Goal: Task Accomplishment & Management: Manage account settings

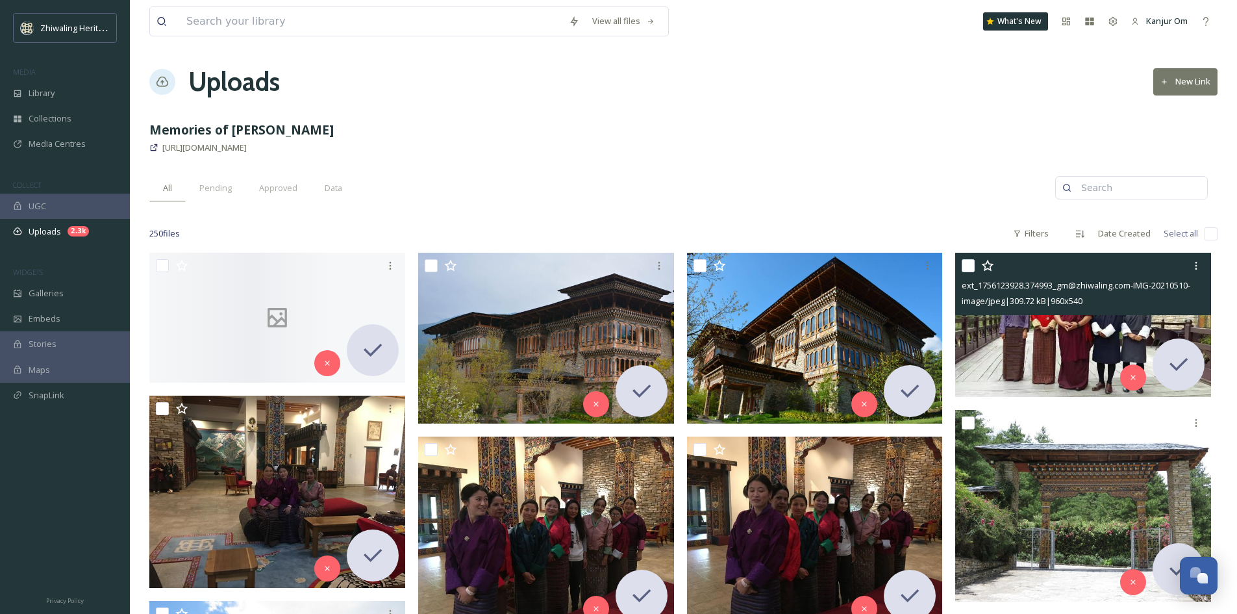
scroll to position [432, 0]
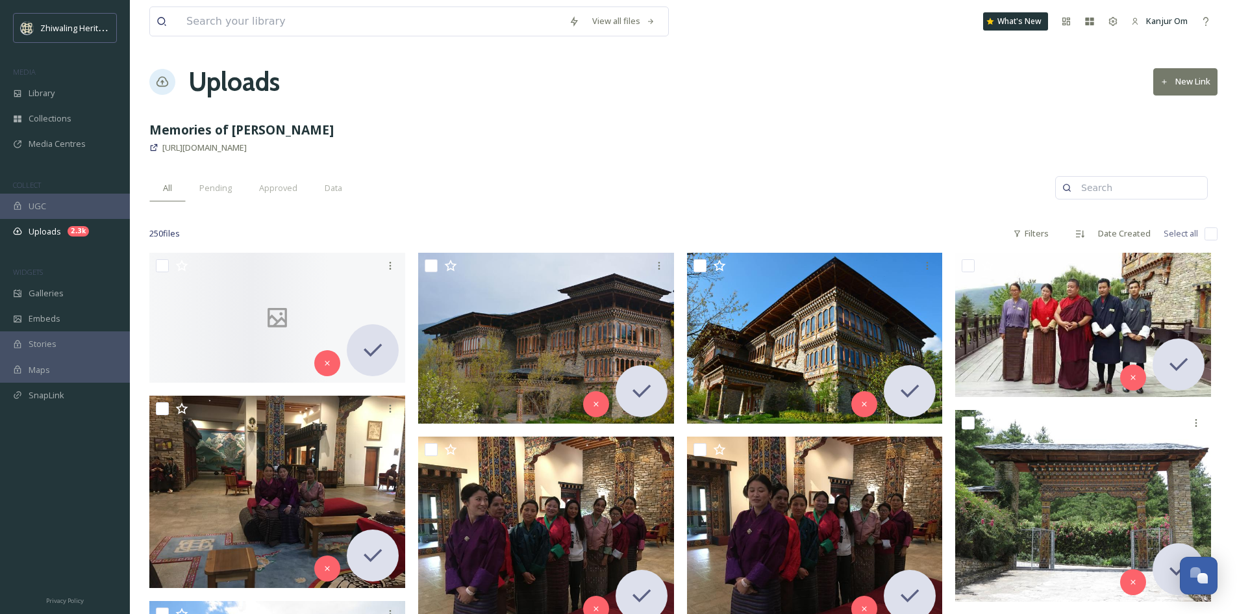
click at [1210, 238] on input "checkbox" at bounding box center [1211, 233] width 13 height 13
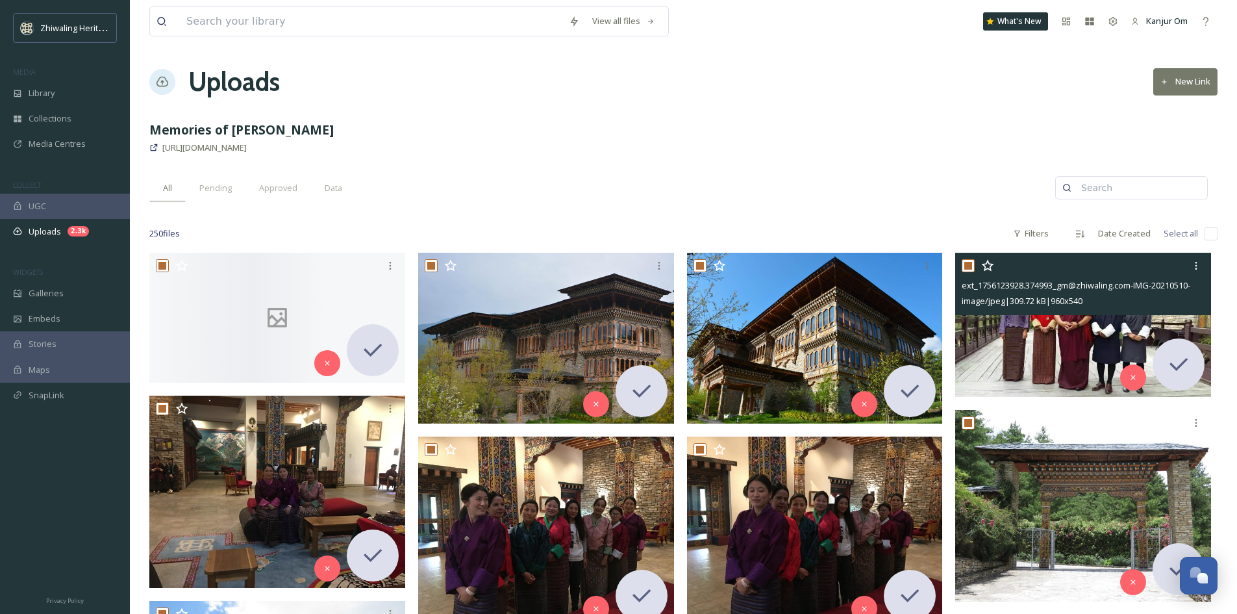
checkbox input "true"
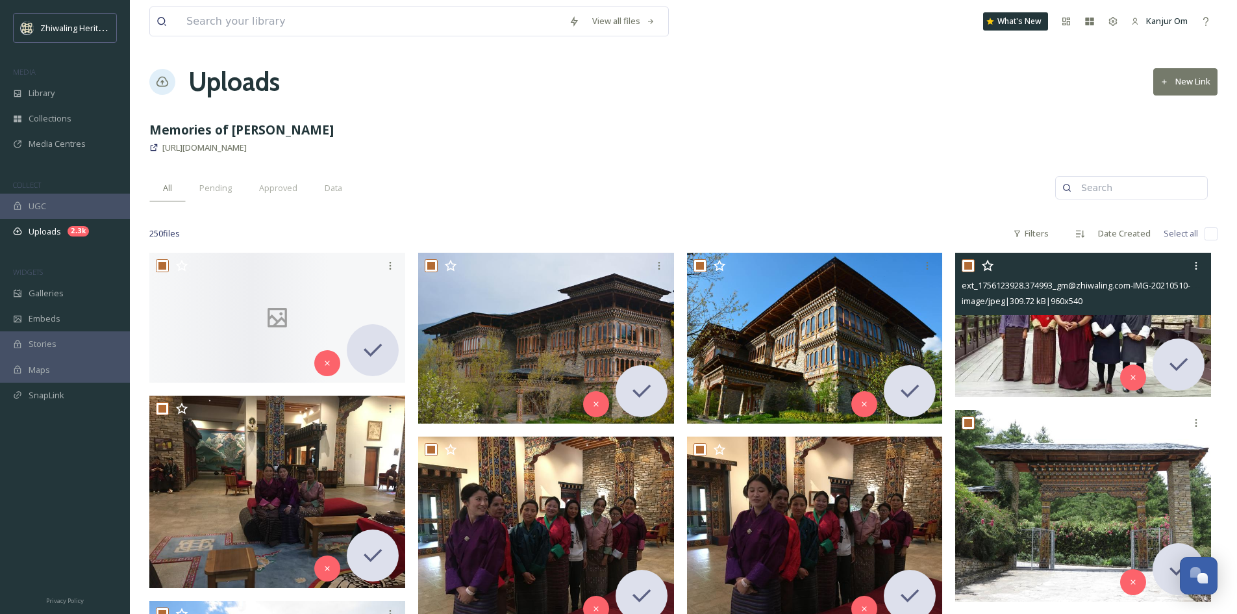
checkbox input "true"
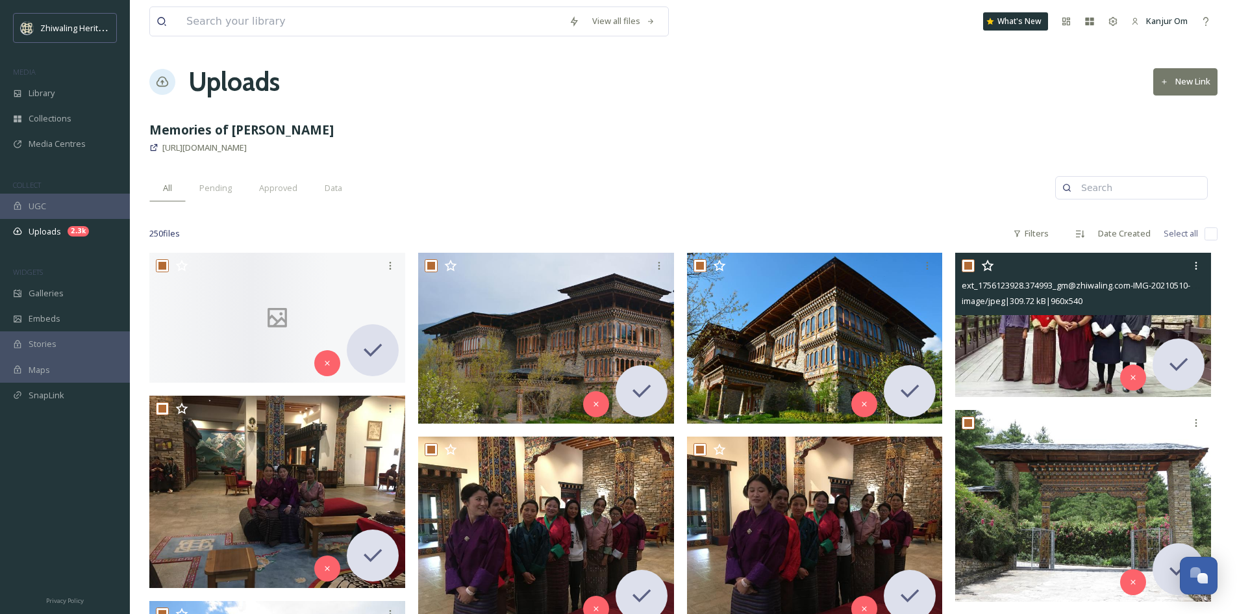
checkbox input "true"
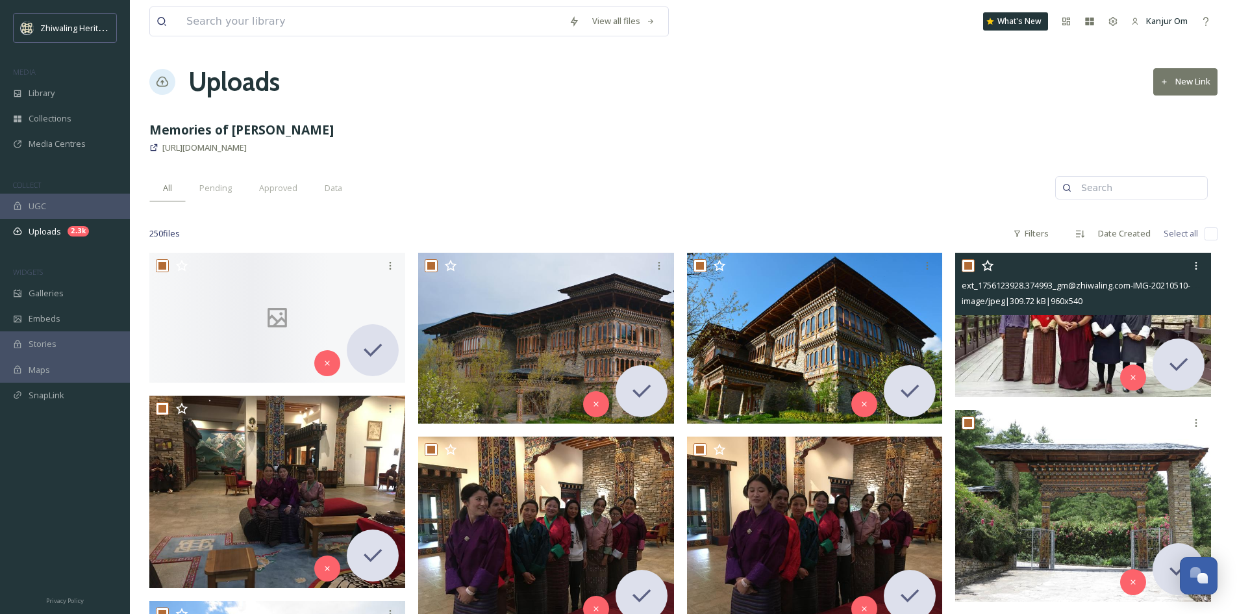
checkbox input "true"
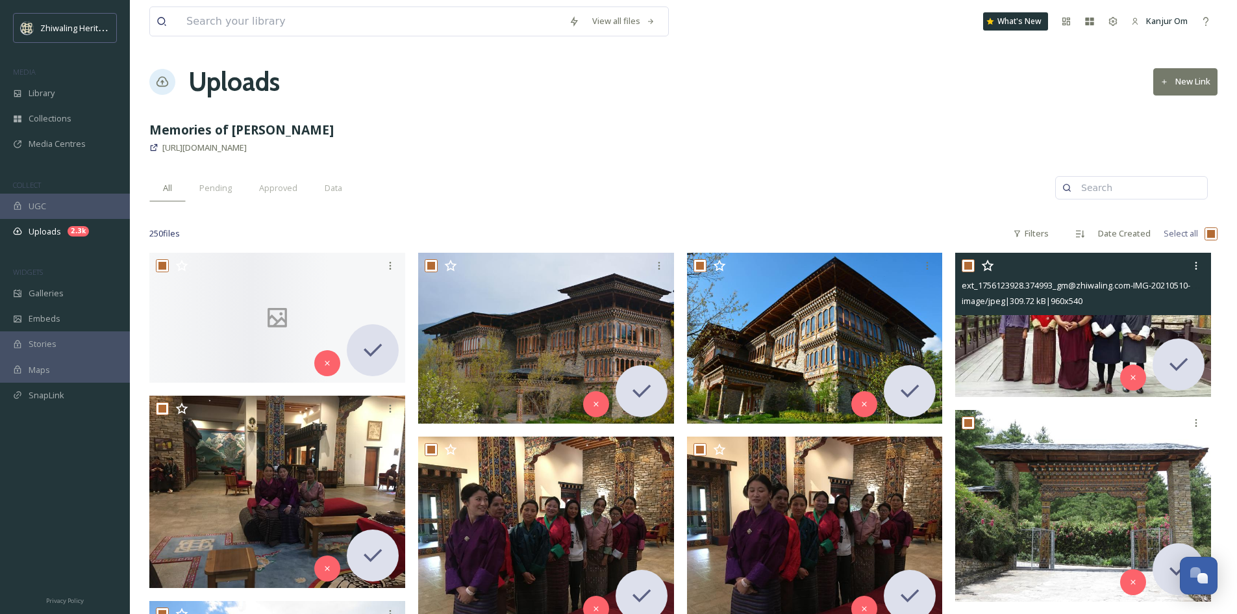
checkbox input "true"
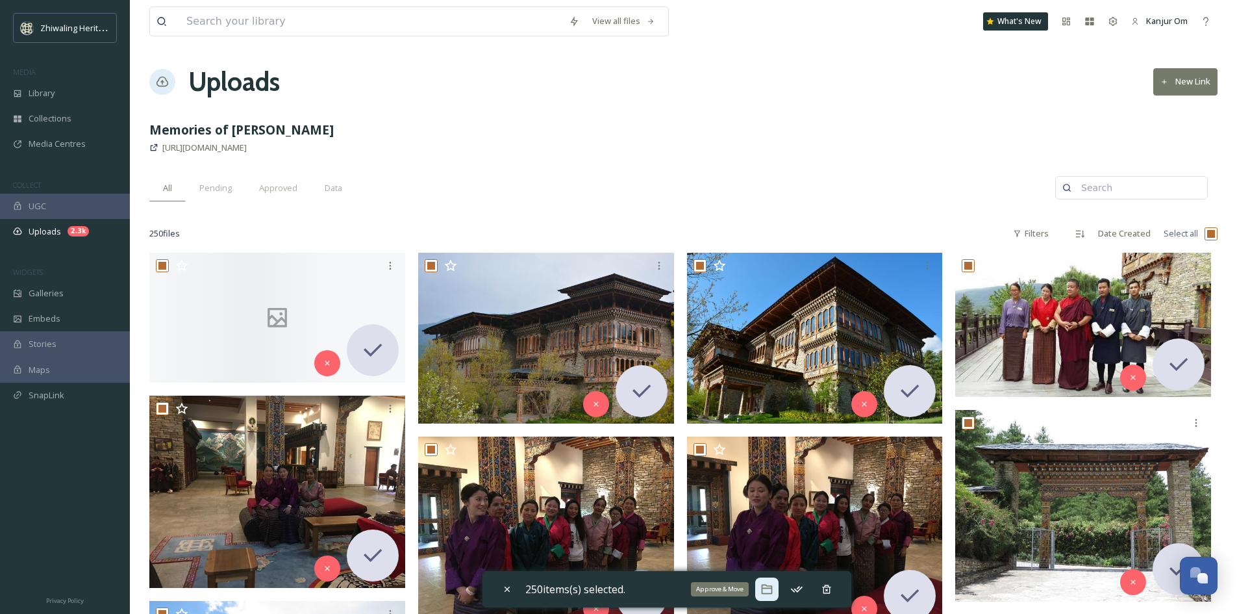
click at [768, 588] on icon at bounding box center [766, 589] width 11 height 10
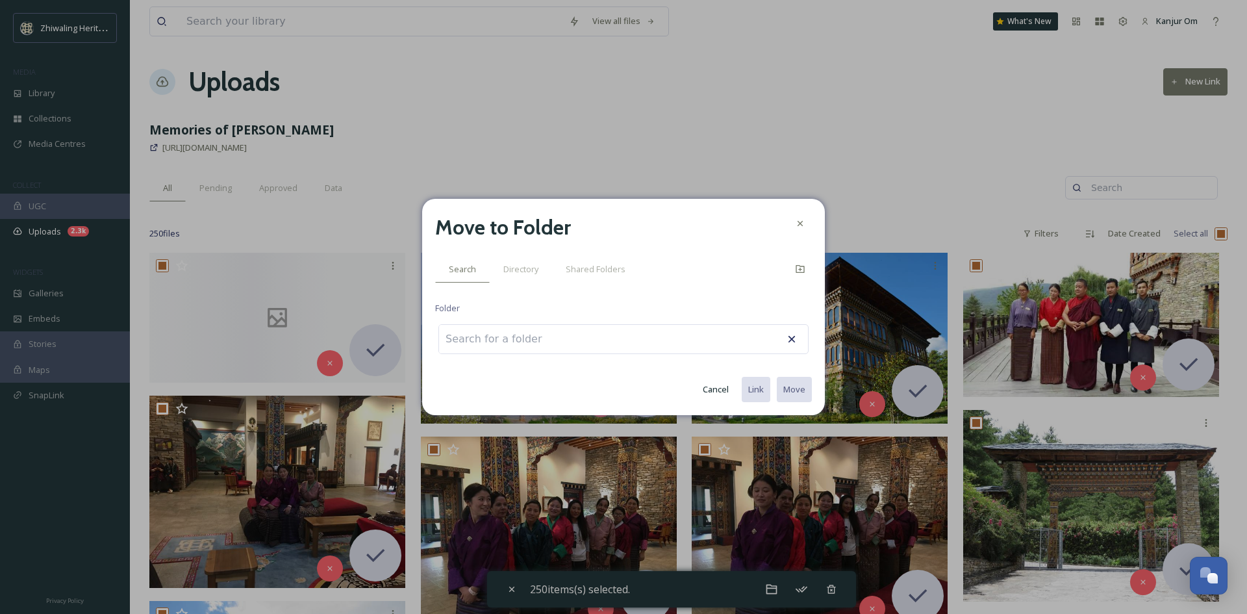
click at [490, 343] on input at bounding box center [510, 339] width 143 height 29
type input "G"
click at [602, 268] on span "Shared Folders" at bounding box center [596, 269] width 60 height 12
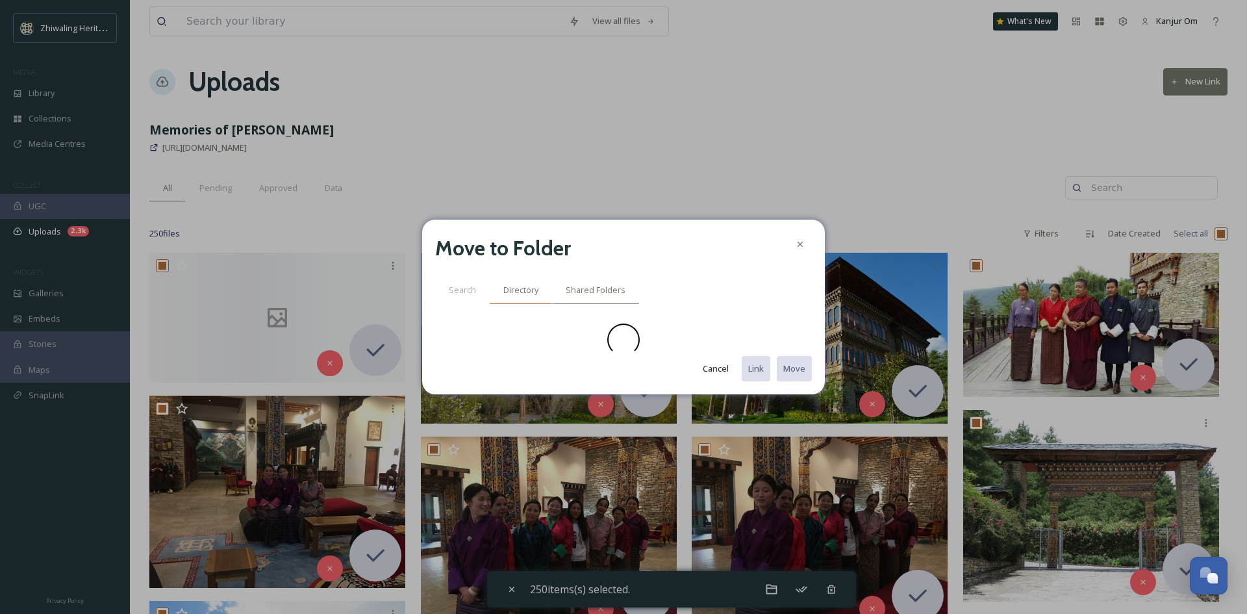
click at [523, 293] on span "Directory" at bounding box center [520, 290] width 35 height 12
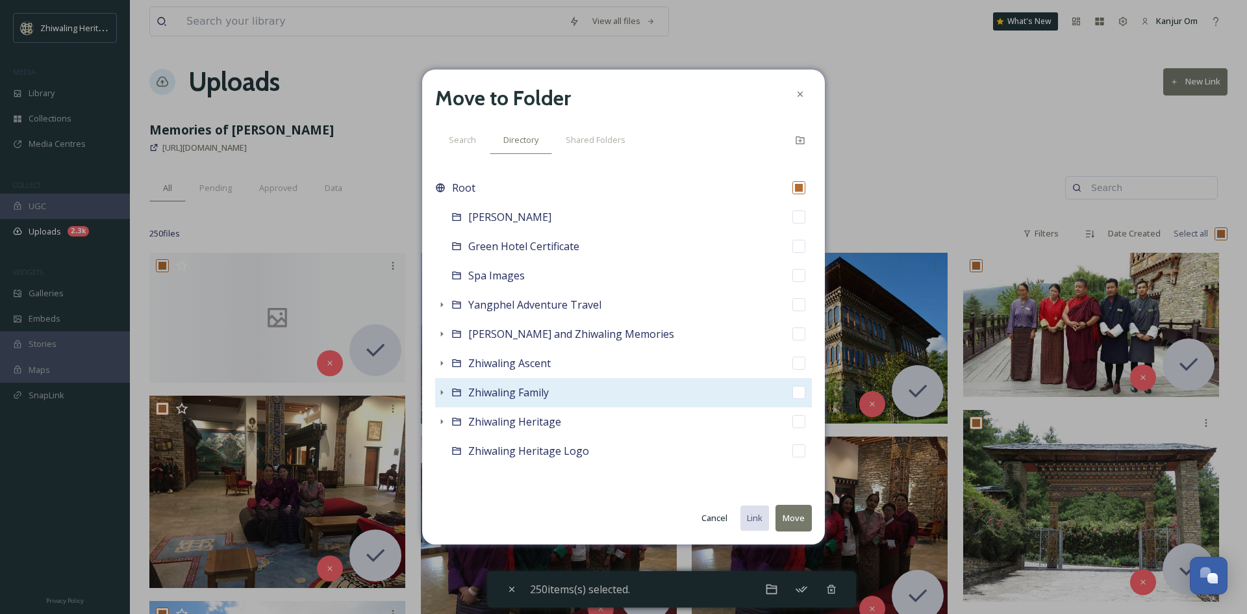
click at [772, 391] on div "Zhiwaling Family" at bounding box center [623, 392] width 377 height 29
checkbox input "false"
checkbox input "true"
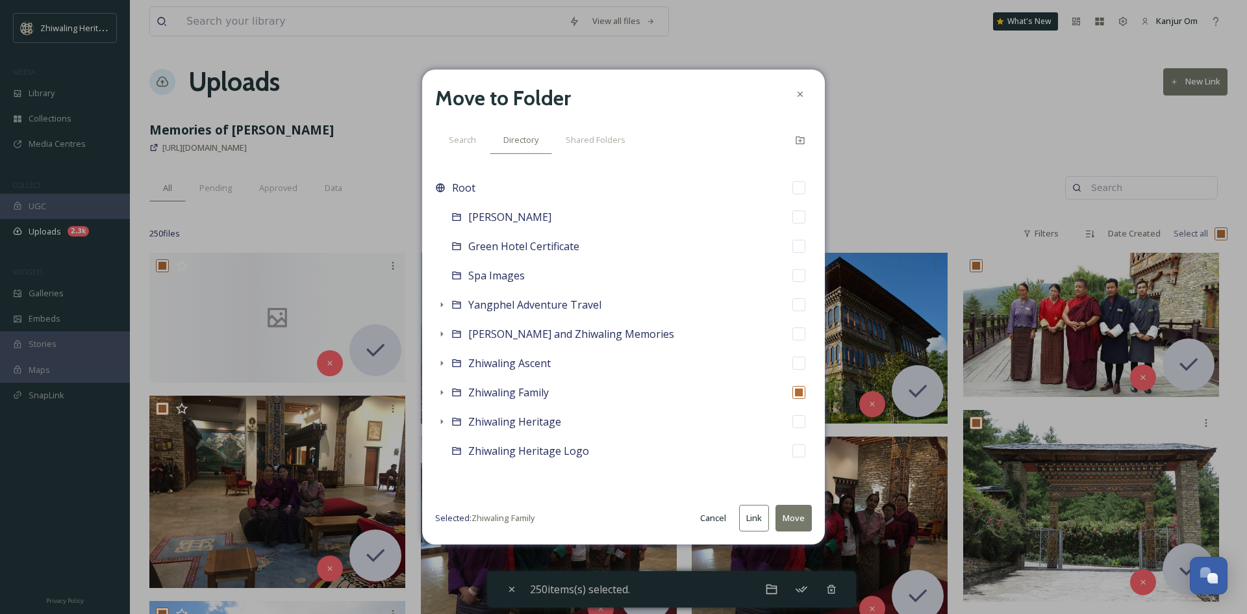
click at [795, 518] on button "Move" at bounding box center [793, 518] width 36 height 27
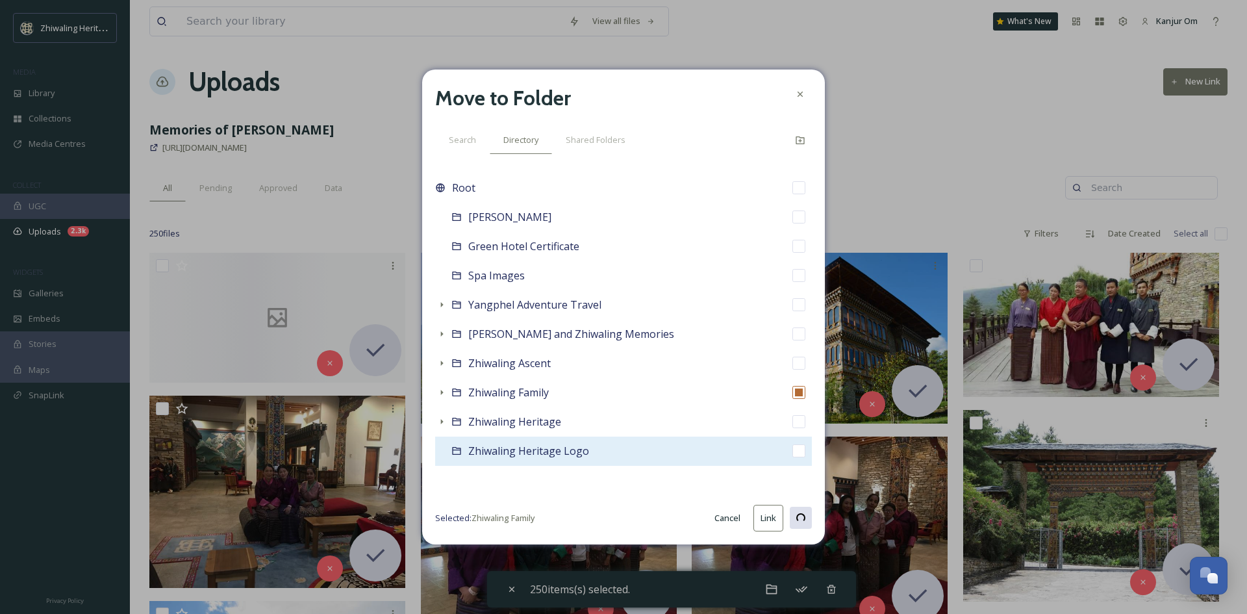
checkbox input "false"
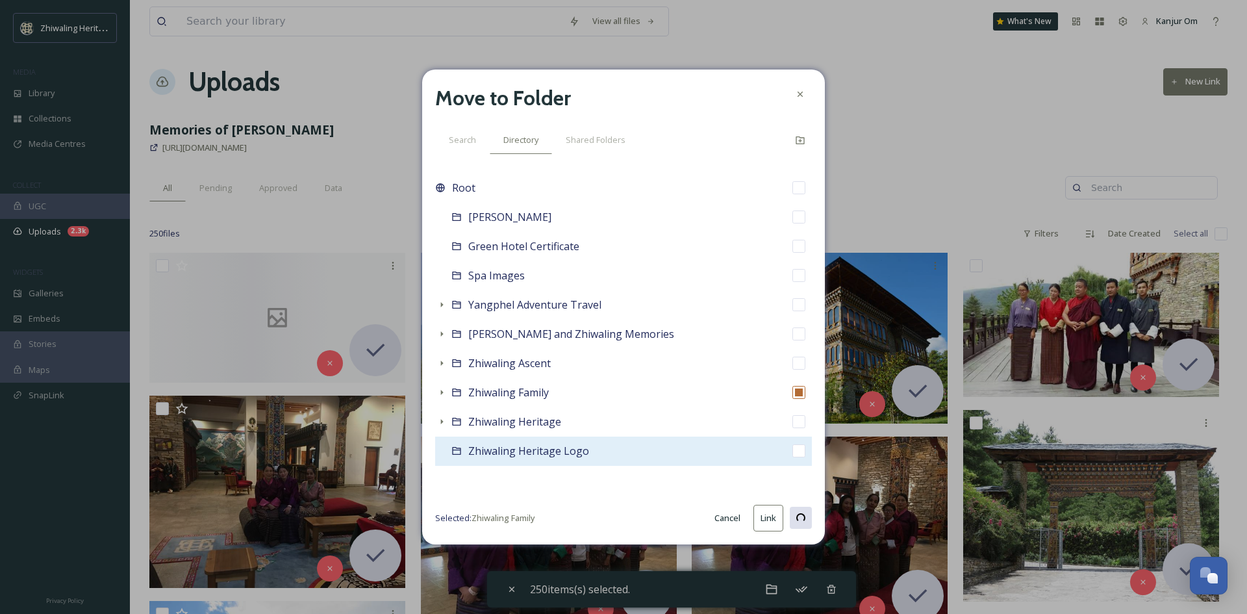
checkbox input "false"
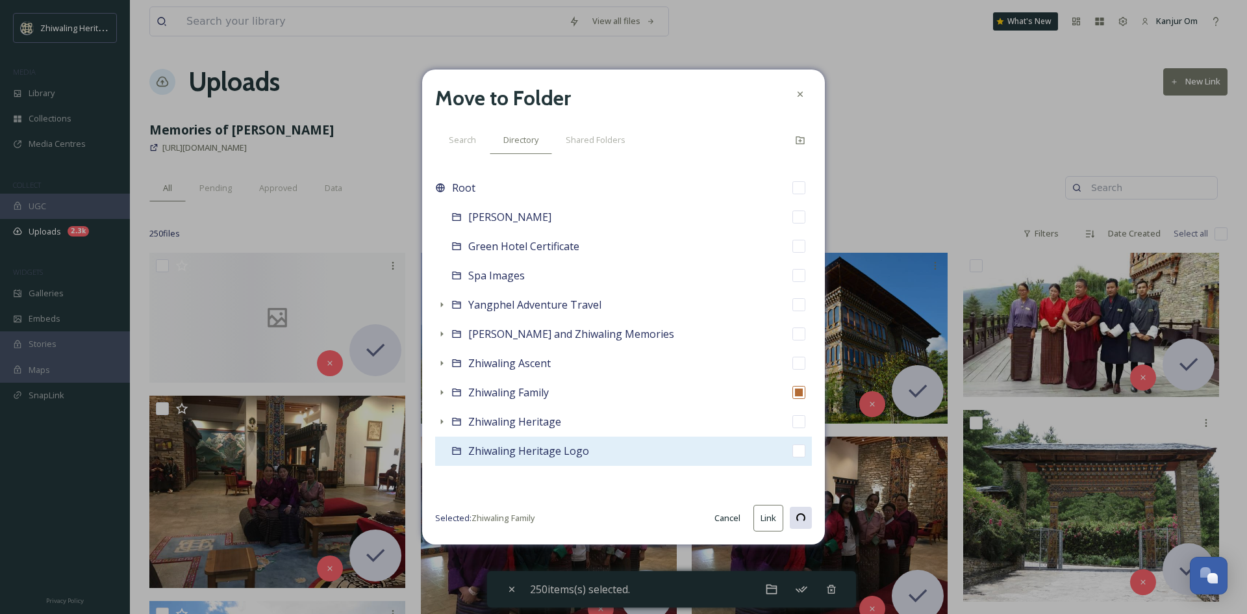
checkbox input "false"
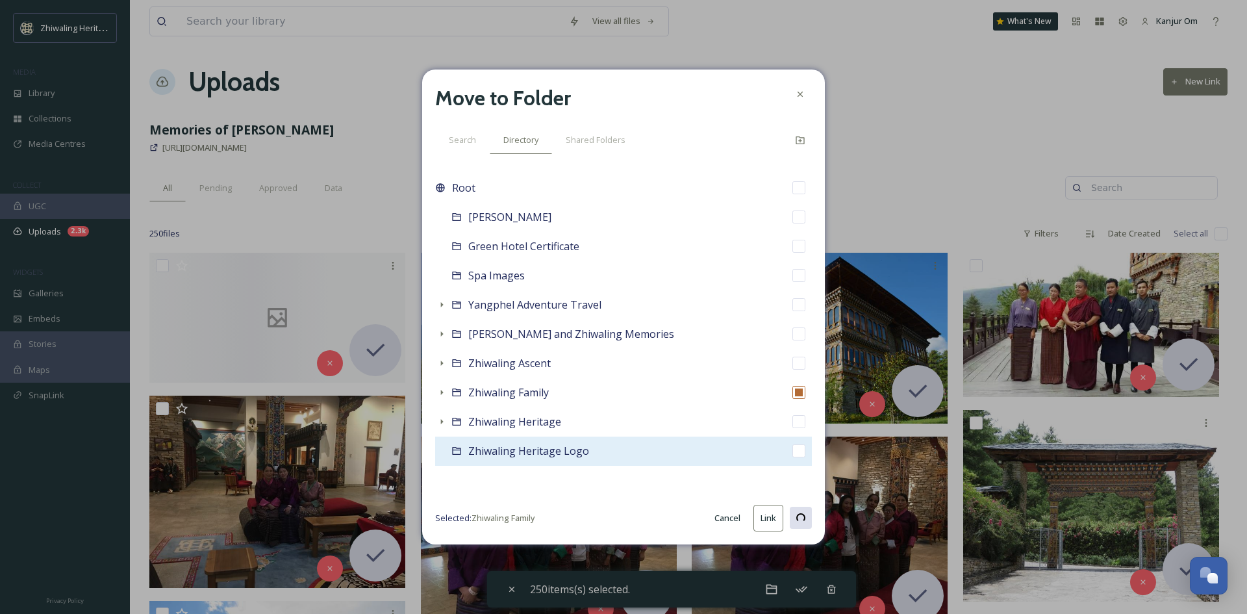
checkbox input "false"
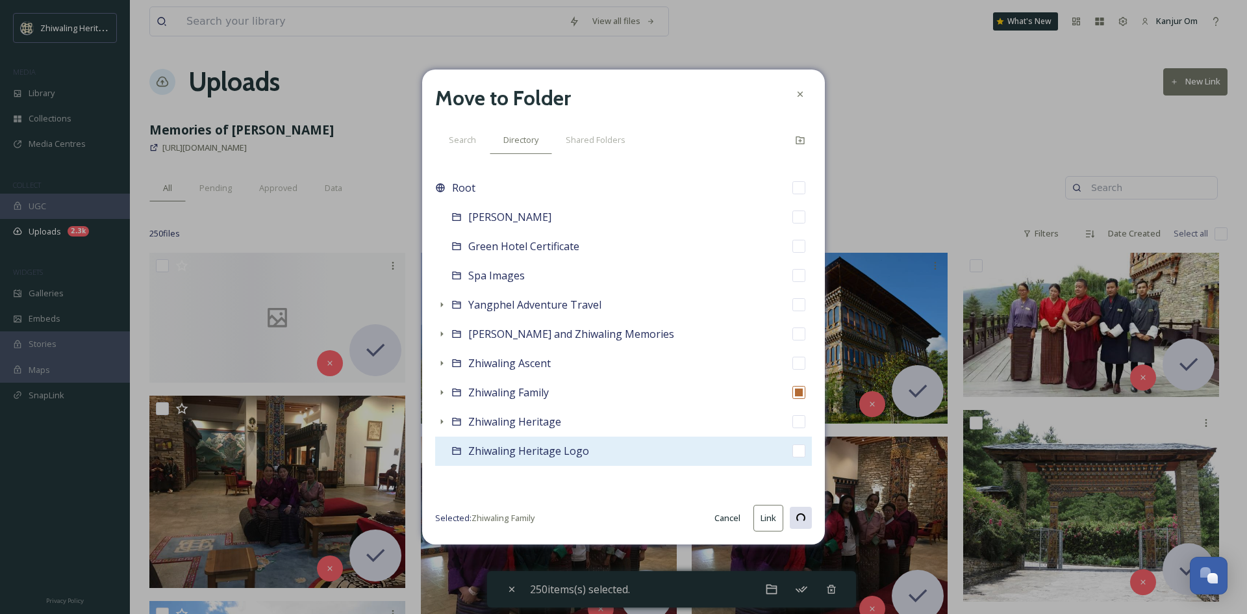
checkbox input "false"
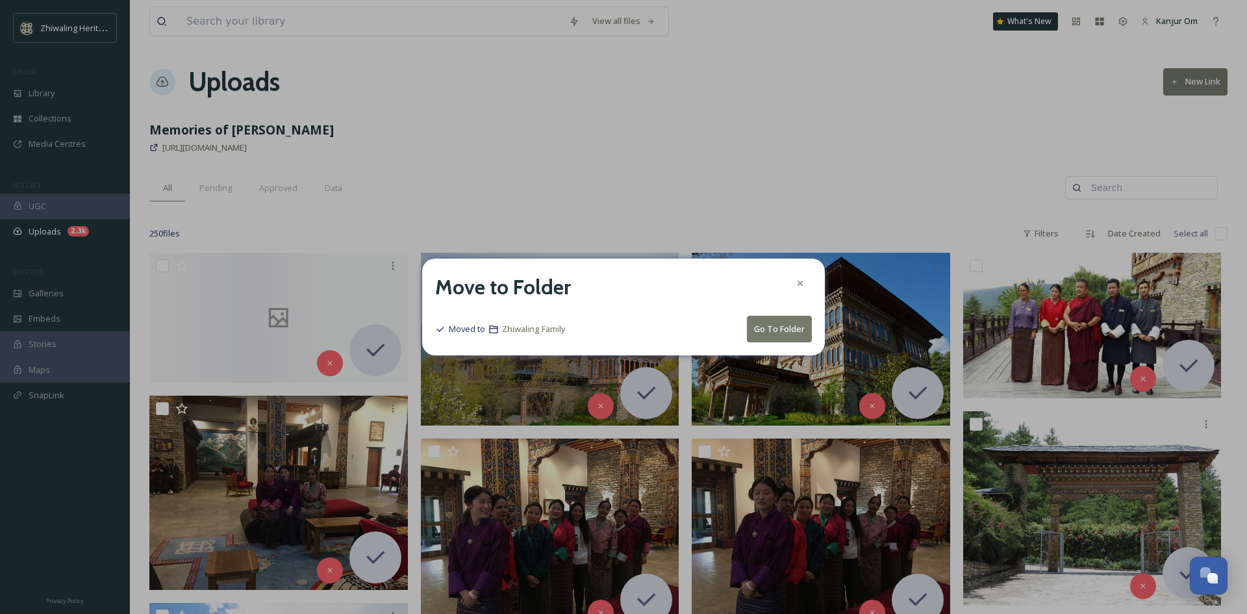
click at [777, 325] on button "Go To Folder" at bounding box center [779, 329] width 65 height 27
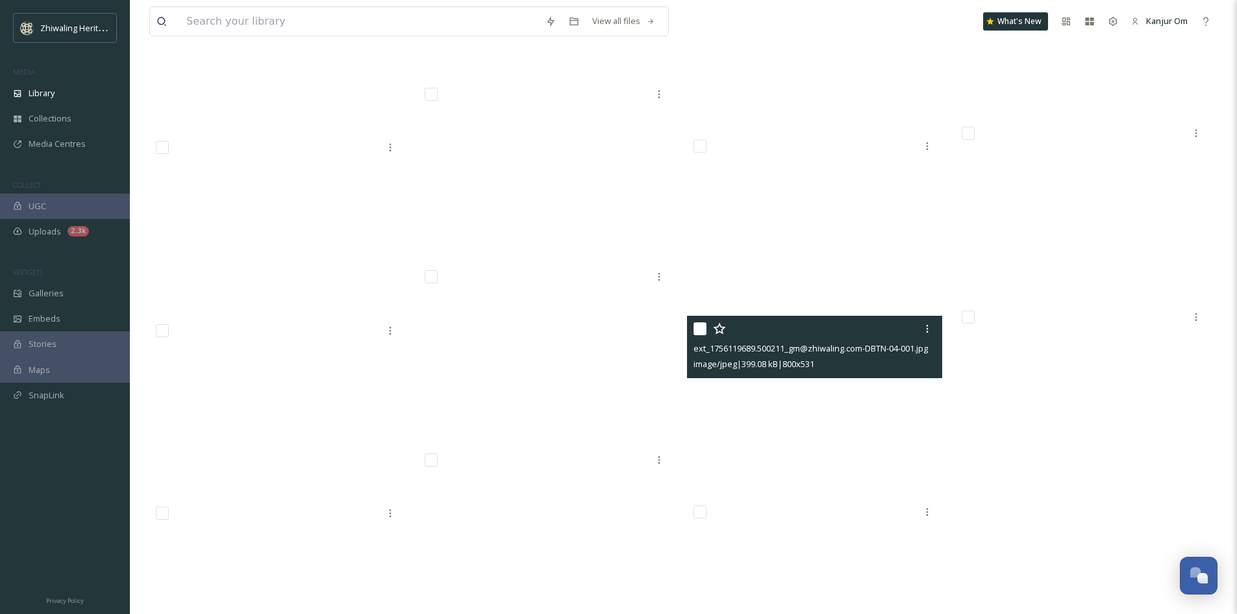
scroll to position [13826, 0]
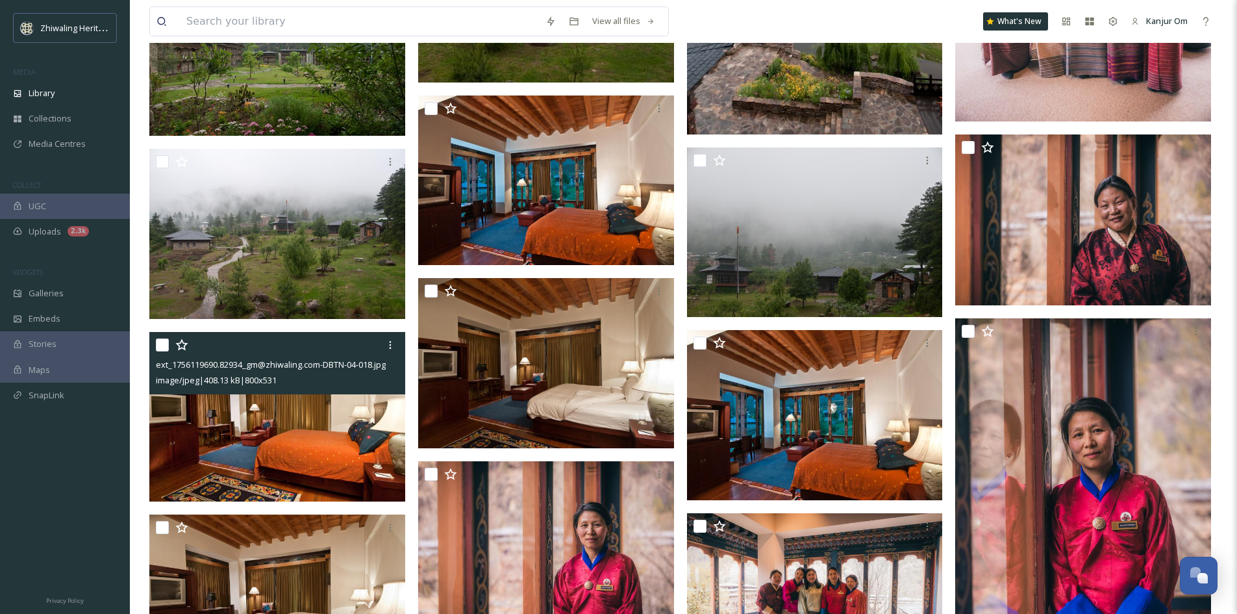
click at [162, 346] on input "checkbox" at bounding box center [162, 344] width 13 height 13
checkbox input "true"
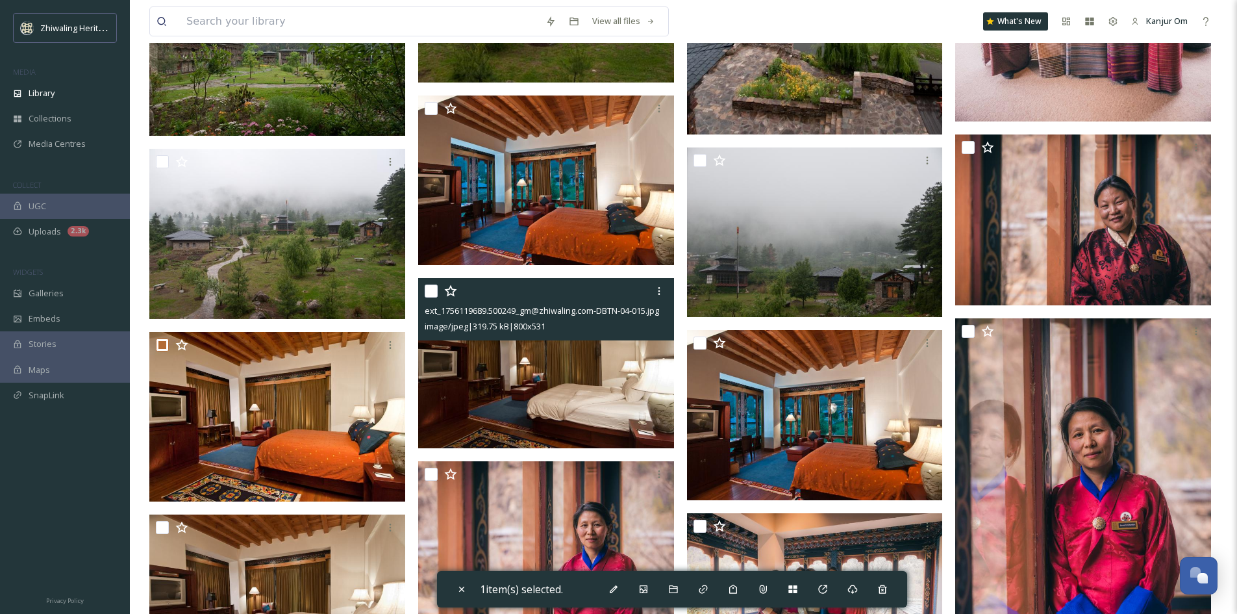
click at [427, 292] on input "checkbox" at bounding box center [431, 290] width 13 height 13
checkbox input "true"
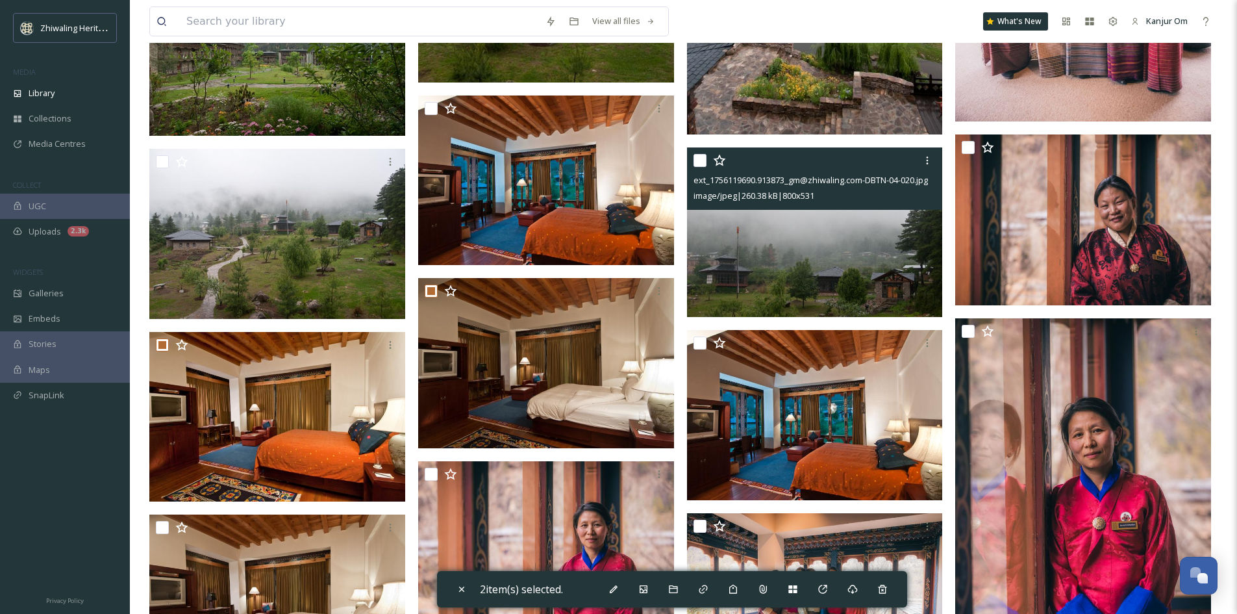
click at [702, 160] on input "checkbox" at bounding box center [700, 160] width 13 height 13
checkbox input "true"
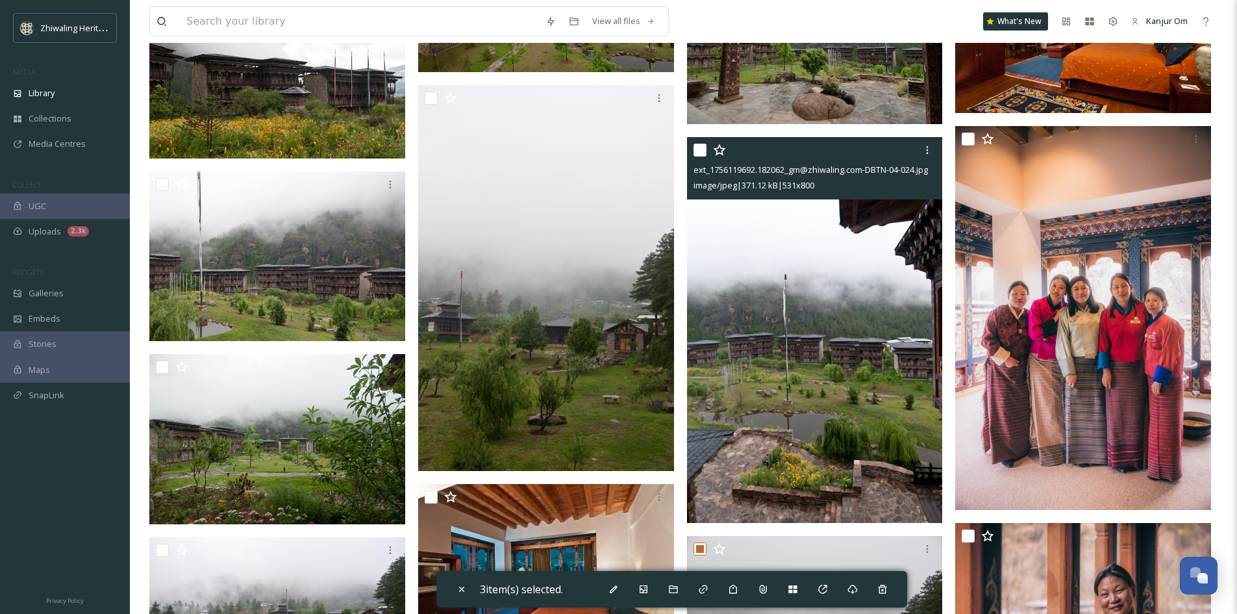
scroll to position [13436, 0]
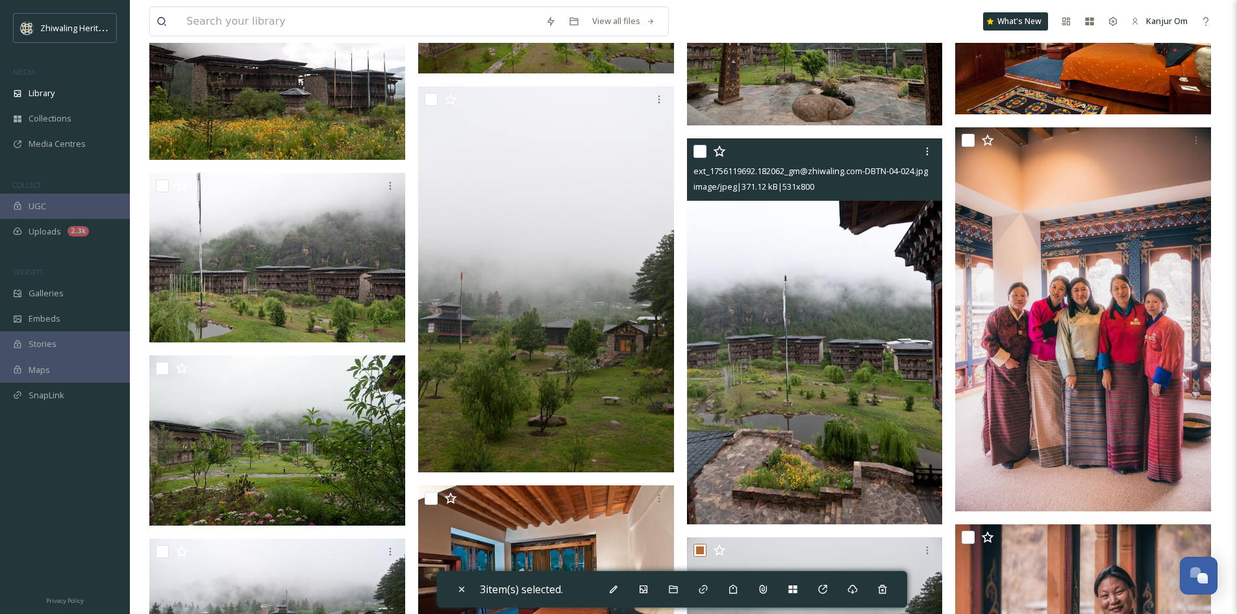
click at [704, 155] on input "checkbox" at bounding box center [700, 151] width 13 height 13
checkbox input "true"
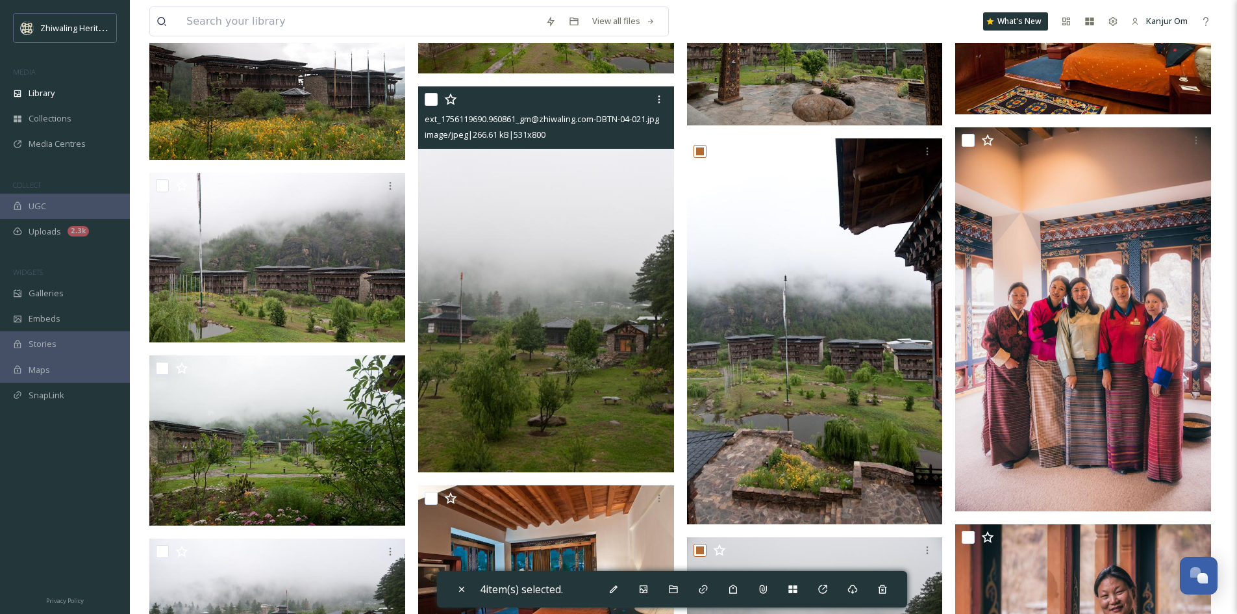
click at [427, 93] on input "checkbox" at bounding box center [431, 99] width 13 height 13
checkbox input "true"
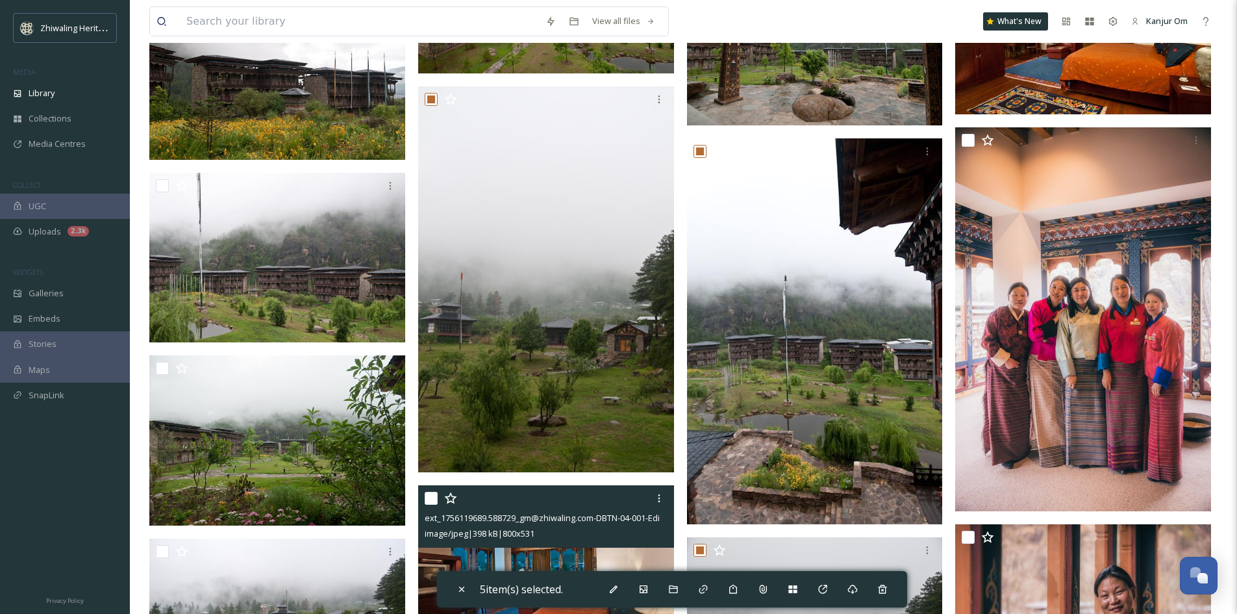
drag, startPoint x: 430, startPoint y: 503, endPoint x: 423, endPoint y: 501, distance: 7.4
click at [430, 503] on input "checkbox" at bounding box center [431, 498] width 13 height 13
checkbox input "true"
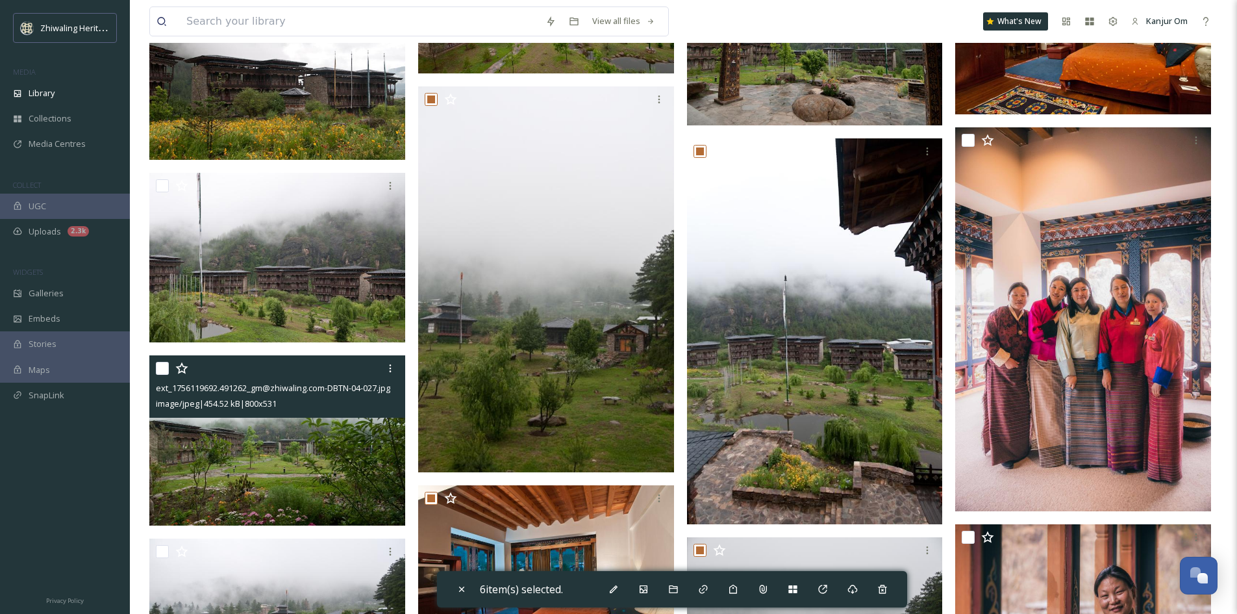
click at [162, 367] on input "checkbox" at bounding box center [162, 368] width 13 height 13
checkbox input "true"
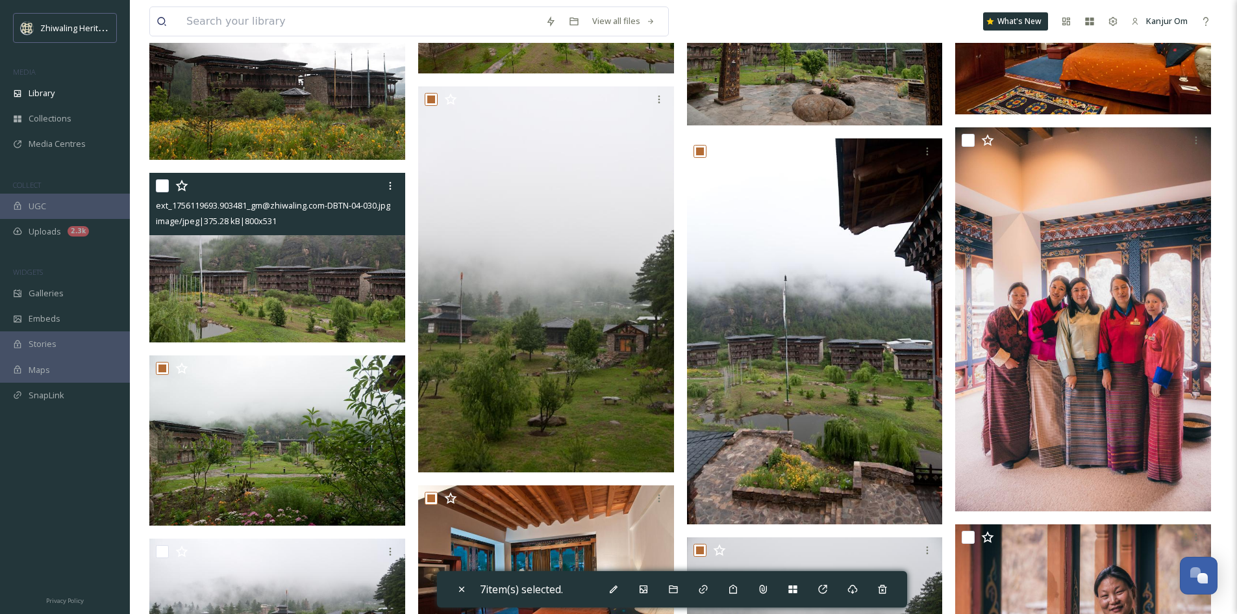
click at [158, 183] on input "checkbox" at bounding box center [162, 185] width 13 height 13
checkbox input "true"
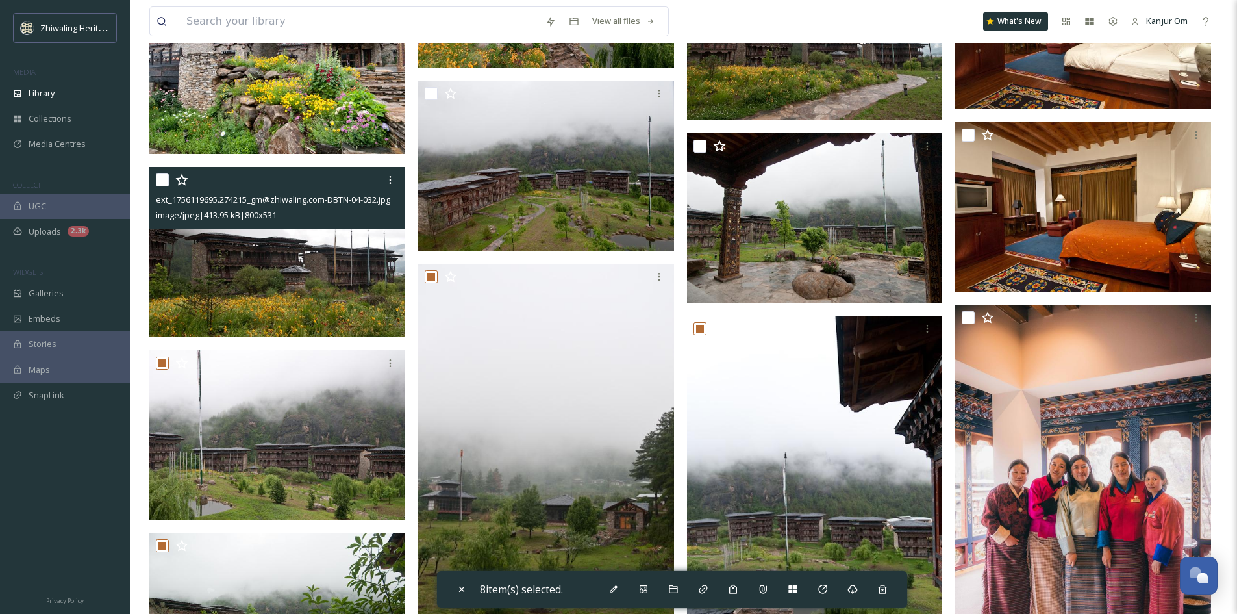
scroll to position [13241, 0]
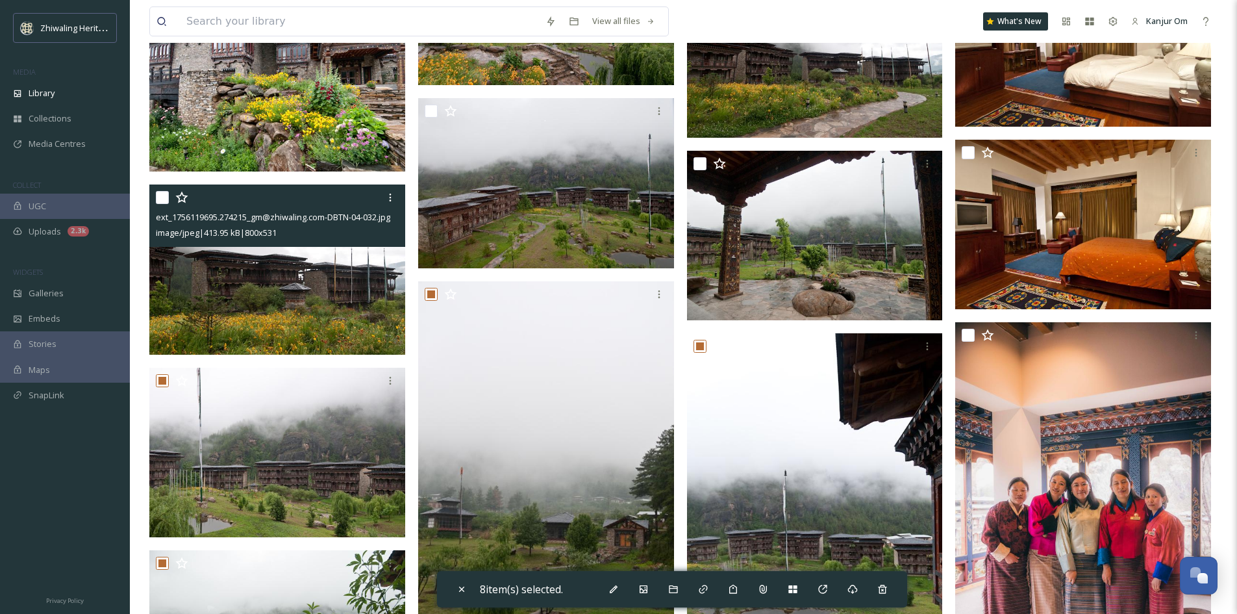
click at [160, 195] on input "checkbox" at bounding box center [162, 197] width 13 height 13
checkbox input "true"
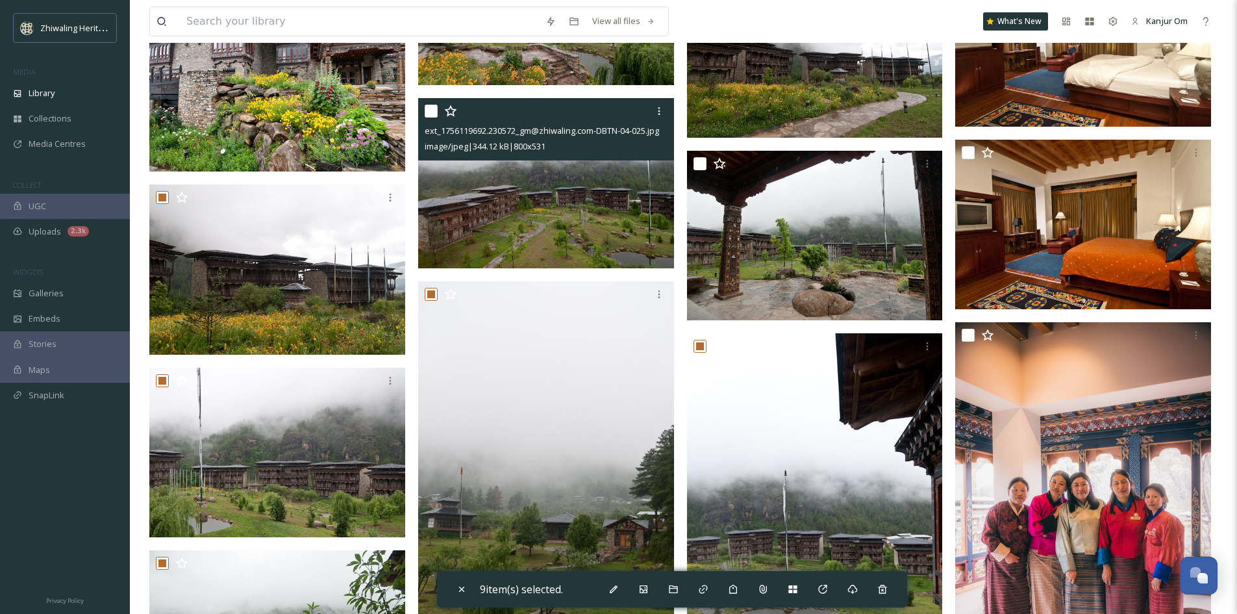
click at [433, 115] on input "checkbox" at bounding box center [431, 111] width 13 height 13
checkbox input "true"
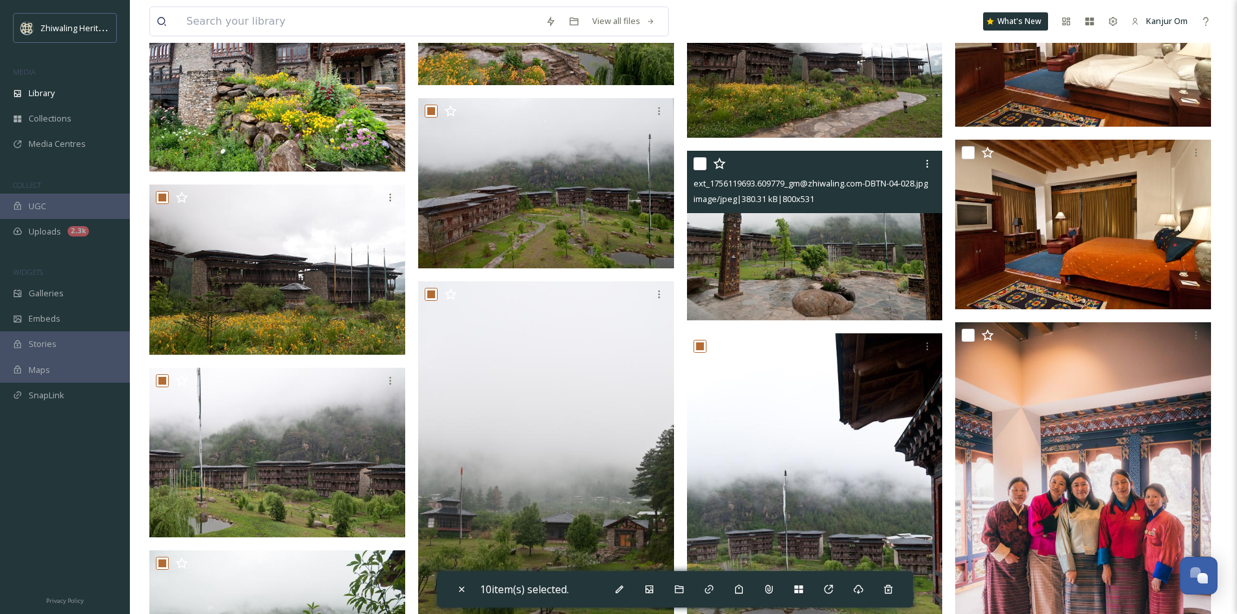
click at [697, 166] on input "checkbox" at bounding box center [700, 163] width 13 height 13
checkbox input "true"
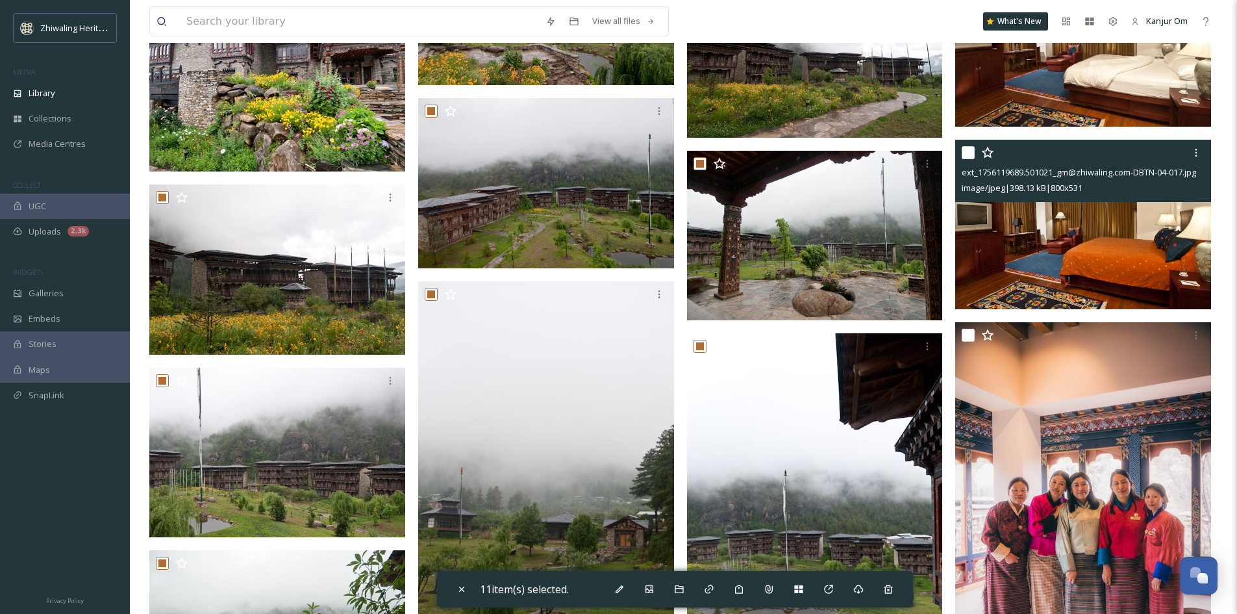
click at [968, 153] on input "checkbox" at bounding box center [968, 152] width 13 height 13
checkbox input "true"
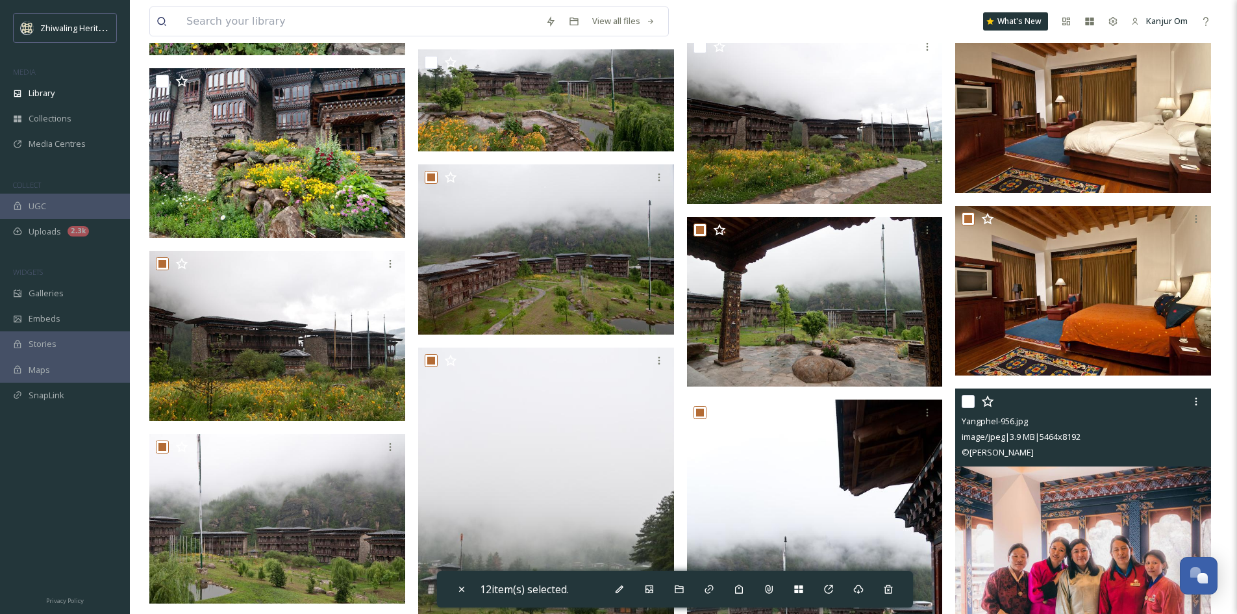
scroll to position [13046, 0]
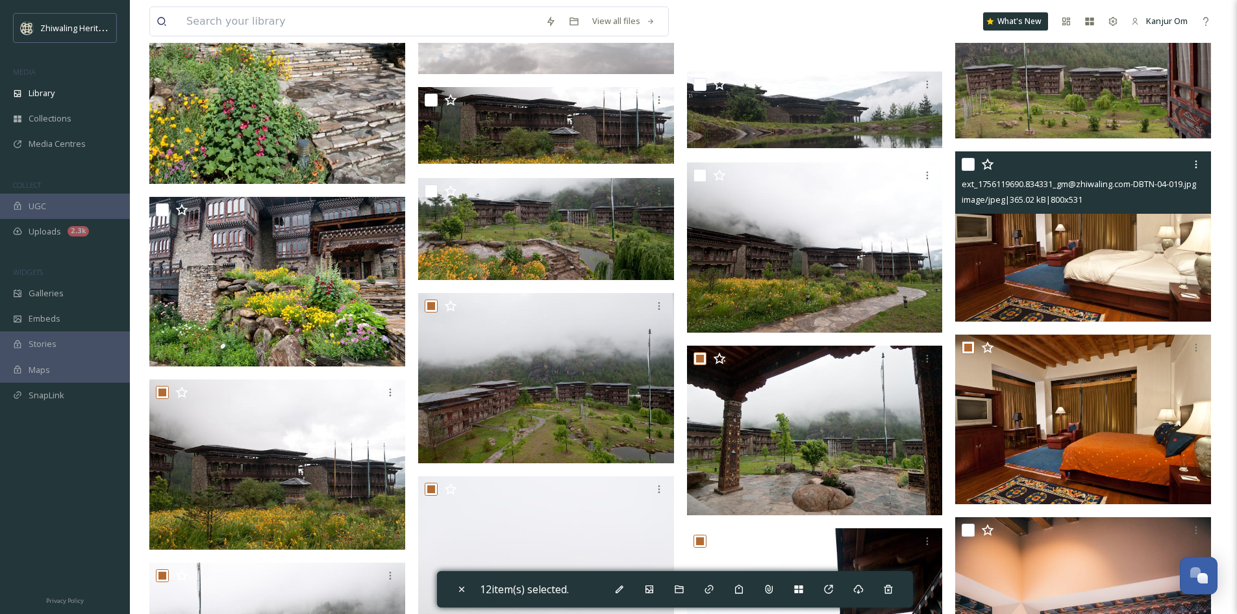
click at [970, 162] on input "checkbox" at bounding box center [968, 164] width 13 height 13
checkbox input "true"
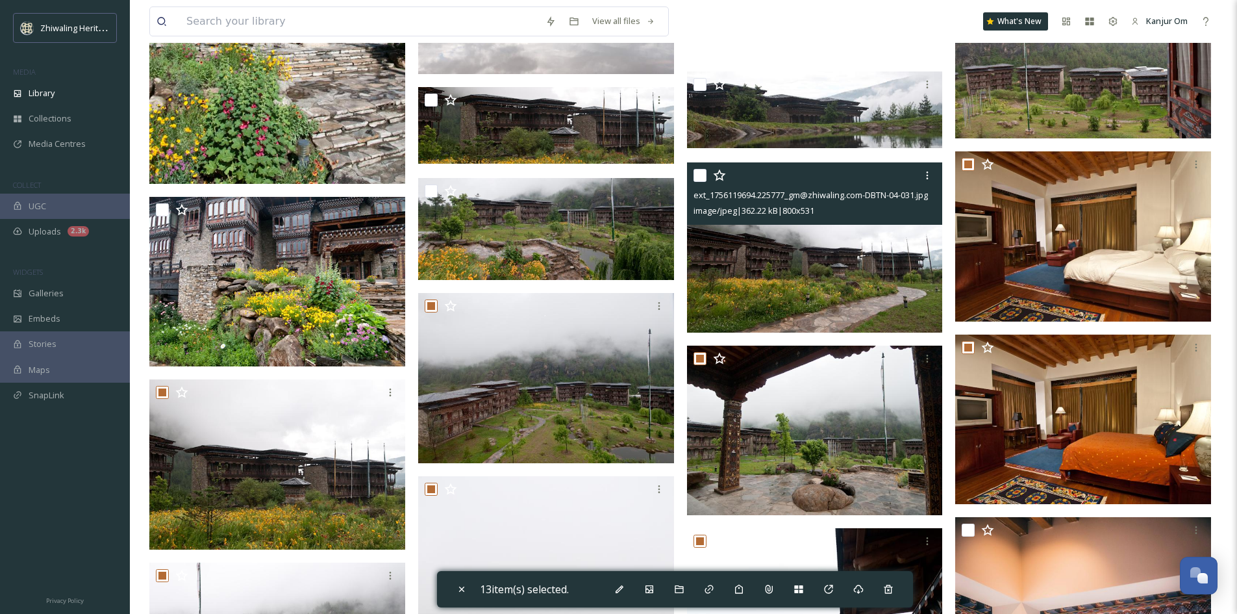
click at [703, 181] on input "checkbox" at bounding box center [700, 175] width 13 height 13
checkbox input "true"
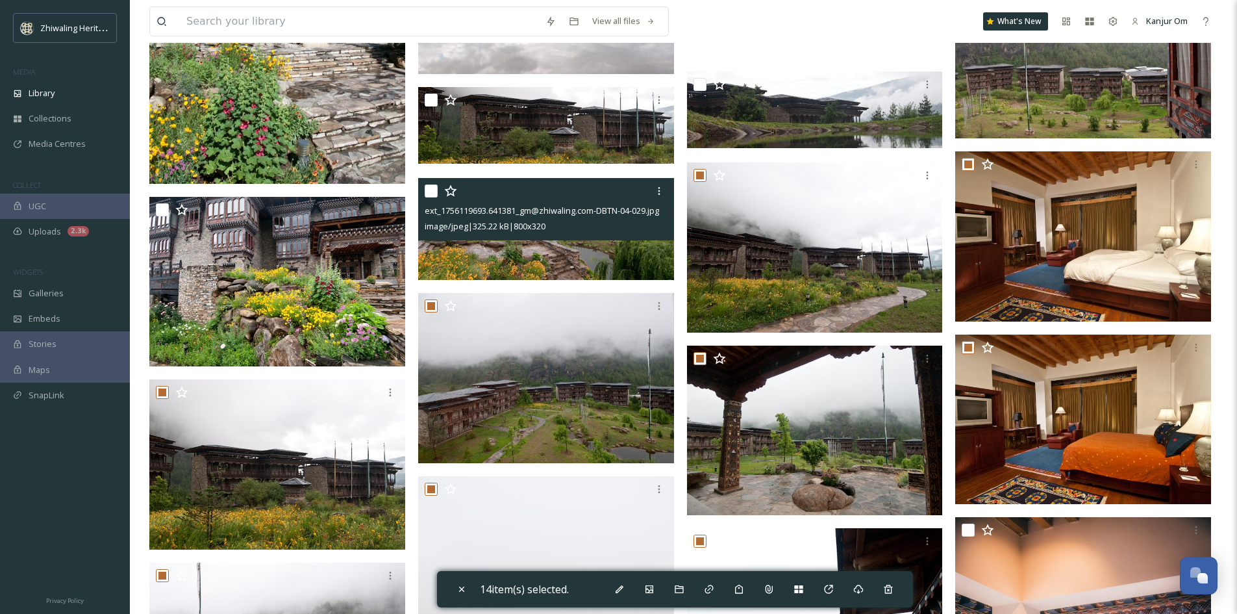
click at [427, 196] on input "checkbox" at bounding box center [431, 190] width 13 height 13
checkbox input "true"
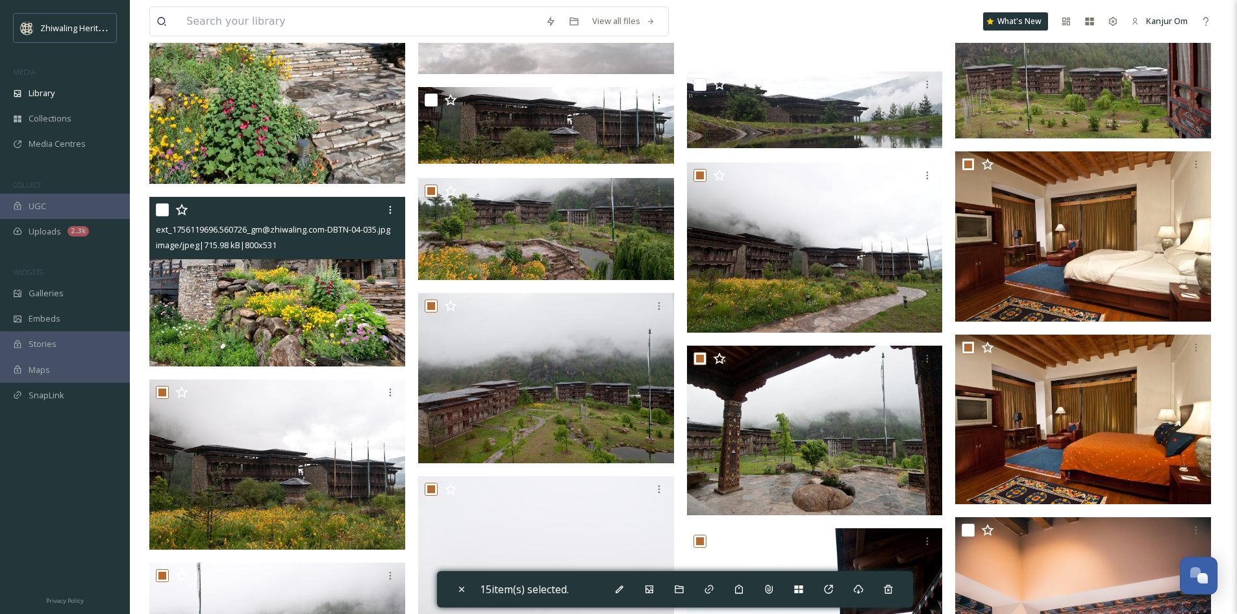
click at [158, 213] on input "checkbox" at bounding box center [162, 209] width 13 height 13
checkbox input "true"
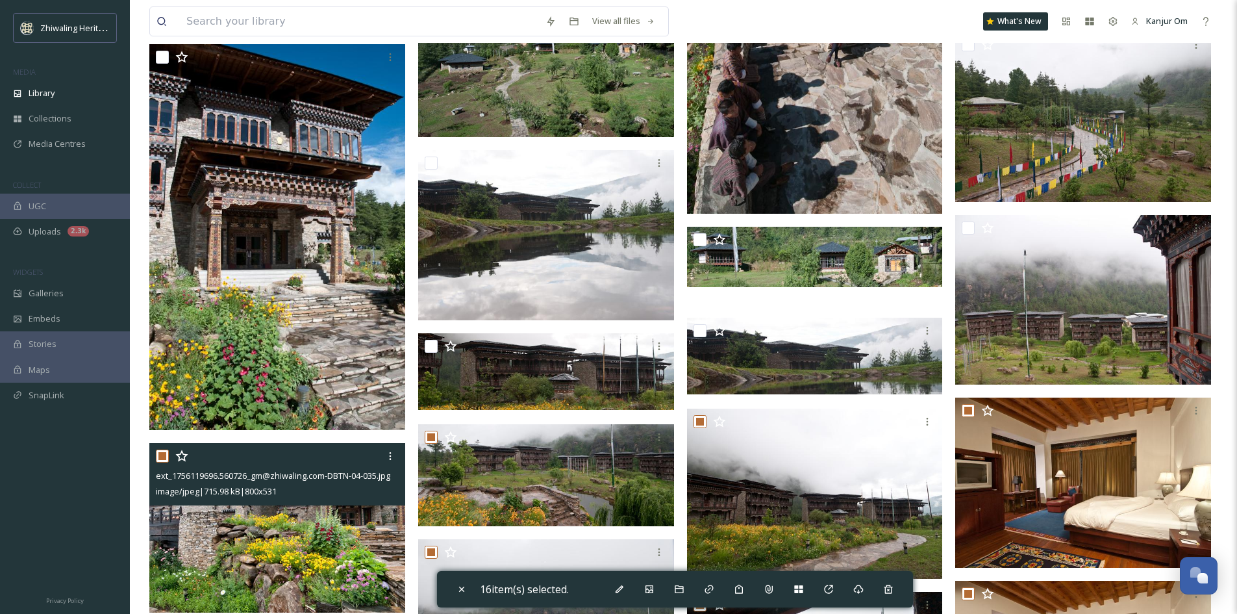
scroll to position [12787, 0]
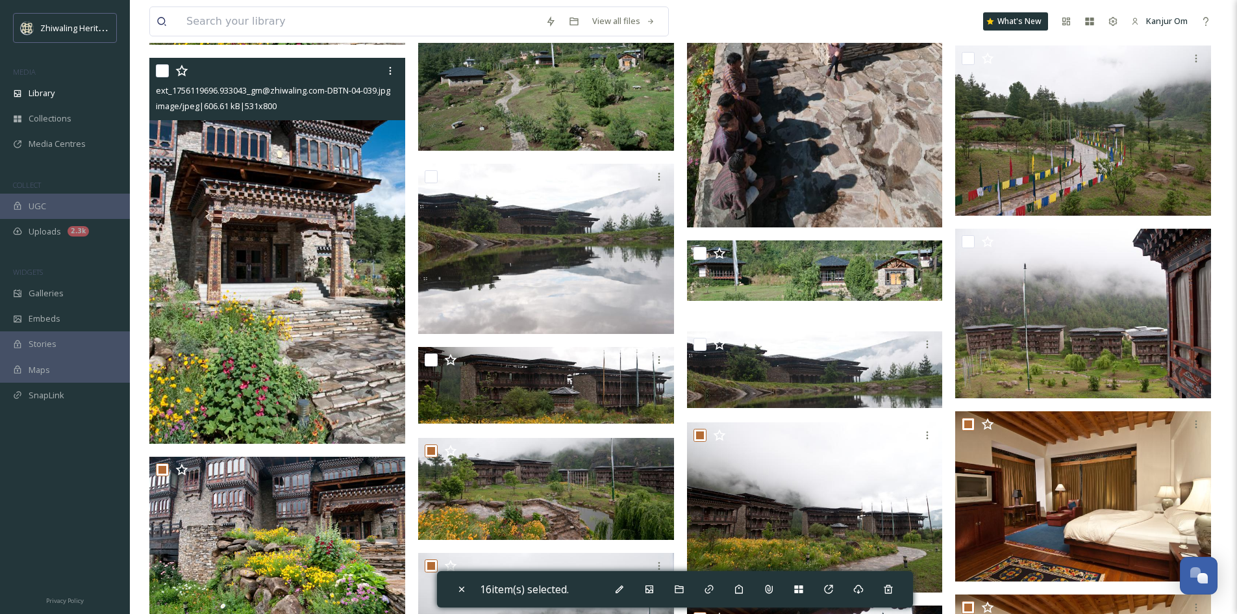
click at [168, 71] on input "checkbox" at bounding box center [162, 70] width 13 height 13
checkbox input "true"
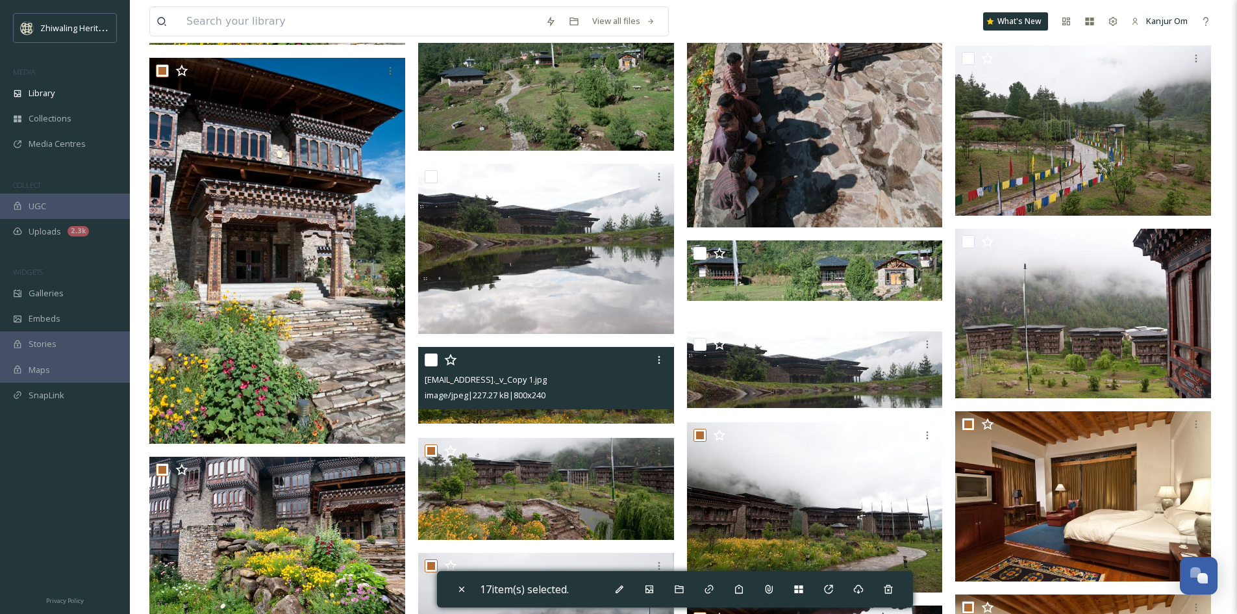
click at [434, 356] on input "checkbox" at bounding box center [431, 359] width 13 height 13
checkbox input "true"
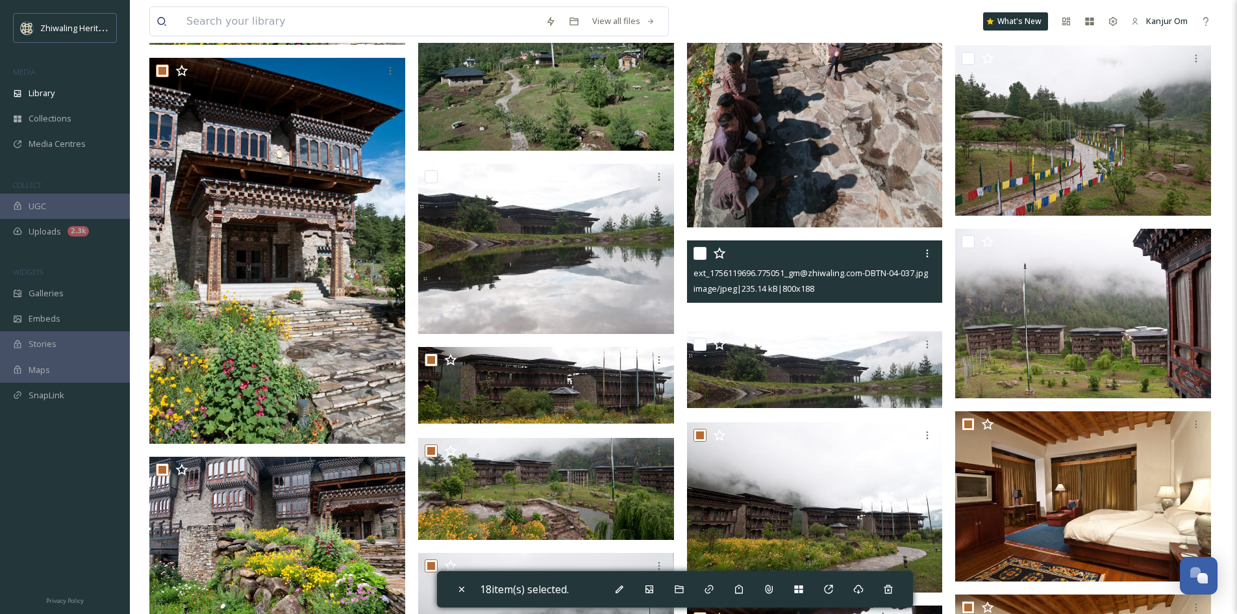
click at [699, 254] on input "checkbox" at bounding box center [700, 253] width 13 height 13
checkbox input "true"
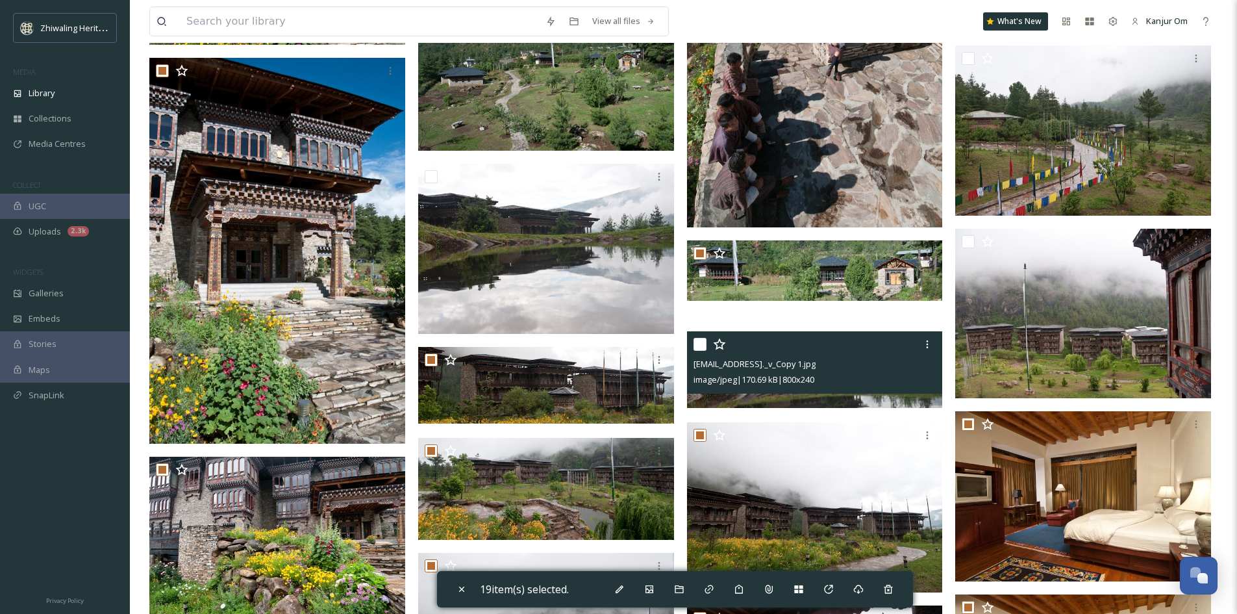
click at [699, 348] on input "checkbox" at bounding box center [700, 344] width 13 height 13
checkbox input "true"
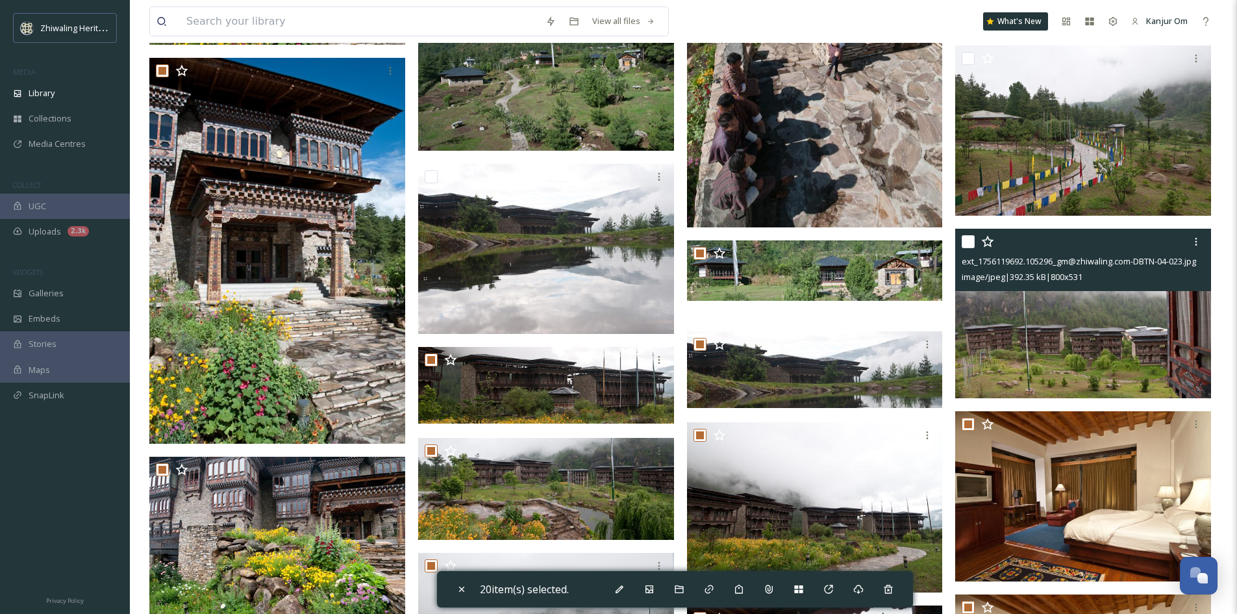
click at [971, 246] on input "checkbox" at bounding box center [968, 241] width 13 height 13
checkbox input "true"
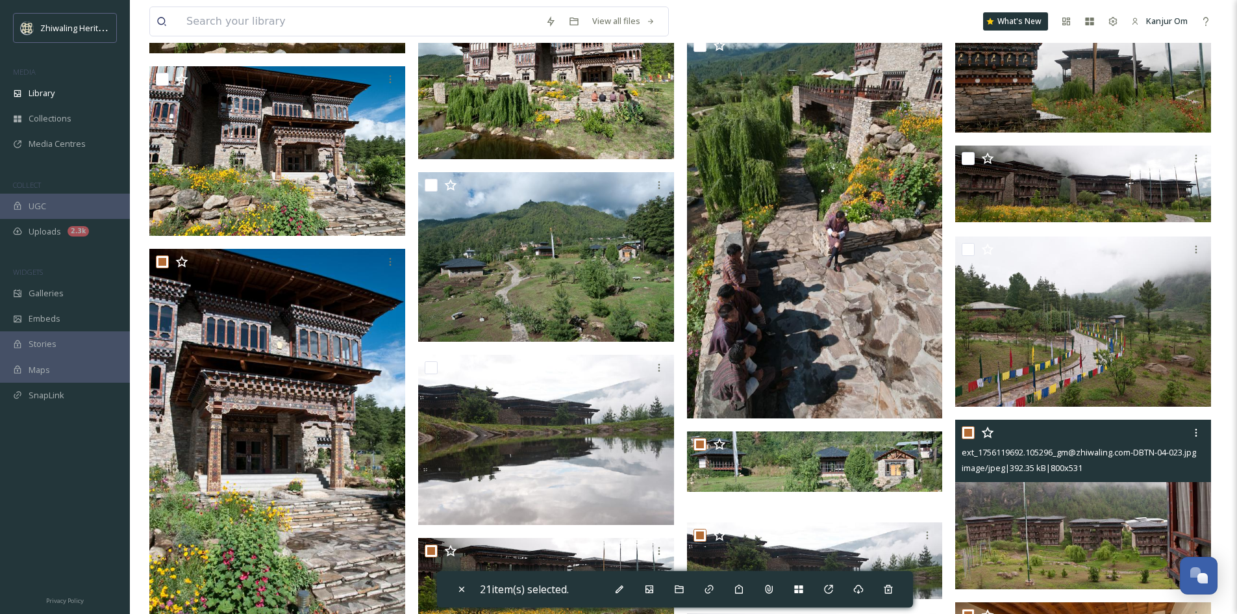
scroll to position [12592, 0]
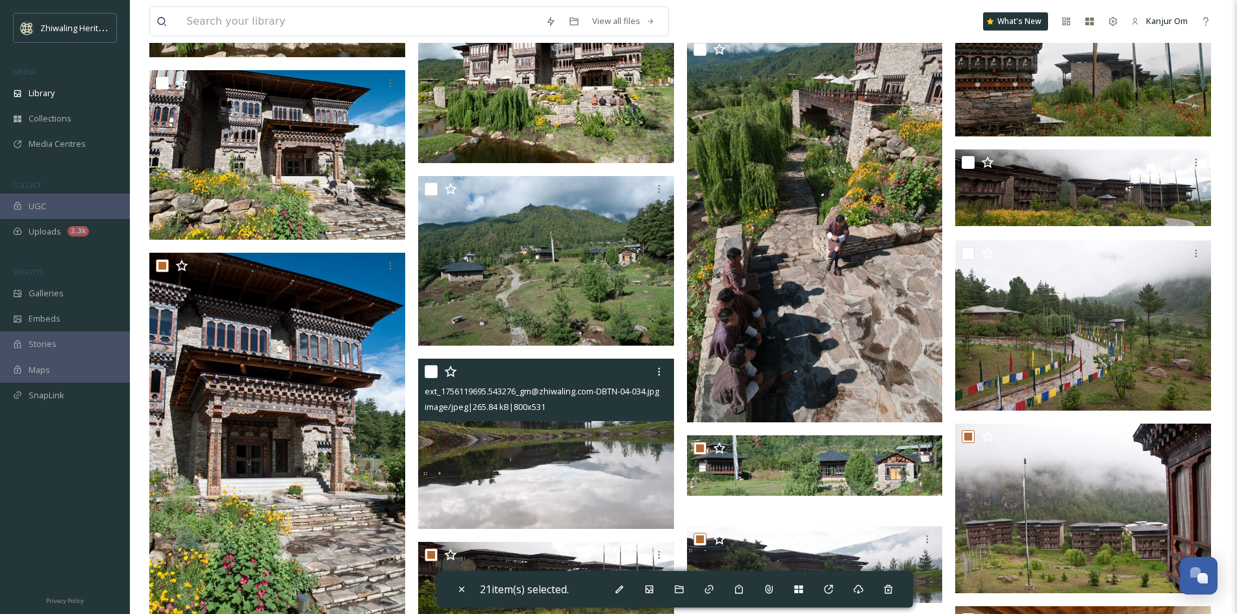
click at [425, 373] on input "checkbox" at bounding box center [431, 371] width 13 height 13
checkbox input "true"
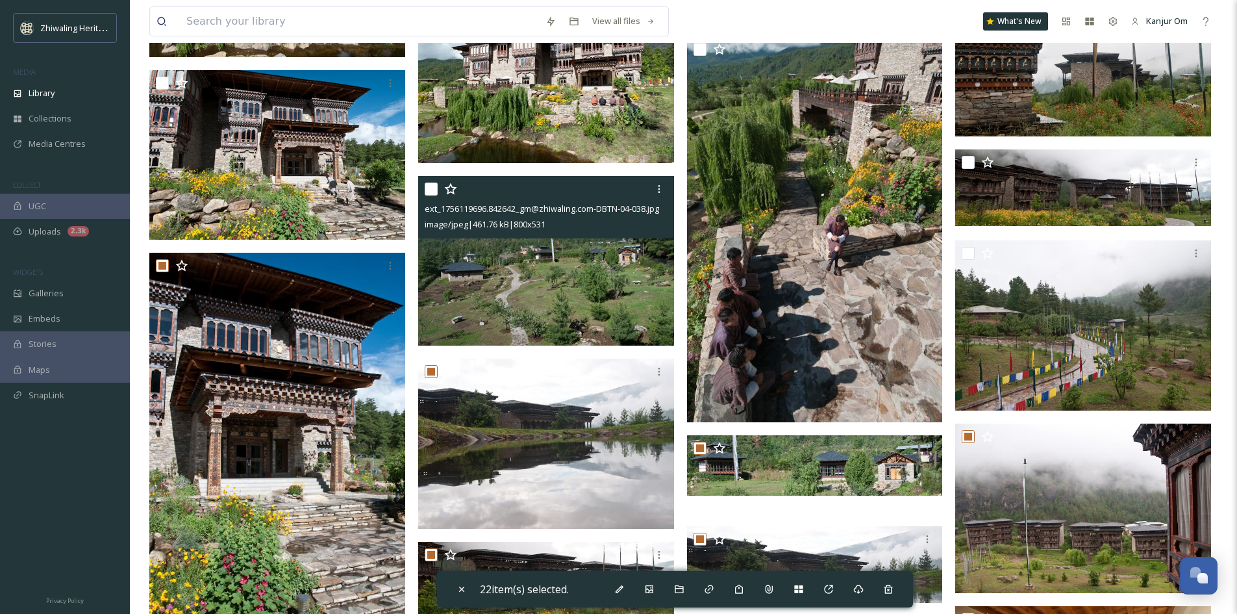
click at [427, 188] on input "checkbox" at bounding box center [431, 188] width 13 height 13
checkbox input "true"
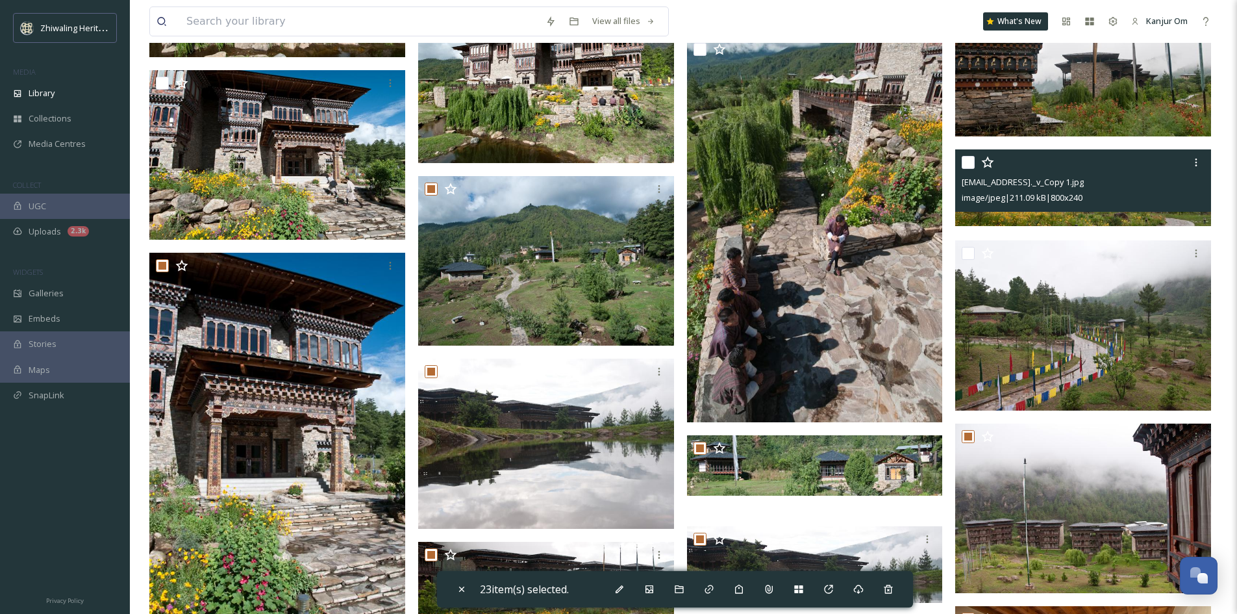
click at [968, 163] on input "checkbox" at bounding box center [968, 162] width 13 height 13
checkbox input "true"
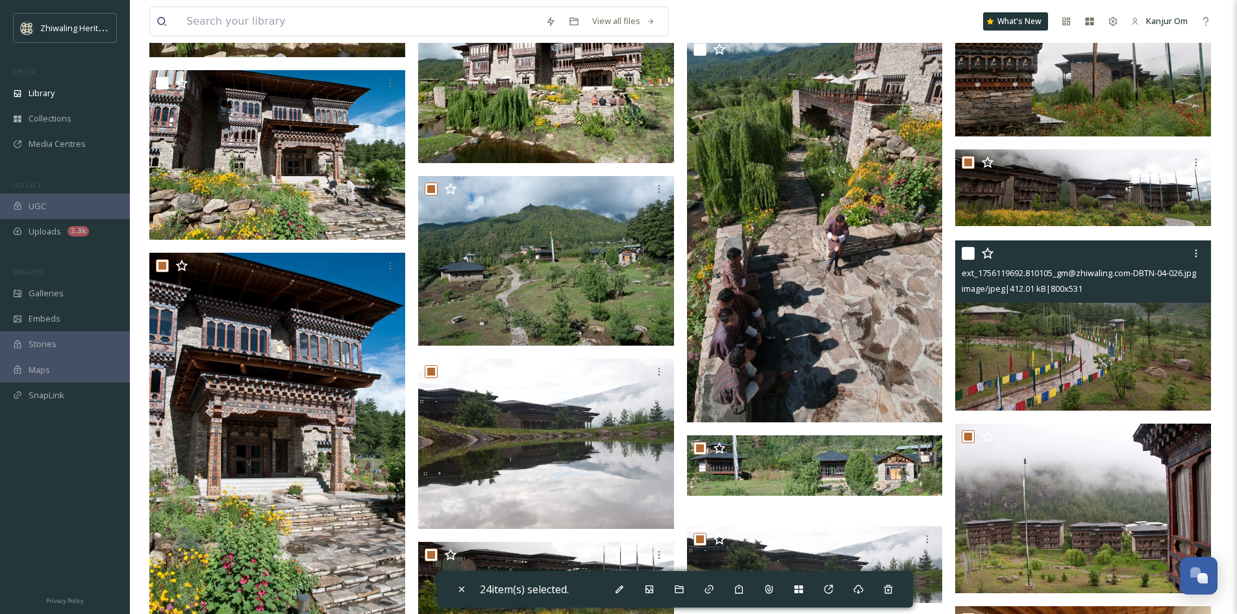
click at [971, 259] on input "checkbox" at bounding box center [968, 253] width 13 height 13
checkbox input "true"
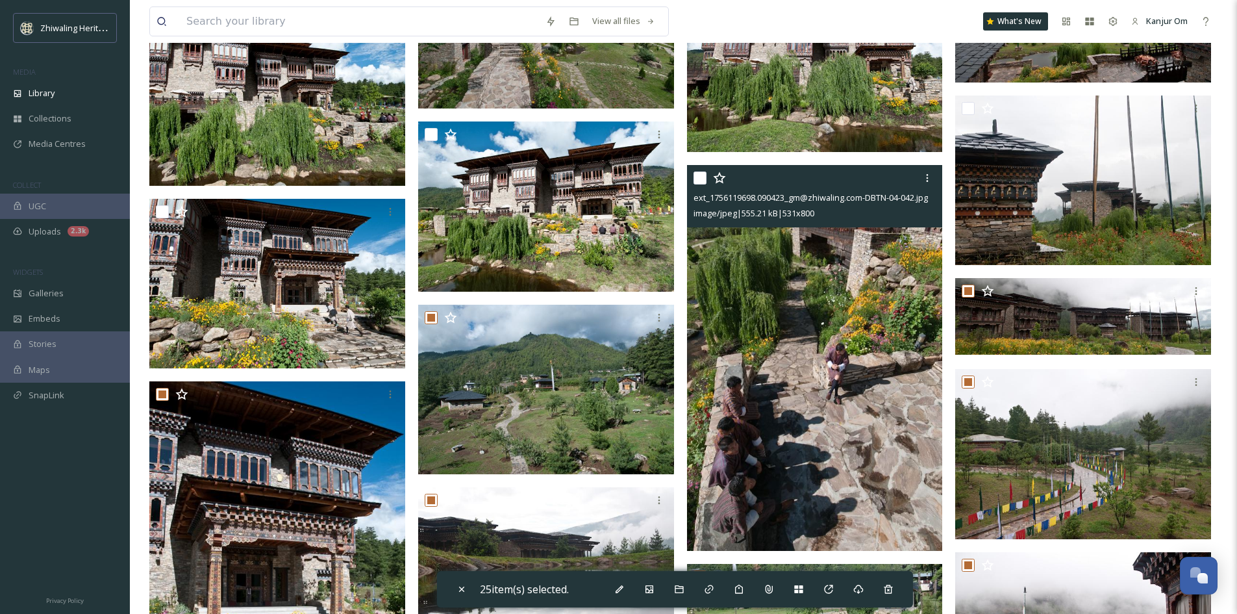
scroll to position [12462, 0]
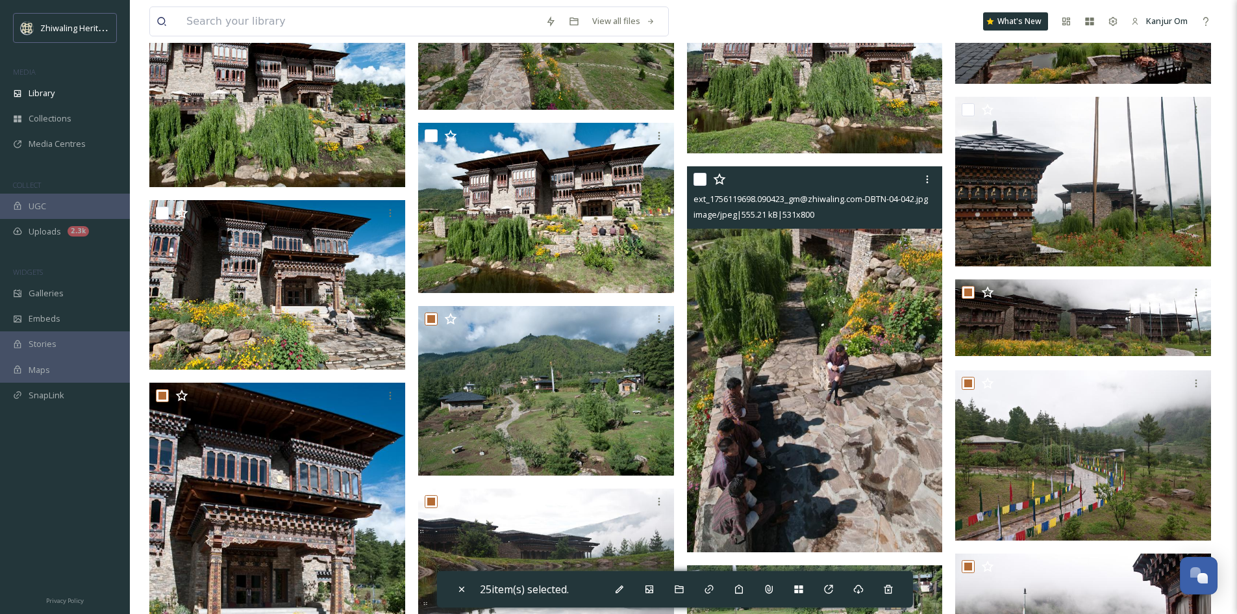
click at [701, 179] on input "checkbox" at bounding box center [700, 179] width 13 height 13
checkbox input "true"
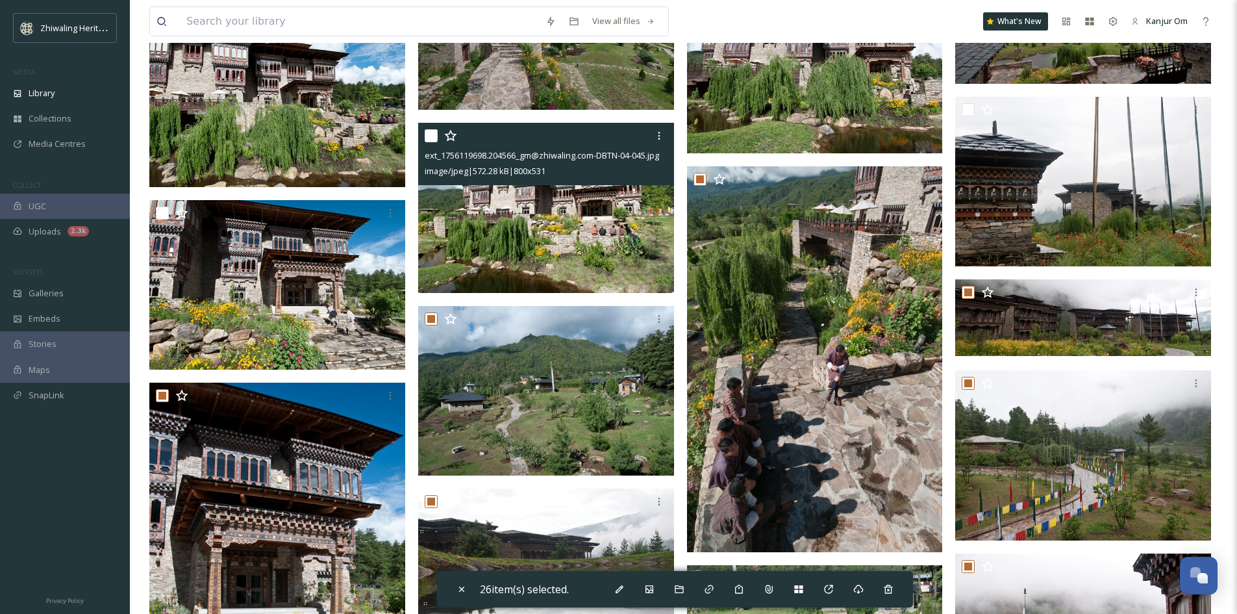
click at [430, 132] on input "checkbox" at bounding box center [431, 135] width 13 height 13
checkbox input "true"
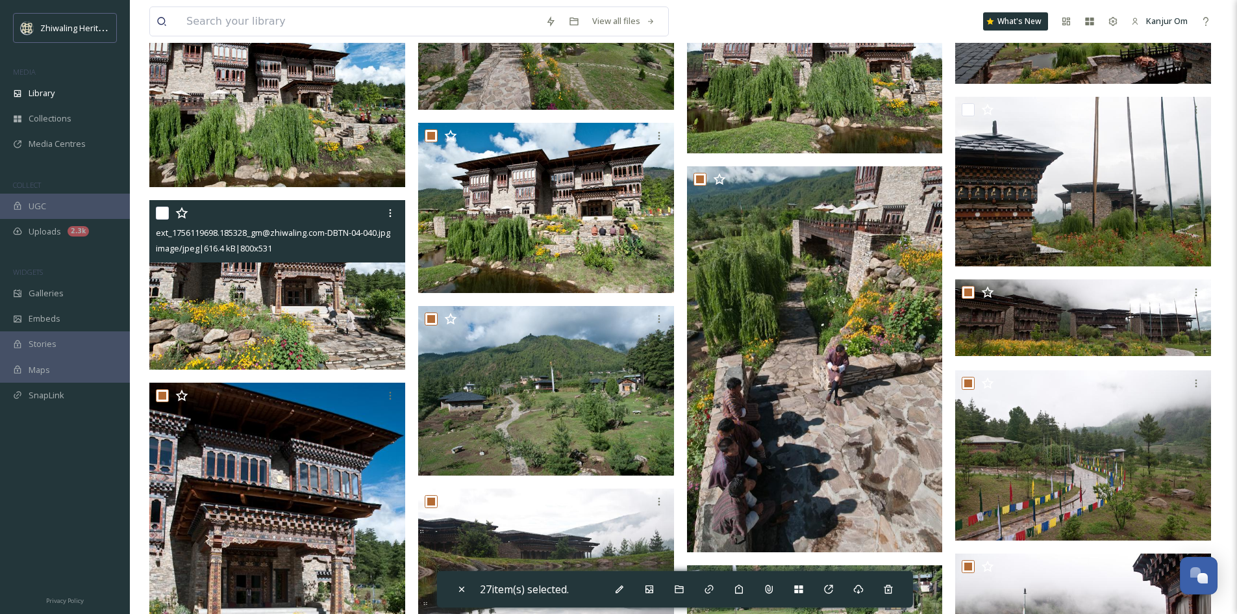
click at [160, 216] on input "checkbox" at bounding box center [162, 213] width 13 height 13
checkbox input "true"
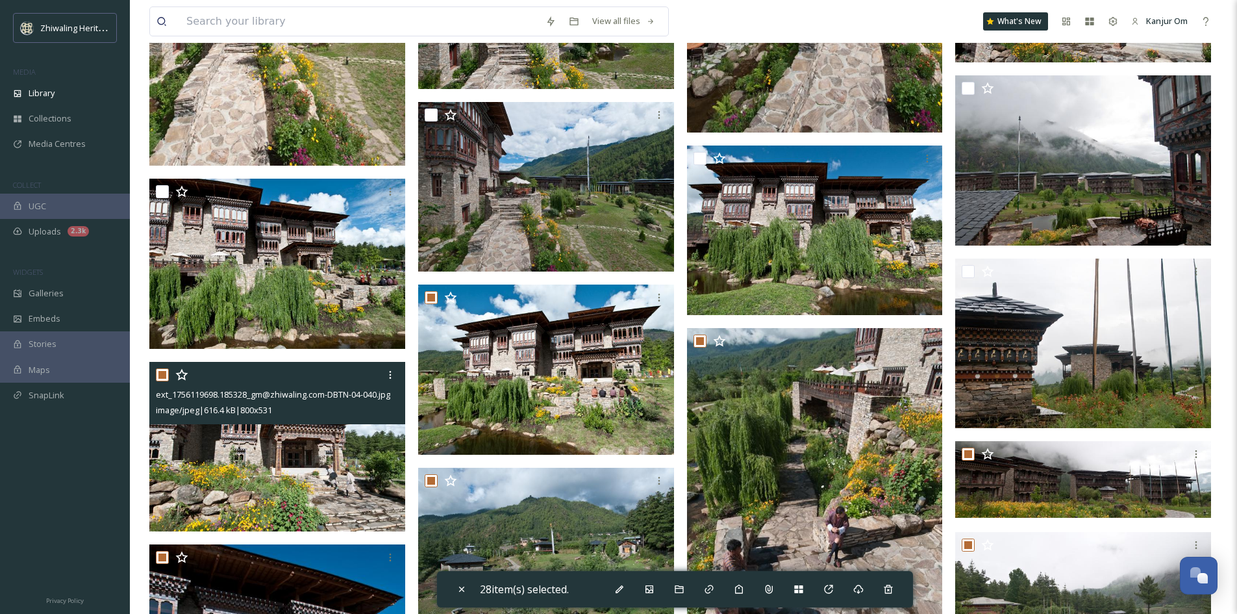
scroll to position [12267, 0]
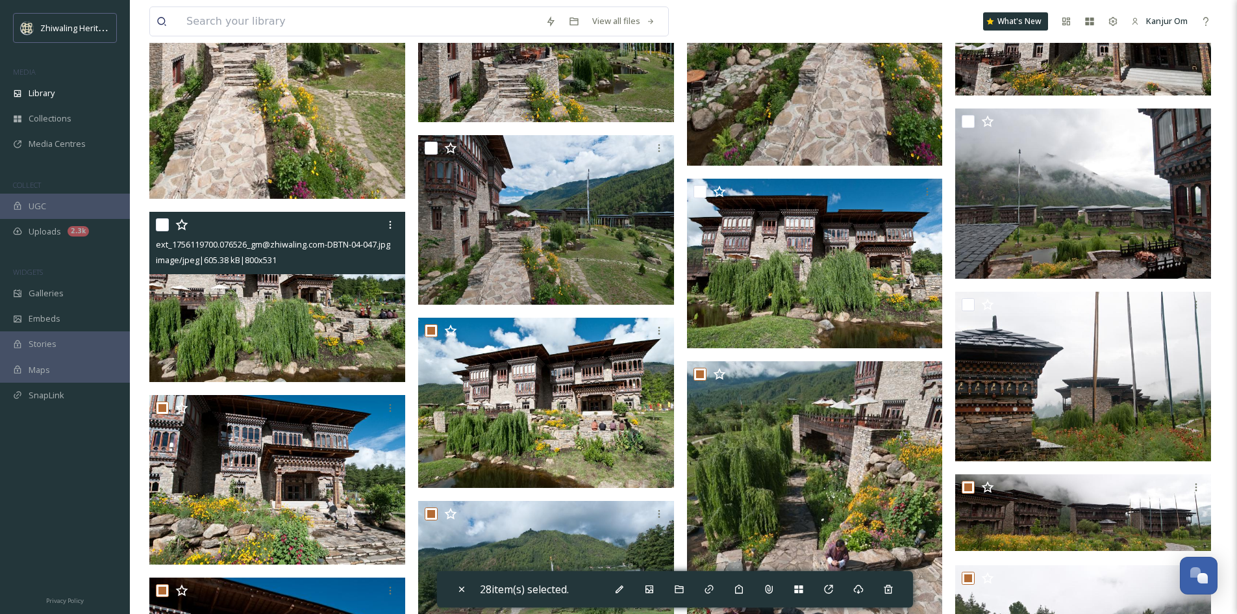
click at [153, 223] on div "ext_1756119700.076526_gm@zhiwaling.com-DBTN-04-047.jpg image/jpeg | 605.38 kB |…" at bounding box center [277, 243] width 256 height 62
click at [162, 223] on input "checkbox" at bounding box center [162, 224] width 13 height 13
checkbox input "true"
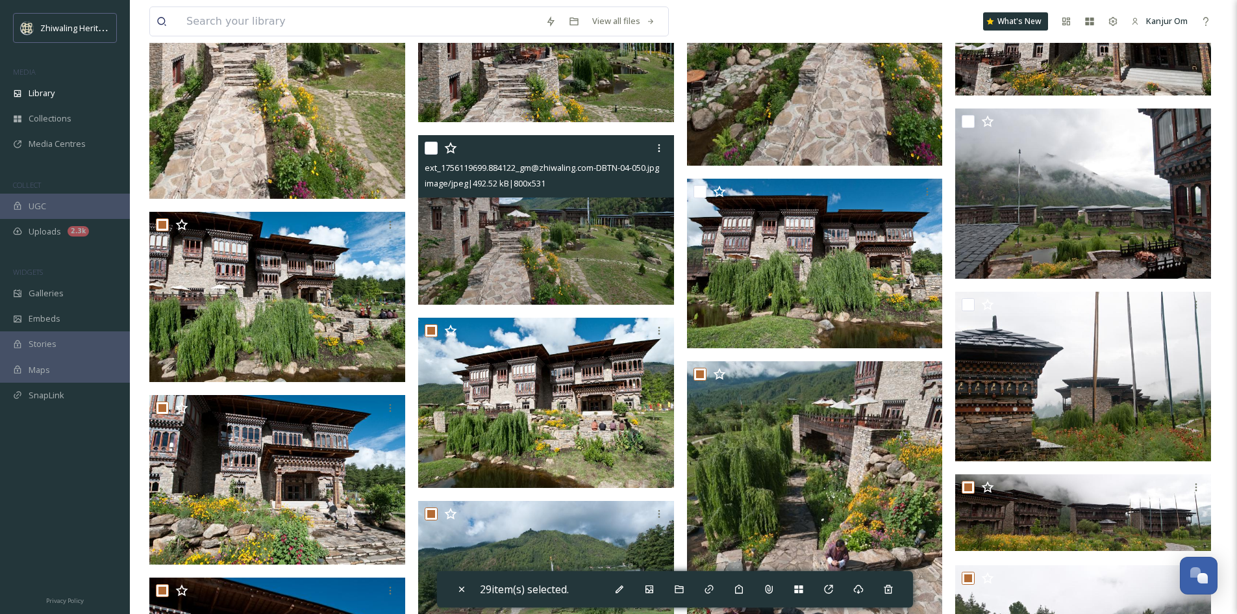
click at [436, 149] on input "checkbox" at bounding box center [431, 148] width 13 height 13
checkbox input "true"
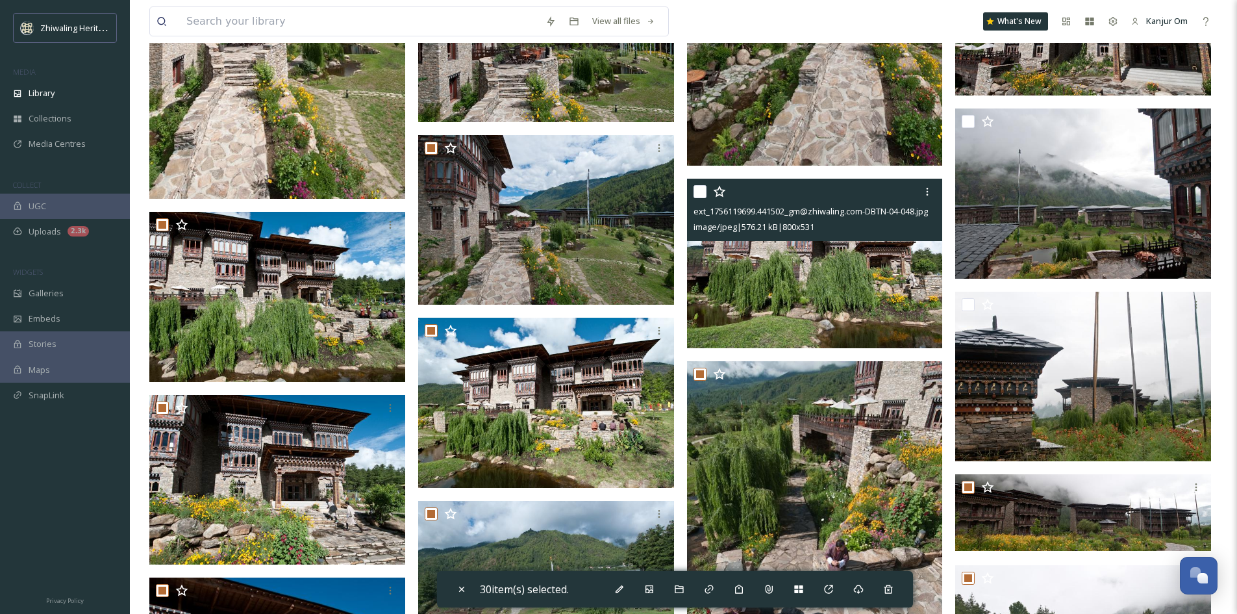
click at [707, 193] on div at bounding box center [817, 191] width 246 height 23
click at [701, 195] on input "checkbox" at bounding box center [700, 191] width 13 height 13
checkbox input "true"
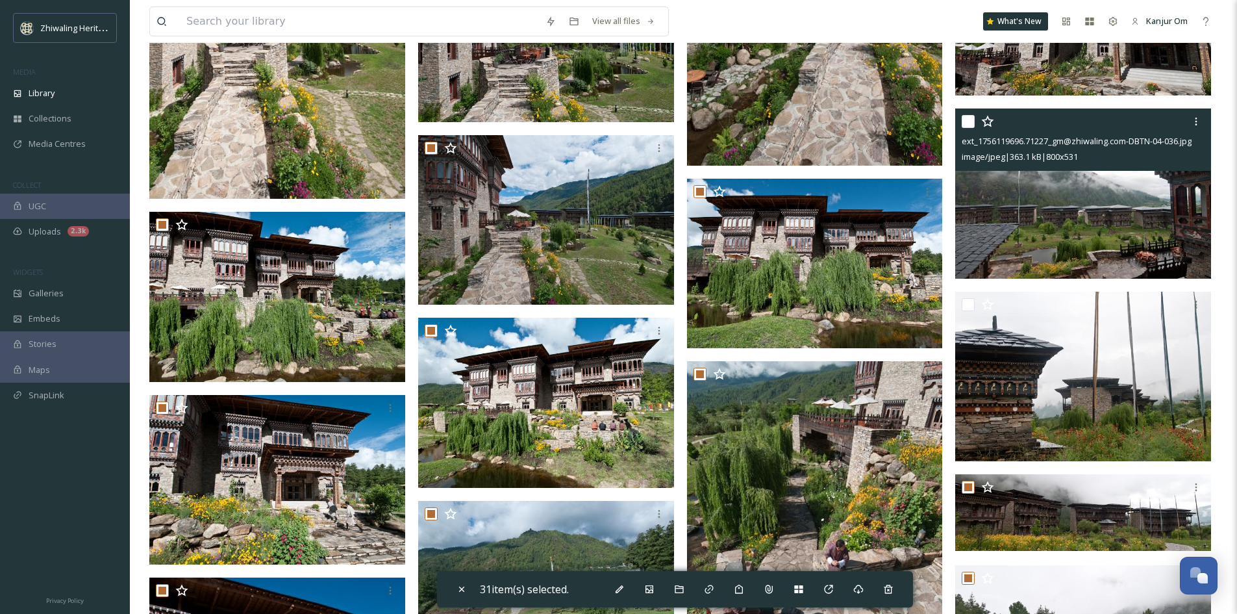
click at [972, 126] on input "checkbox" at bounding box center [968, 121] width 13 height 13
checkbox input "true"
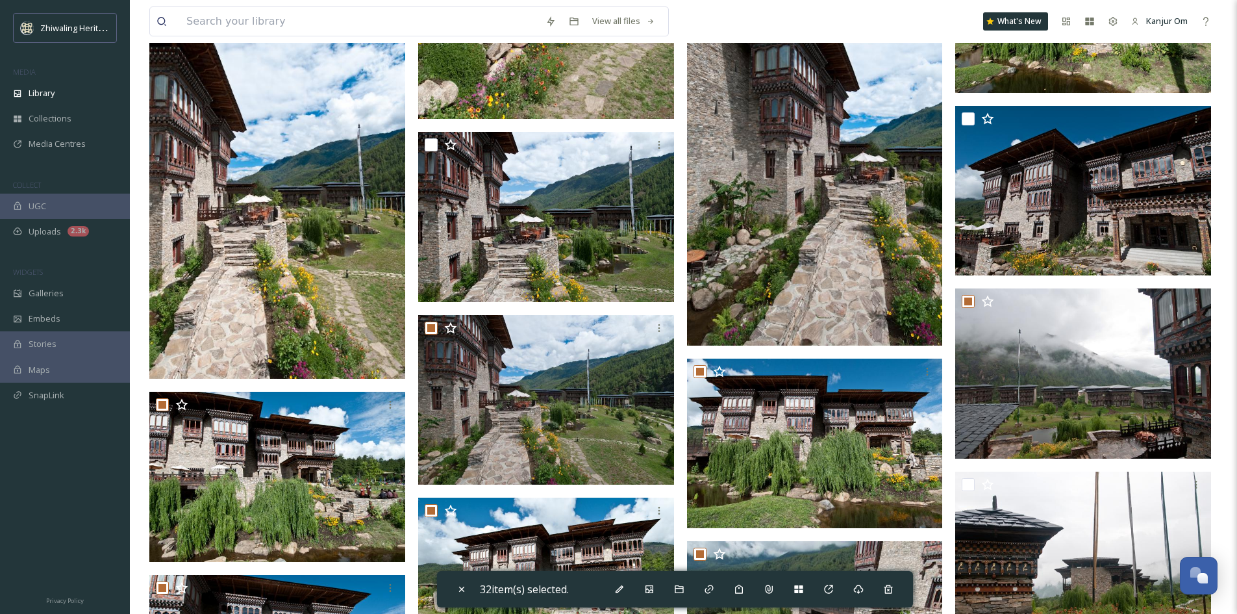
scroll to position [12072, 0]
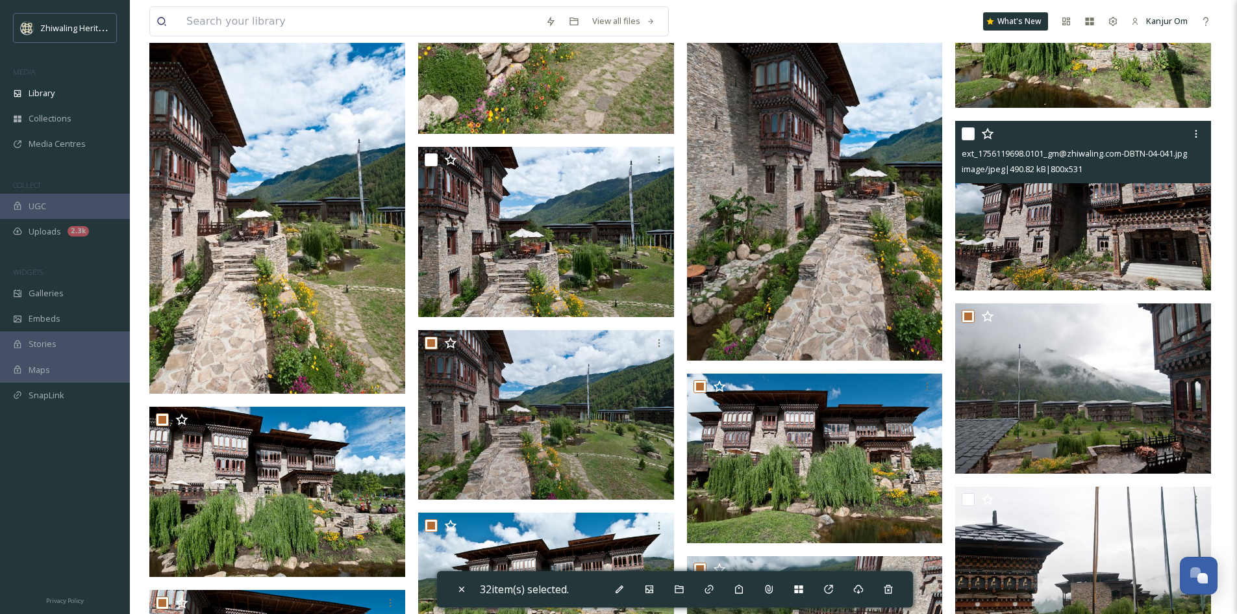
click at [970, 130] on input "checkbox" at bounding box center [968, 133] width 13 height 13
checkbox input "true"
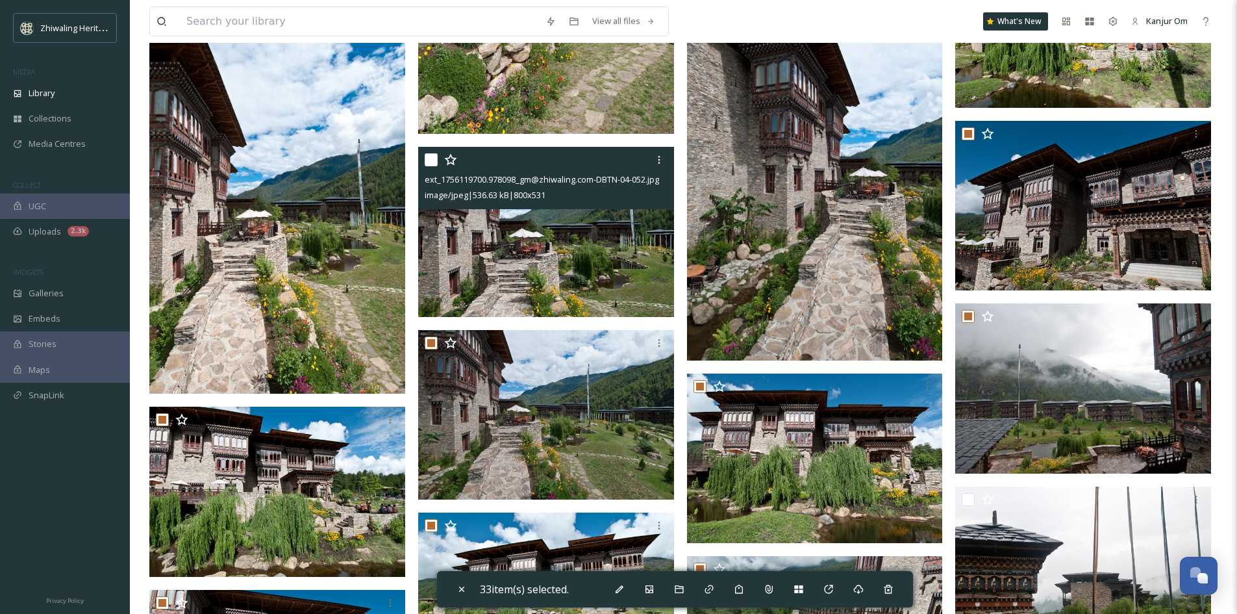
click at [427, 157] on input "checkbox" at bounding box center [431, 159] width 13 height 13
checkbox input "true"
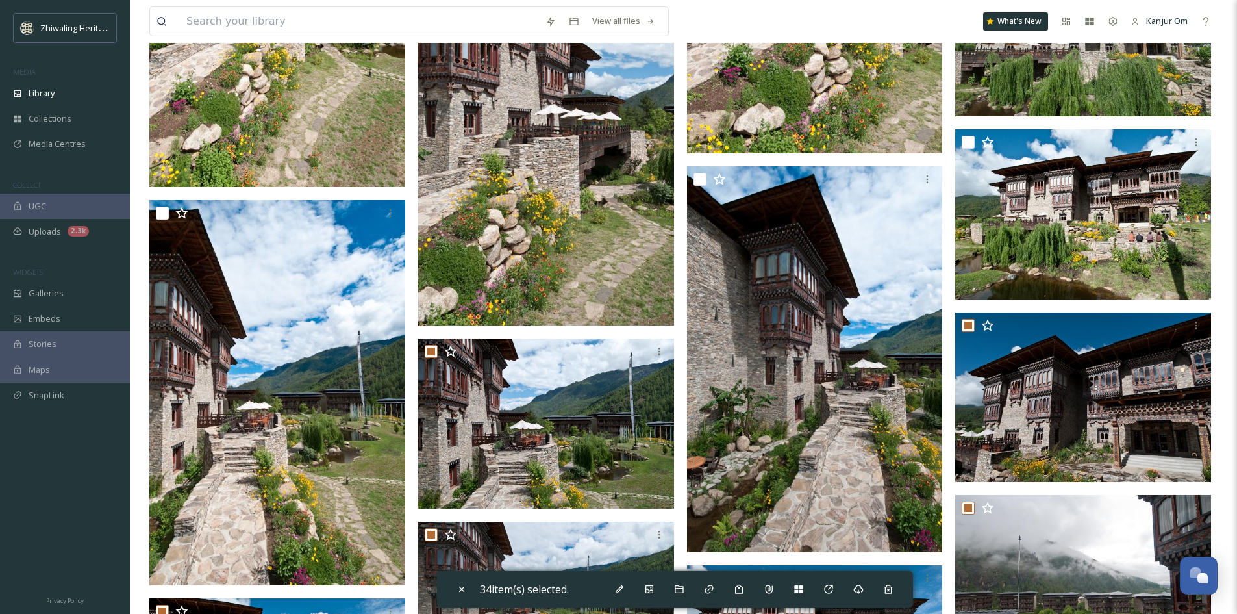
scroll to position [11877, 0]
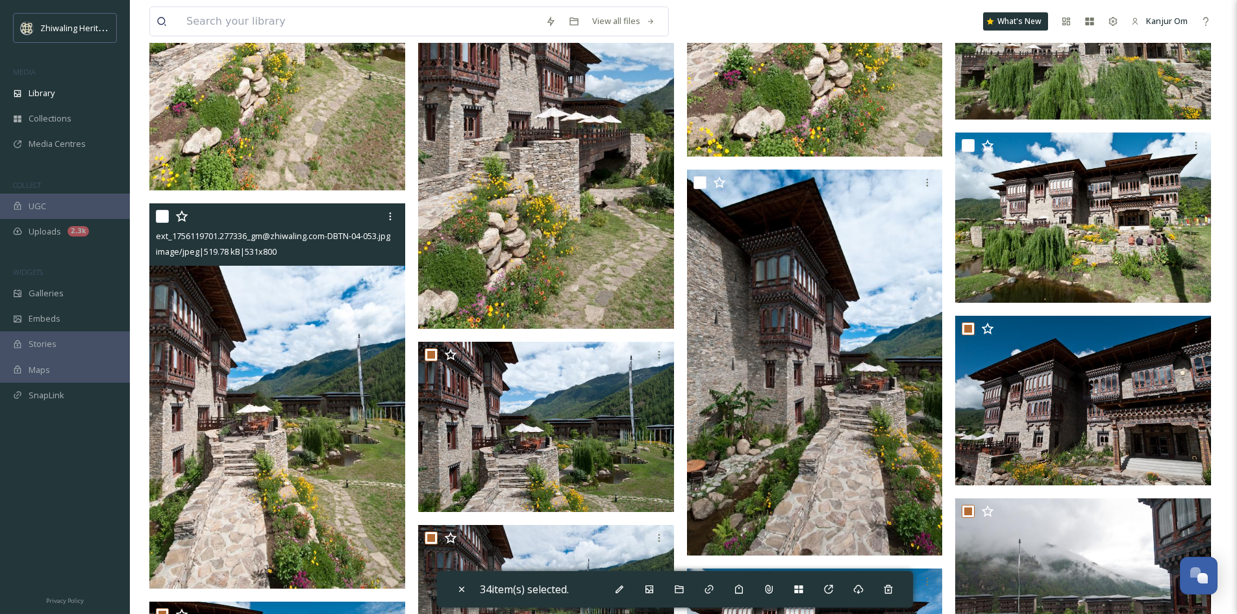
click at [158, 214] on input "checkbox" at bounding box center [162, 216] width 13 height 13
checkbox input "true"
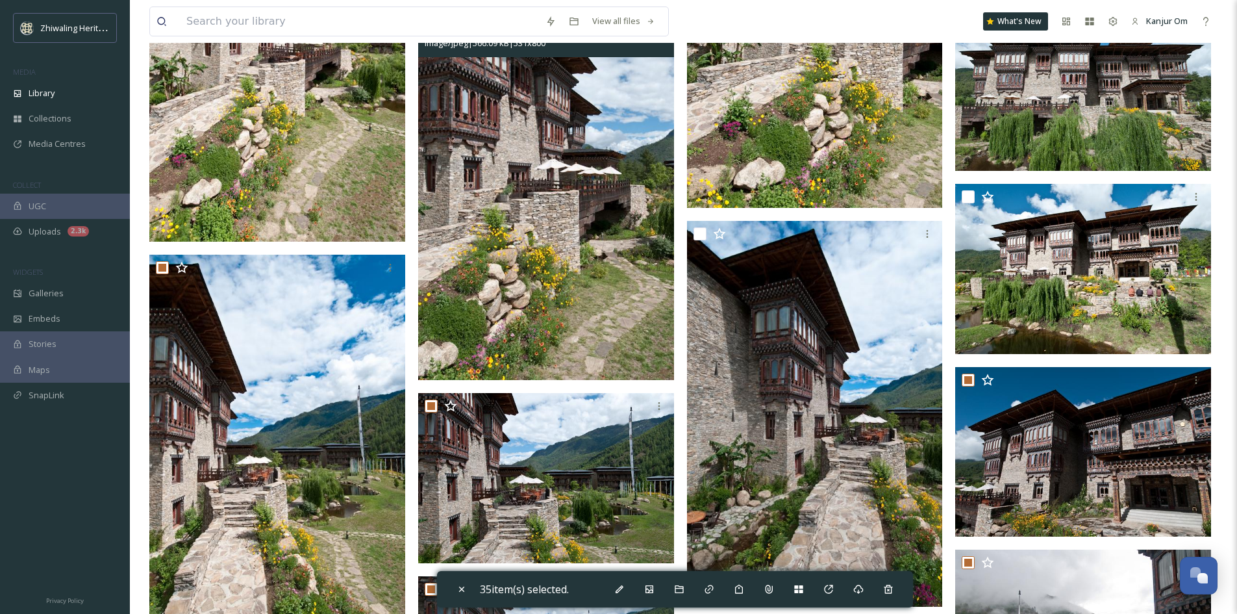
scroll to position [11747, 0]
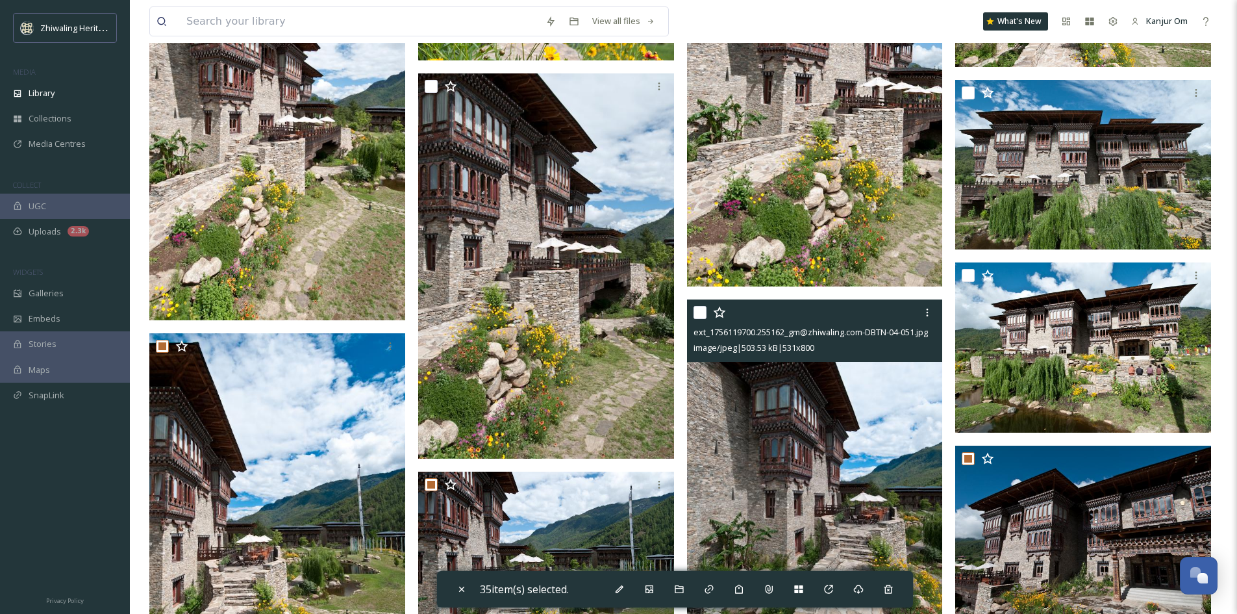
click at [700, 310] on input "checkbox" at bounding box center [700, 312] width 13 height 13
checkbox input "true"
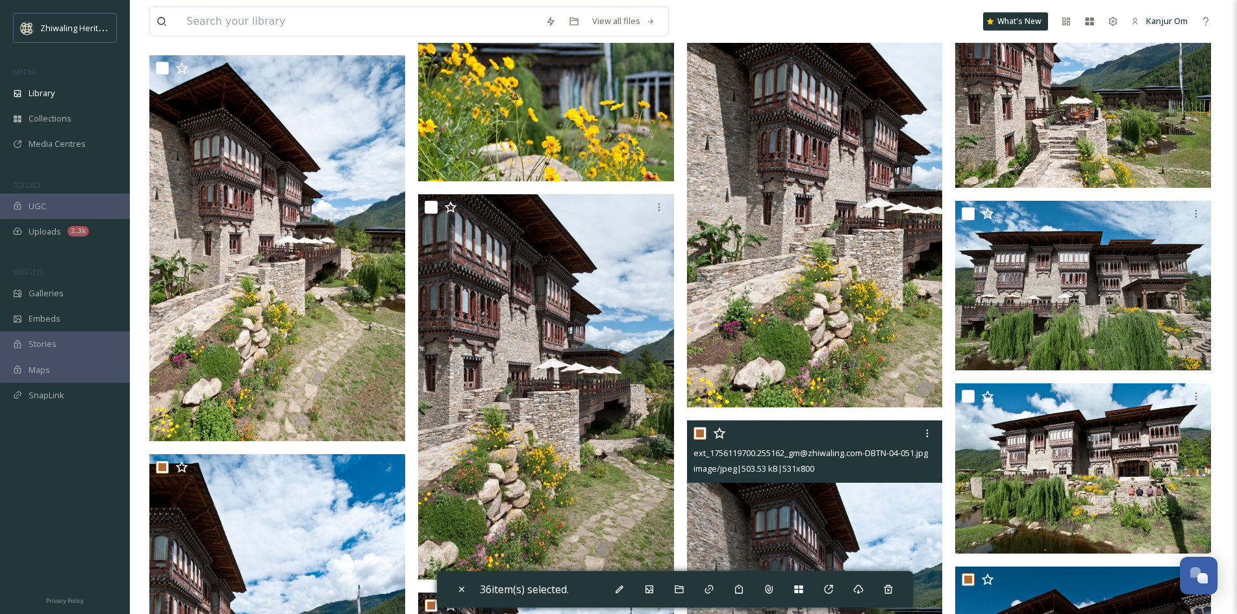
scroll to position [11618, 0]
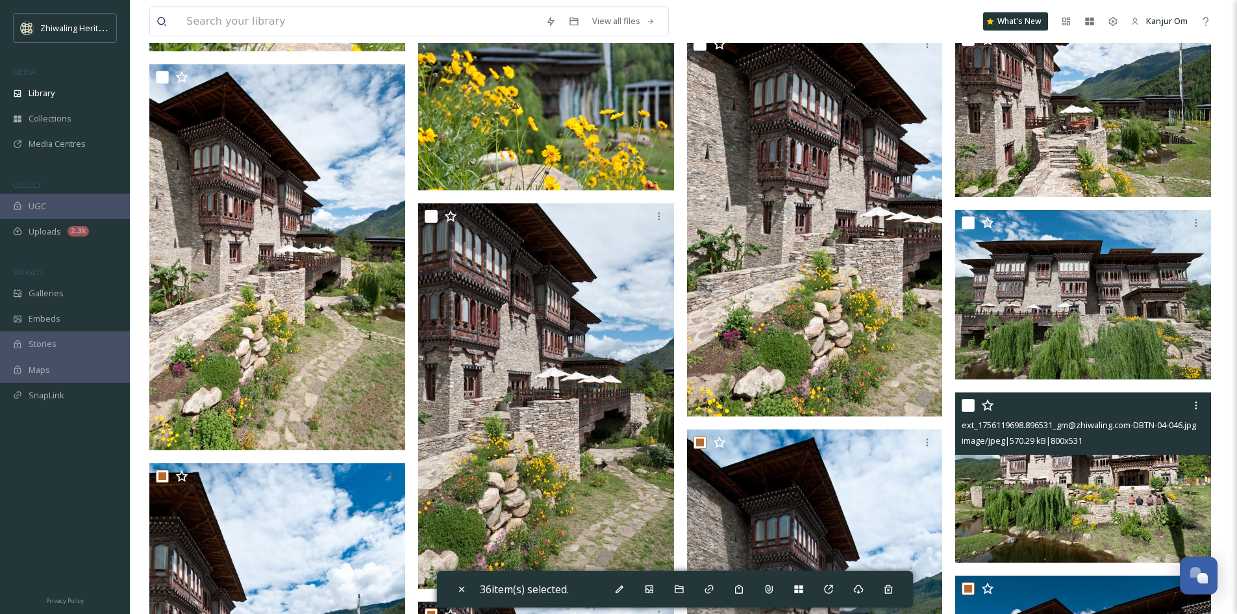
click at [960, 403] on div "ext_1756119698.896531_gm@zhiwaling.com-DBTN-04-046.jpg image/jpeg | 570.29 kB |…" at bounding box center [1083, 423] width 256 height 62
click at [973, 407] on input "checkbox" at bounding box center [968, 405] width 13 height 13
checkbox input "true"
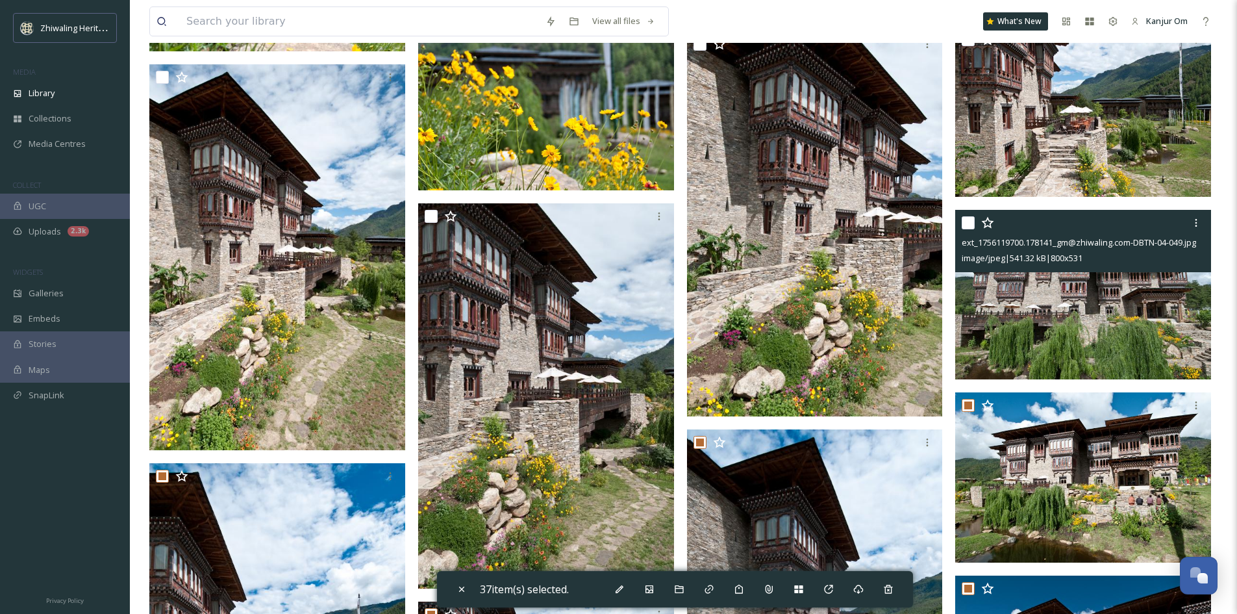
click at [973, 225] on input "checkbox" at bounding box center [968, 222] width 13 height 13
checkbox input "true"
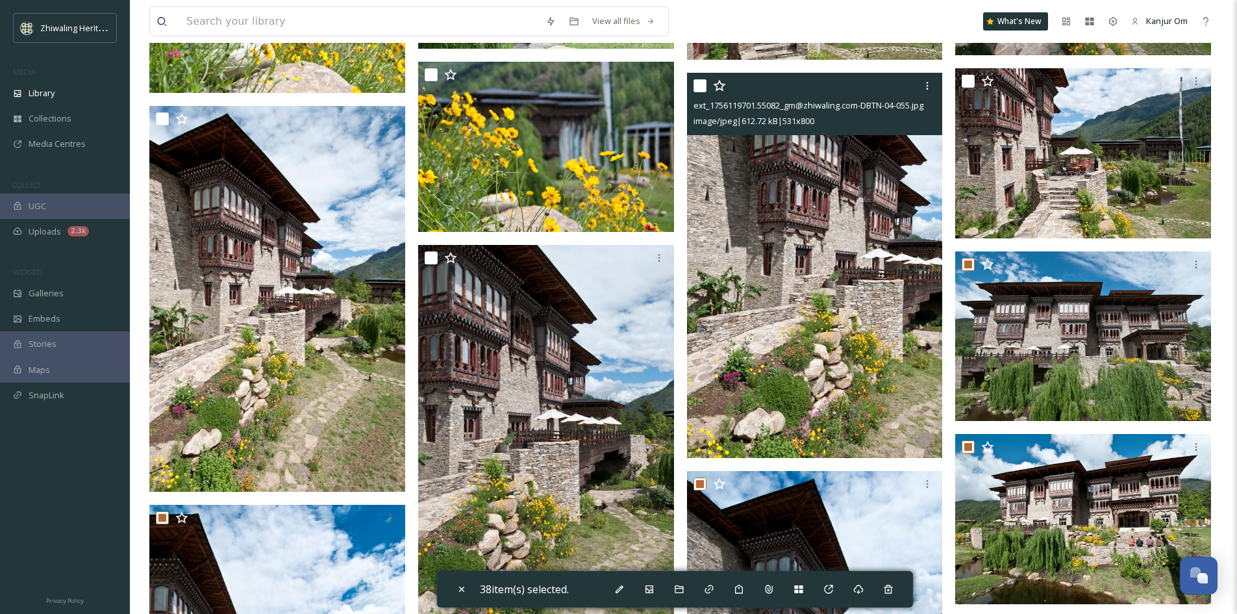
scroll to position [11553, 0]
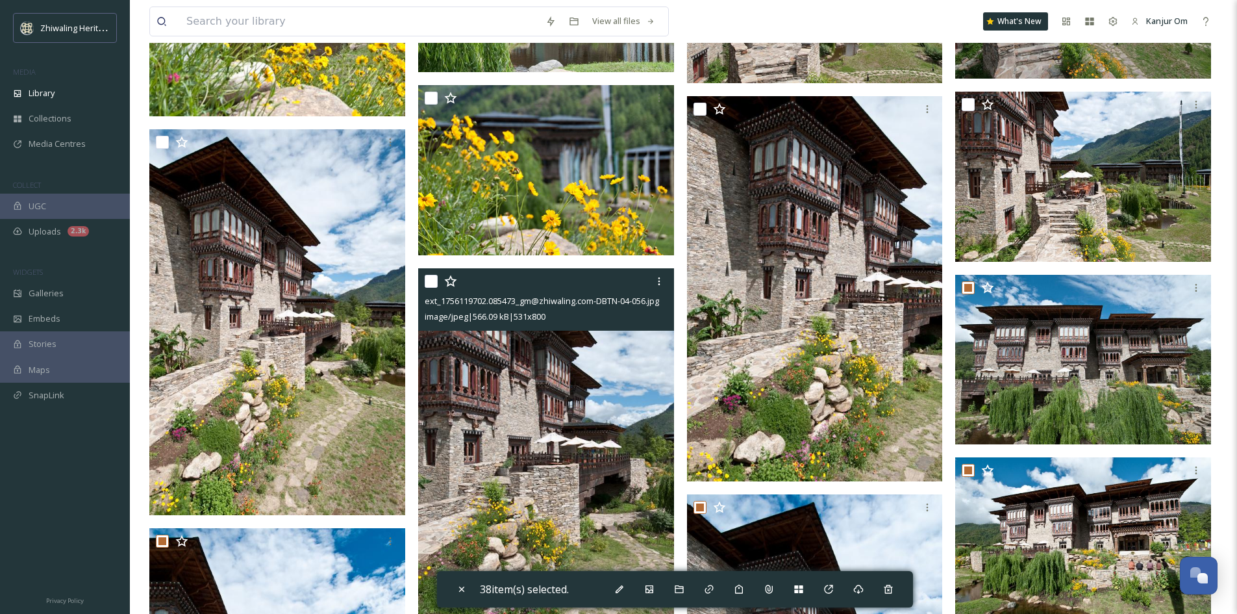
click at [434, 282] on input "checkbox" at bounding box center [431, 281] width 13 height 13
checkbox input "true"
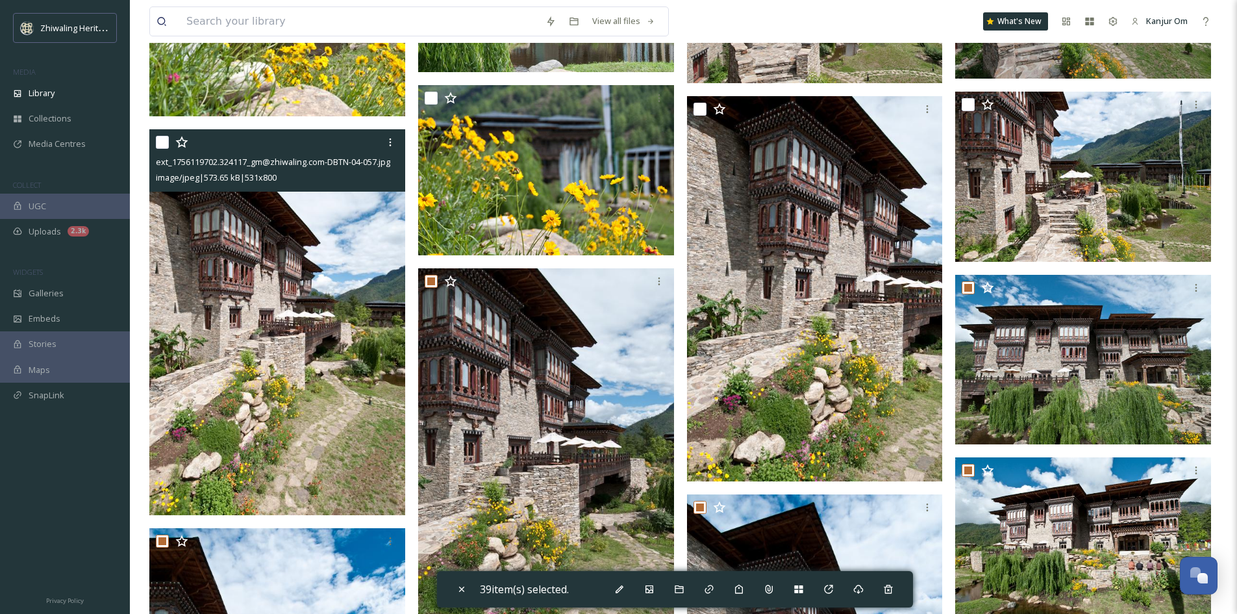
click at [164, 145] on input "checkbox" at bounding box center [162, 142] width 13 height 13
checkbox input "true"
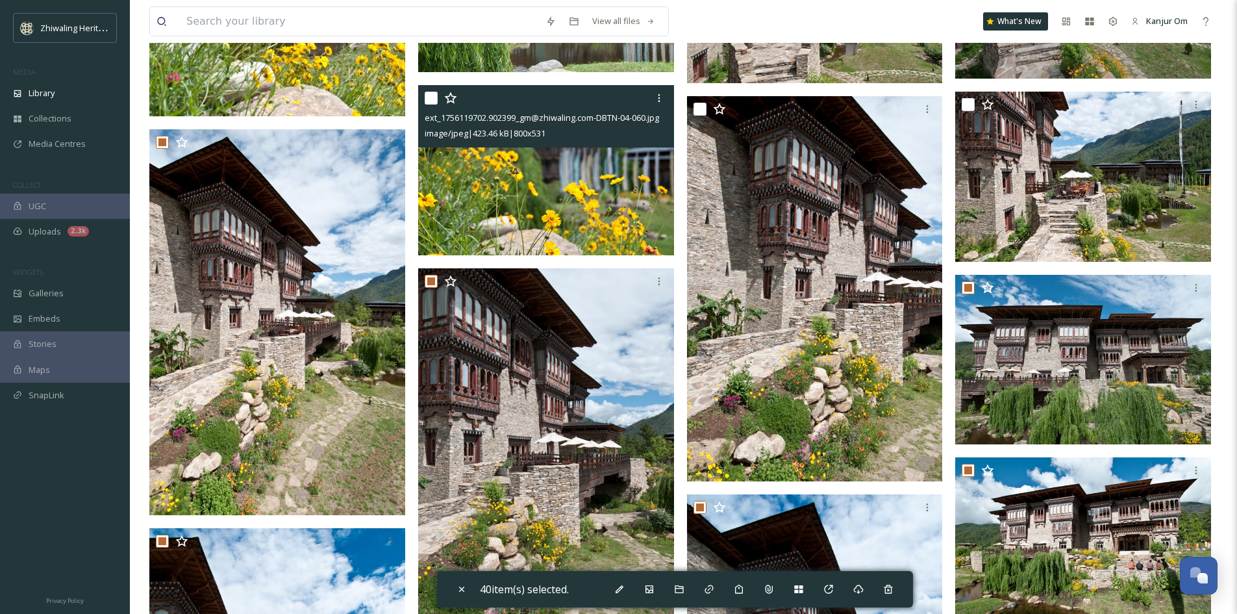
click at [432, 105] on input "checkbox" at bounding box center [431, 98] width 13 height 13
checkbox input "true"
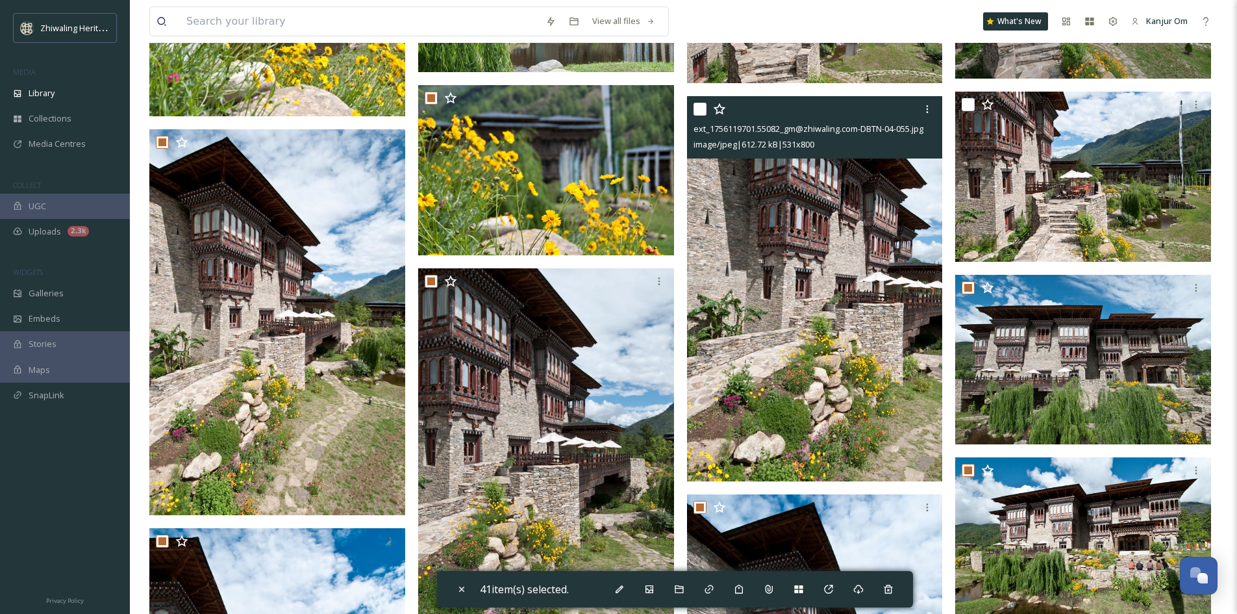
click at [695, 109] on input "checkbox" at bounding box center [700, 109] width 13 height 13
checkbox input "true"
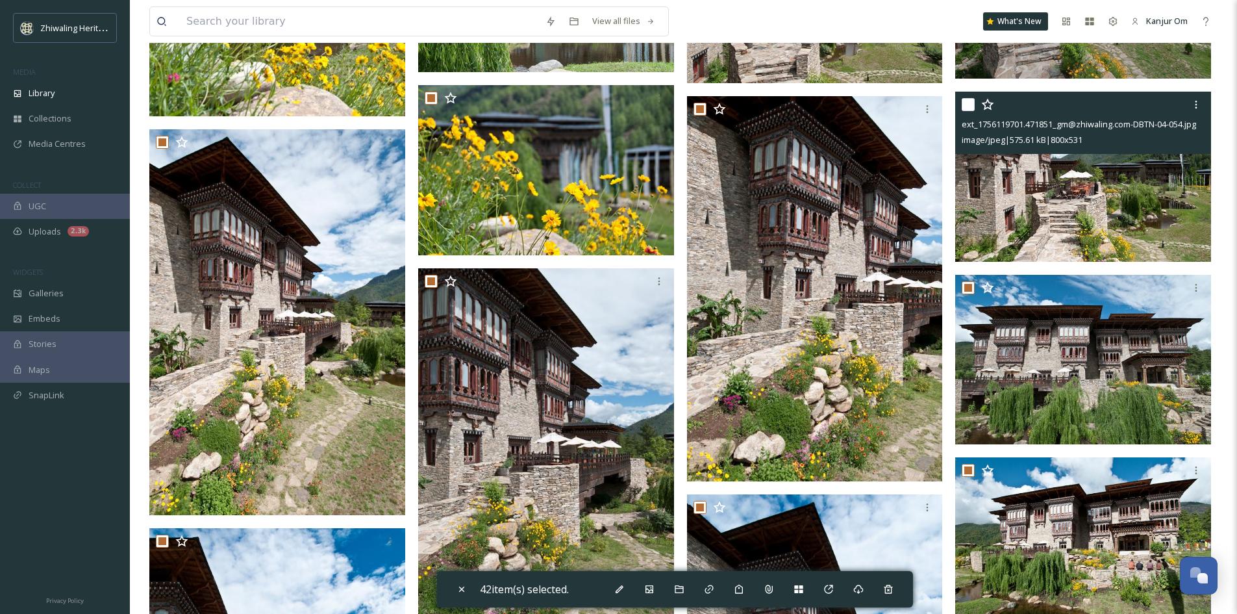
click at [964, 105] on input "checkbox" at bounding box center [968, 104] width 13 height 13
checkbox input "true"
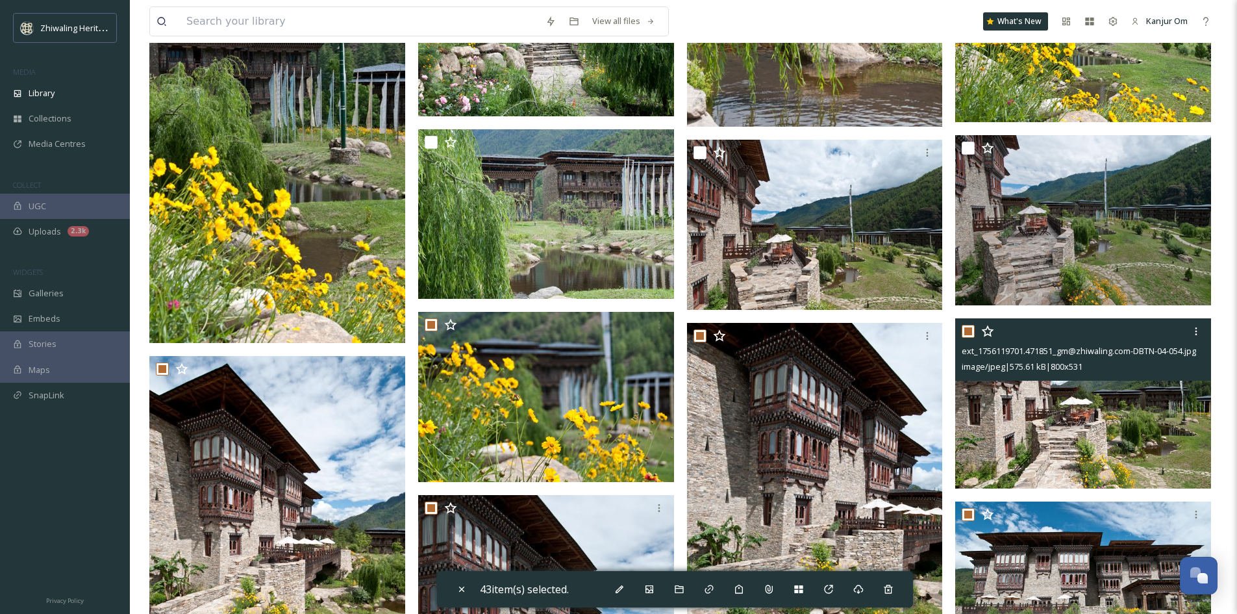
scroll to position [11293, 0]
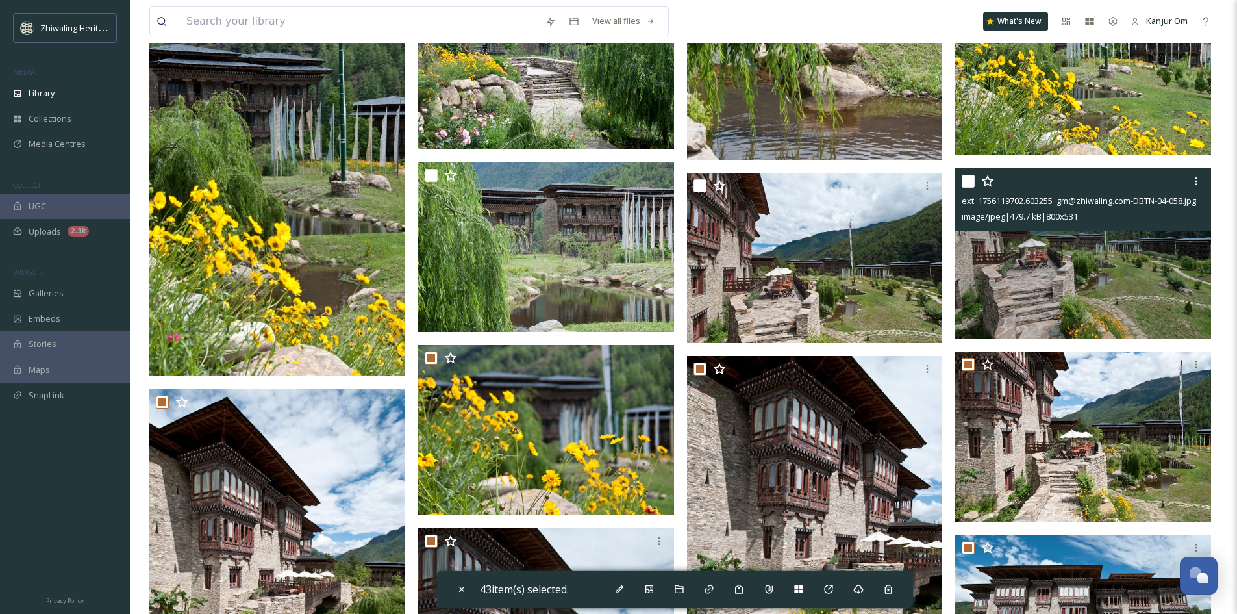
click at [972, 182] on input "checkbox" at bounding box center [968, 181] width 13 height 13
checkbox input "true"
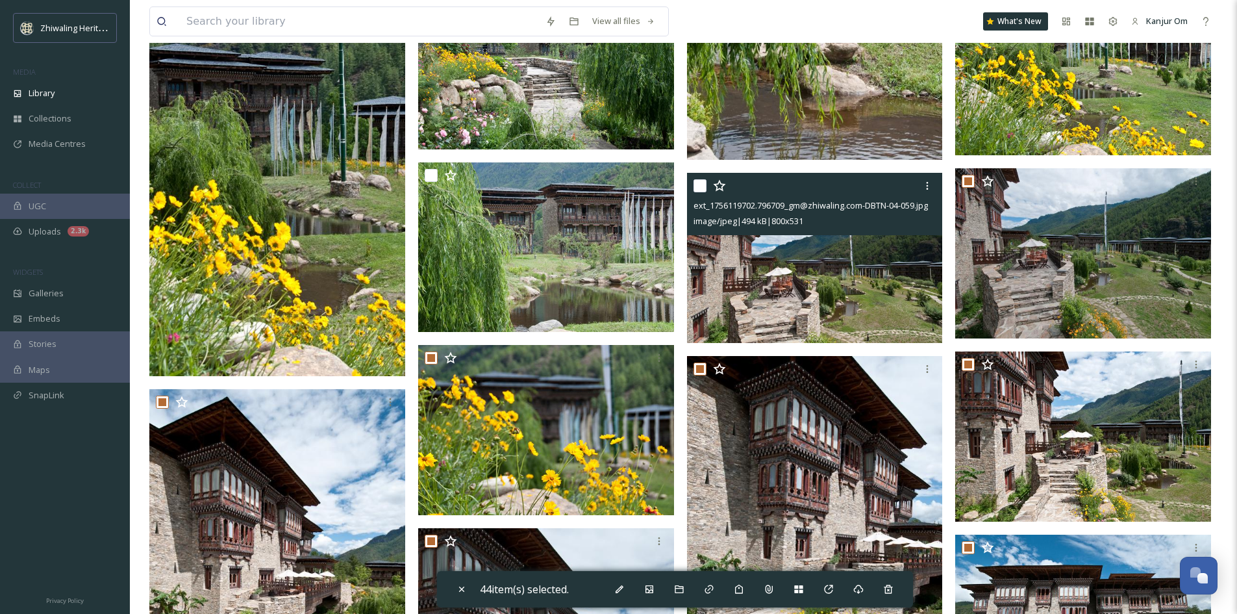
click at [700, 190] on input "checkbox" at bounding box center [700, 185] width 13 height 13
checkbox input "true"
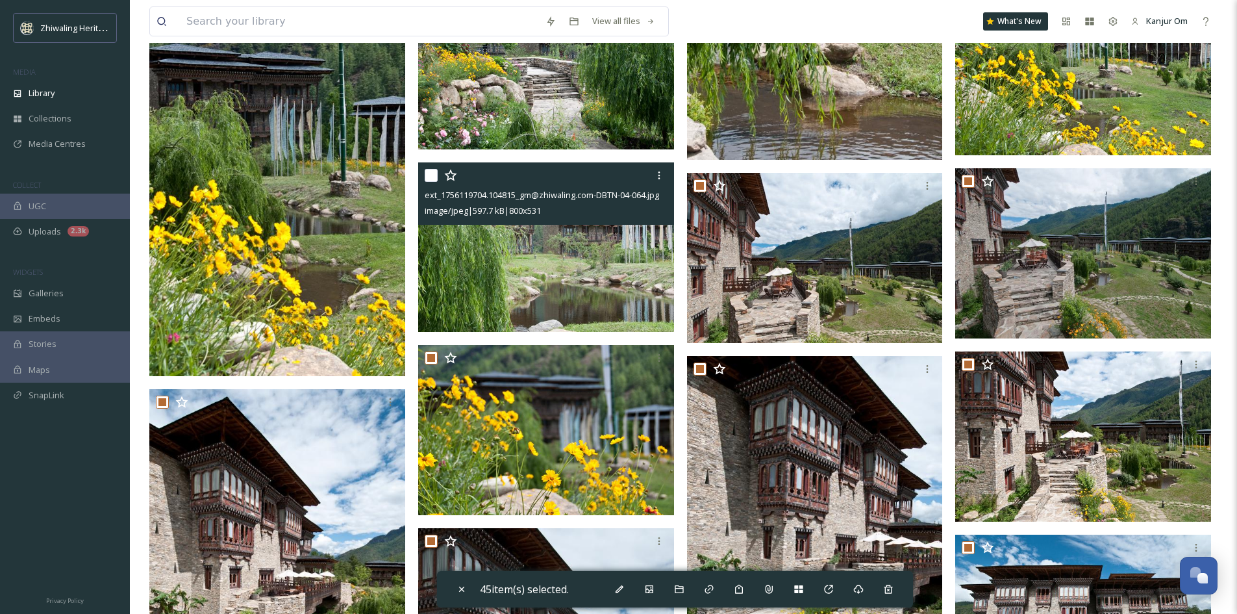
click at [431, 175] on input "checkbox" at bounding box center [431, 175] width 13 height 13
checkbox input "true"
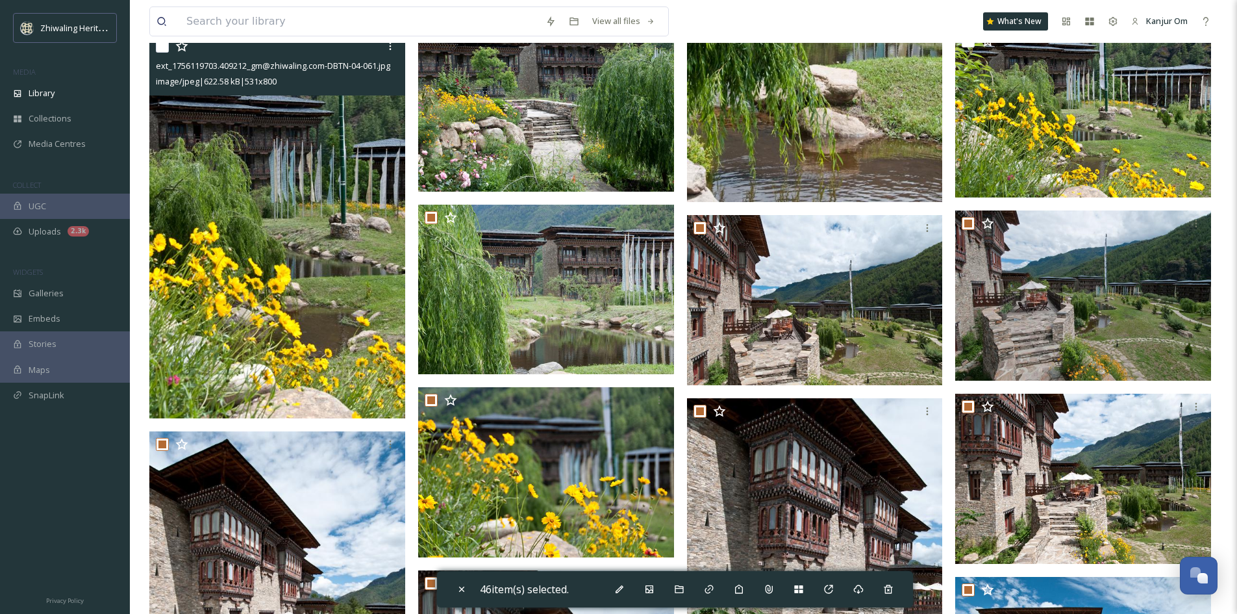
scroll to position [11228, 0]
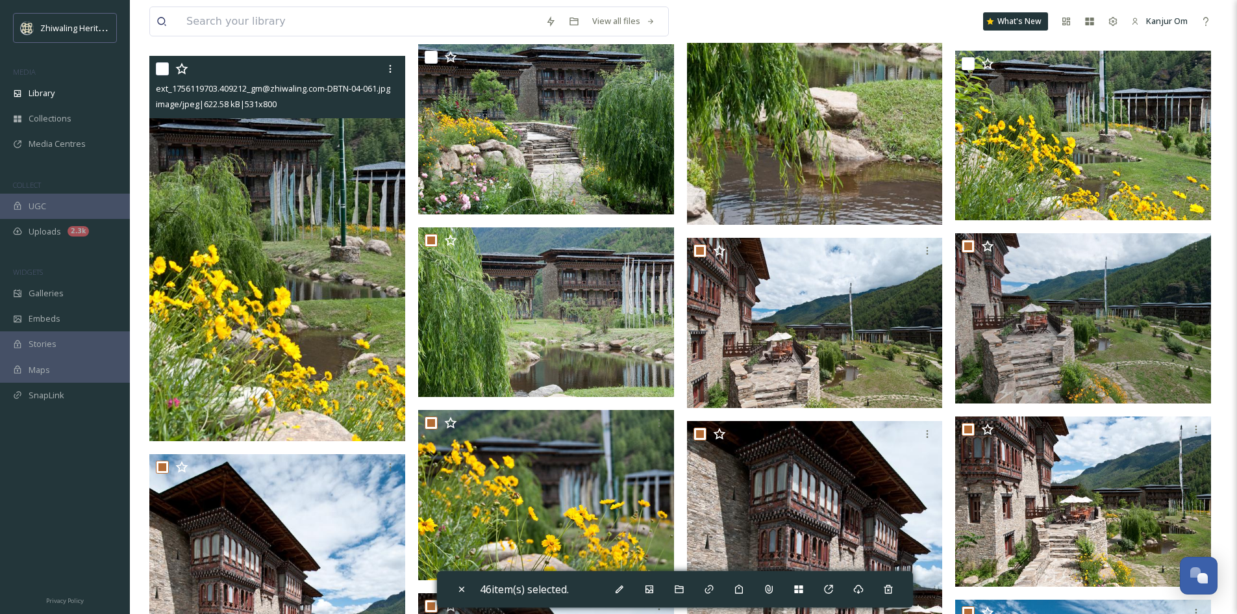
click at [161, 73] on input "checkbox" at bounding box center [162, 68] width 13 height 13
checkbox input "true"
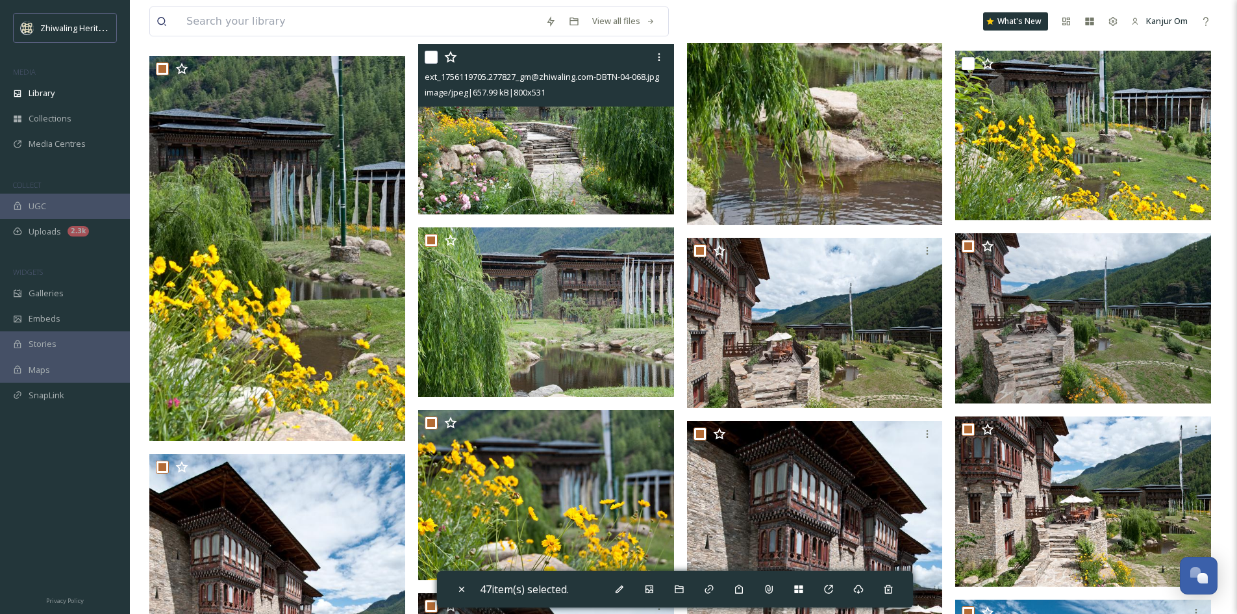
click at [429, 59] on input "checkbox" at bounding box center [431, 57] width 13 height 13
checkbox input "true"
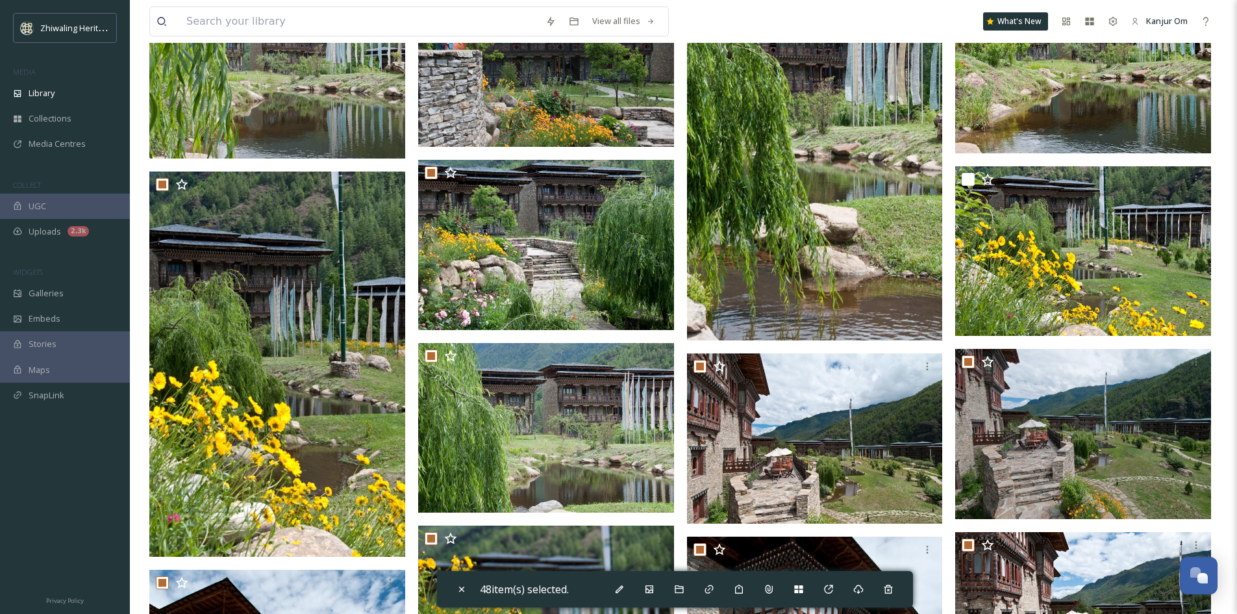
scroll to position [11033, 0]
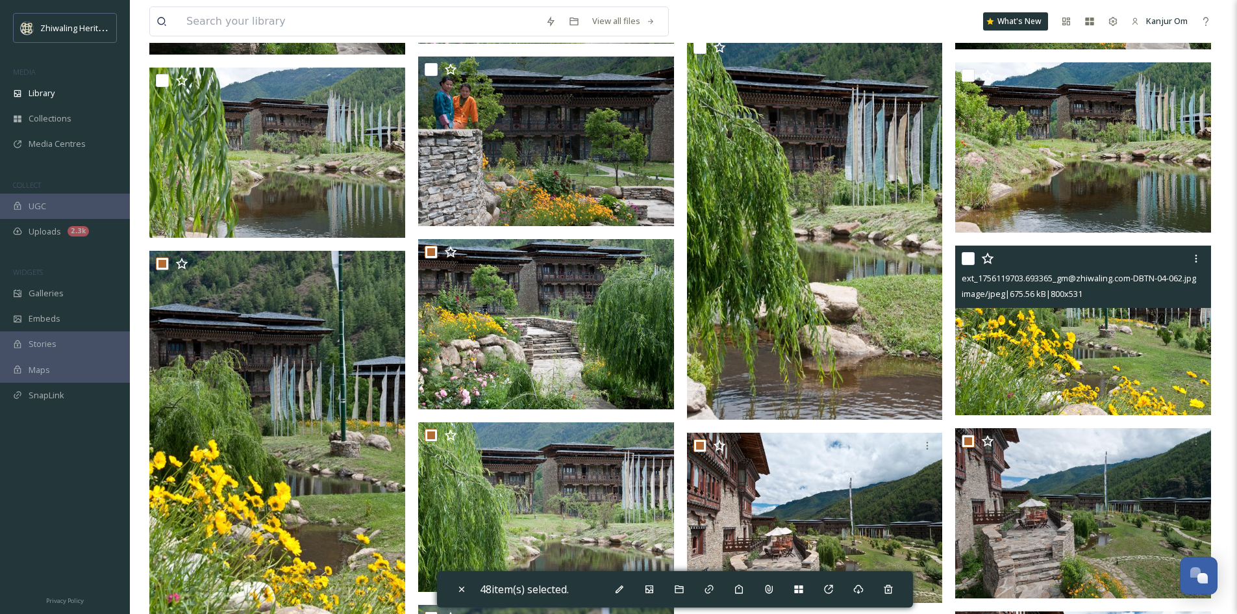
click at [971, 260] on input "checkbox" at bounding box center [968, 258] width 13 height 13
checkbox input "true"
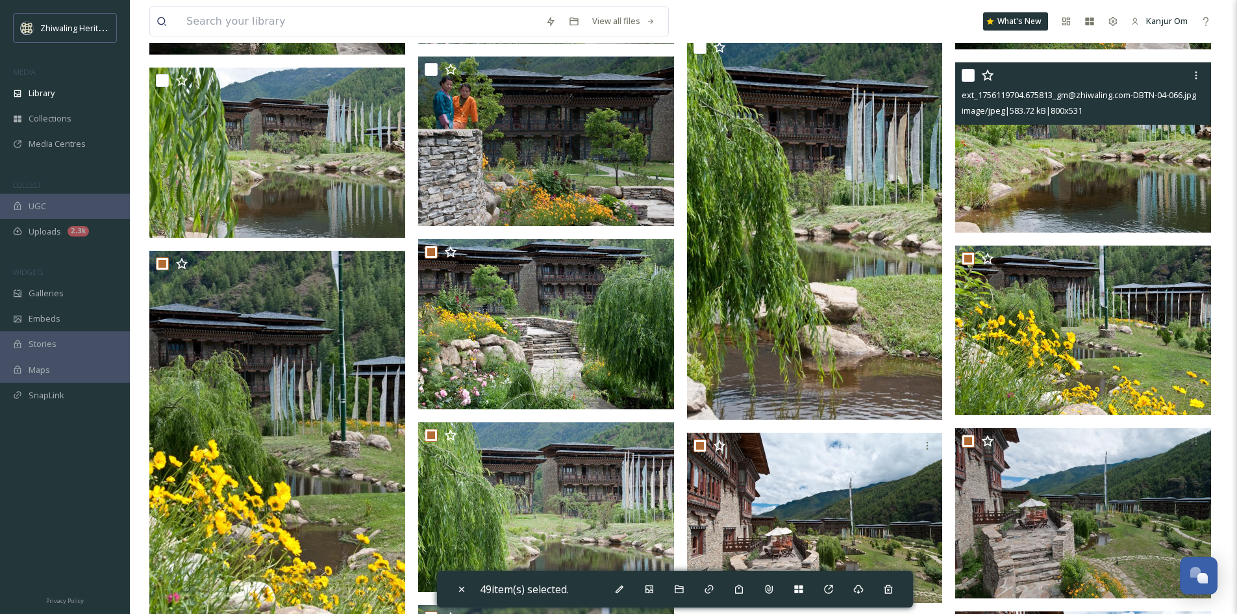
click at [970, 77] on input "checkbox" at bounding box center [968, 75] width 13 height 13
checkbox input "true"
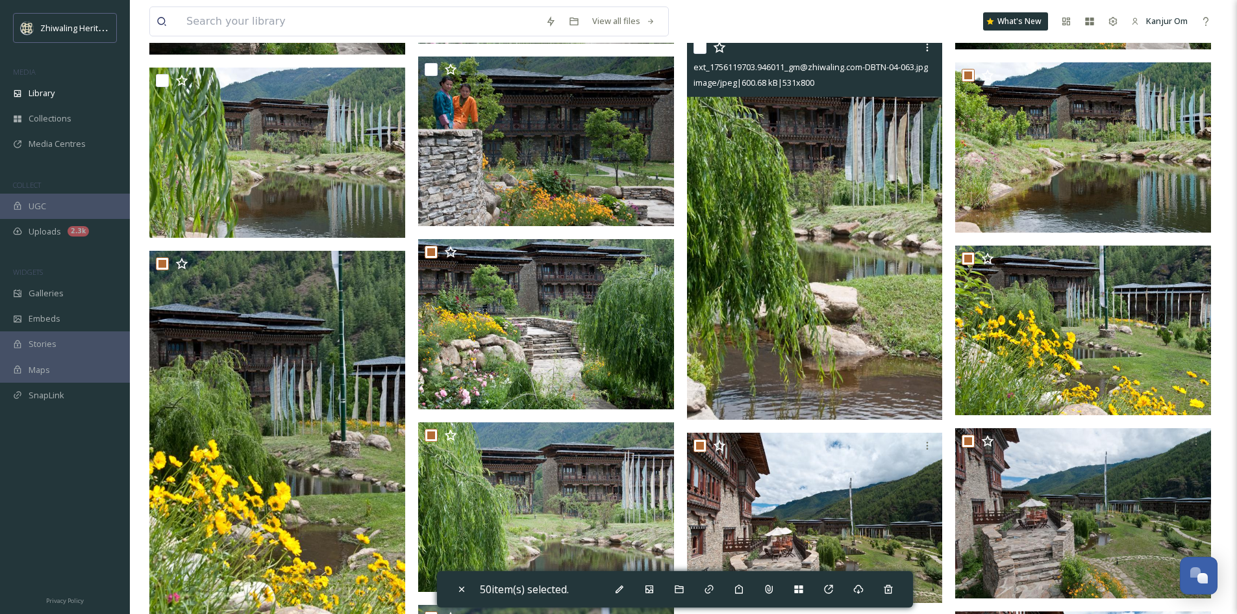
click at [701, 48] on input "checkbox" at bounding box center [700, 47] width 13 height 13
checkbox input "true"
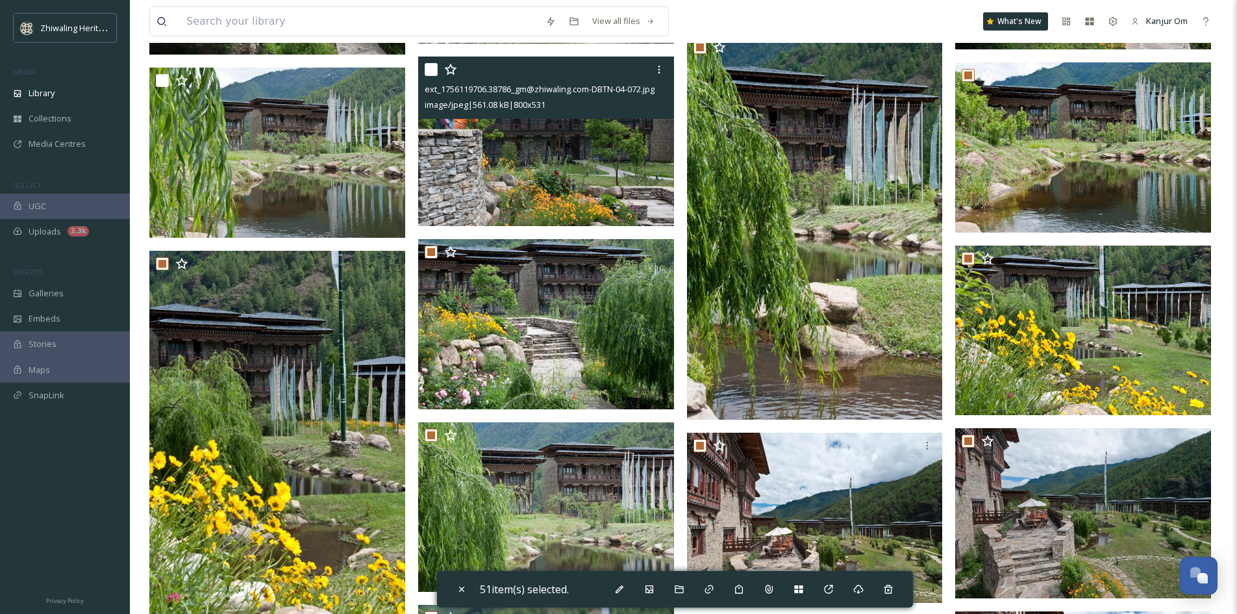
click at [428, 71] on input "checkbox" at bounding box center [431, 69] width 13 height 13
checkbox input "true"
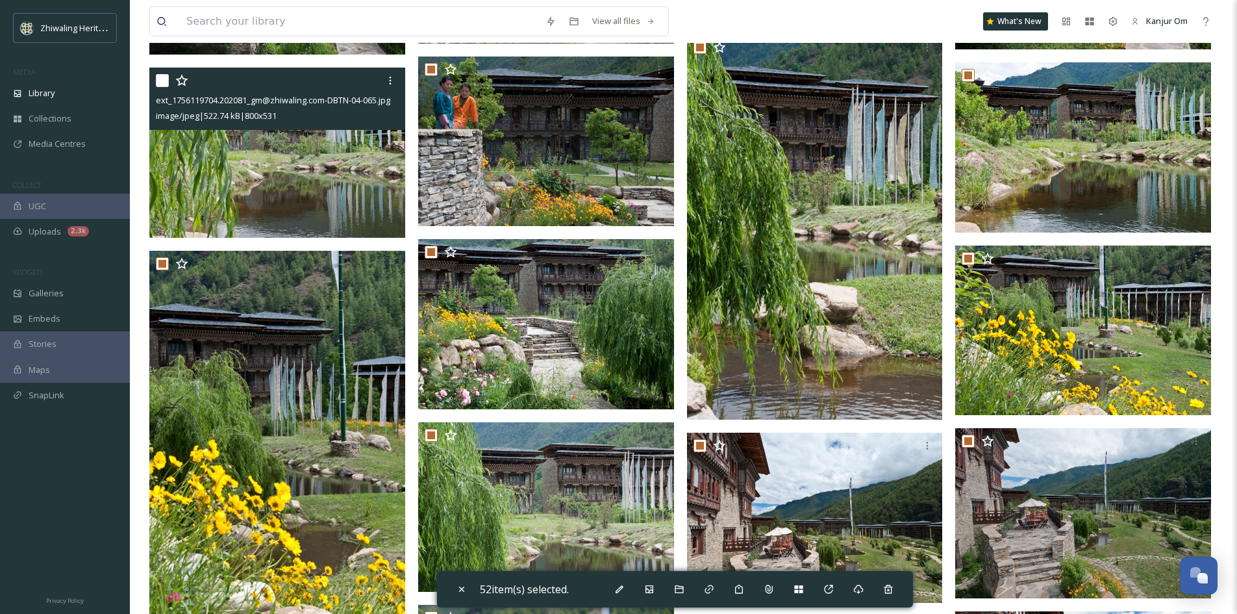
click at [161, 81] on input "checkbox" at bounding box center [162, 80] width 13 height 13
checkbox input "true"
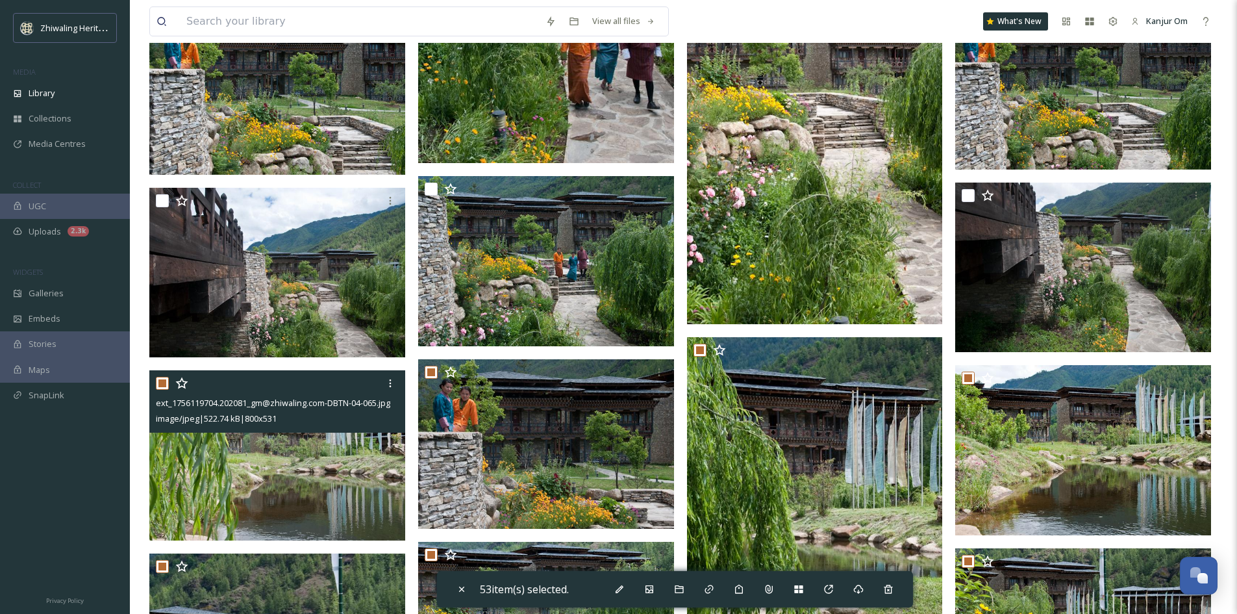
scroll to position [10708, 0]
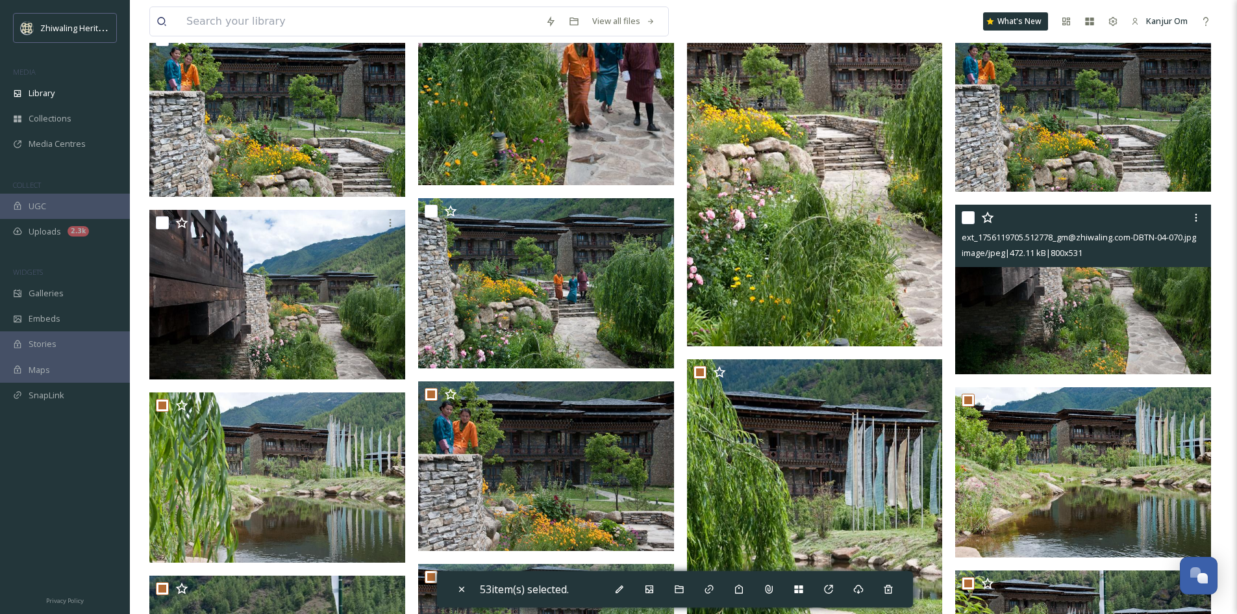
click at [968, 222] on input "checkbox" at bounding box center [968, 217] width 13 height 13
checkbox input "true"
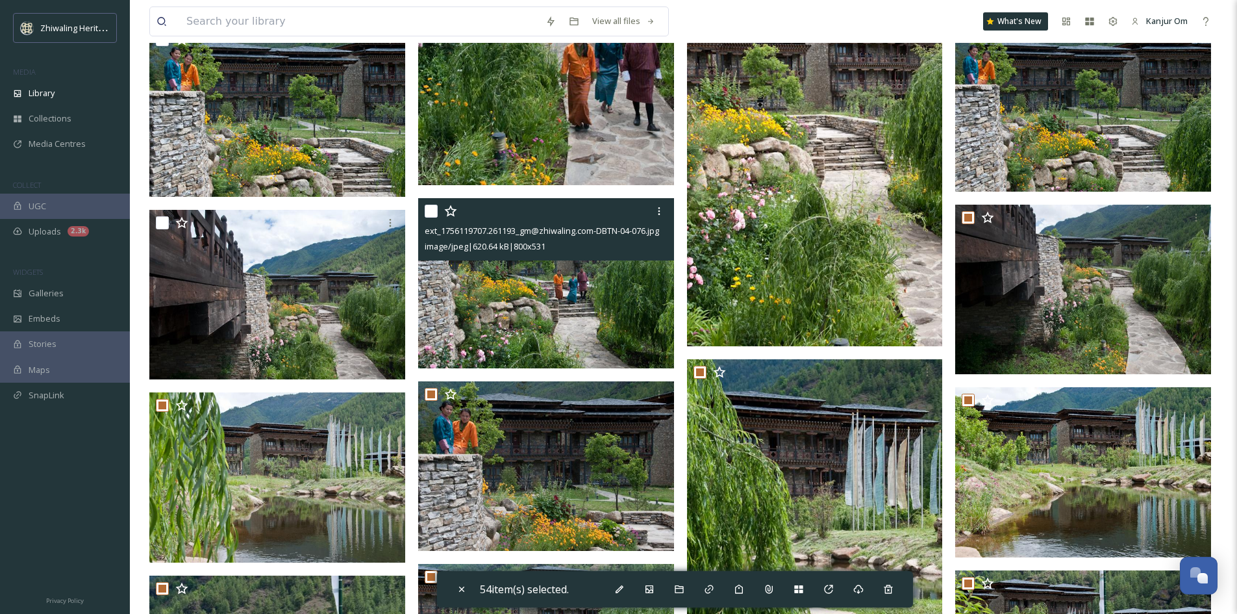
click at [434, 215] on input "checkbox" at bounding box center [431, 211] width 13 height 13
checkbox input "true"
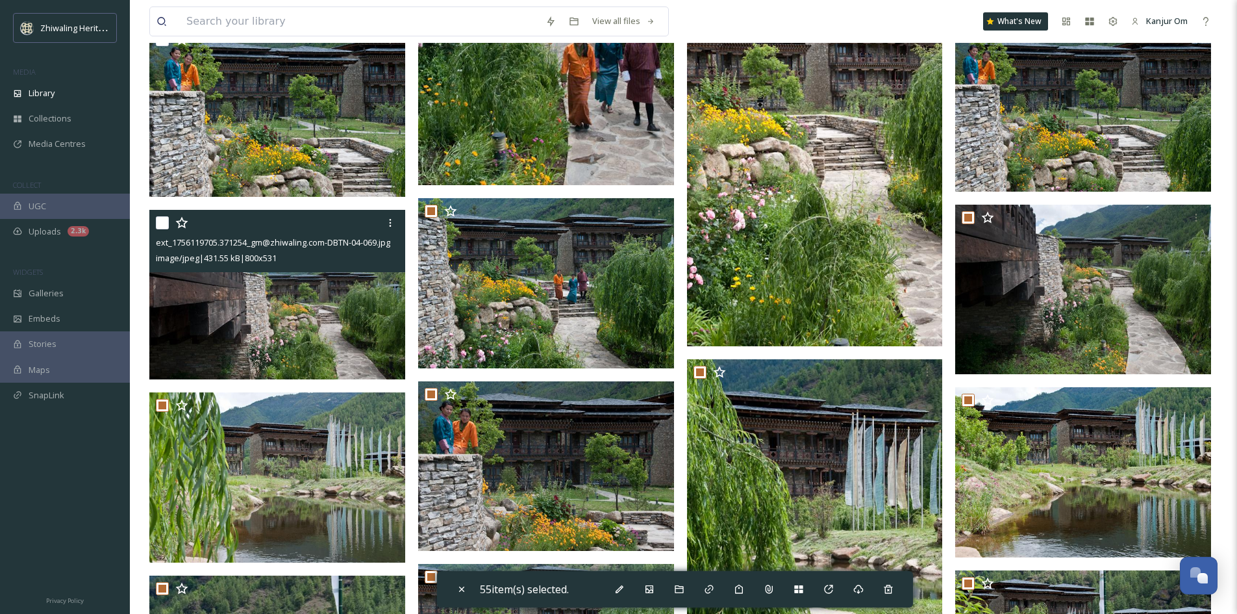
click at [162, 222] on input "checkbox" at bounding box center [162, 222] width 13 height 13
checkbox input "true"
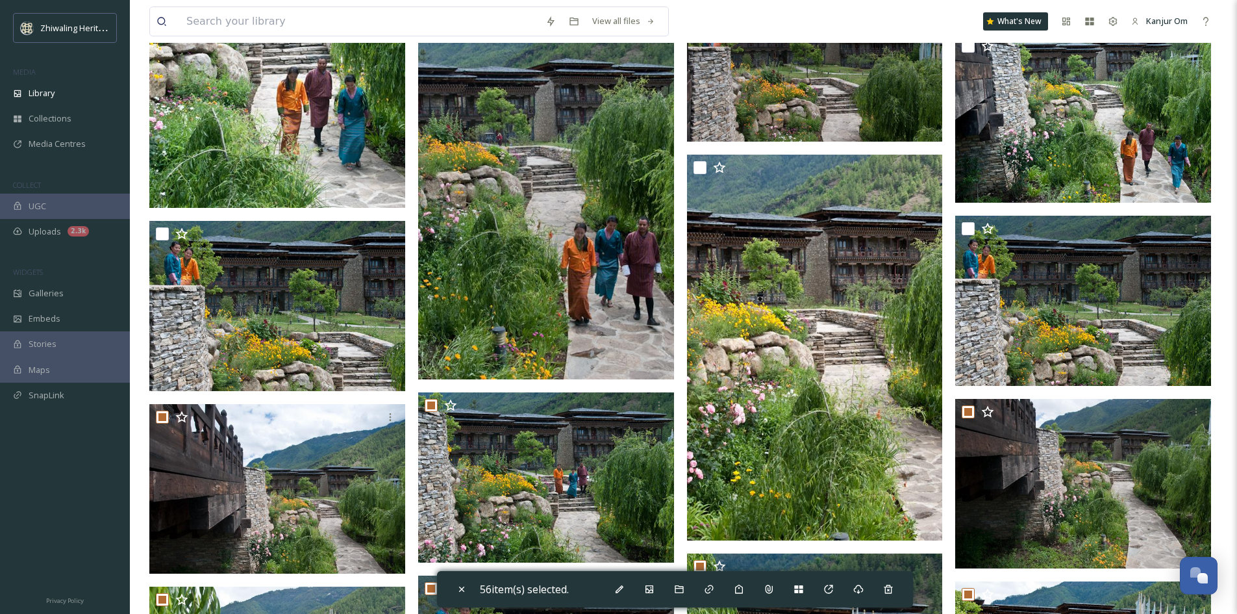
scroll to position [10514, 0]
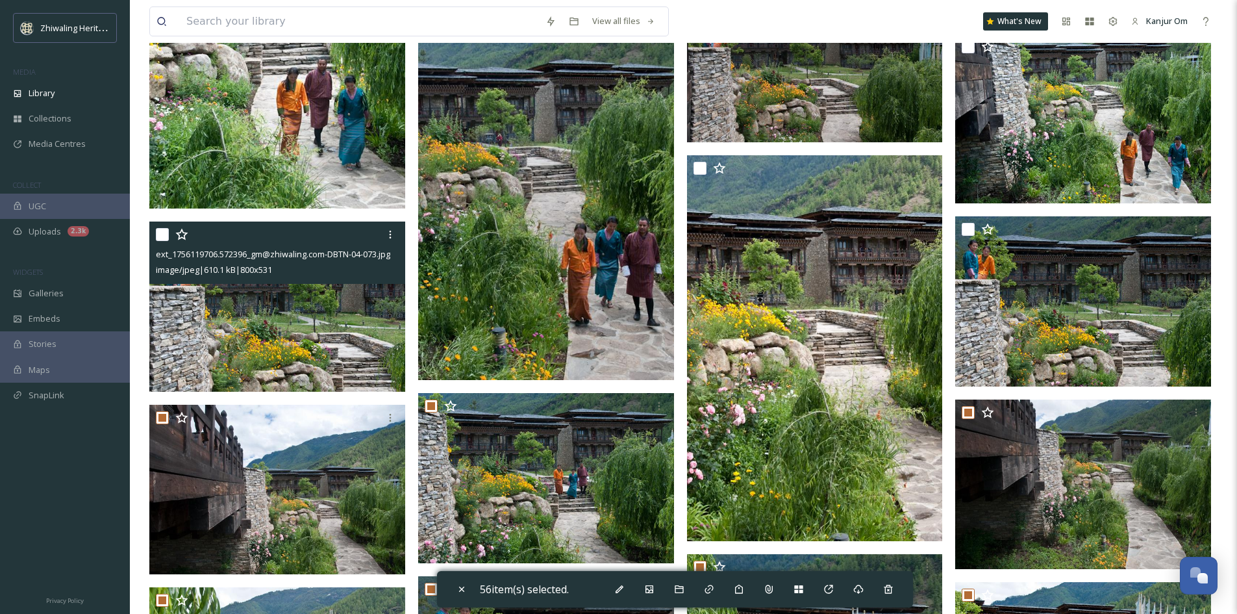
click at [161, 236] on input "checkbox" at bounding box center [162, 234] width 13 height 13
checkbox input "true"
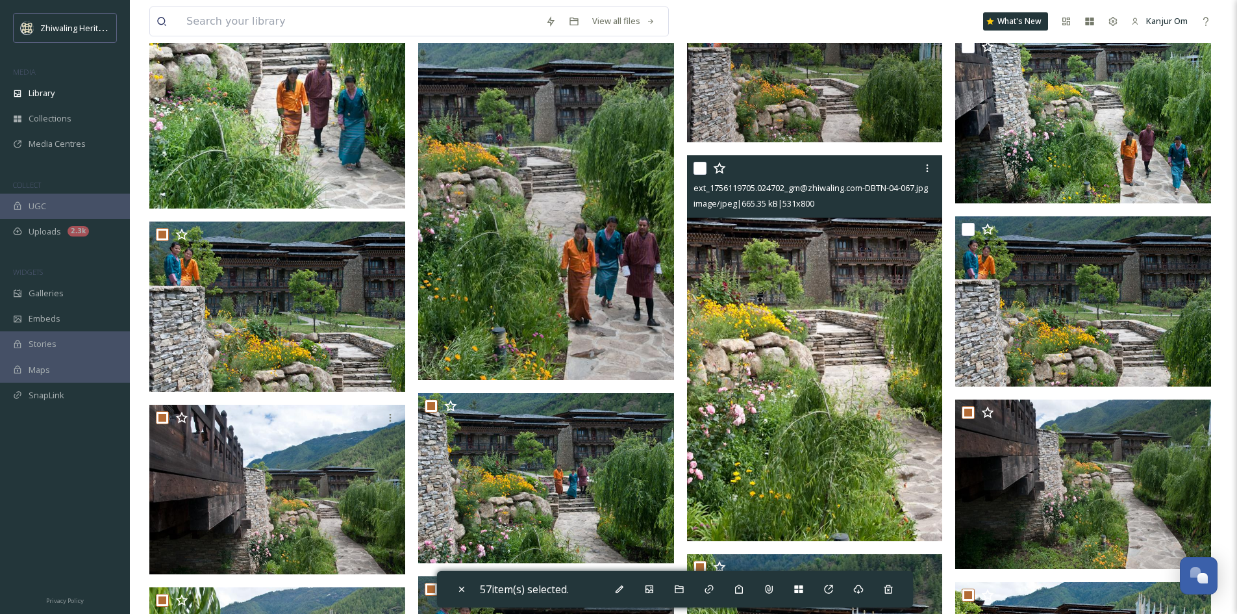
click at [697, 170] on input "checkbox" at bounding box center [700, 168] width 13 height 13
checkbox input "true"
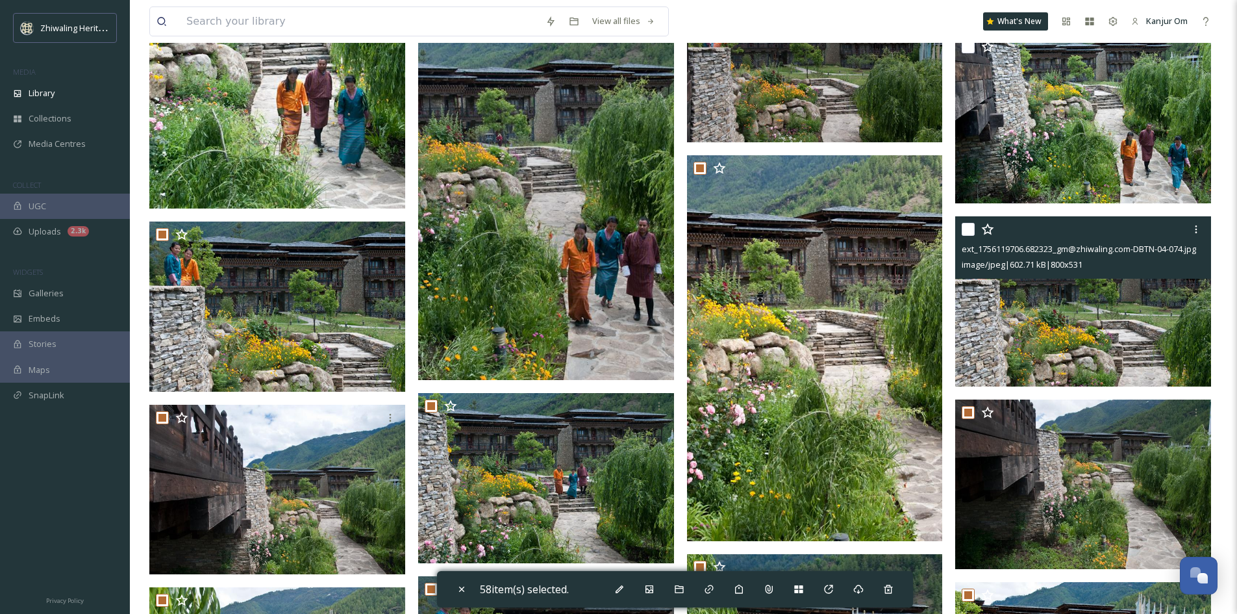
click at [971, 229] on input "checkbox" at bounding box center [968, 229] width 13 height 13
checkbox input "true"
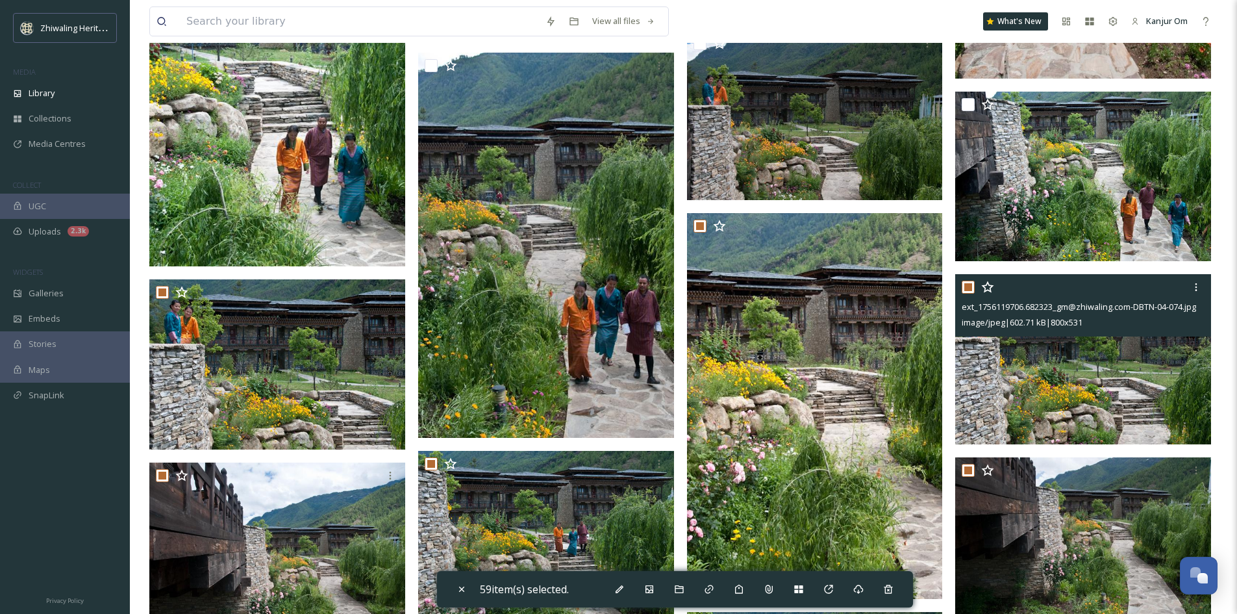
scroll to position [10384, 0]
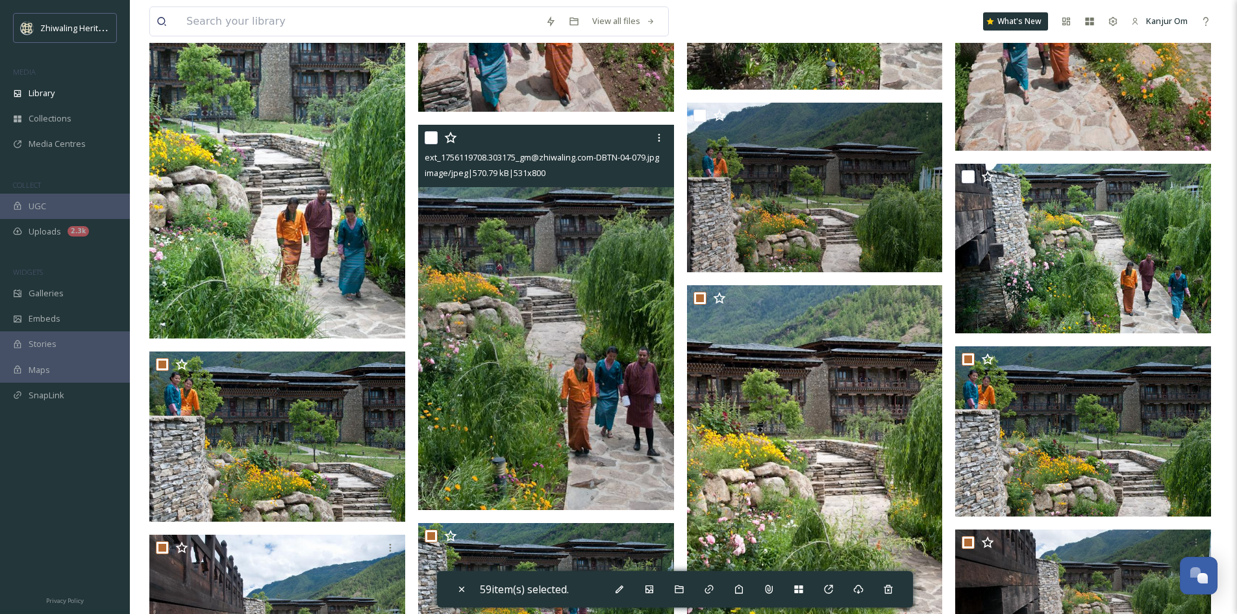
click at [427, 135] on input "checkbox" at bounding box center [431, 137] width 13 height 13
checkbox input "true"
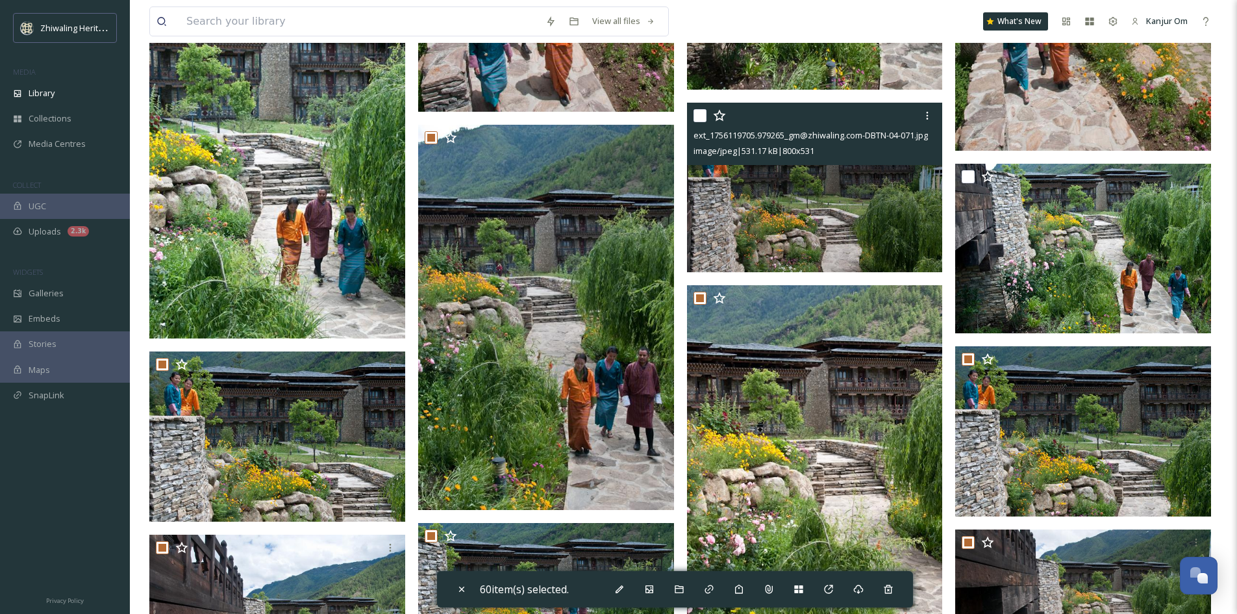
click at [702, 116] on input "checkbox" at bounding box center [700, 115] width 13 height 13
checkbox input "true"
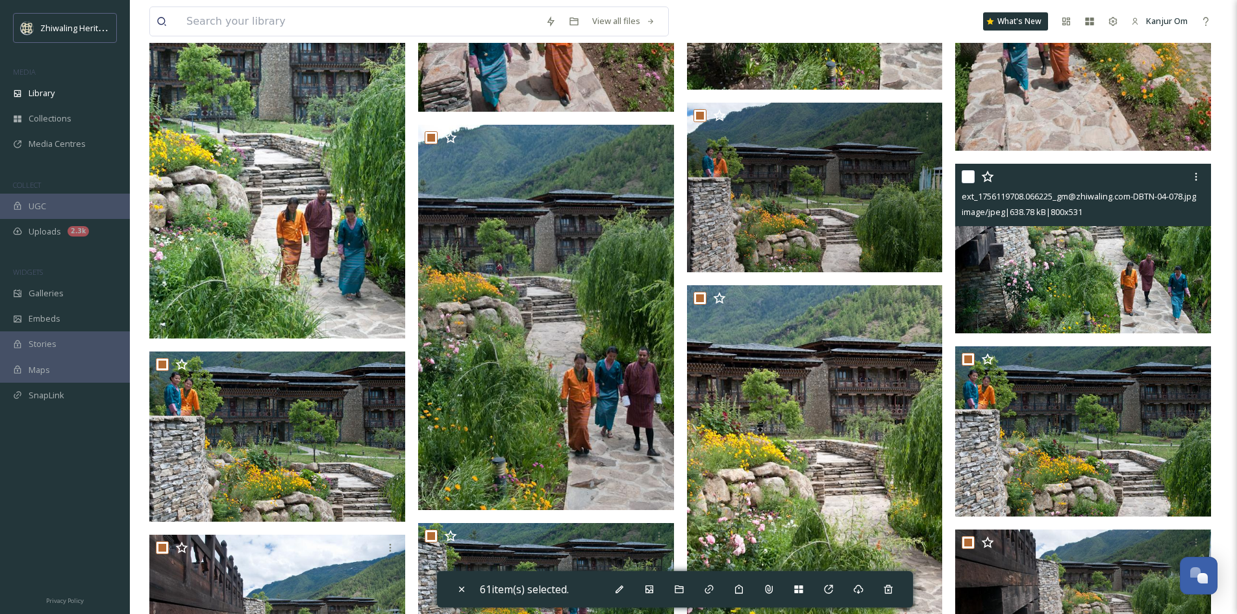
click at [966, 177] on input "checkbox" at bounding box center [968, 176] width 13 height 13
checkbox input "true"
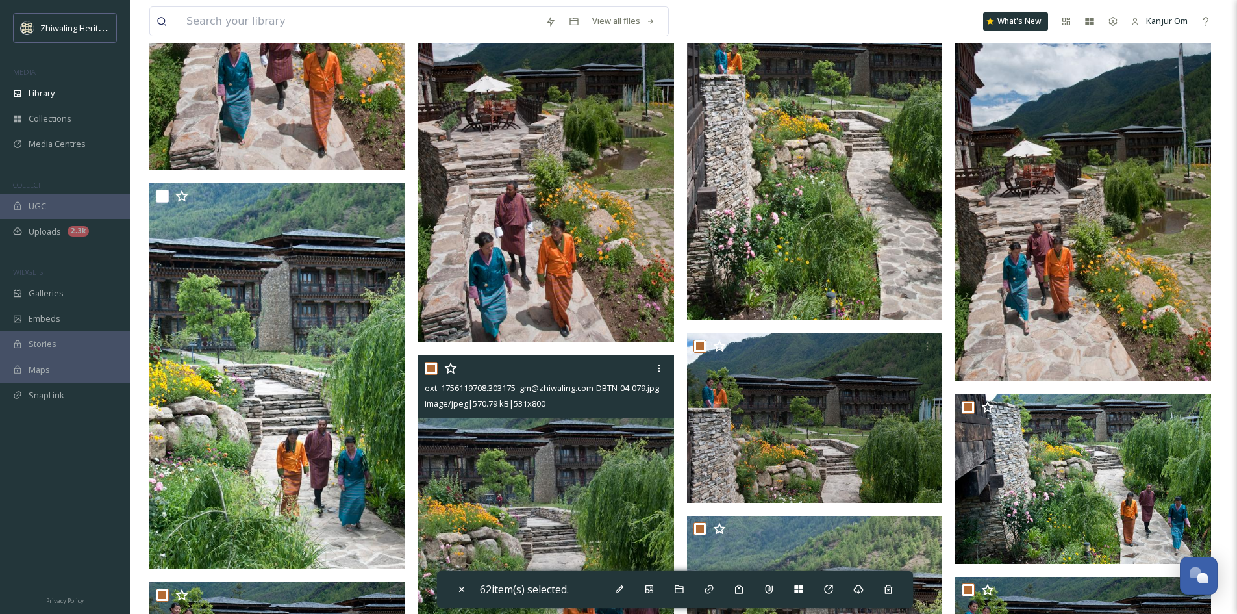
scroll to position [10124, 0]
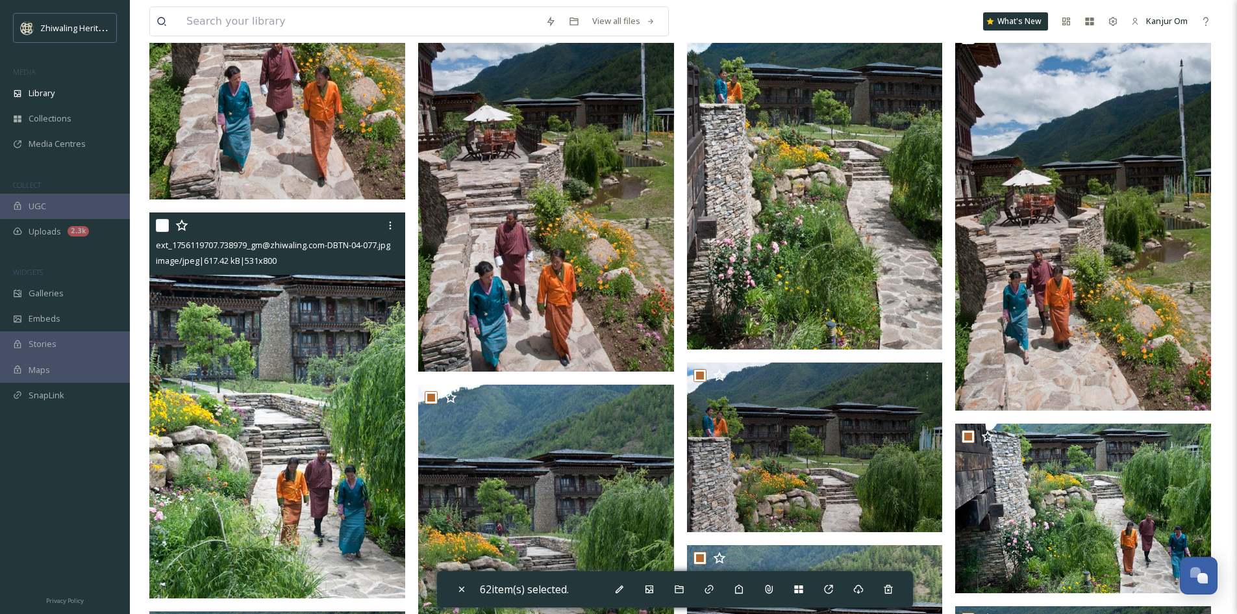
click at [163, 227] on input "checkbox" at bounding box center [162, 225] width 13 height 13
checkbox input "true"
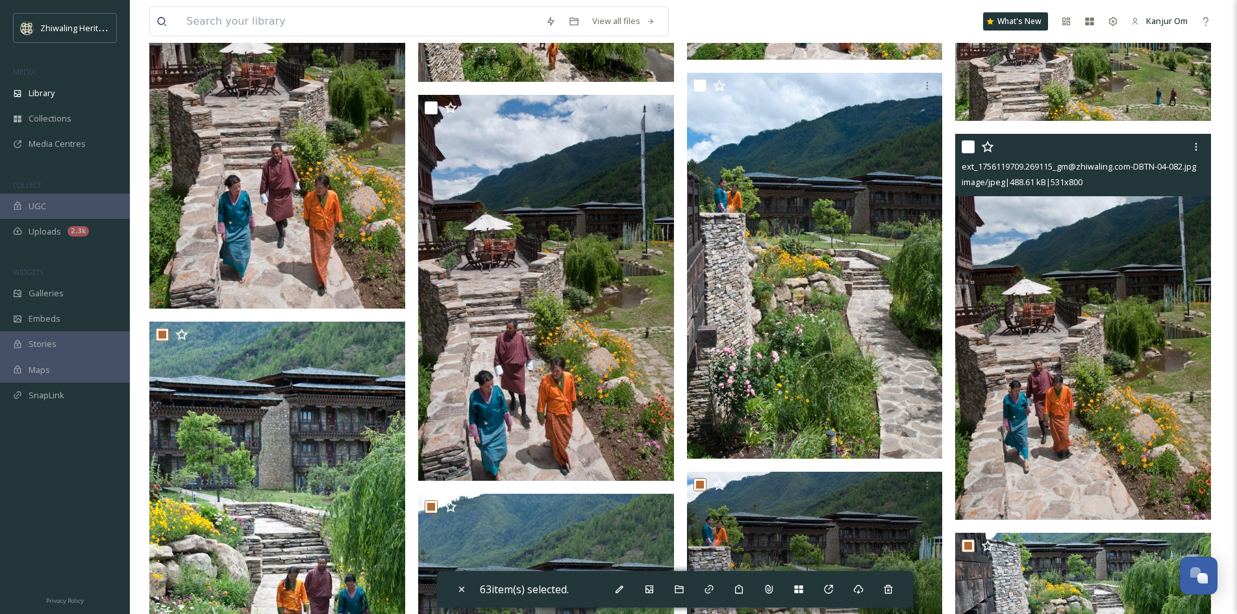
scroll to position [9994, 0]
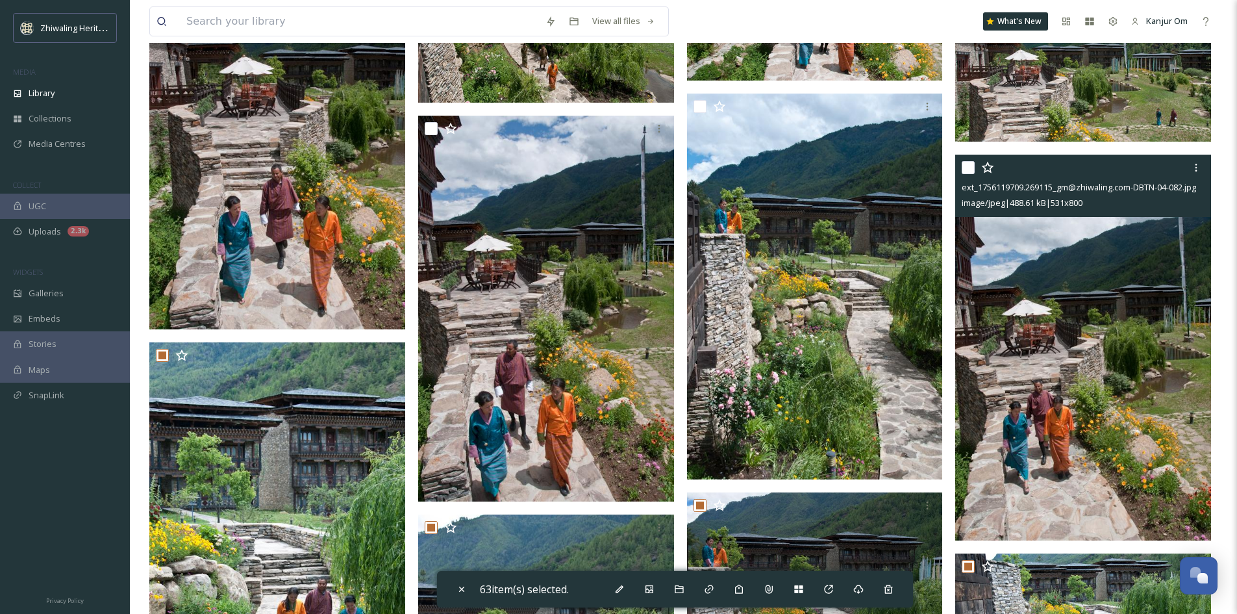
click at [966, 168] on input "checkbox" at bounding box center [968, 167] width 13 height 13
checkbox input "true"
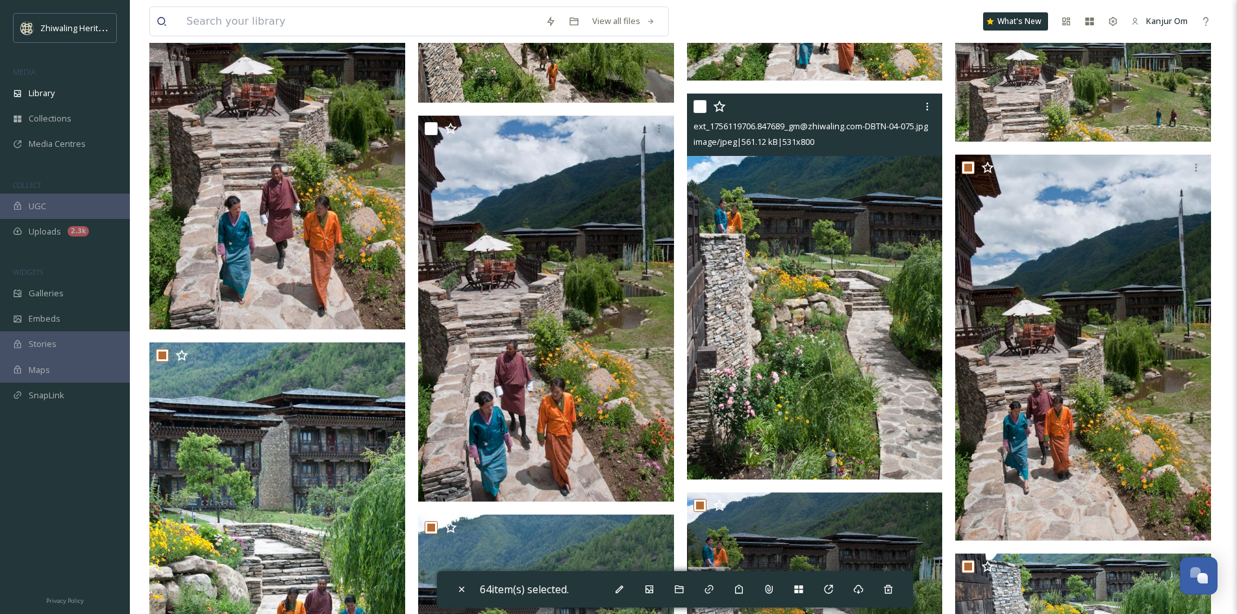
click at [701, 110] on input "checkbox" at bounding box center [700, 106] width 13 height 13
checkbox input "true"
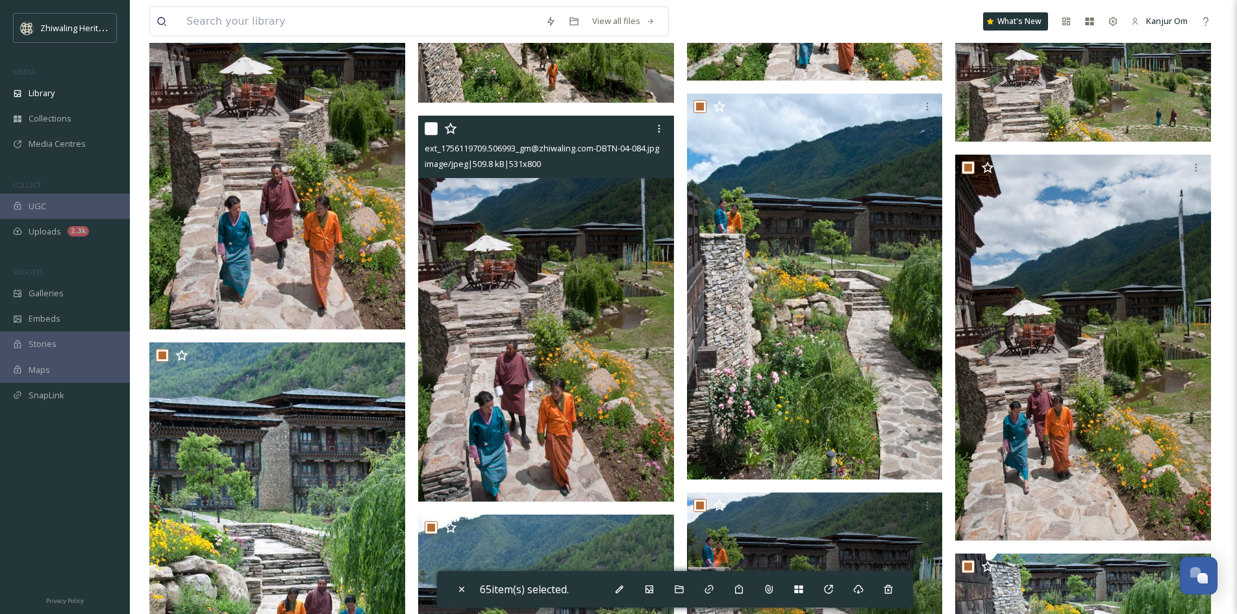
click at [425, 134] on input "checkbox" at bounding box center [431, 128] width 13 height 13
checkbox input "true"
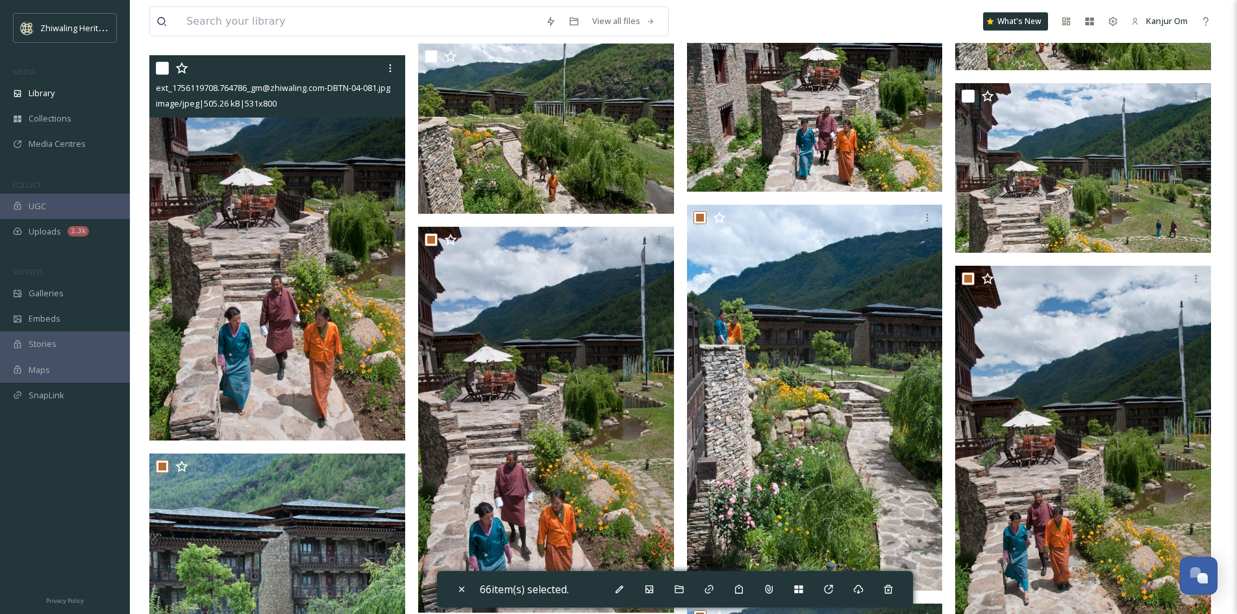
scroll to position [9864, 0]
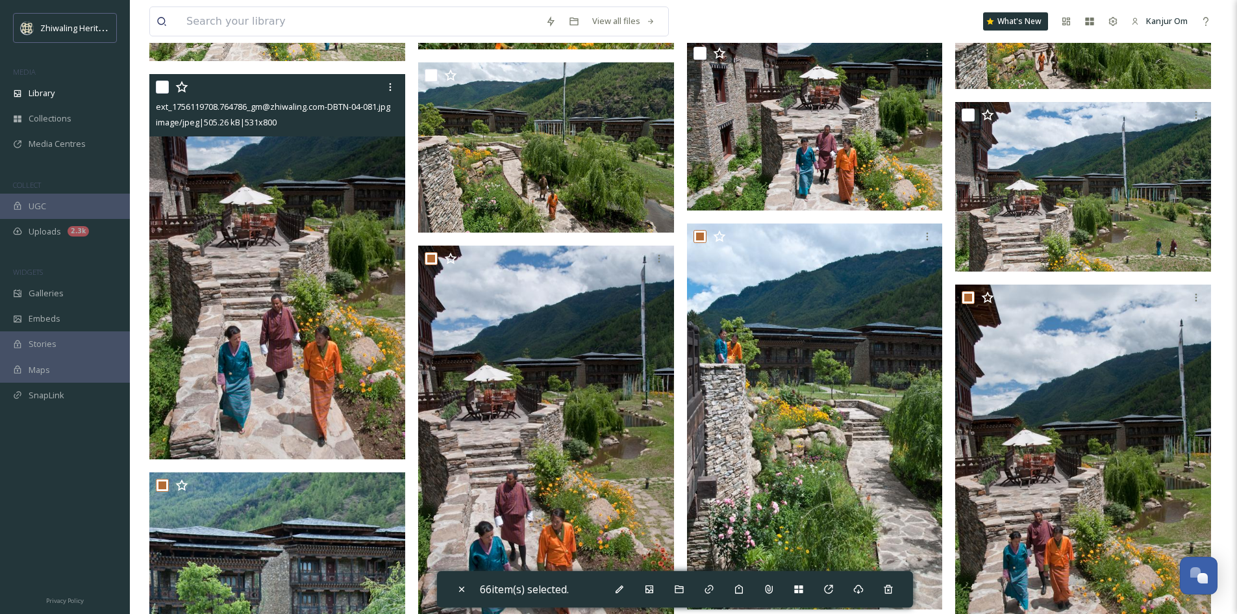
click at [171, 87] on div at bounding box center [279, 86] width 246 height 23
click at [167, 91] on input "checkbox" at bounding box center [162, 87] width 13 height 13
checkbox input "true"
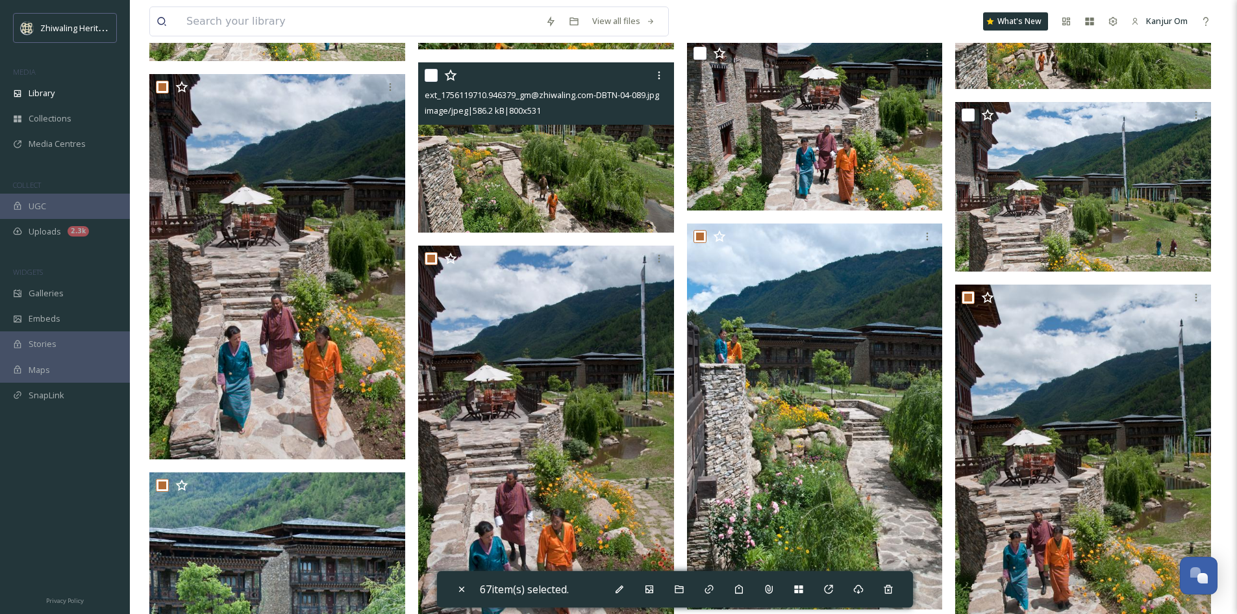
click at [429, 79] on input "checkbox" at bounding box center [431, 75] width 13 height 13
checkbox input "true"
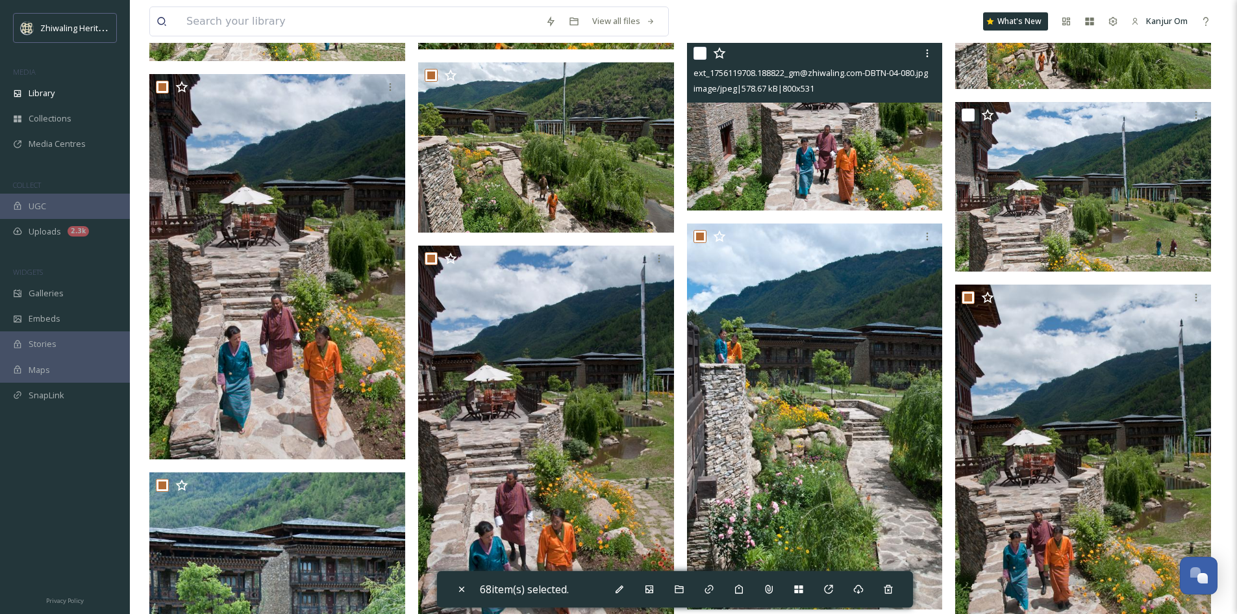
click at [701, 51] on input "checkbox" at bounding box center [700, 53] width 13 height 13
checkbox input "true"
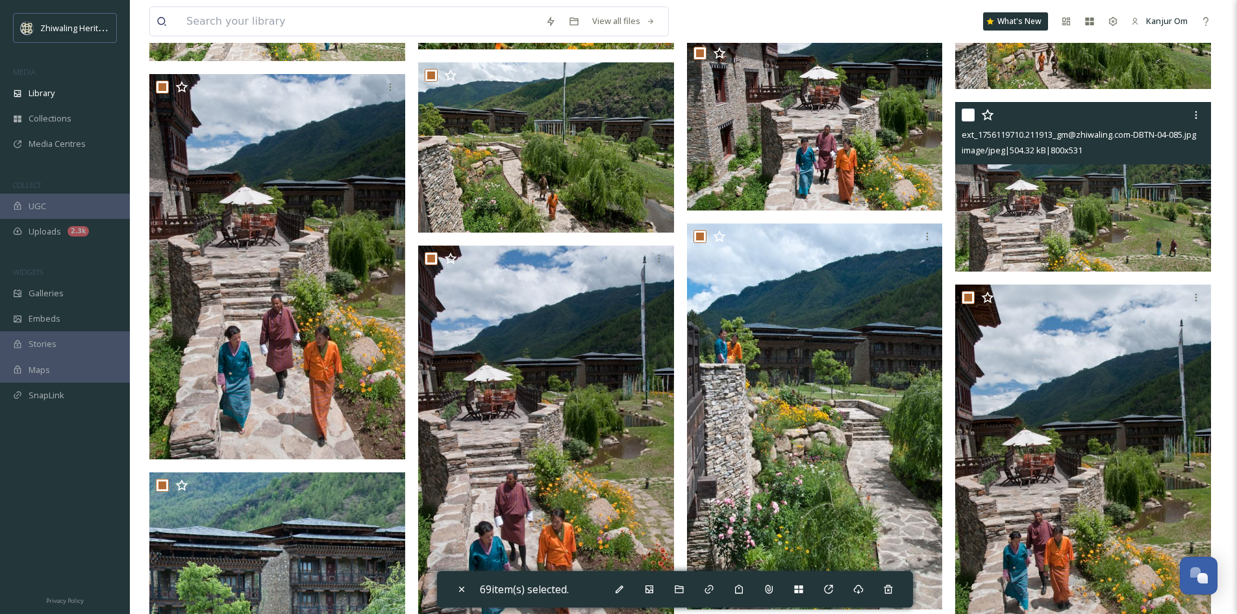
click at [970, 115] on input "checkbox" at bounding box center [968, 114] width 13 height 13
checkbox input "true"
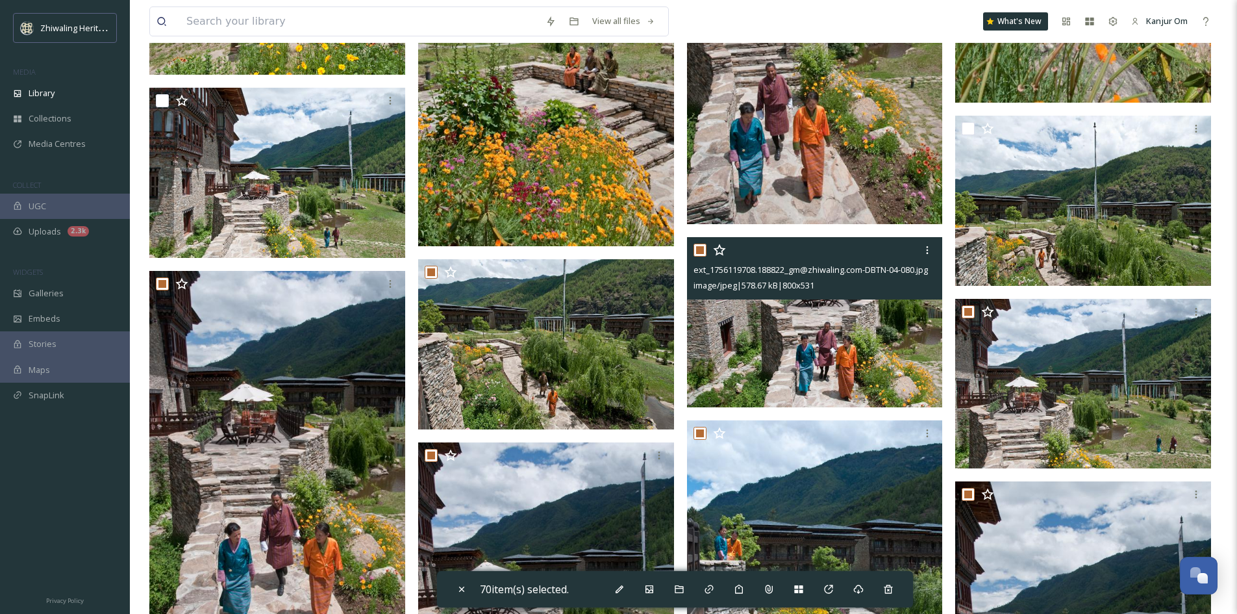
scroll to position [9604, 0]
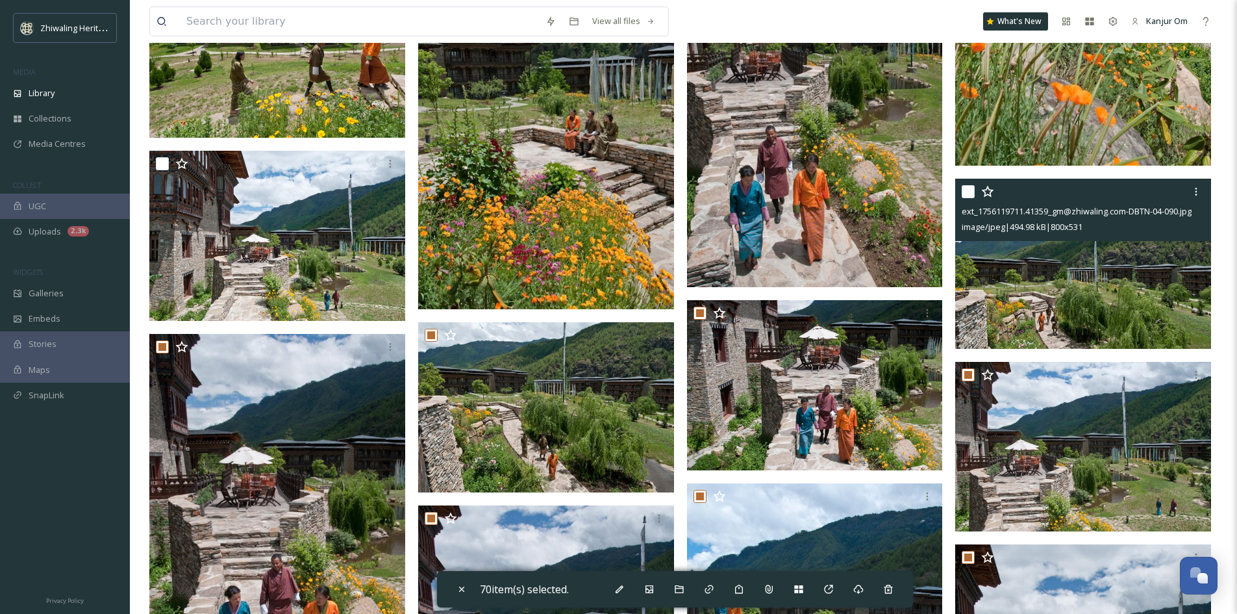
click at [964, 192] on input "checkbox" at bounding box center [968, 191] width 13 height 13
checkbox input "true"
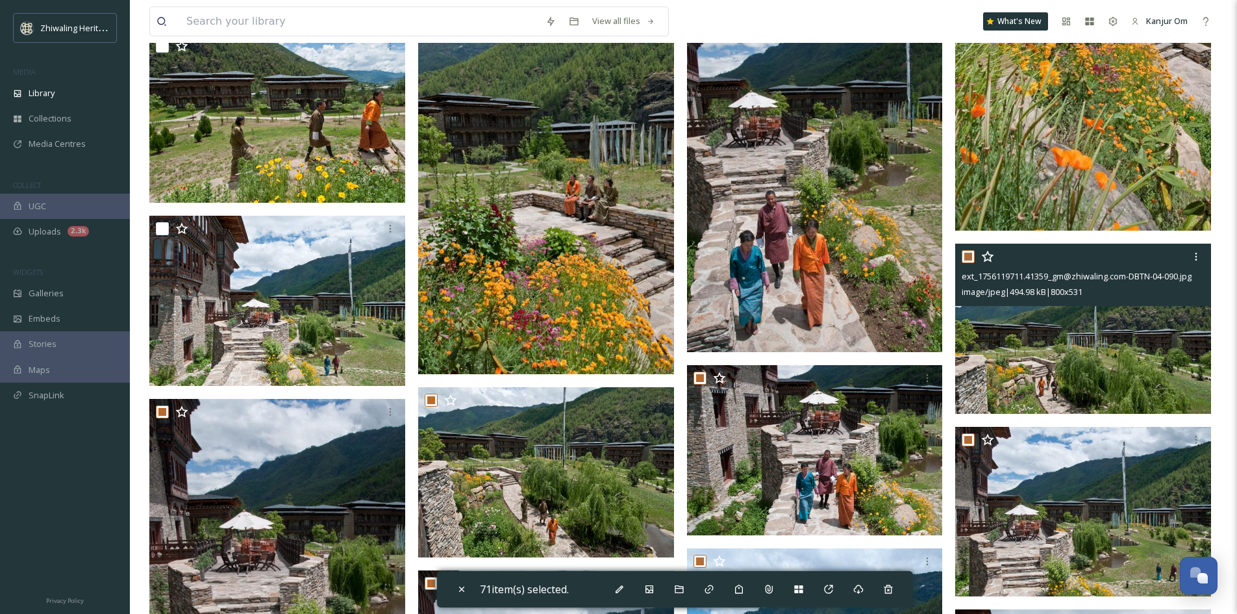
scroll to position [9475, 0]
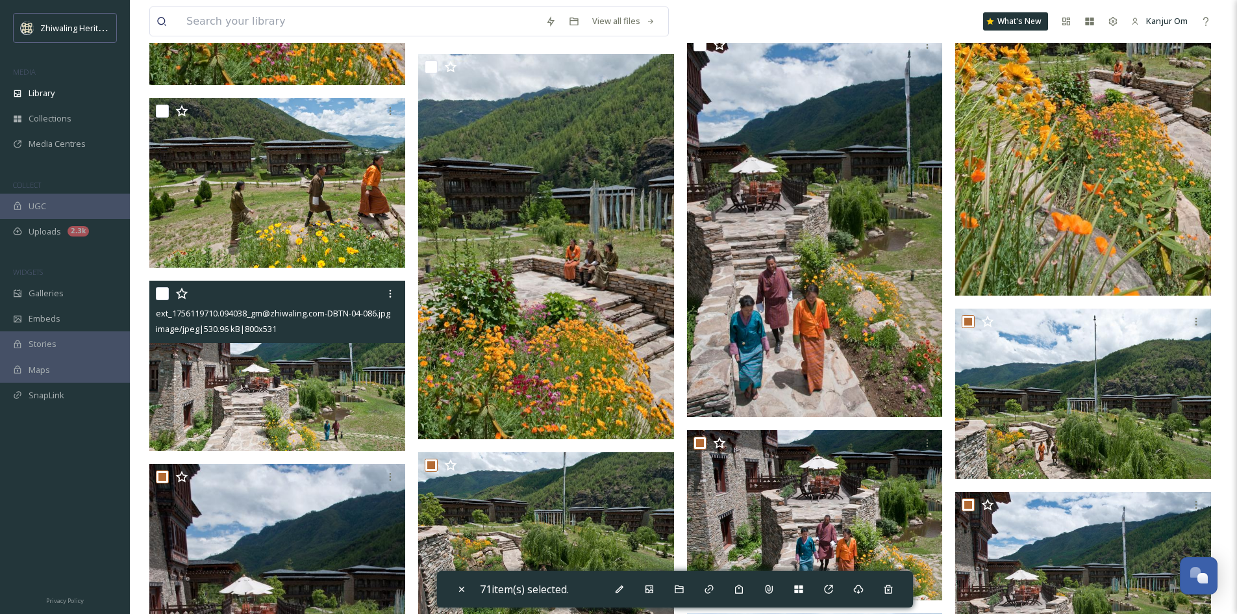
click at [165, 297] on input "checkbox" at bounding box center [162, 293] width 13 height 13
checkbox input "true"
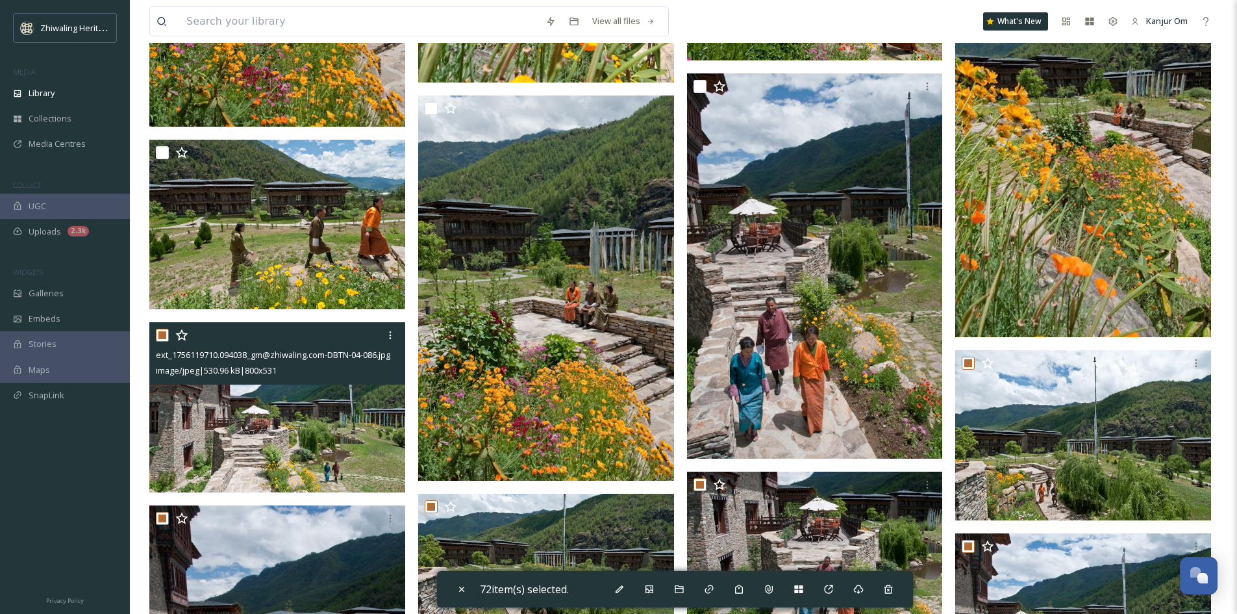
scroll to position [9410, 0]
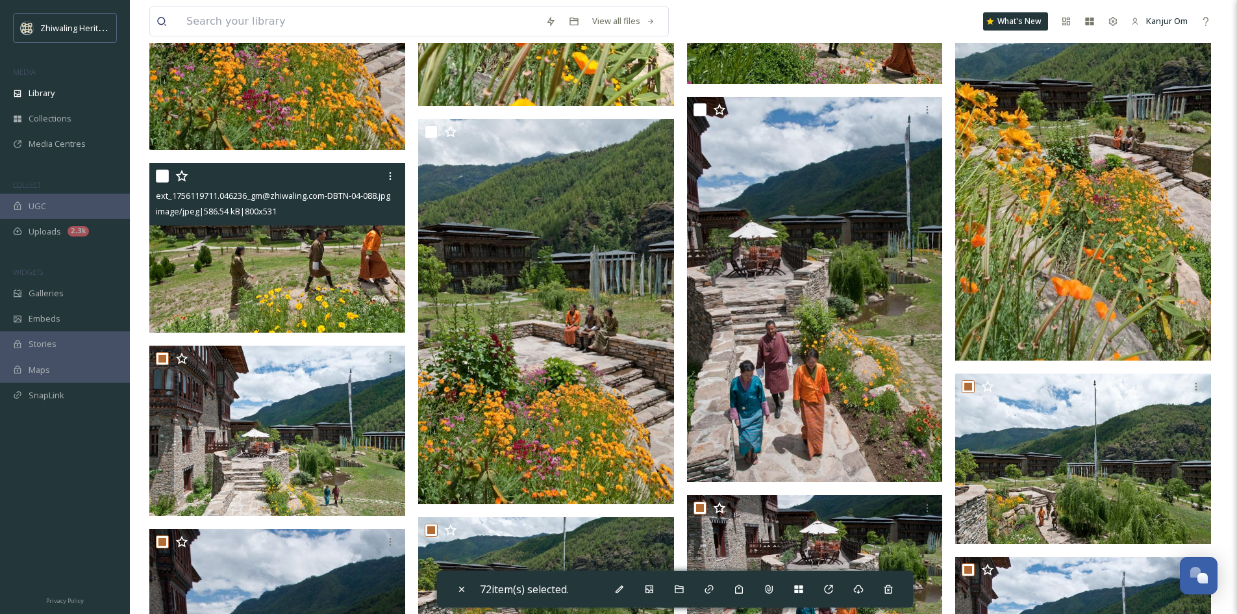
click at [162, 179] on input "checkbox" at bounding box center [162, 175] width 13 height 13
checkbox input "true"
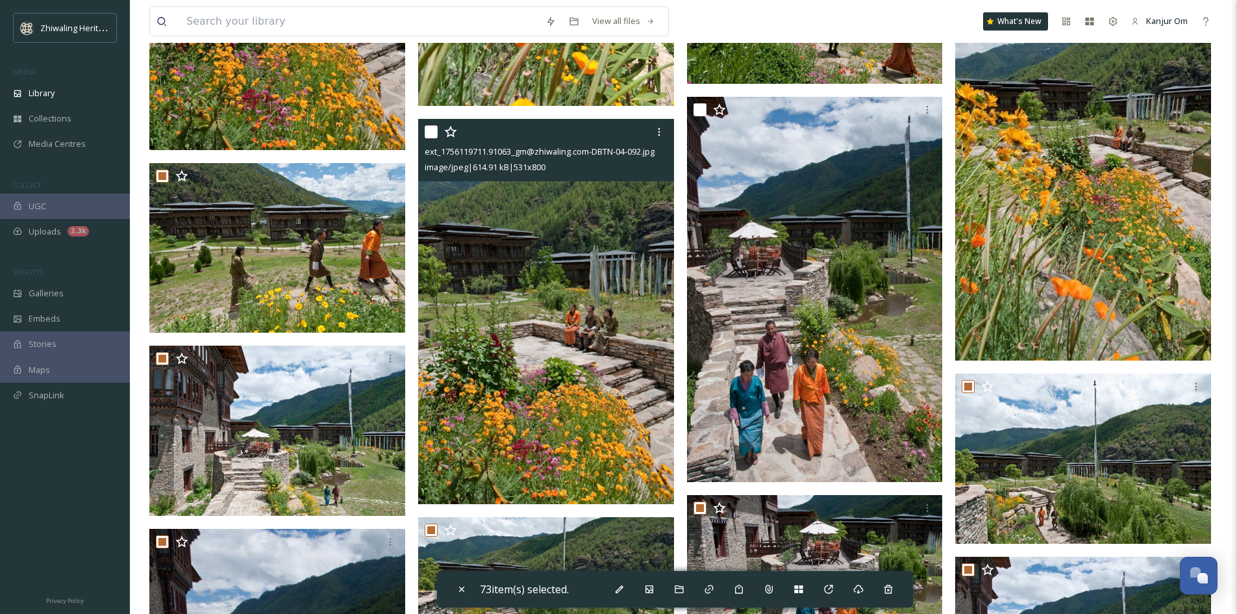
click at [434, 134] on input "checkbox" at bounding box center [431, 131] width 13 height 13
checkbox input "true"
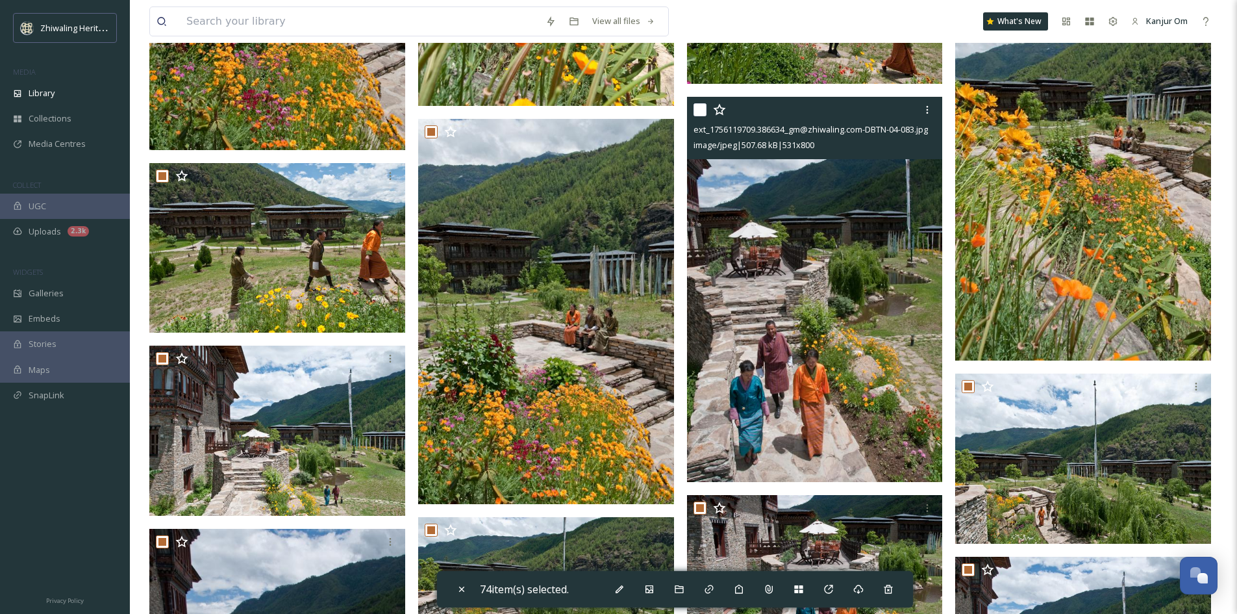
click at [701, 114] on input "checkbox" at bounding box center [700, 109] width 13 height 13
checkbox input "true"
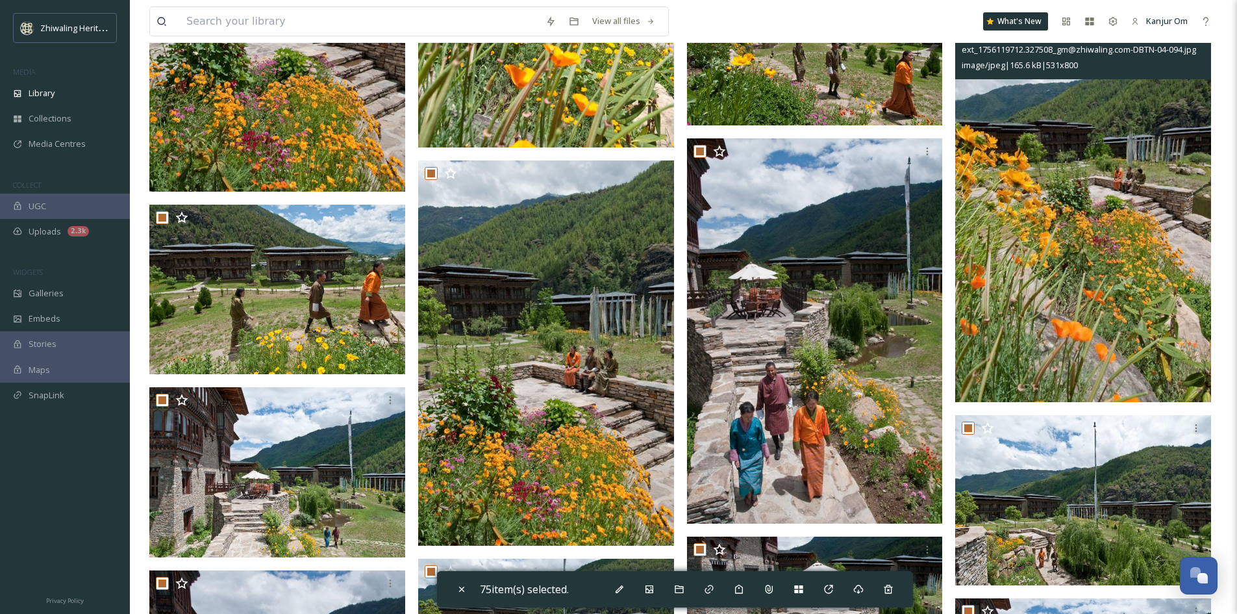
scroll to position [9345, 0]
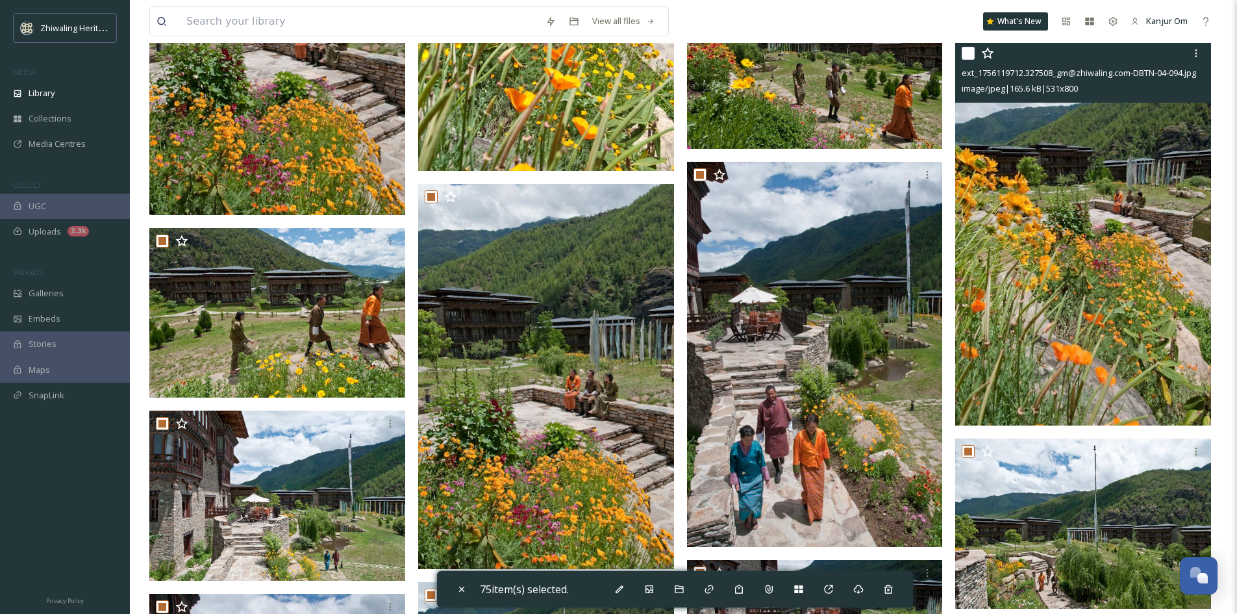
click at [967, 58] on input "checkbox" at bounding box center [968, 53] width 13 height 13
checkbox input "true"
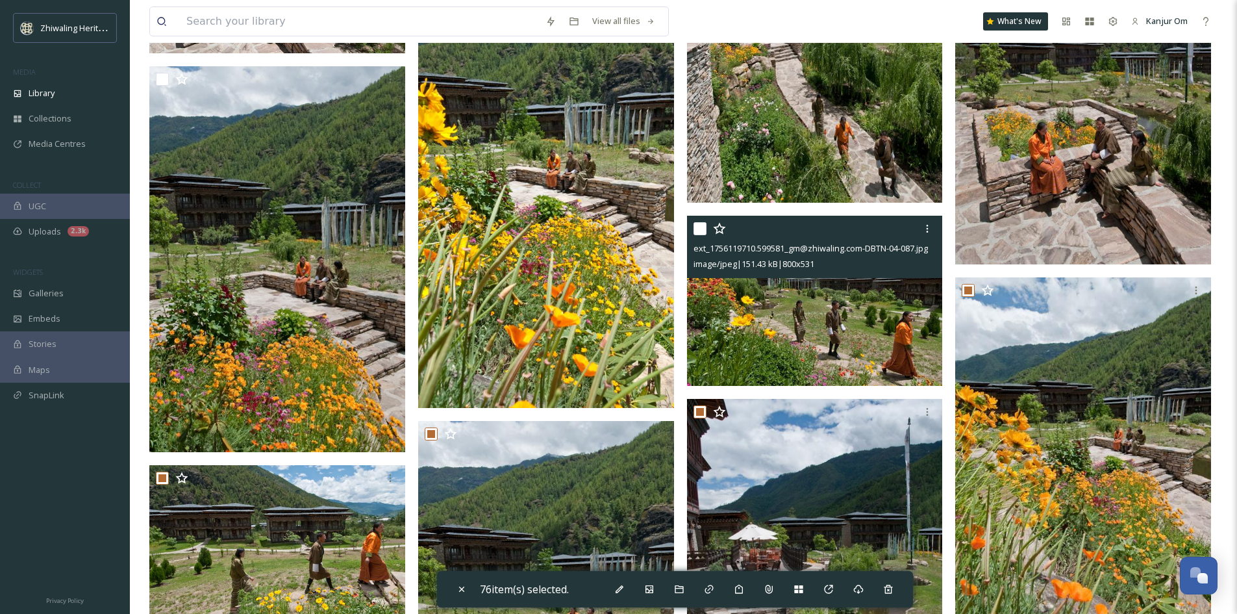
scroll to position [9085, 0]
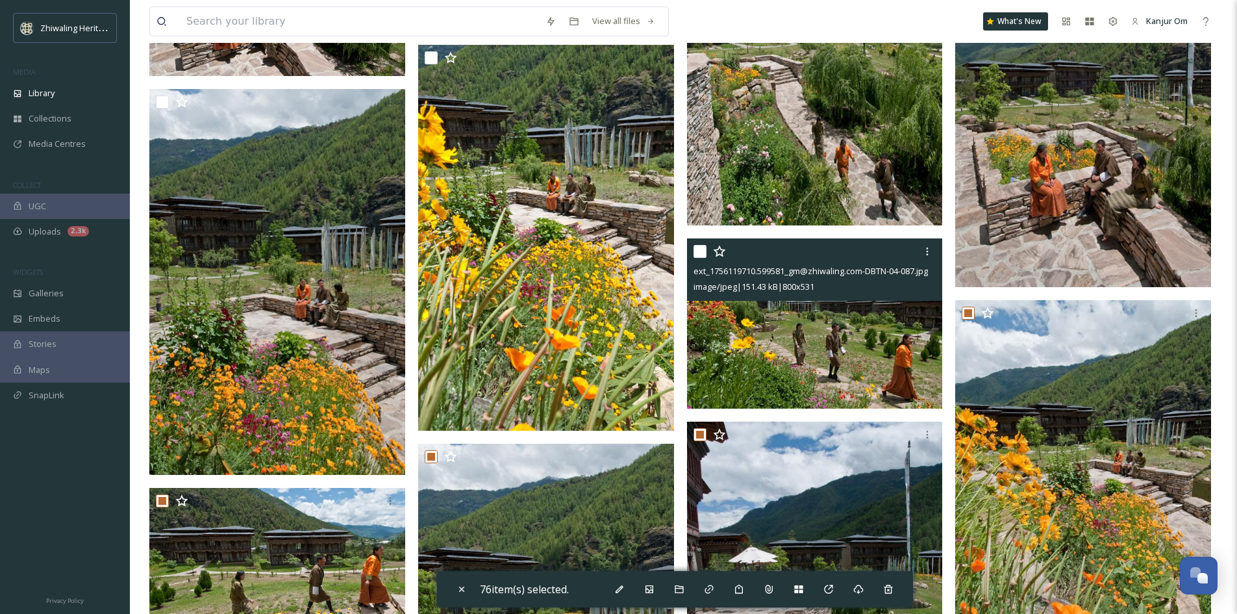
click at [701, 253] on input "checkbox" at bounding box center [700, 251] width 13 height 13
checkbox input "true"
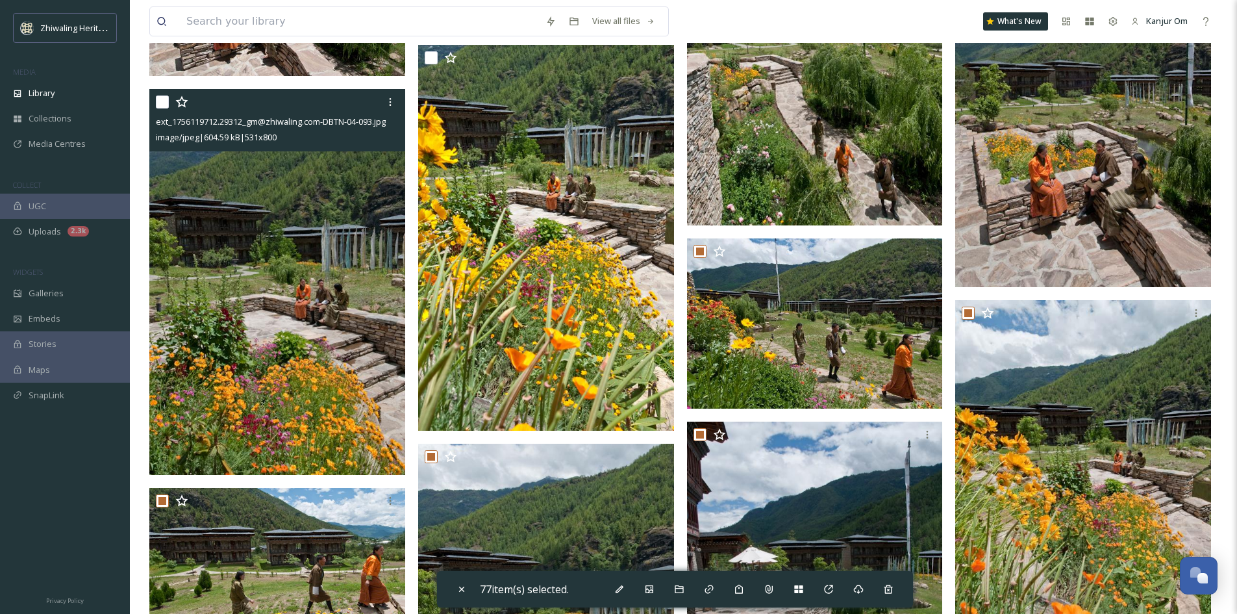
click at [159, 106] on input "checkbox" at bounding box center [162, 101] width 13 height 13
checkbox input "true"
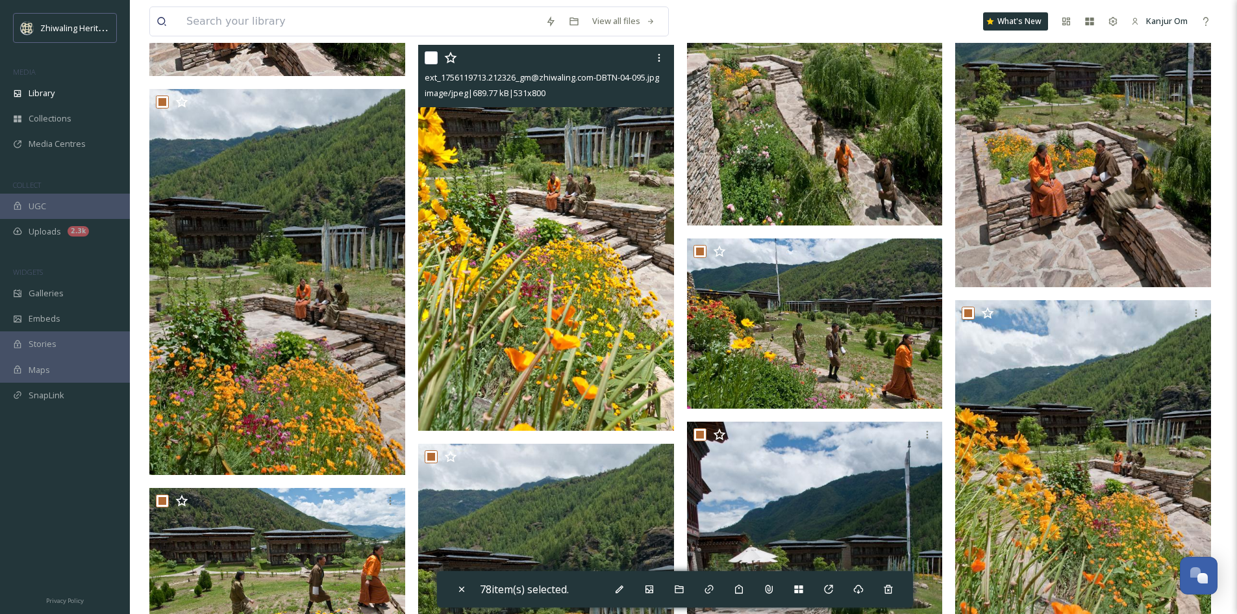
click at [430, 58] on input "checkbox" at bounding box center [431, 57] width 13 height 13
checkbox input "true"
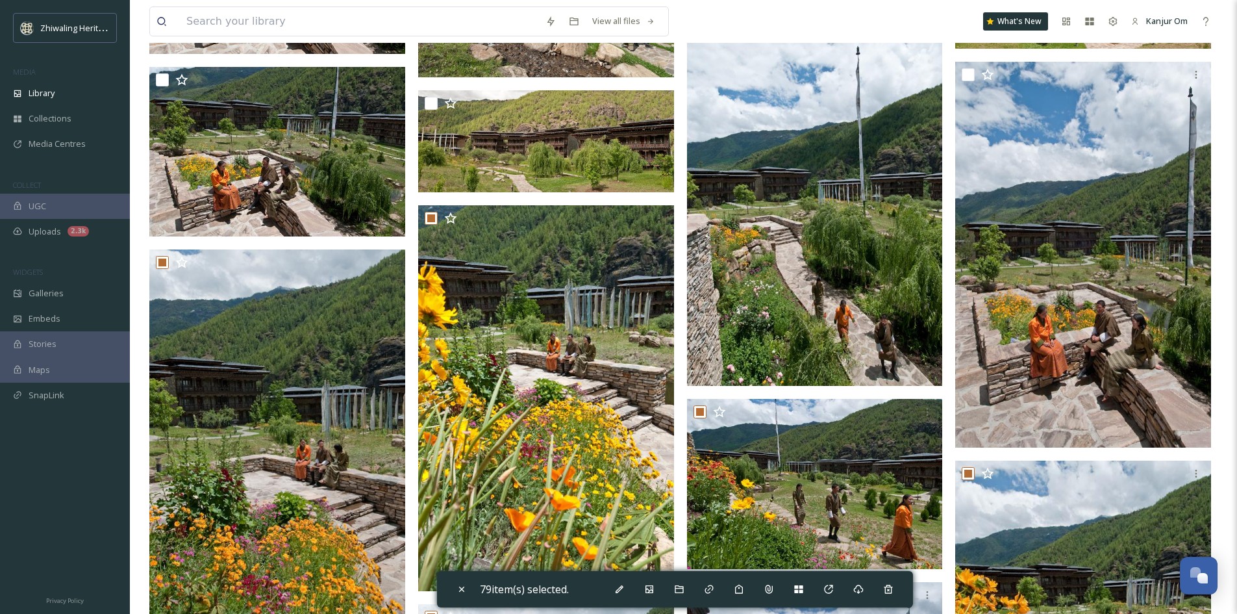
scroll to position [8890, 0]
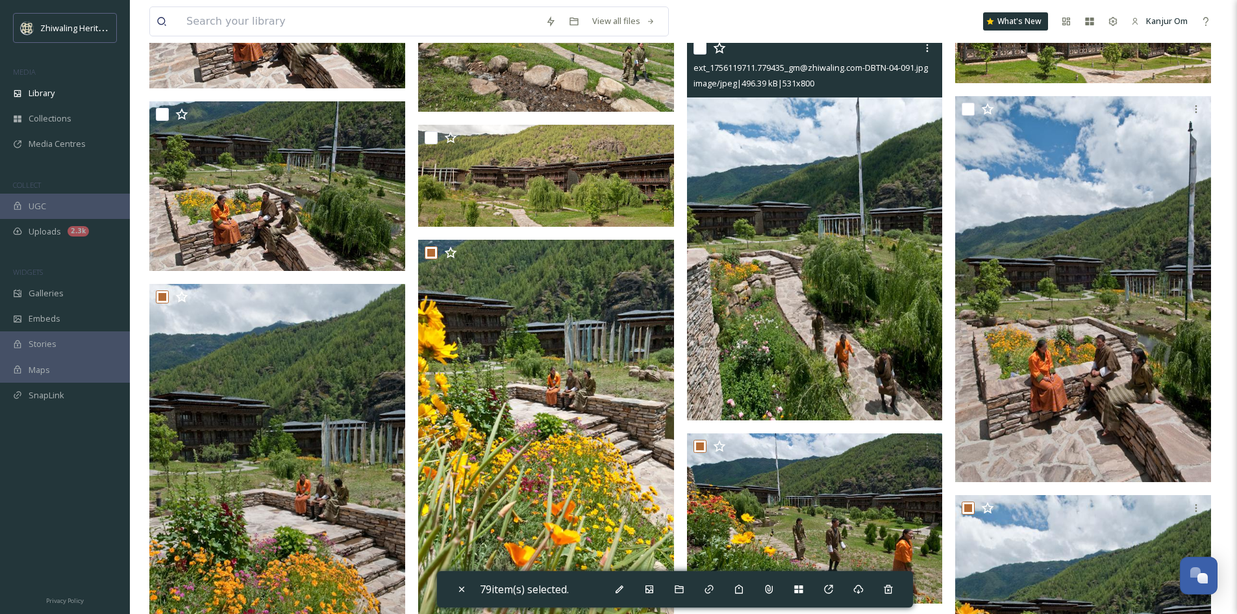
click at [697, 53] on input "checkbox" at bounding box center [700, 48] width 13 height 13
checkbox input "true"
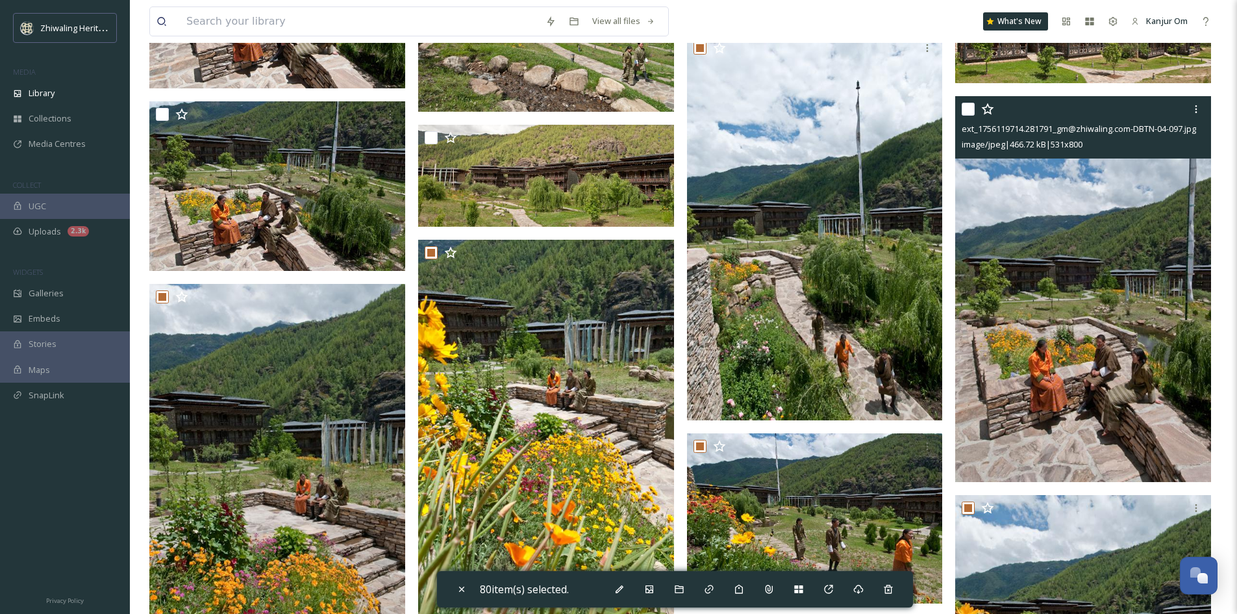
click at [965, 114] on input "checkbox" at bounding box center [968, 109] width 13 height 13
checkbox input "true"
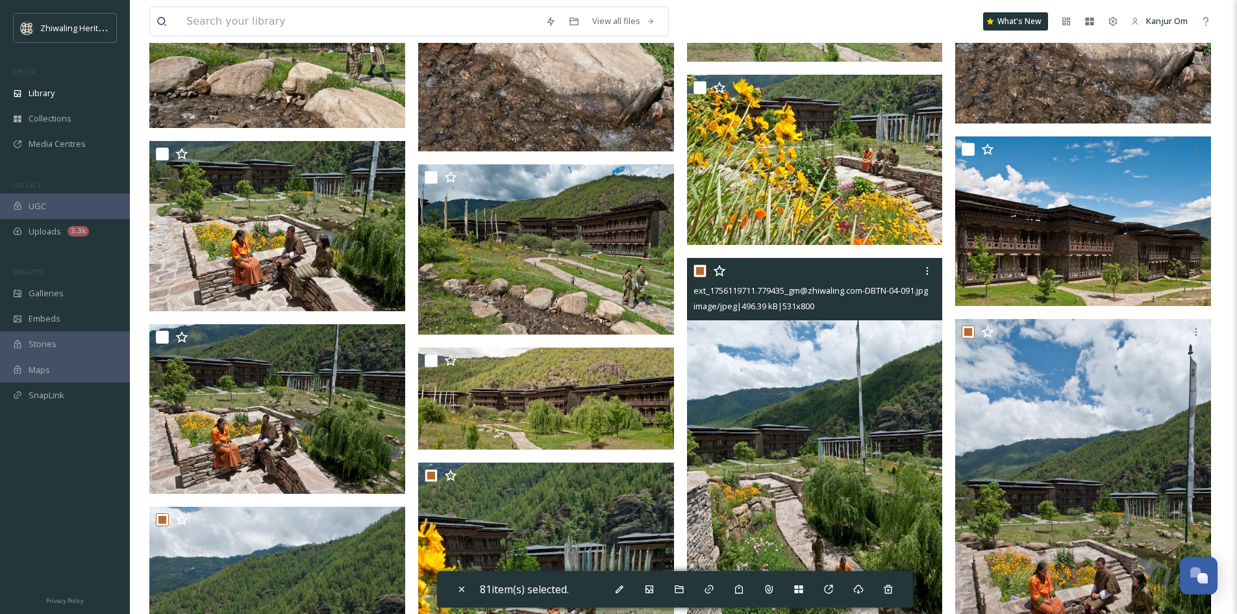
scroll to position [8630, 0]
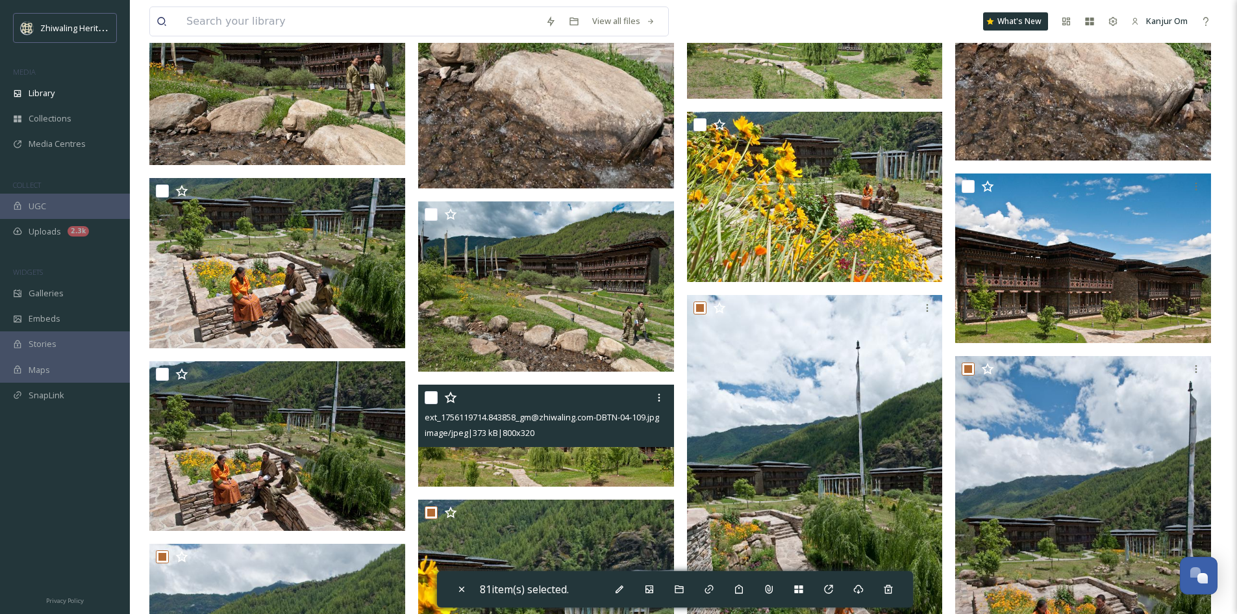
click at [434, 399] on input "checkbox" at bounding box center [431, 397] width 13 height 13
checkbox input "true"
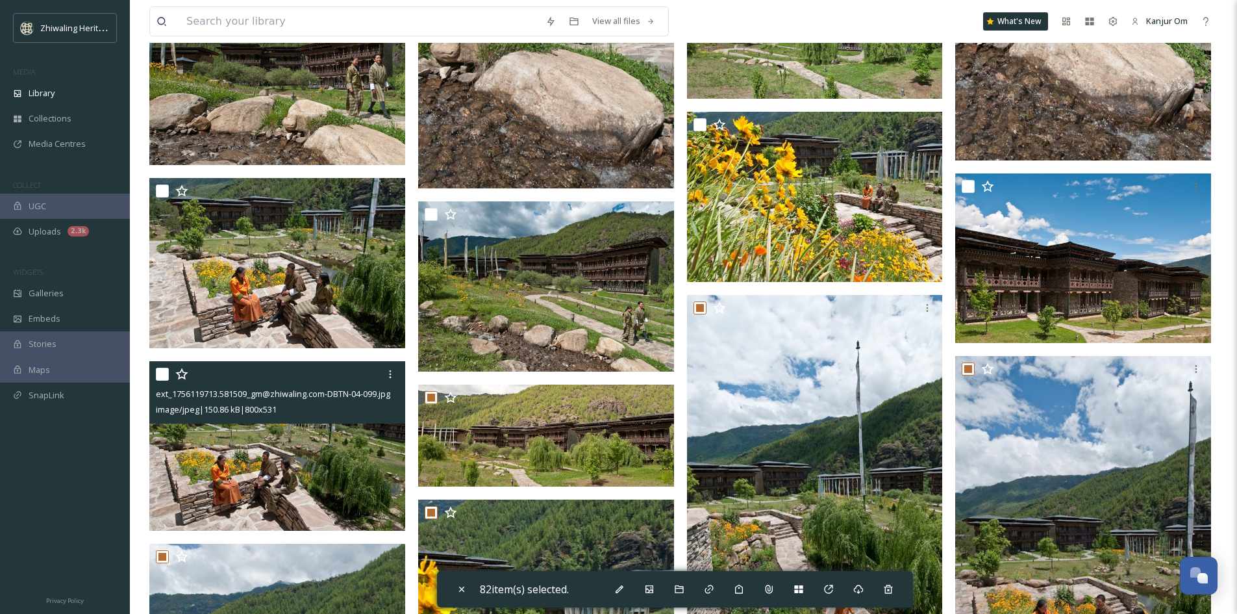
click at [161, 377] on input "checkbox" at bounding box center [162, 374] width 13 height 13
checkbox input "true"
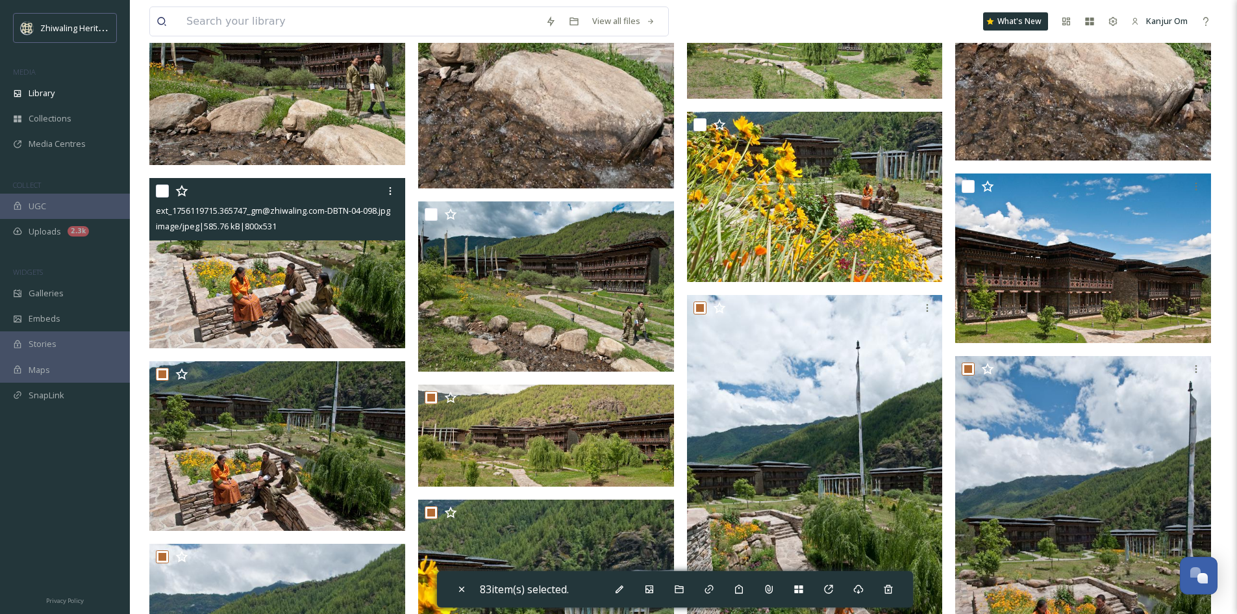
click at [161, 194] on input "checkbox" at bounding box center [162, 190] width 13 height 13
checkbox input "true"
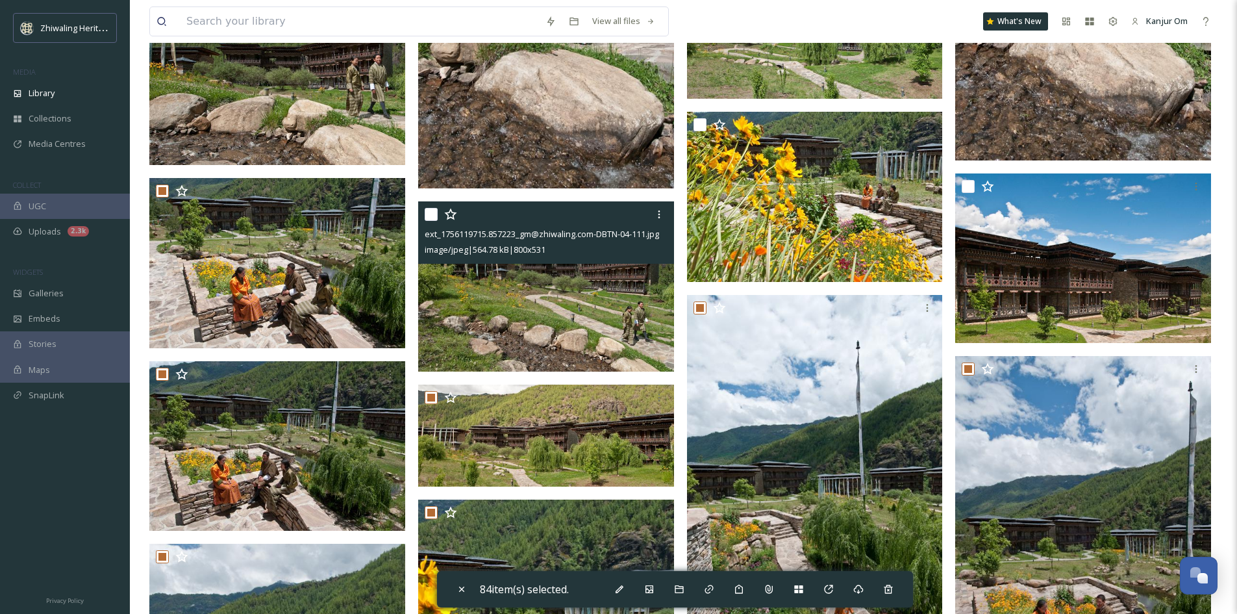
click at [432, 216] on input "checkbox" at bounding box center [431, 214] width 13 height 13
checkbox input "true"
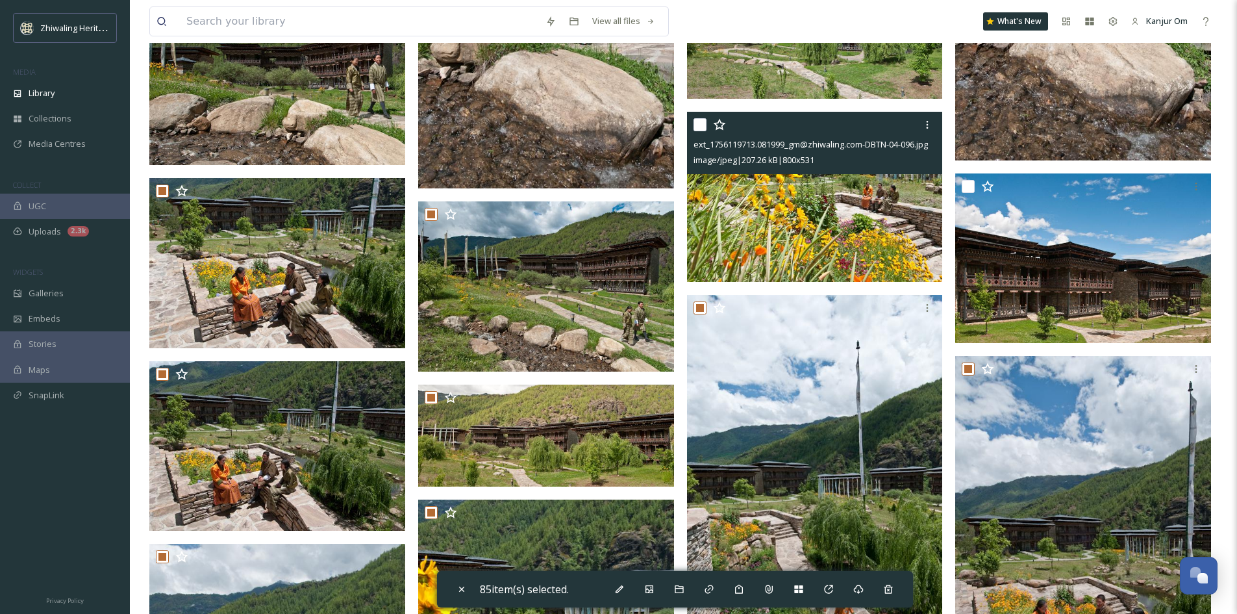
click at [701, 128] on input "checkbox" at bounding box center [700, 124] width 13 height 13
checkbox input "true"
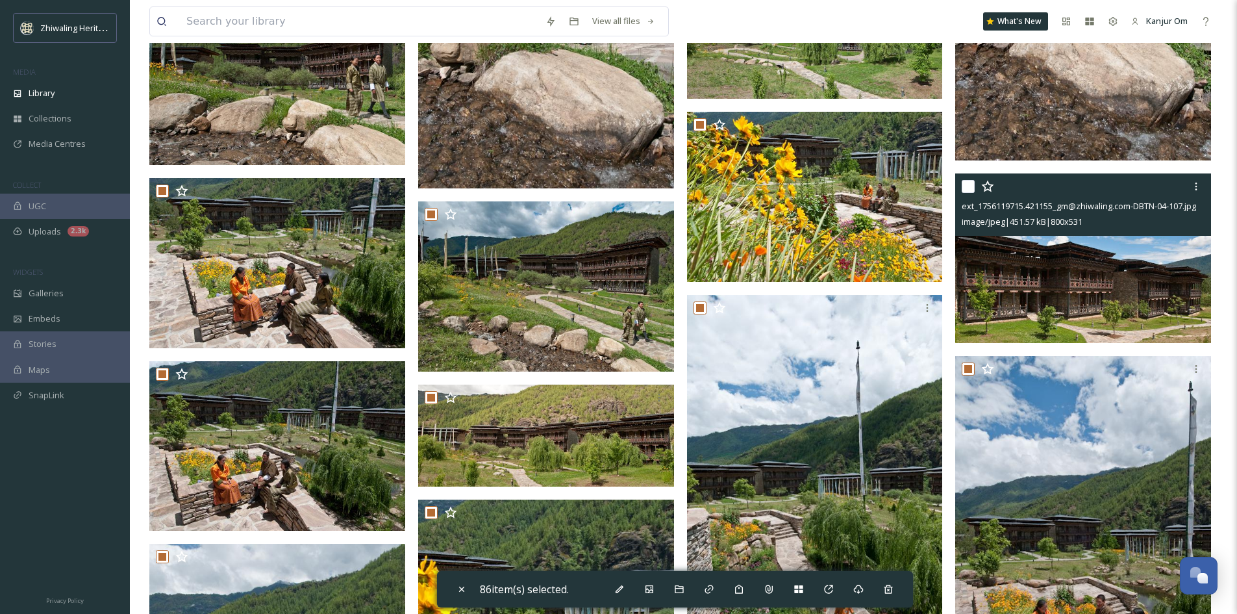
click at [970, 189] on input "checkbox" at bounding box center [968, 186] width 13 height 13
checkbox input "true"
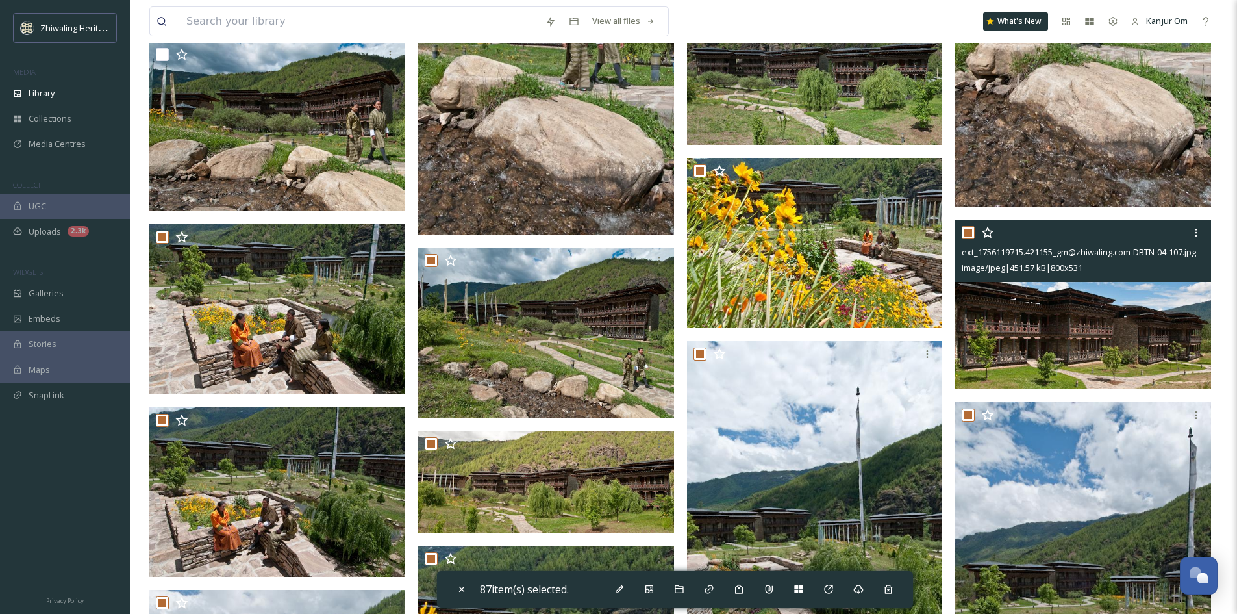
scroll to position [8436, 0]
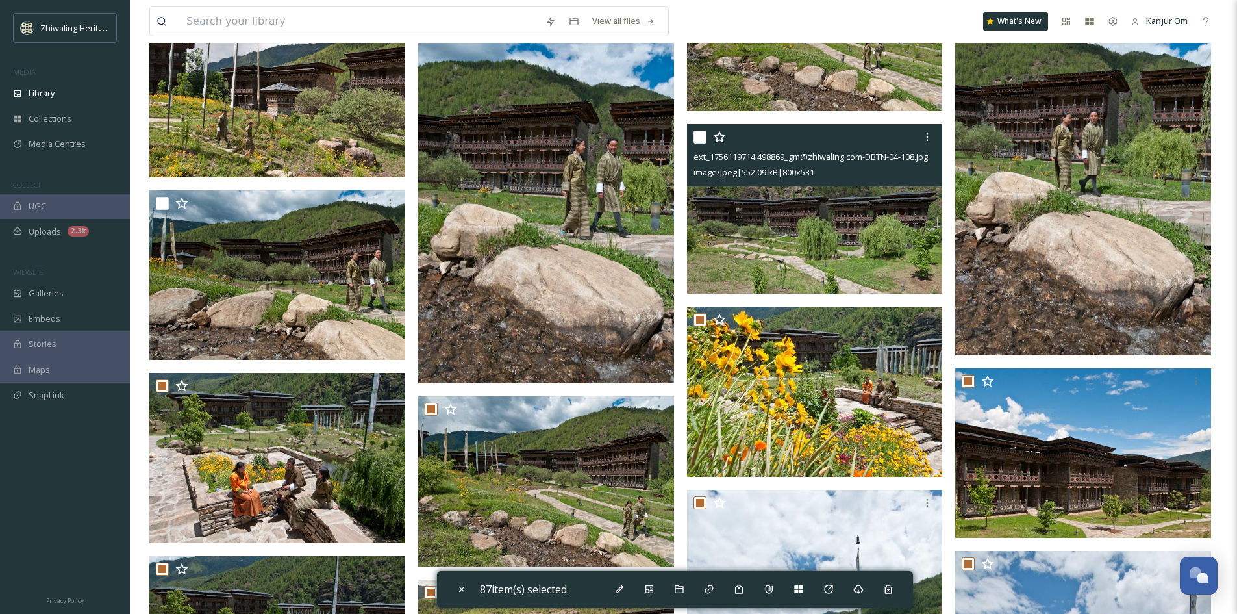
click at [694, 138] on input "checkbox" at bounding box center [700, 137] width 13 height 13
checkbox input "true"
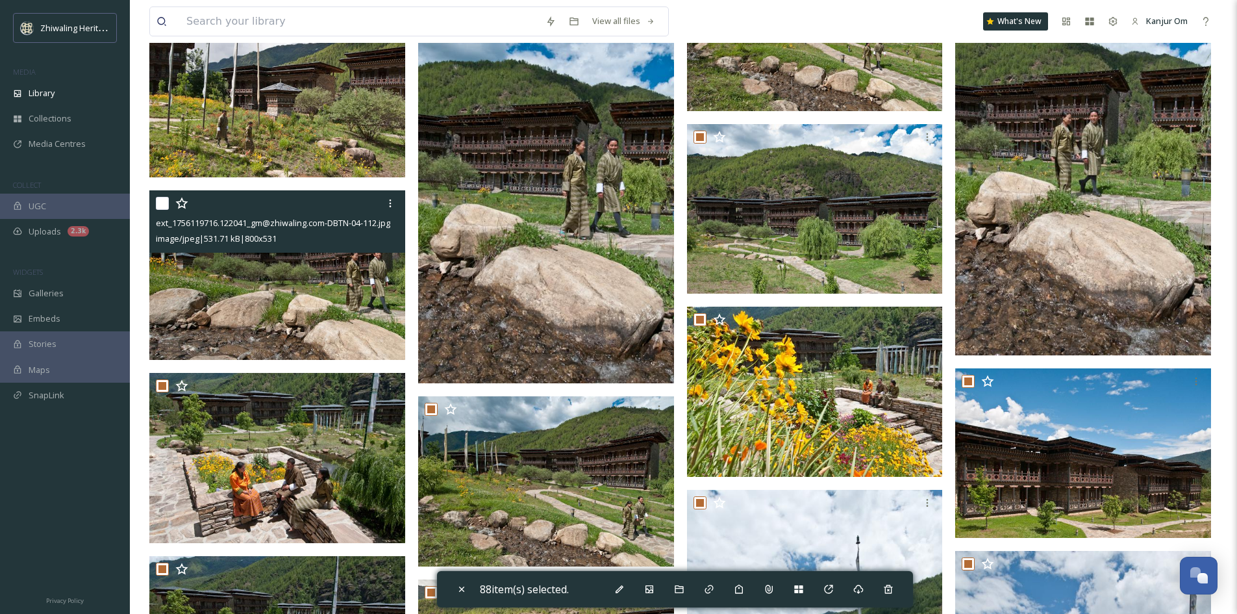
click at [165, 201] on input "checkbox" at bounding box center [162, 203] width 13 height 13
checkbox input "true"
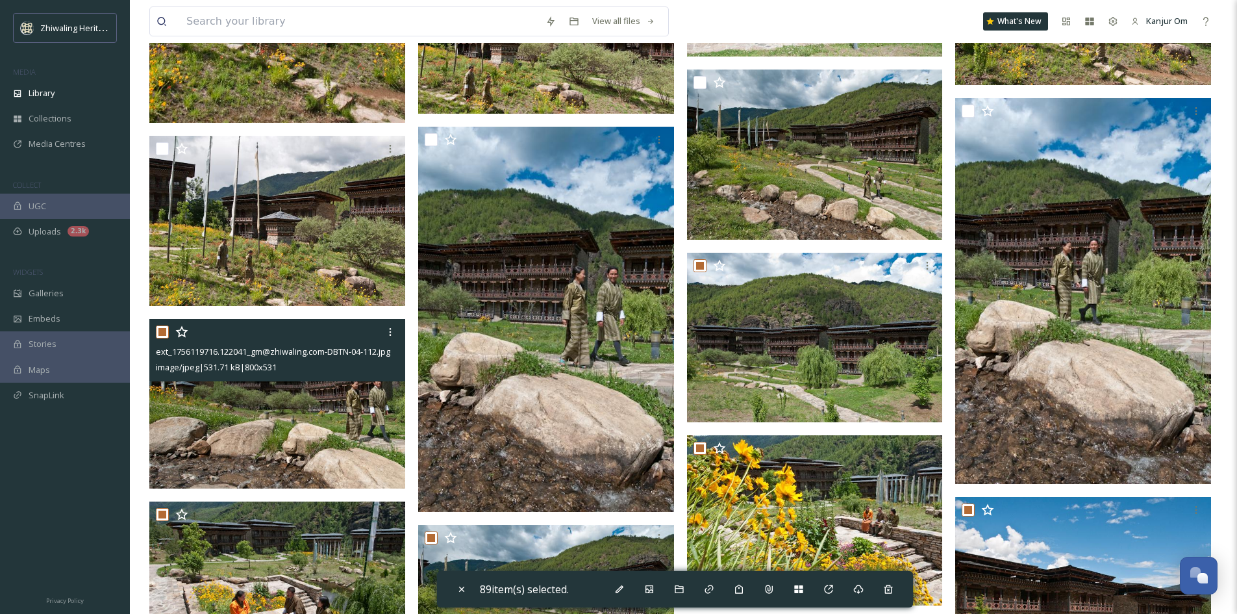
scroll to position [8306, 0]
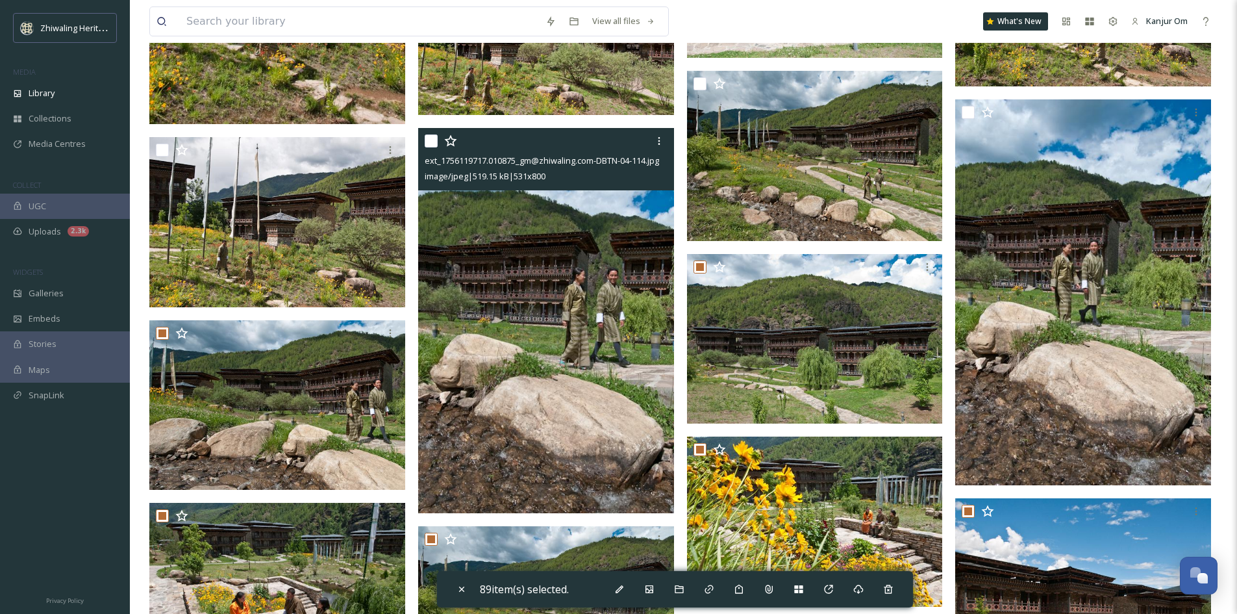
click at [435, 142] on input "checkbox" at bounding box center [431, 140] width 13 height 13
checkbox input "true"
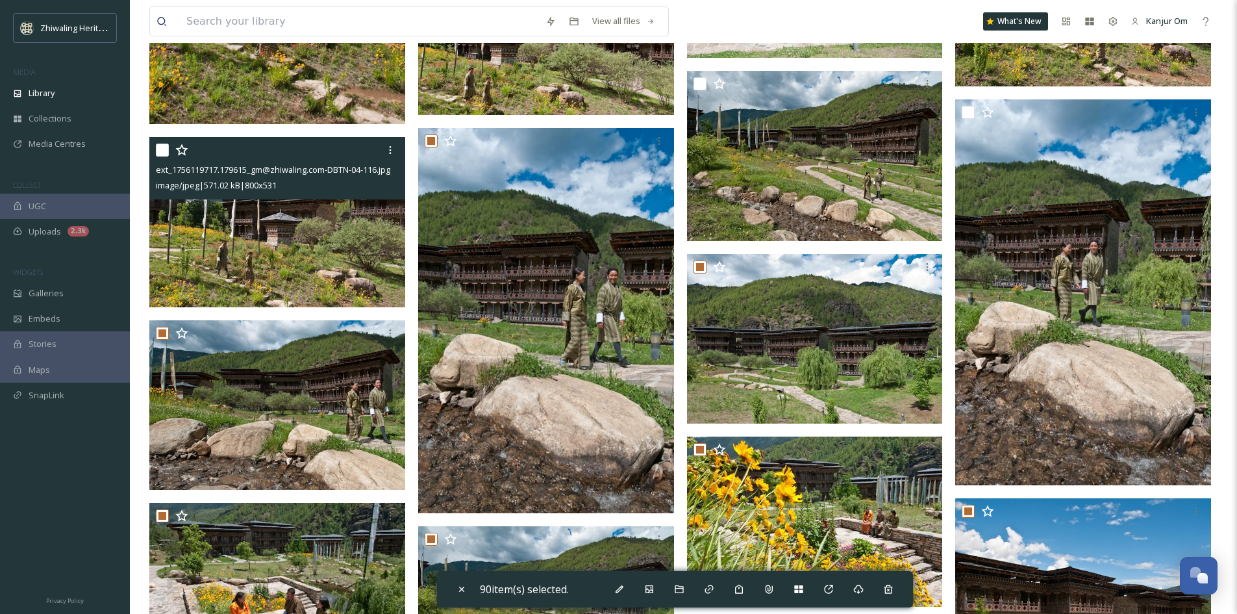
click at [161, 151] on input "checkbox" at bounding box center [162, 150] width 13 height 13
checkbox input "true"
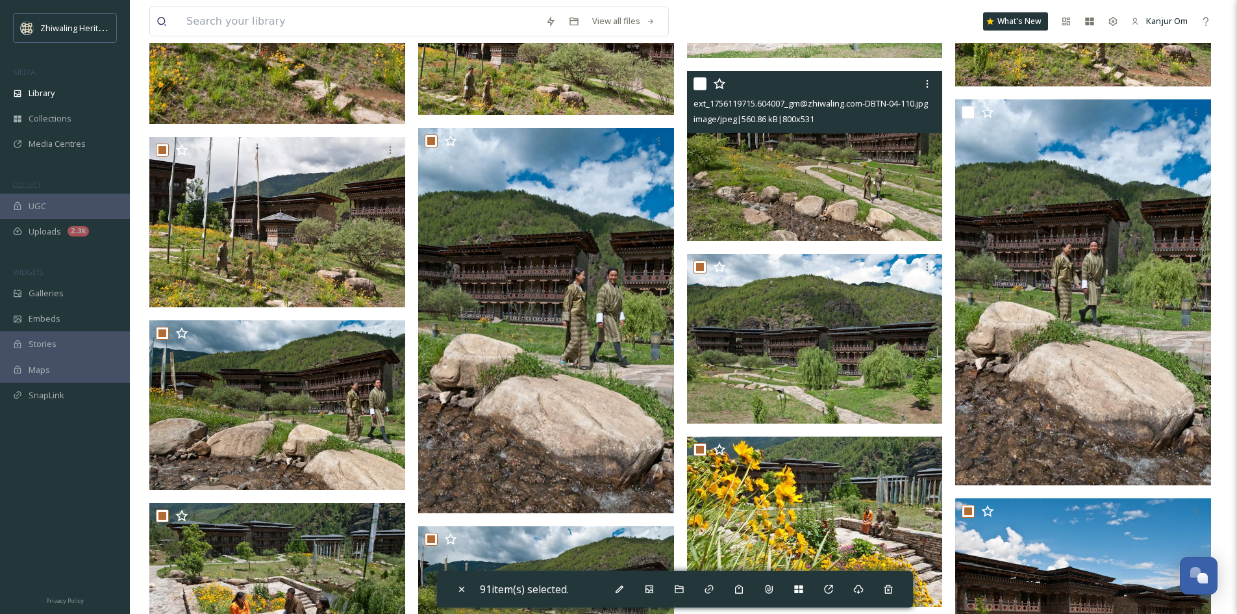
click at [700, 84] on input "checkbox" at bounding box center [700, 83] width 13 height 13
checkbox input "true"
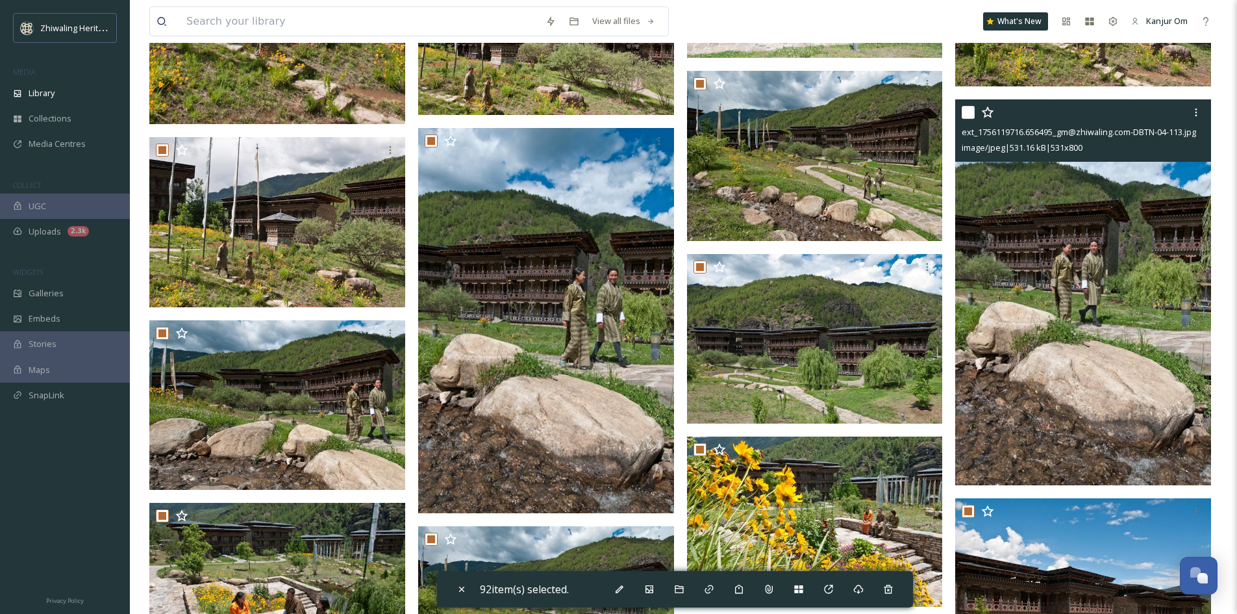
click at [964, 114] on input "checkbox" at bounding box center [968, 112] width 13 height 13
checkbox input "true"
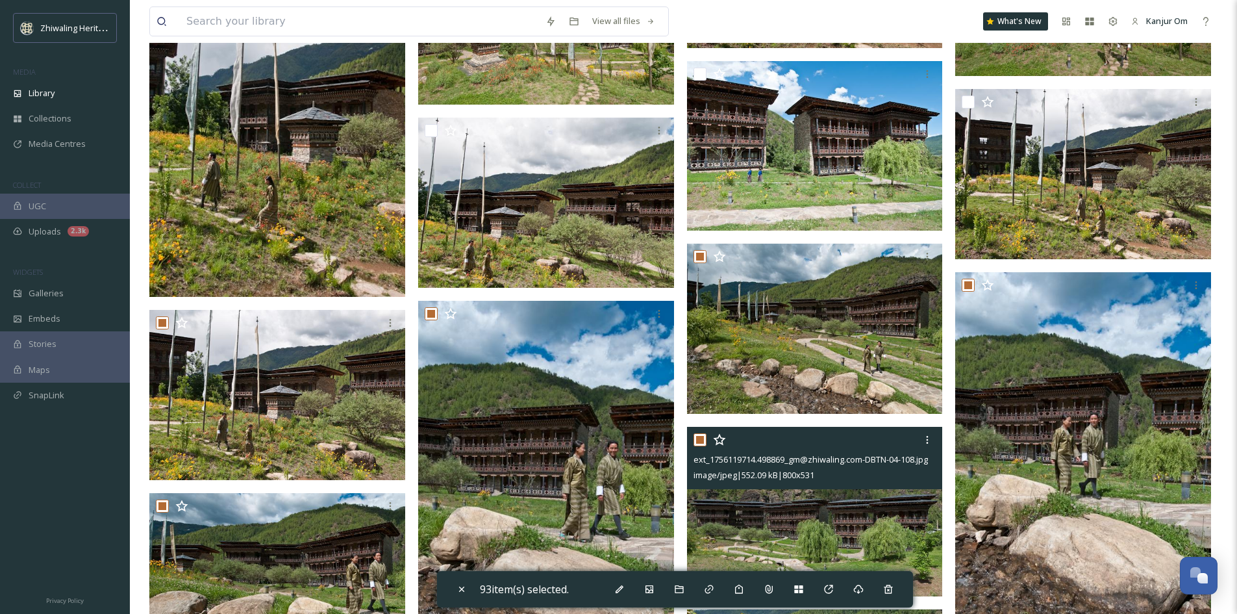
scroll to position [8111, 0]
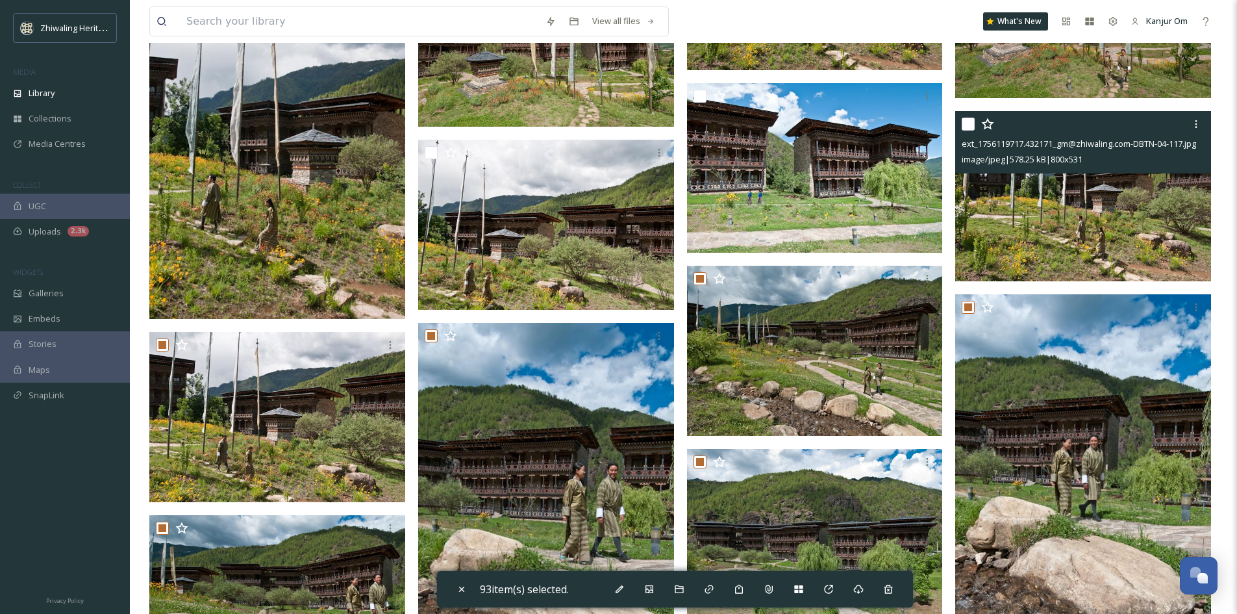
click at [971, 123] on input "checkbox" at bounding box center [968, 124] width 13 height 13
checkbox input "true"
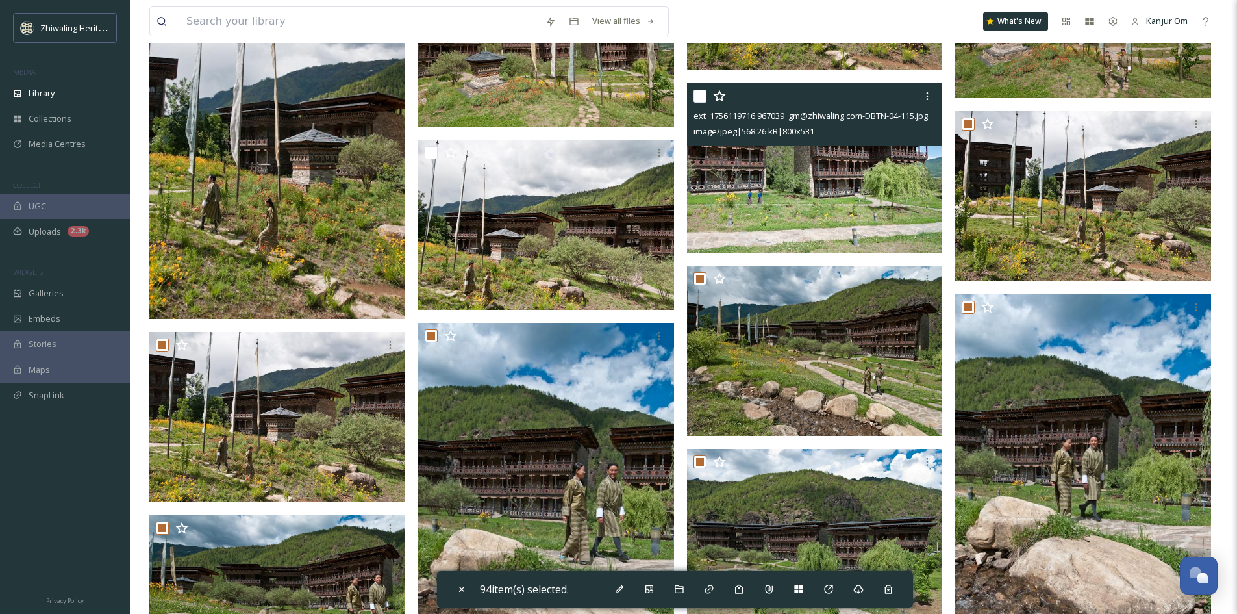
click at [701, 94] on input "checkbox" at bounding box center [700, 96] width 13 height 13
checkbox input "true"
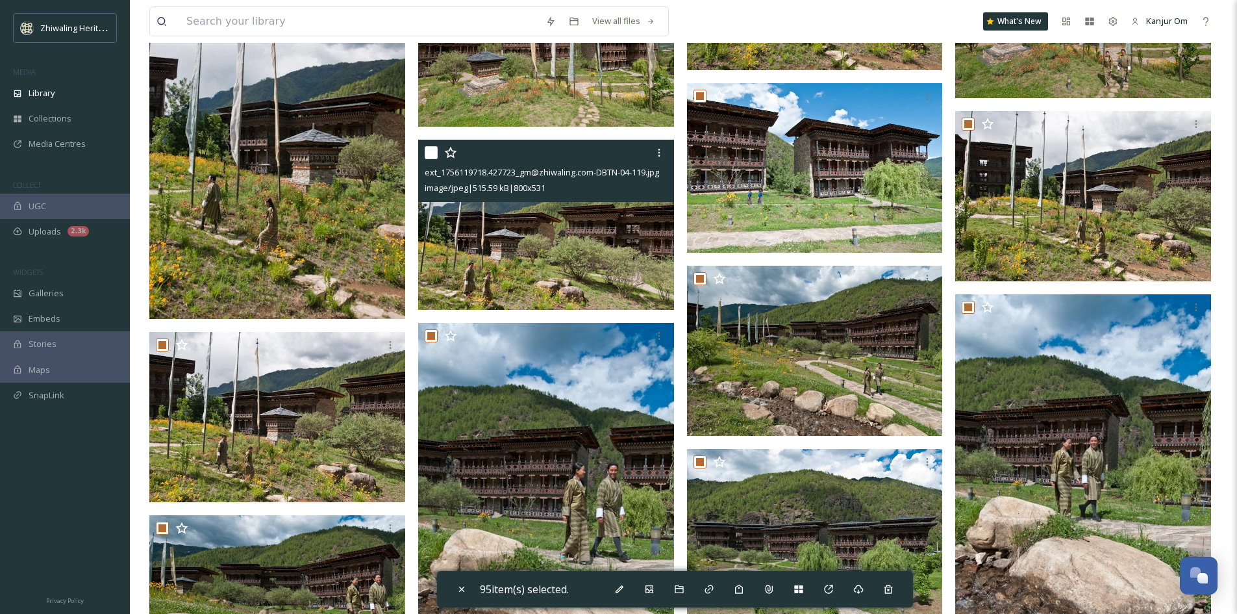
click at [430, 158] on input "checkbox" at bounding box center [431, 152] width 13 height 13
checkbox input "true"
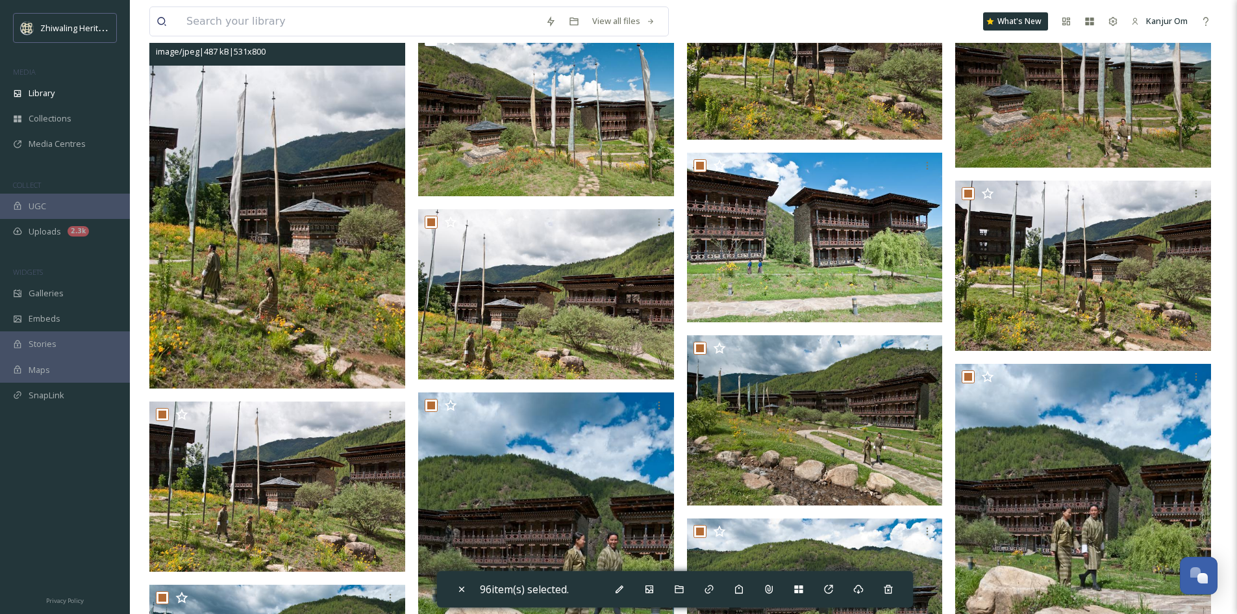
scroll to position [7916, 0]
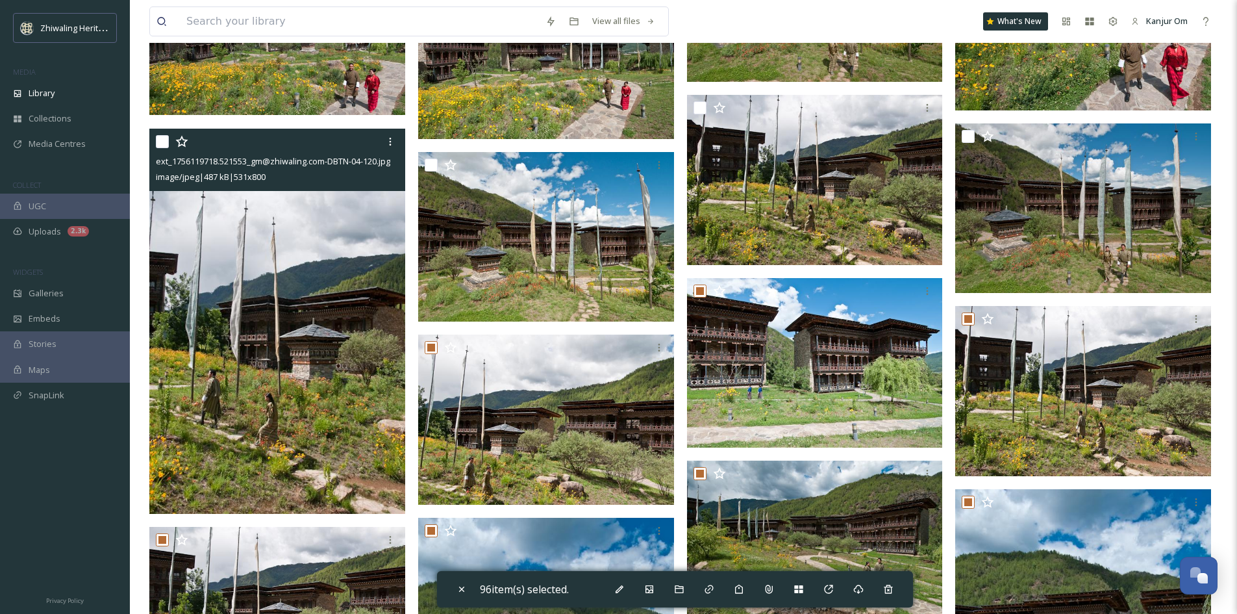
click at [177, 140] on icon at bounding box center [181, 141] width 12 height 12
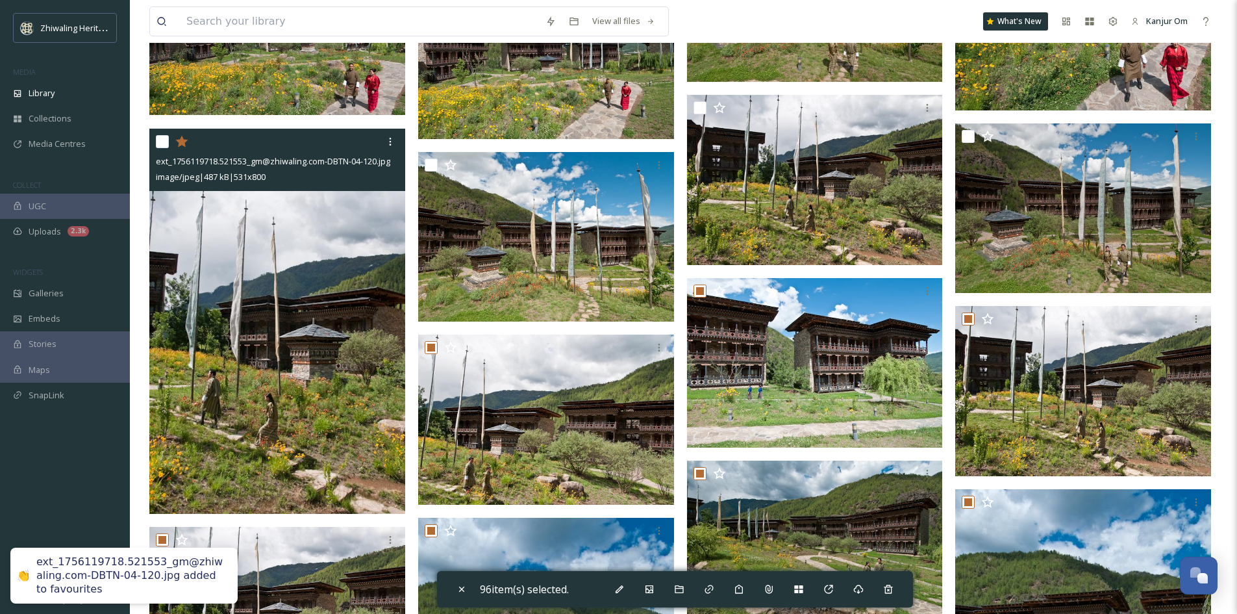
click at [163, 145] on input "checkbox" at bounding box center [162, 141] width 13 height 13
checkbox input "true"
click at [177, 142] on icon at bounding box center [181, 141] width 13 height 13
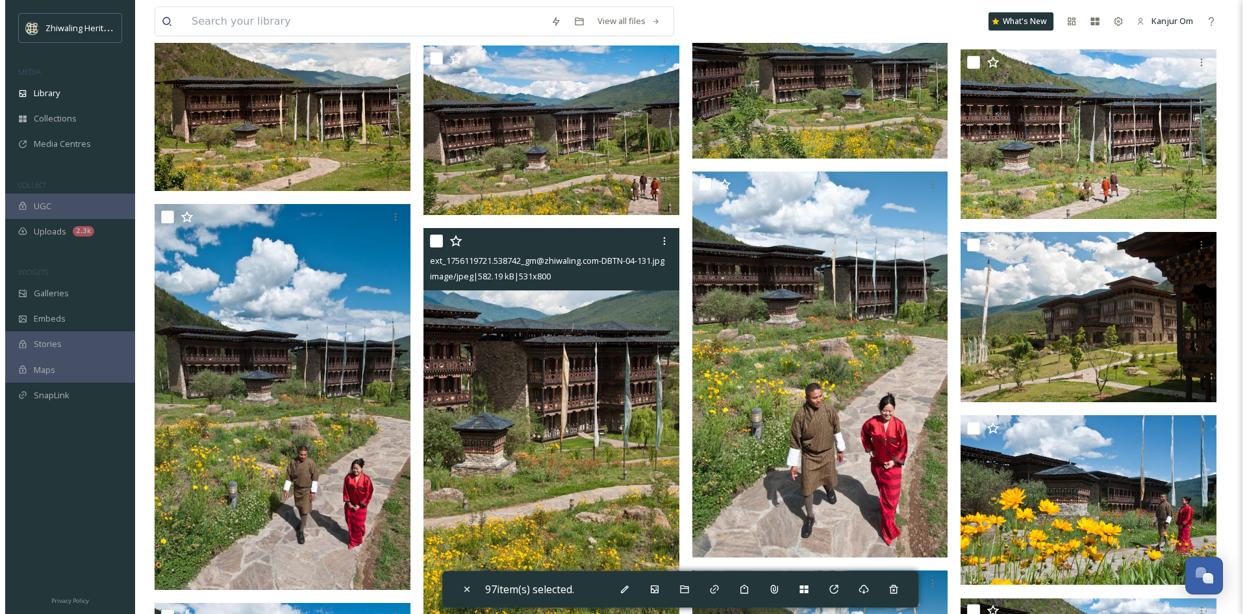
scroll to position [7202, 0]
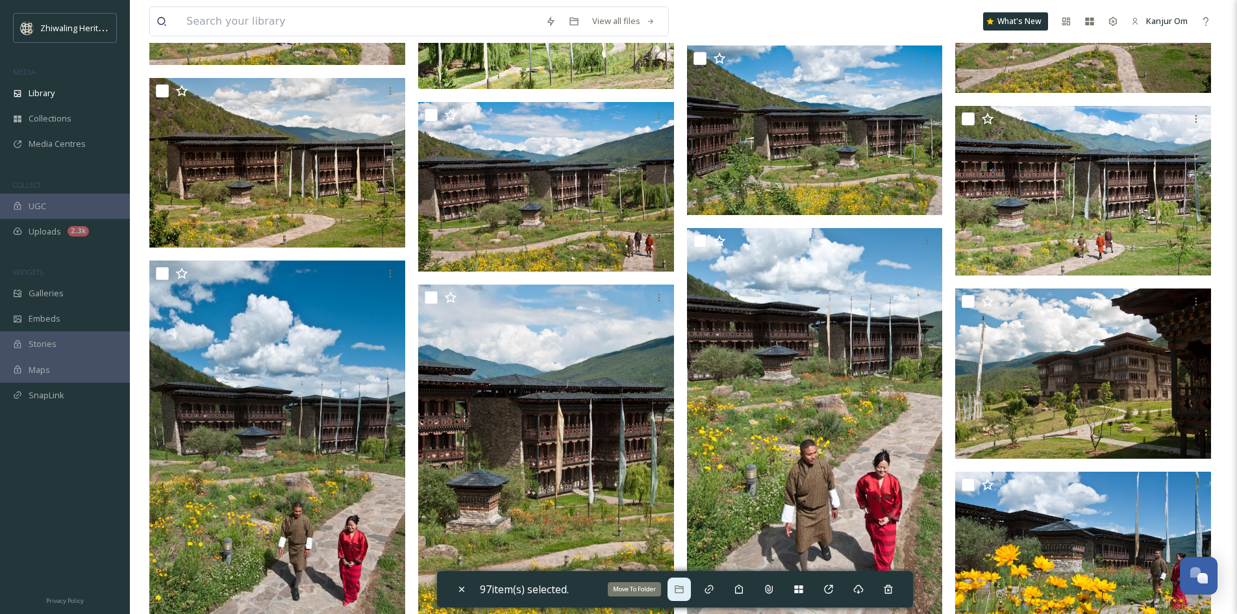
click at [682, 592] on icon at bounding box center [679, 589] width 8 height 8
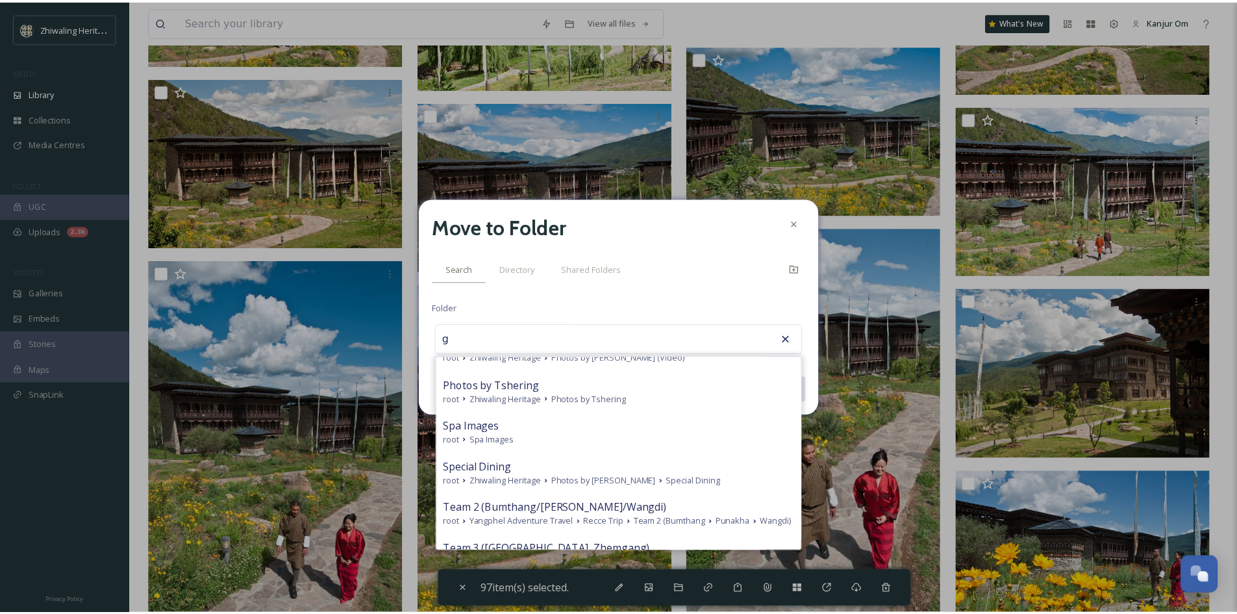
scroll to position [0, 0]
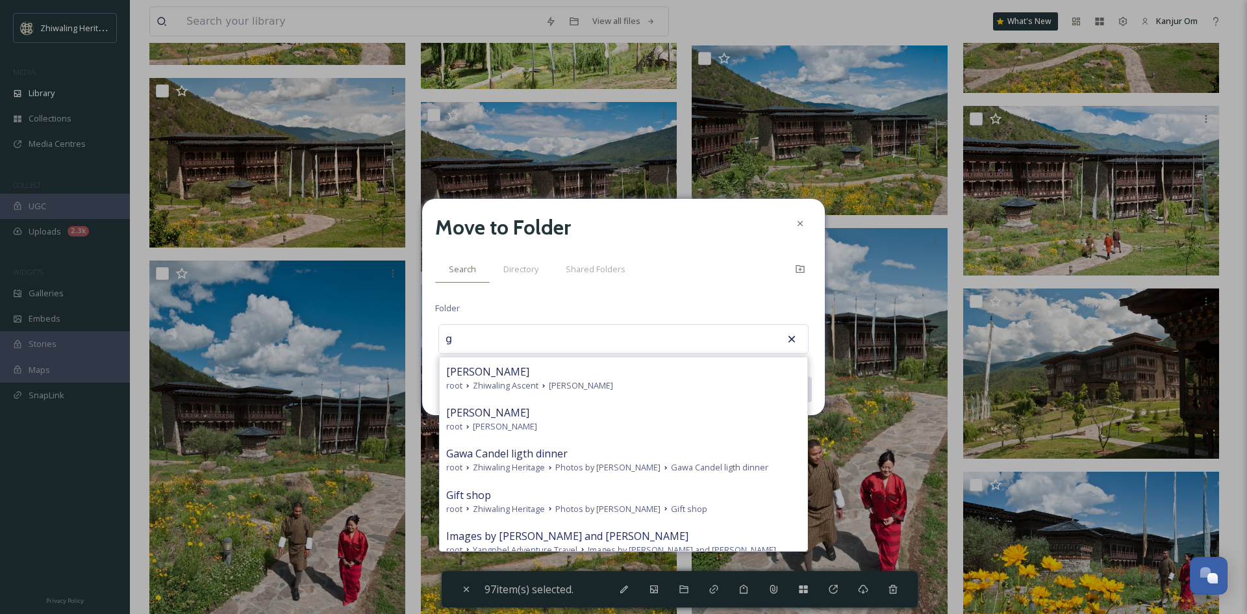
type input "g"
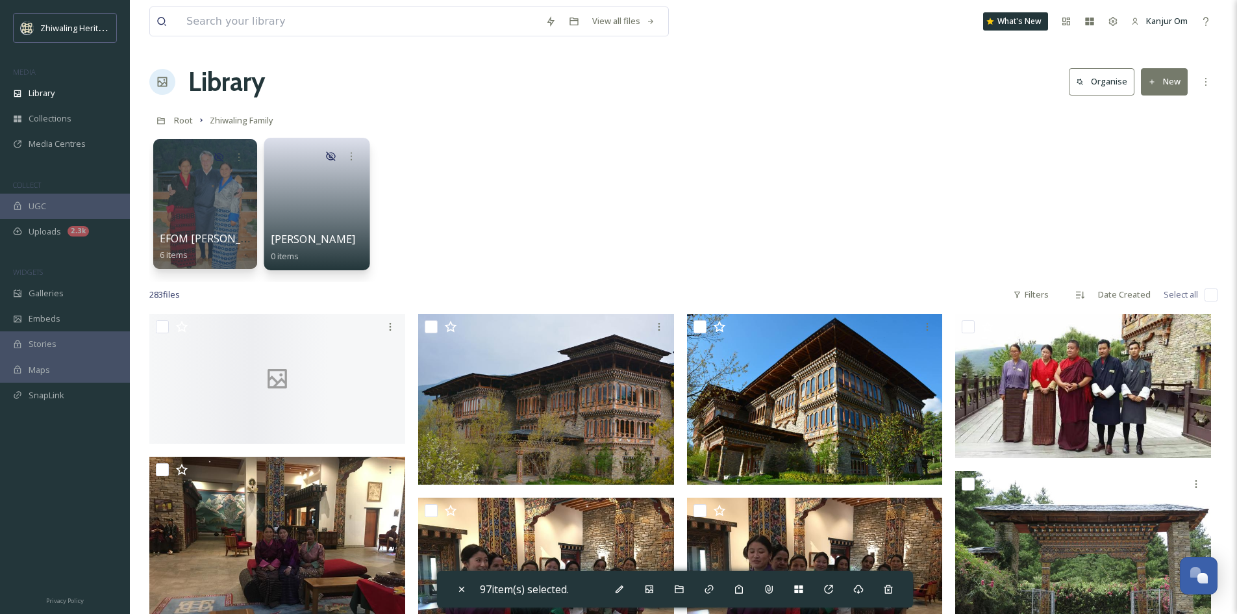
click at [329, 156] on icon at bounding box center [331, 155] width 10 height 9
click at [353, 162] on div at bounding box center [352, 156] width 24 height 24
click at [431, 171] on div "EFOM Pema Lhaden's Memories 6 items GM Rinzin 0 items" at bounding box center [683, 206] width 1068 height 149
click at [322, 181] on link at bounding box center [317, 199] width 93 height 63
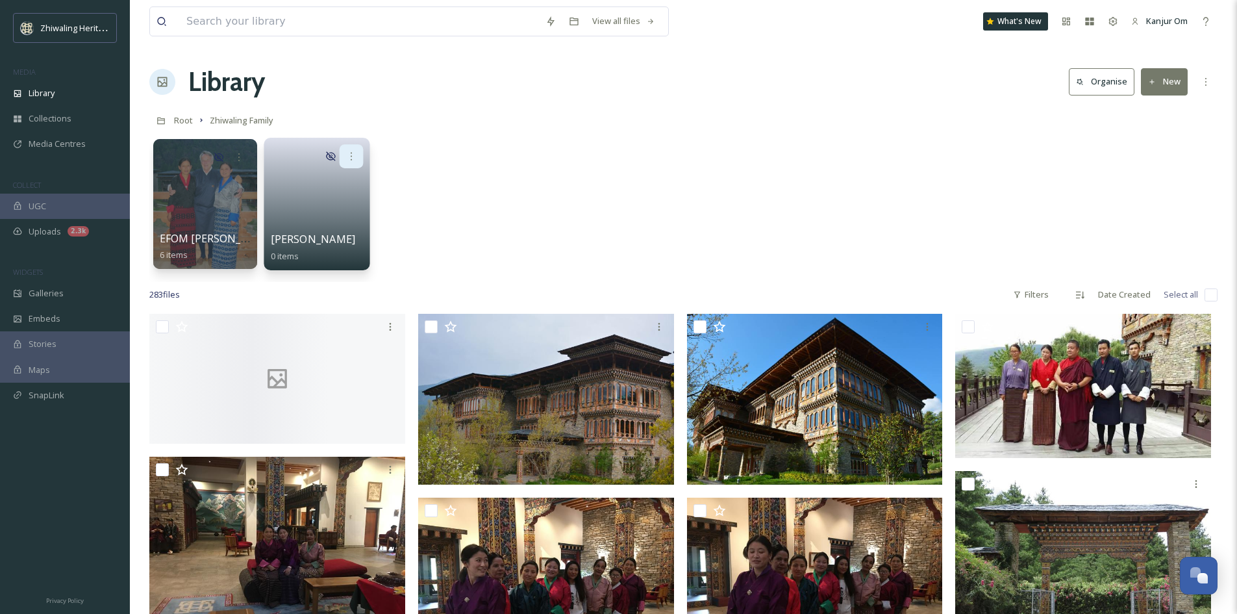
click at [351, 164] on div at bounding box center [352, 156] width 24 height 24
click at [341, 184] on span "Edit / Share" at bounding box center [319, 185] width 45 height 13
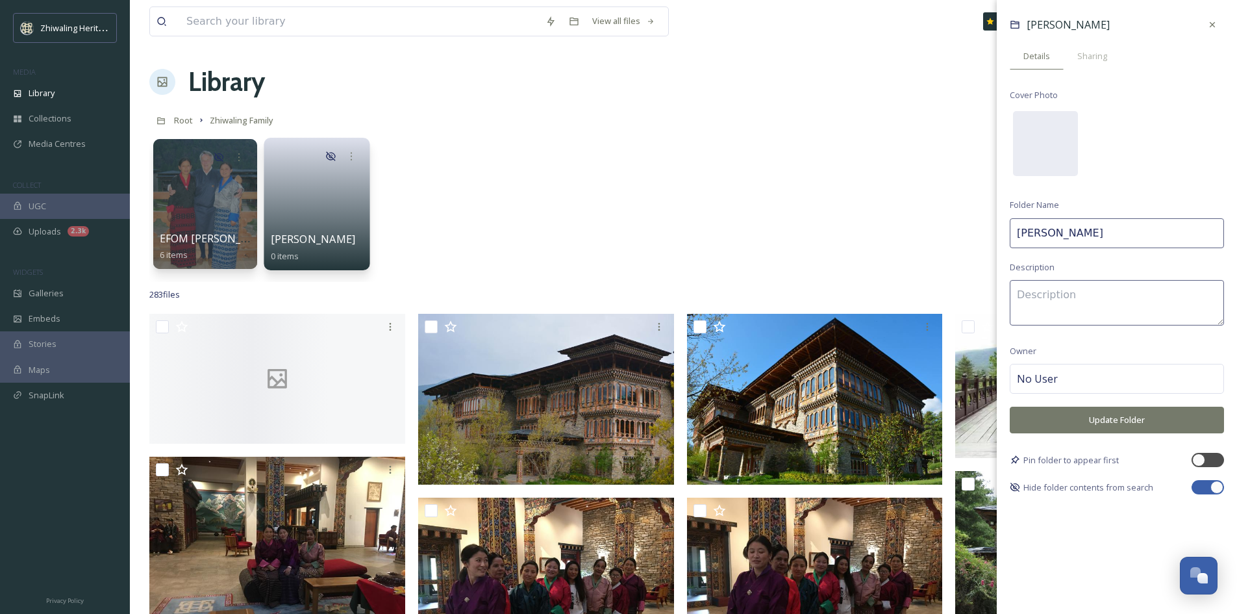
click at [1199, 492] on div at bounding box center [1208, 487] width 32 height 14
checkbox input "false"
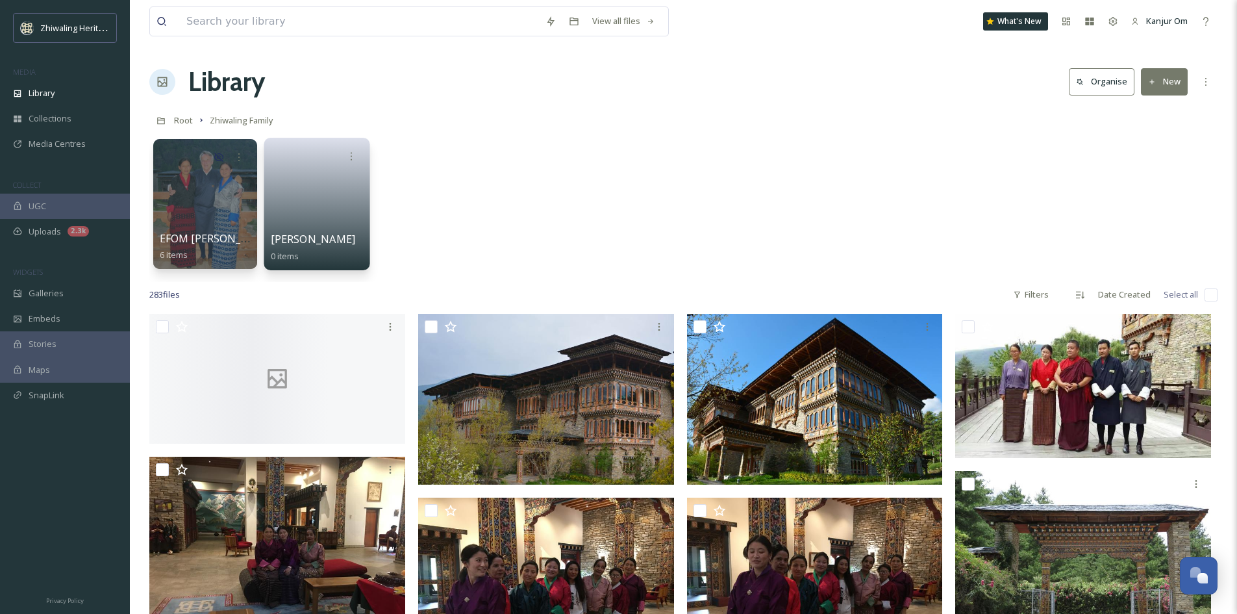
click at [768, 207] on div "EFOM Pema Lhaden's Memories 6 items GM Rinzin 0 items" at bounding box center [683, 206] width 1068 height 149
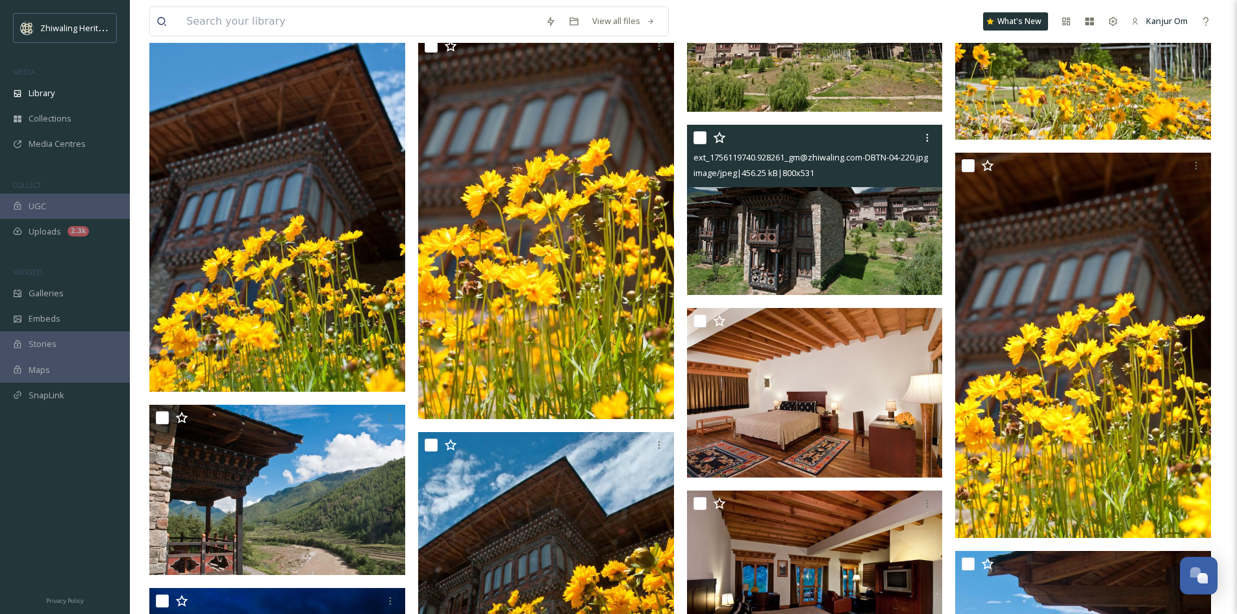
scroll to position [3955, 0]
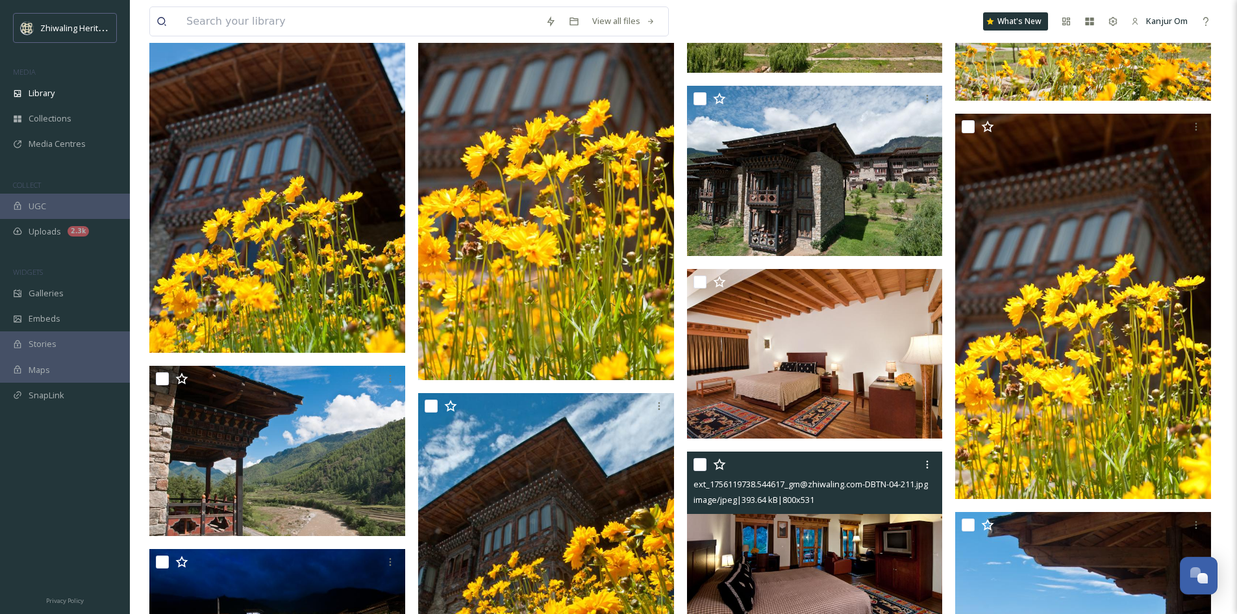
click at [701, 466] on input "checkbox" at bounding box center [700, 464] width 13 height 13
checkbox input "true"
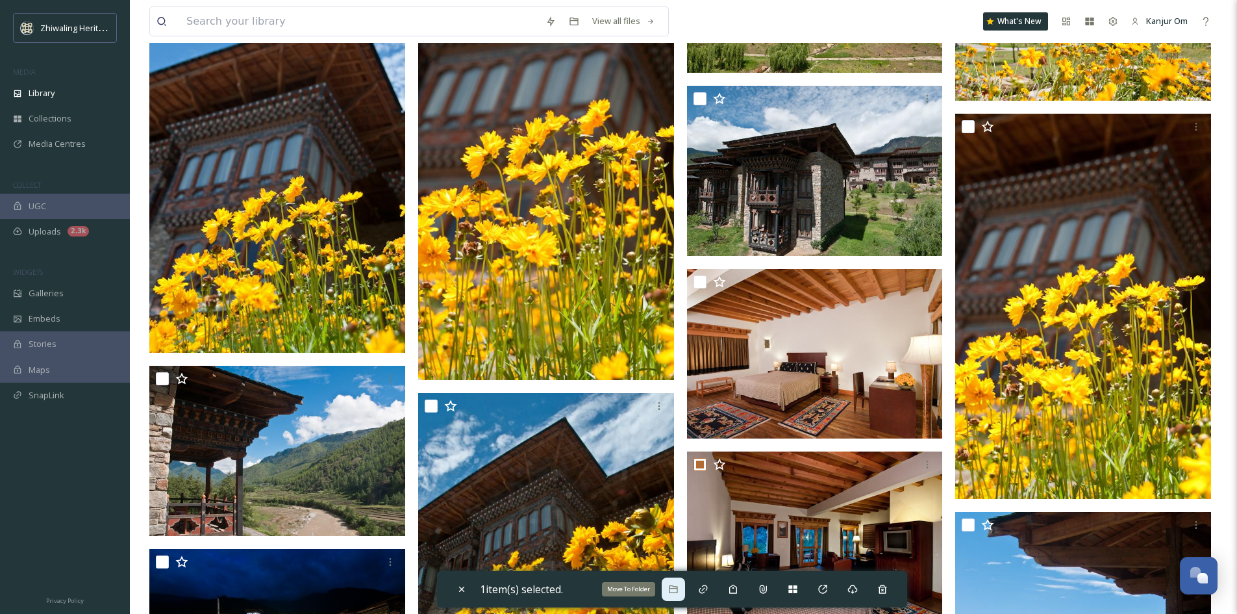
click at [683, 589] on div "Move To Folder" at bounding box center [673, 588] width 23 height 23
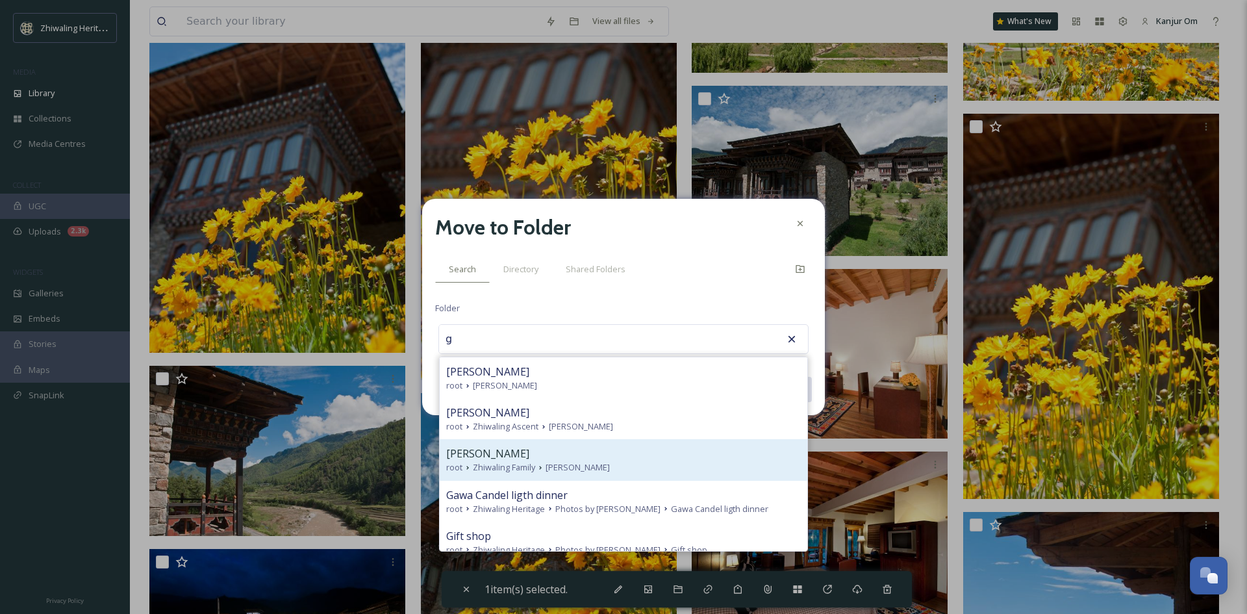
click at [521, 453] on div "GM Rinzin" at bounding box center [623, 453] width 355 height 16
type input "GM Rinzin"
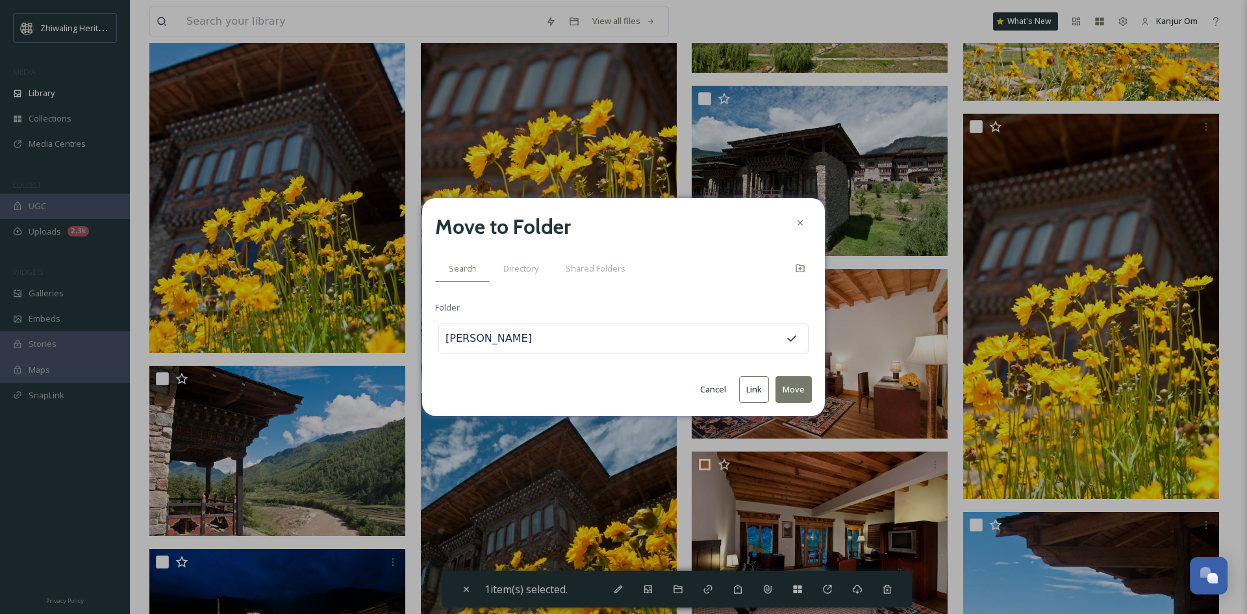
click at [792, 392] on button "Move" at bounding box center [793, 389] width 36 height 27
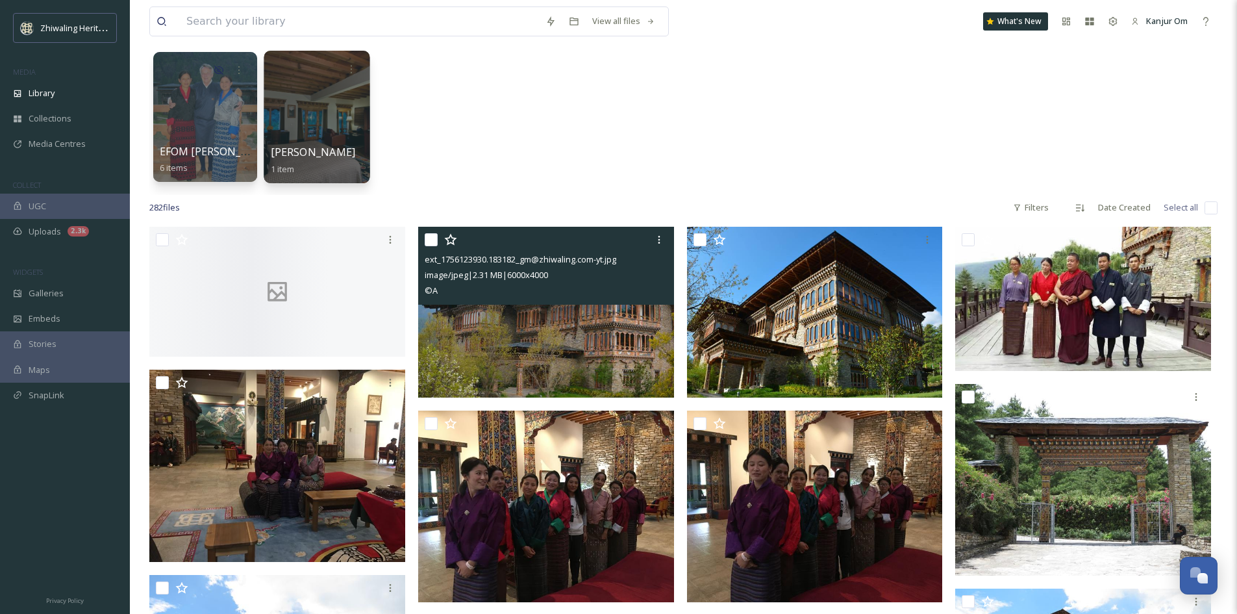
scroll to position [0, 0]
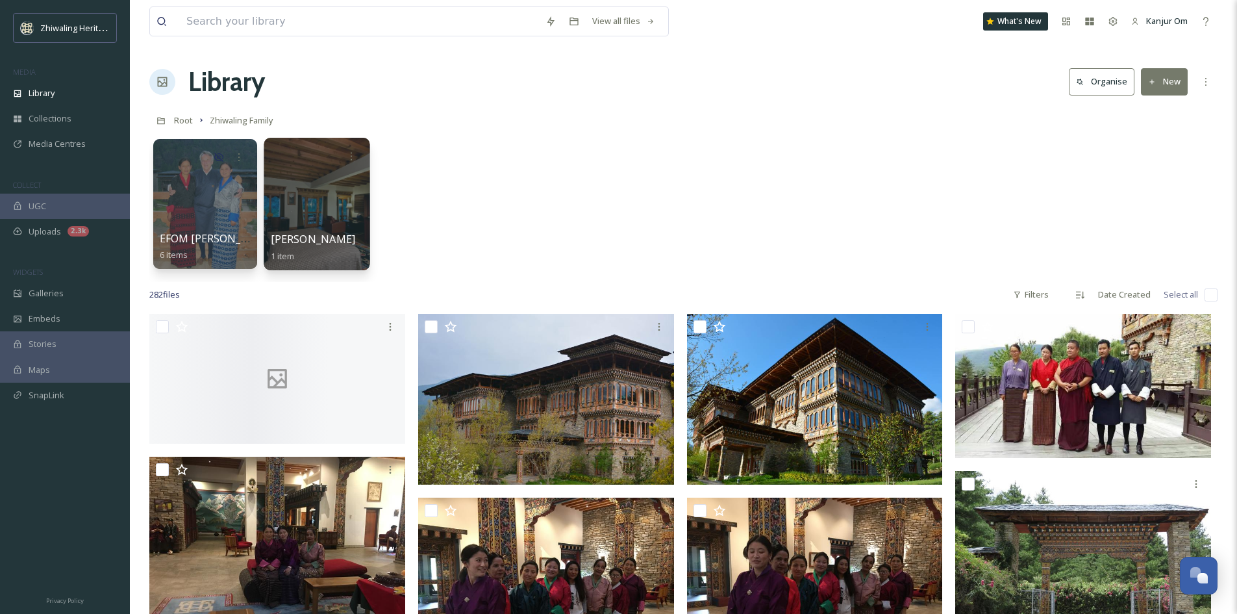
click at [516, 247] on div "EFOM Pema Lhaden's Memories 6 items GM Rinzin 1 item" at bounding box center [683, 206] width 1068 height 149
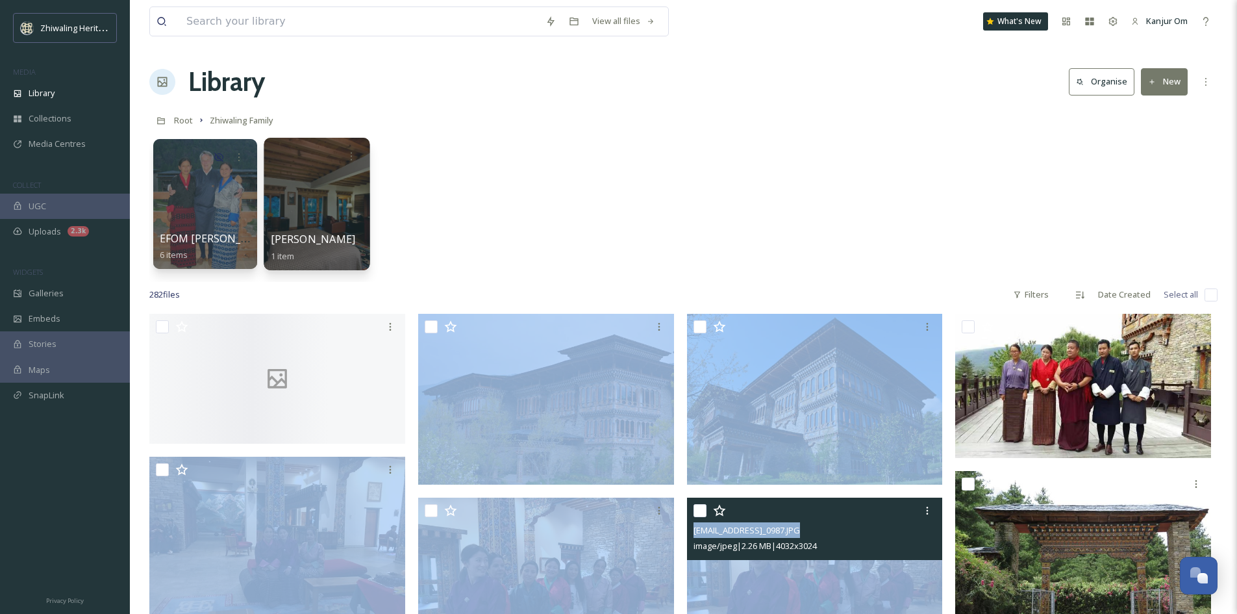
drag, startPoint x: 143, startPoint y: 325, endPoint x: 801, endPoint y: 523, distance: 687.8
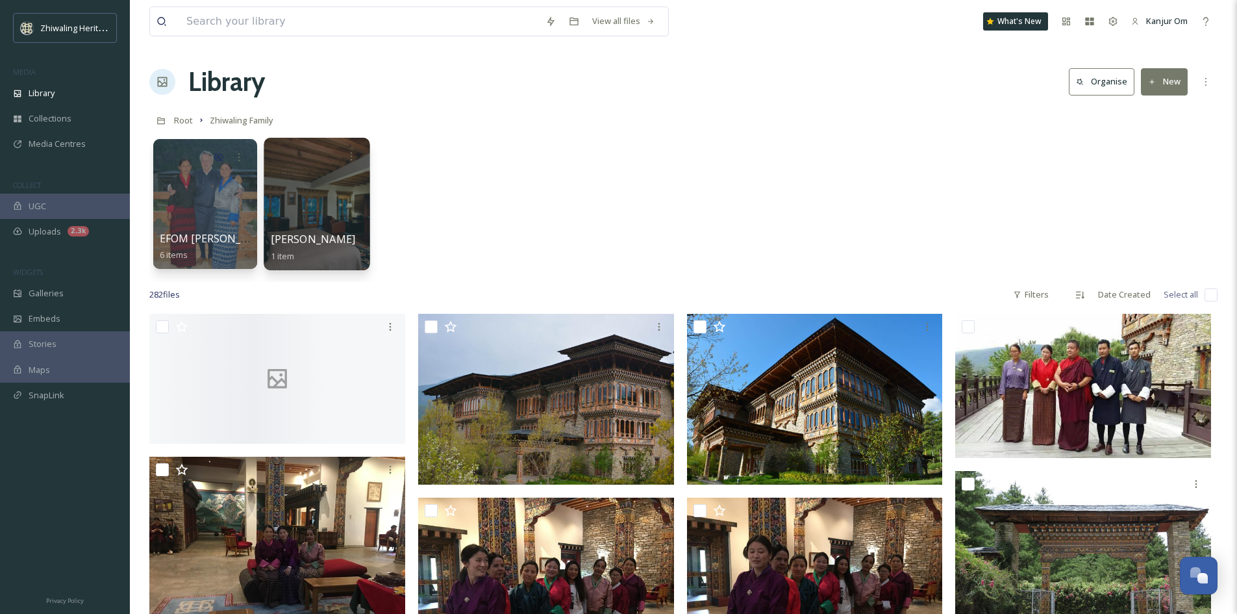
click at [821, 242] on div "EFOM Pema Lhaden's Memories 6 items GM Rinzin 1 item" at bounding box center [683, 206] width 1068 height 149
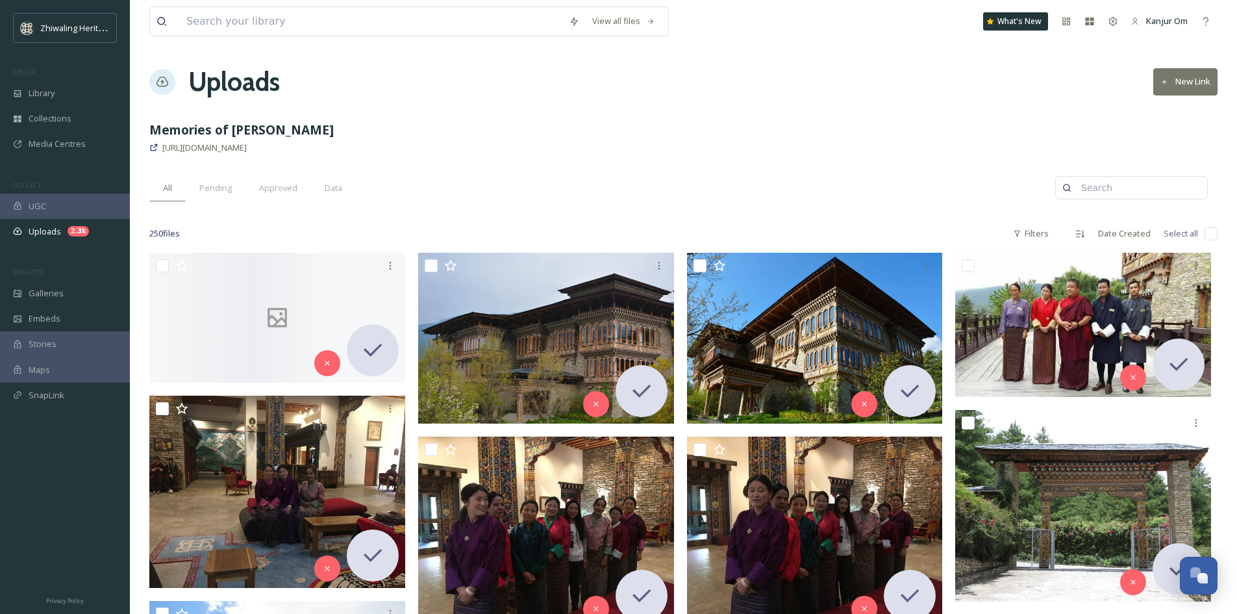
click at [1211, 237] on input "checkbox" at bounding box center [1211, 233] width 13 height 13
checkbox input "true"
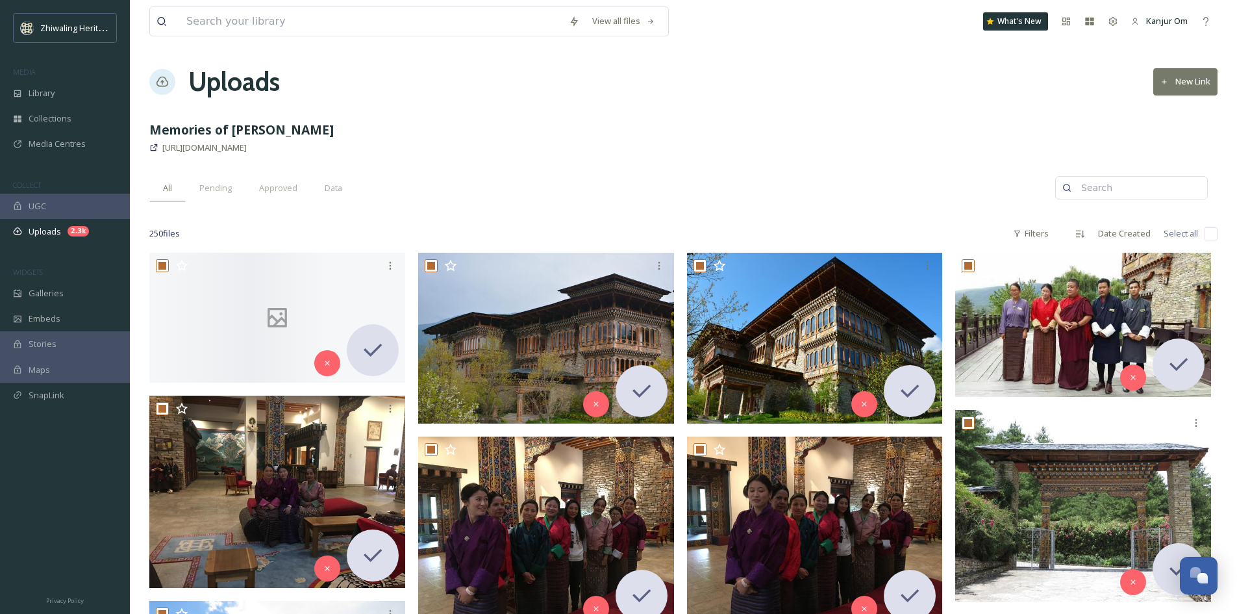
checkbox input "true"
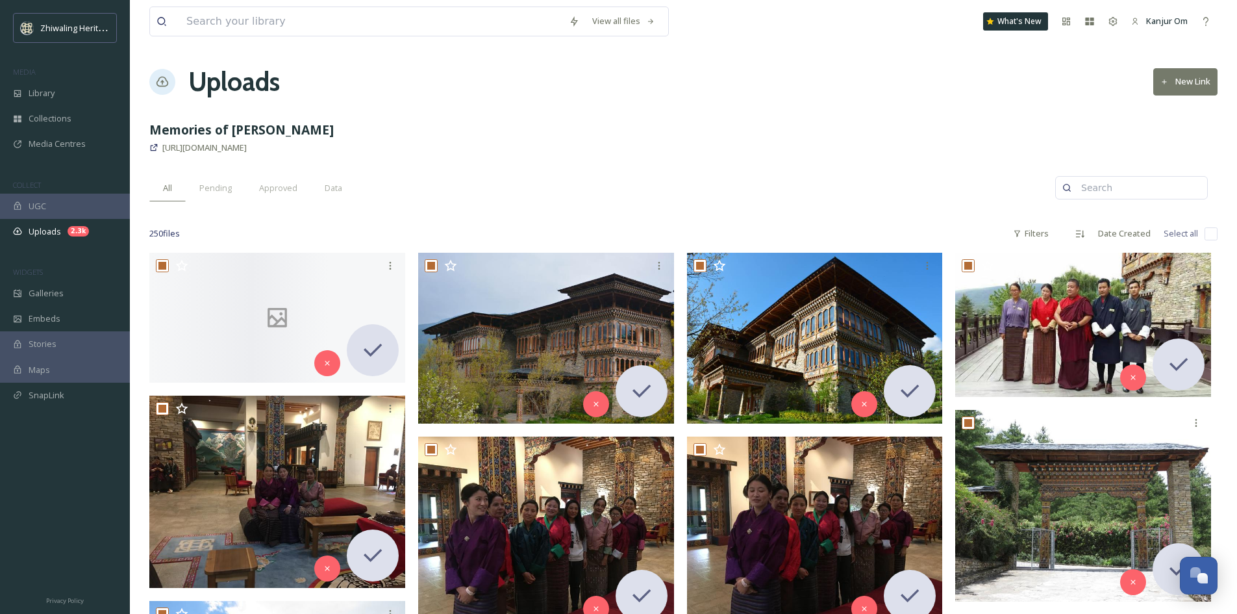
checkbox input "true"
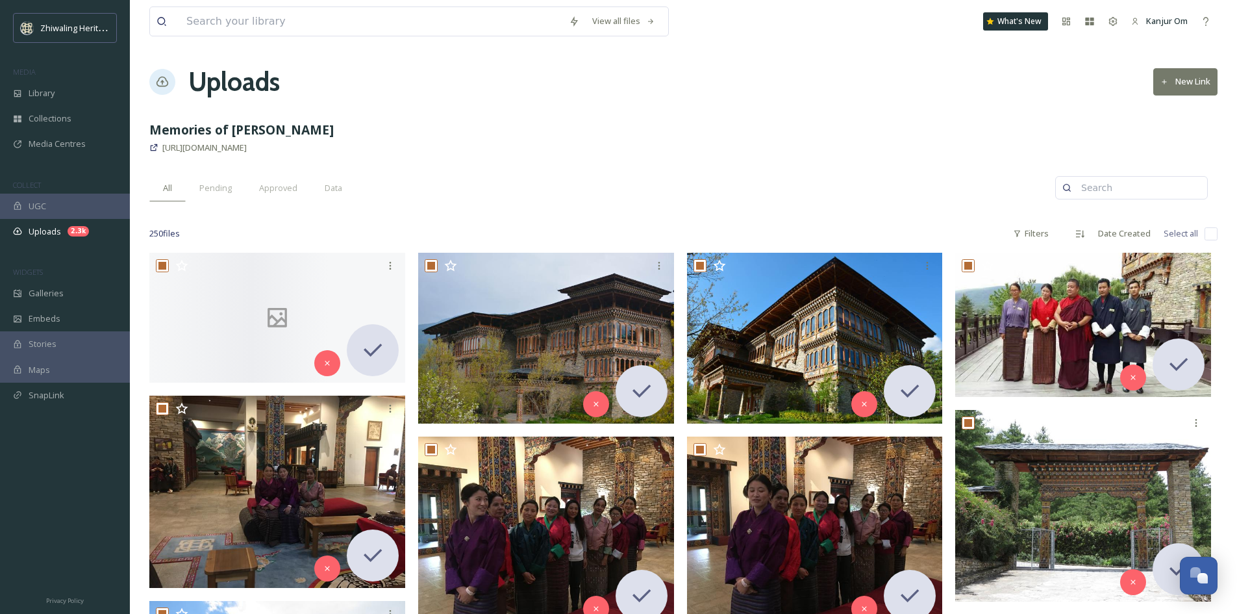
checkbox input "true"
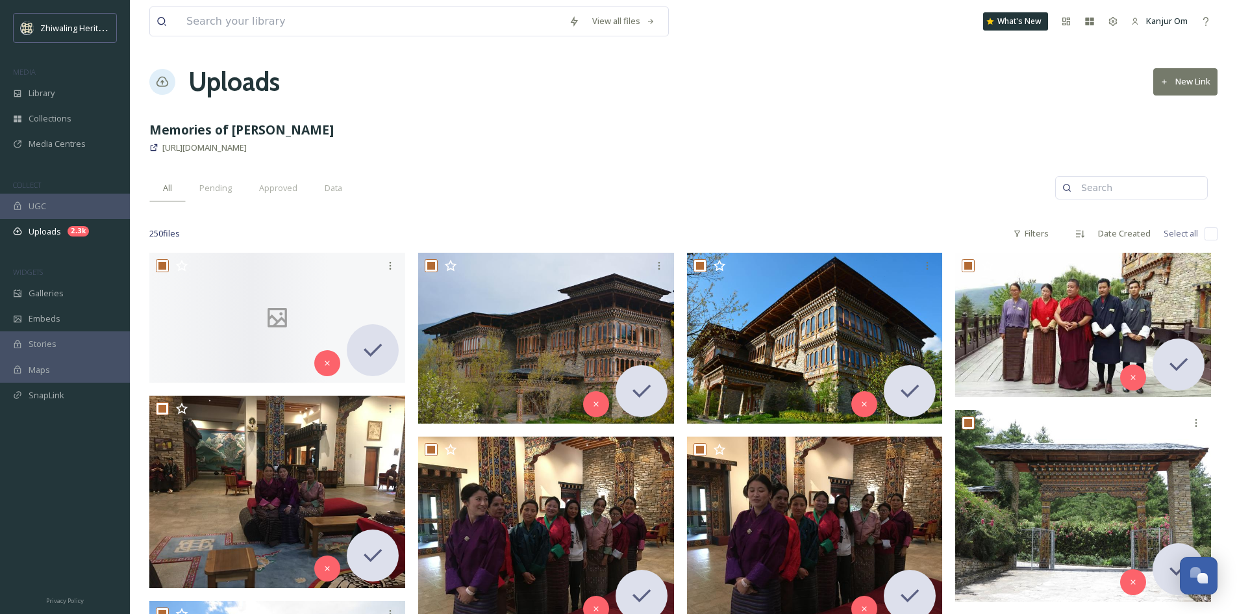
checkbox input "true"
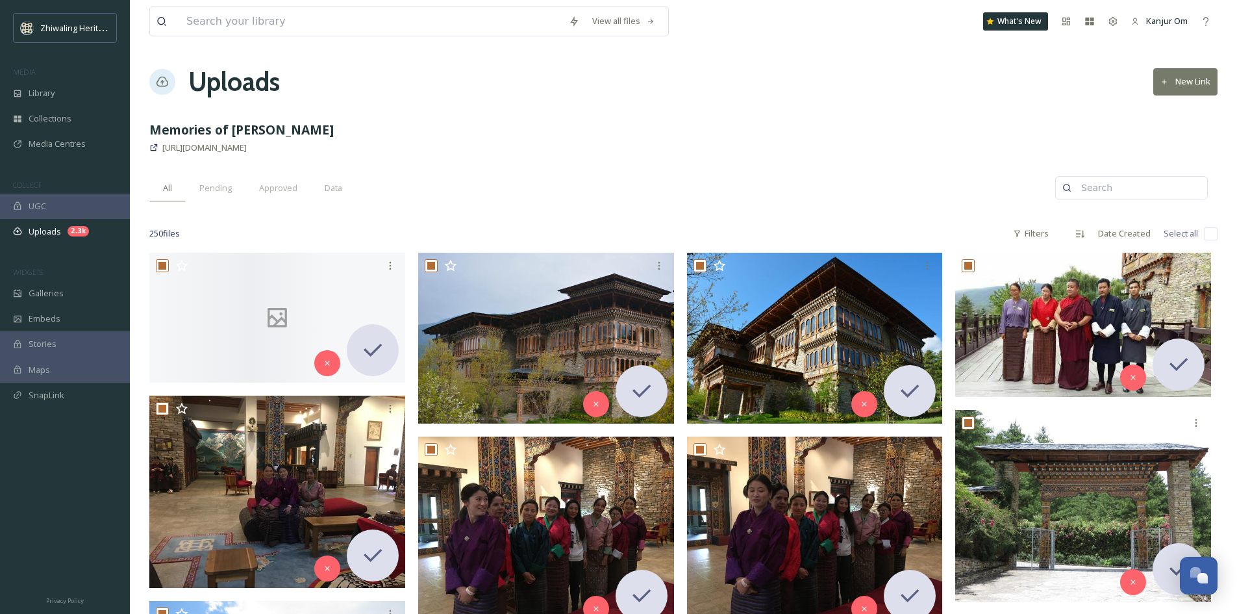
checkbox input "true"
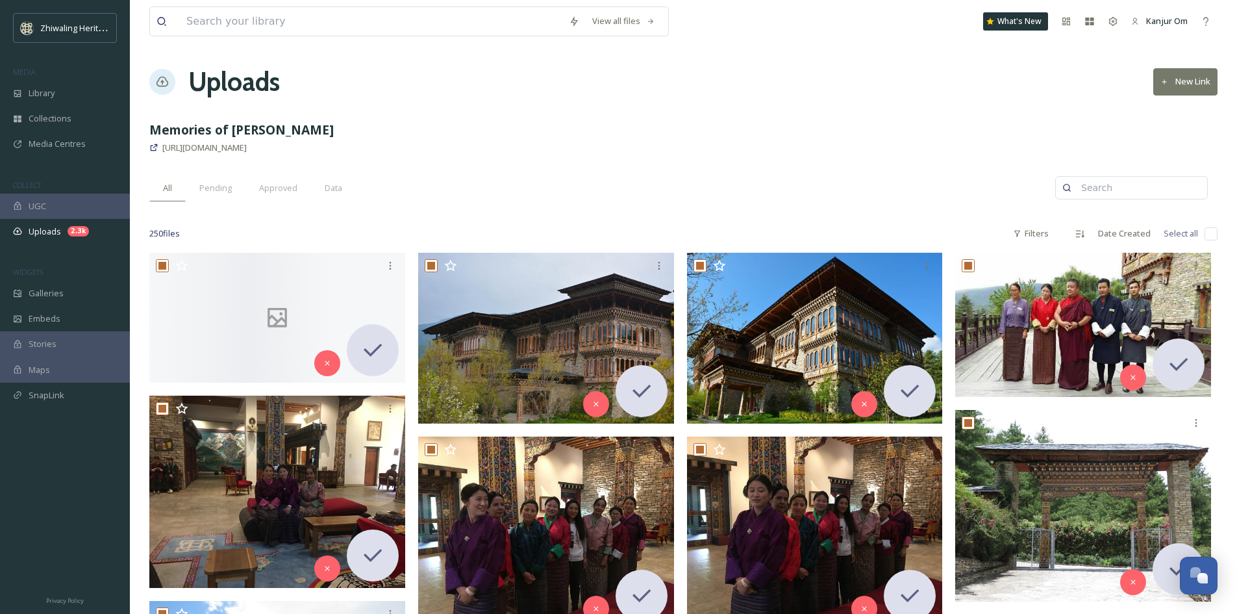
checkbox input "true"
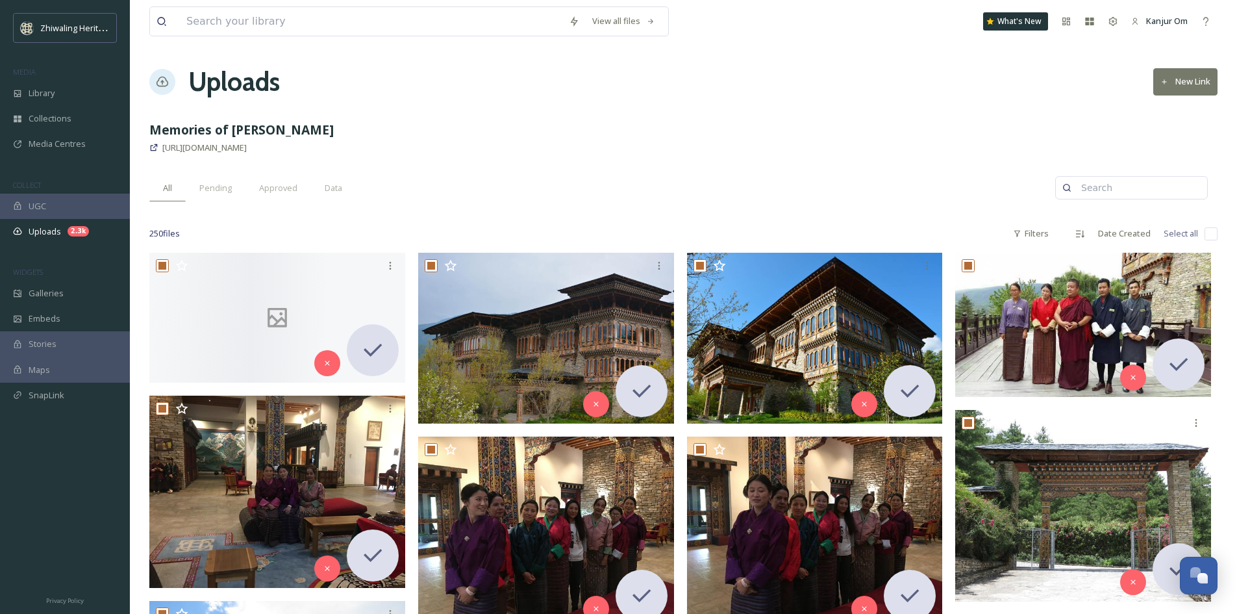
checkbox input "true"
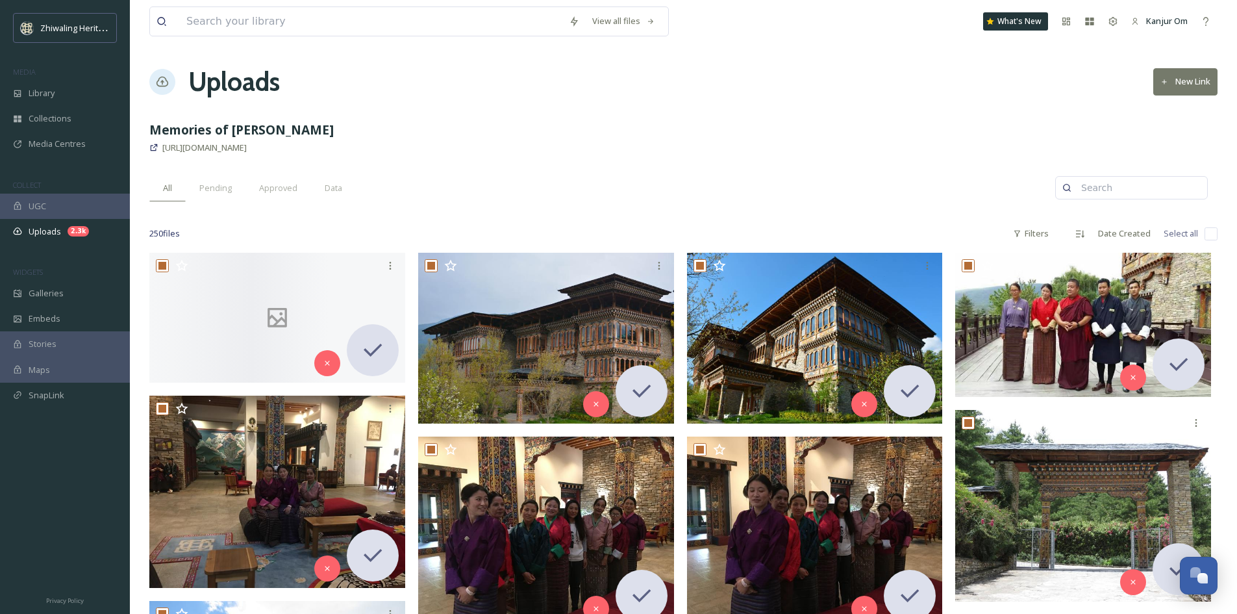
checkbox input "true"
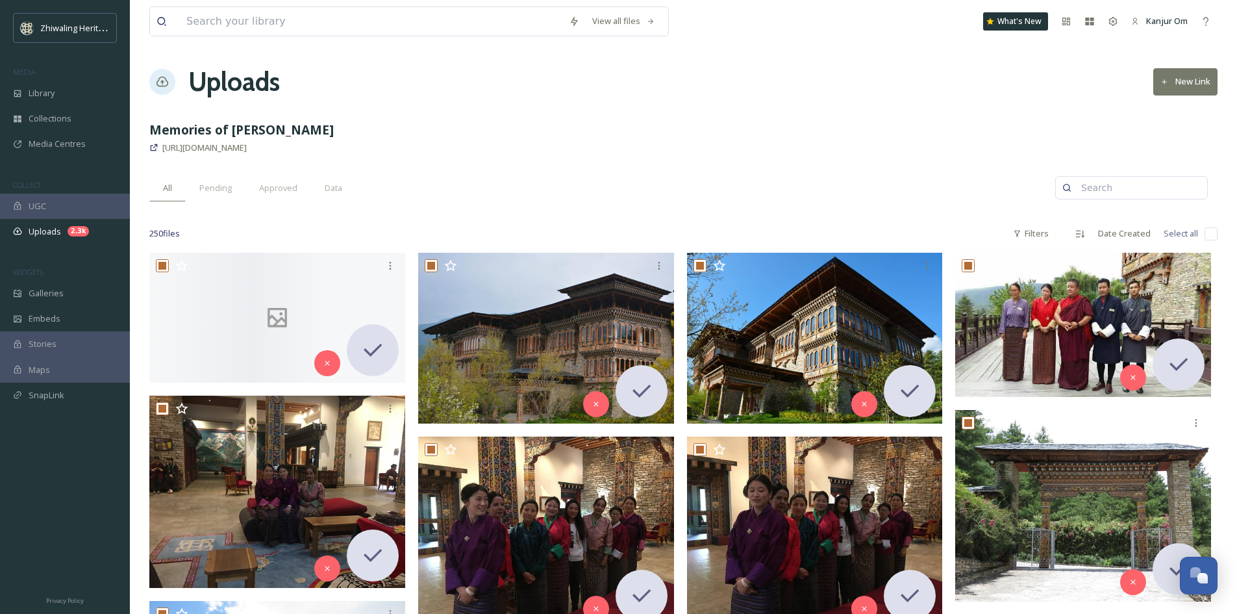
checkbox input "true"
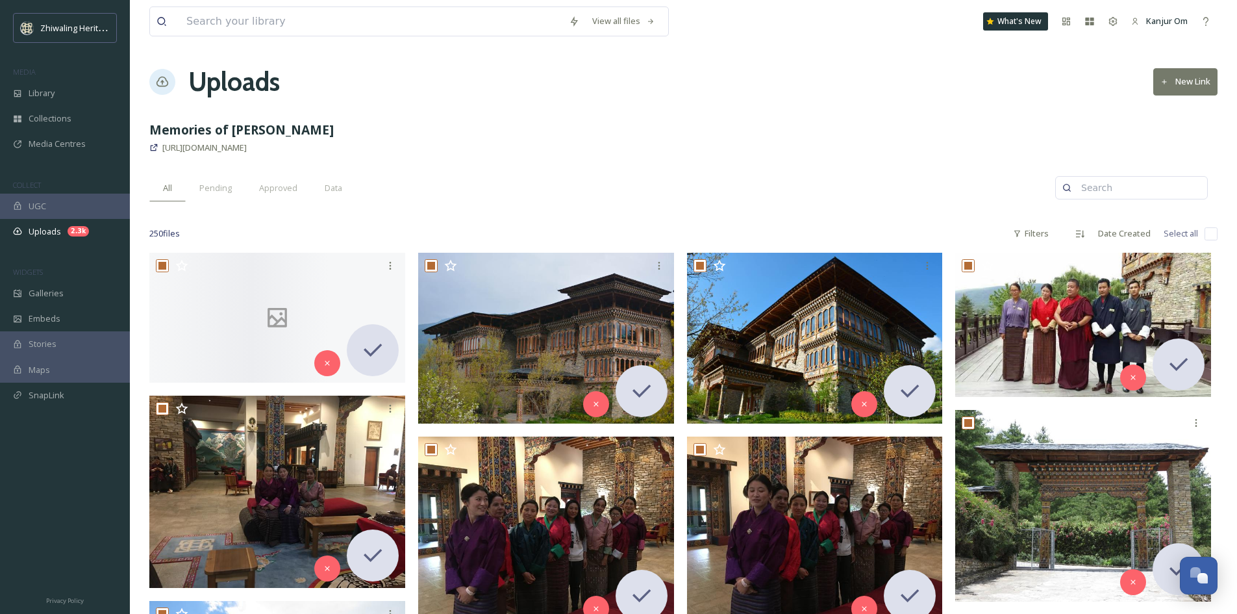
checkbox input "true"
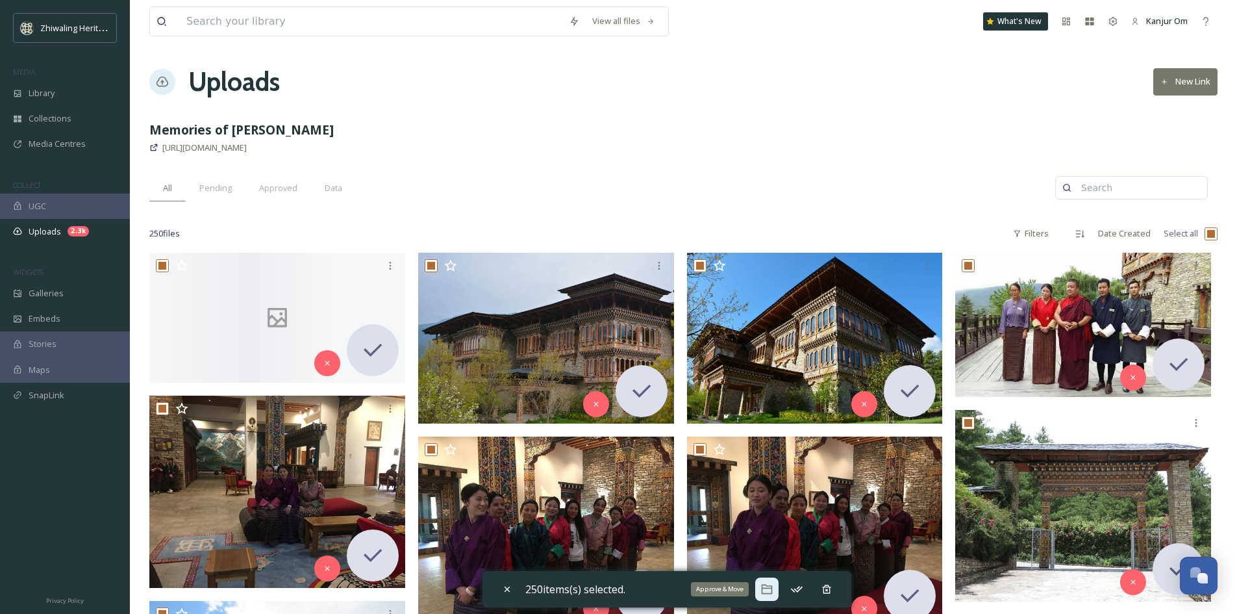
click at [763, 592] on div "Approve & Move" at bounding box center [766, 588] width 23 height 23
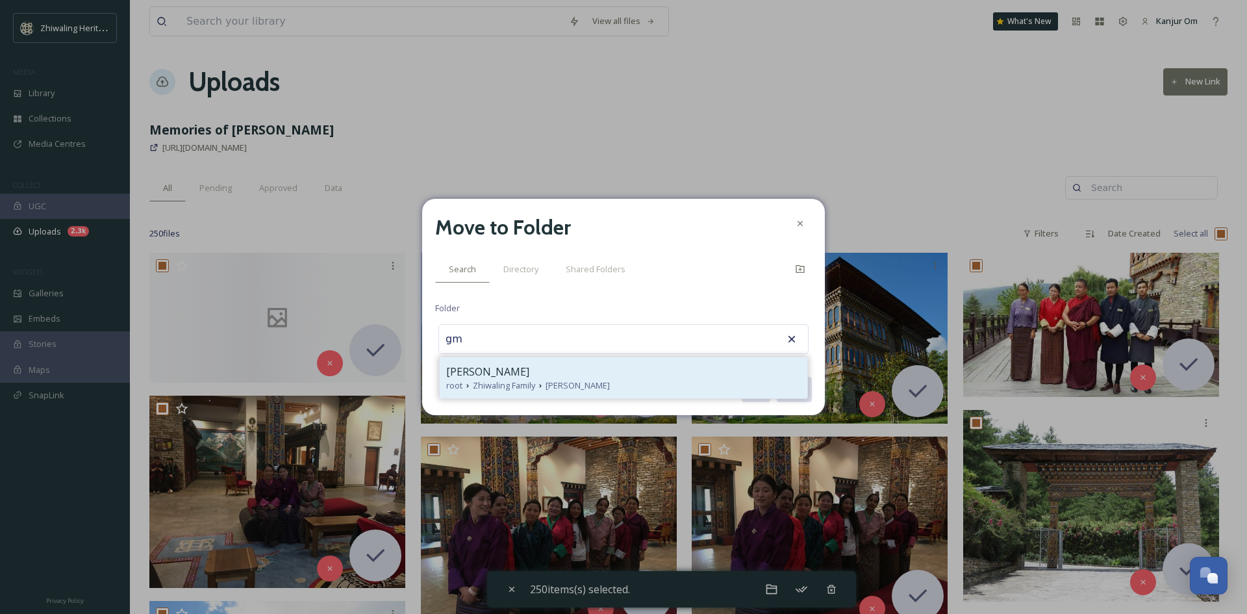
click at [520, 370] on div "GM Rinzin" at bounding box center [623, 372] width 355 height 16
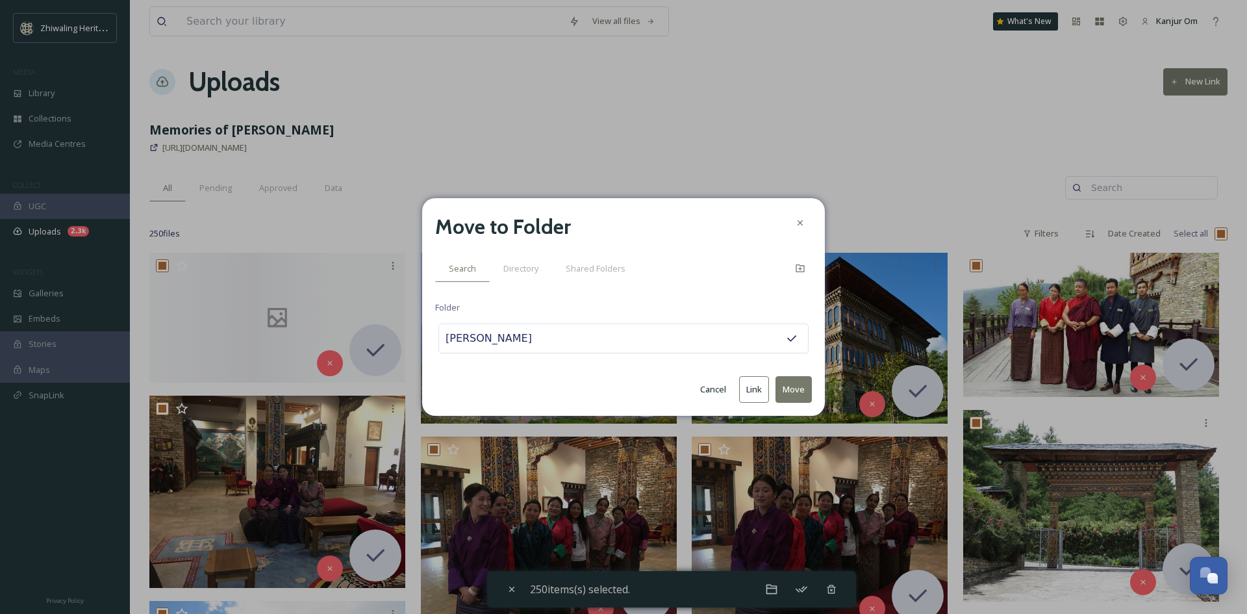
click at [780, 391] on button "Move" at bounding box center [793, 389] width 36 height 27
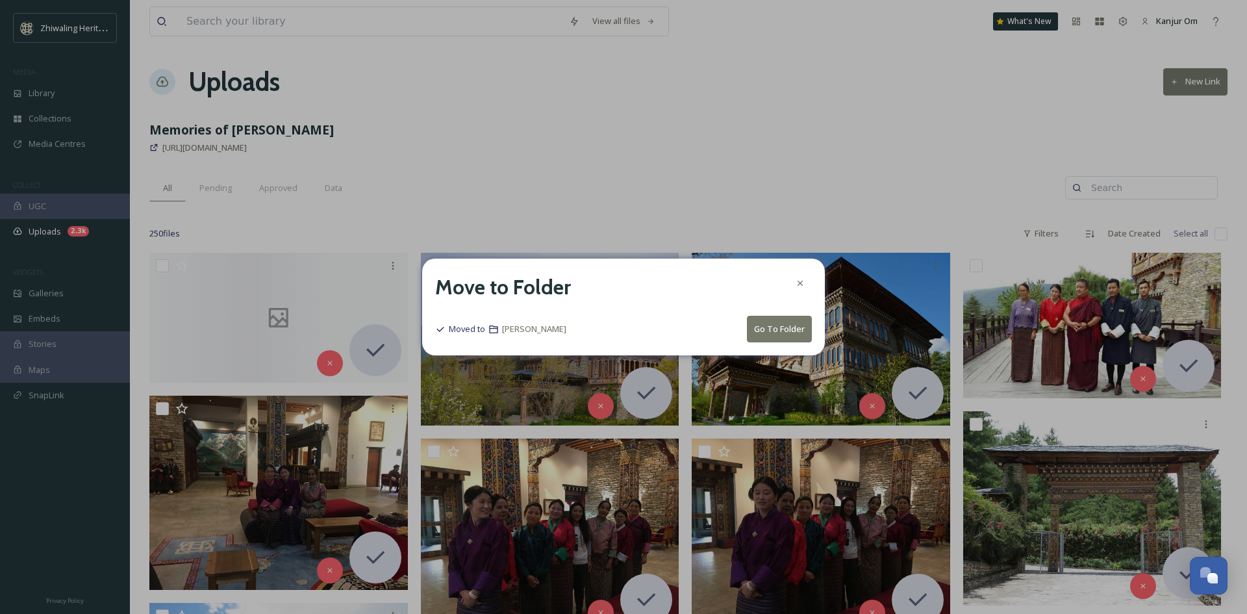
click at [768, 333] on button "Go To Folder" at bounding box center [779, 329] width 65 height 27
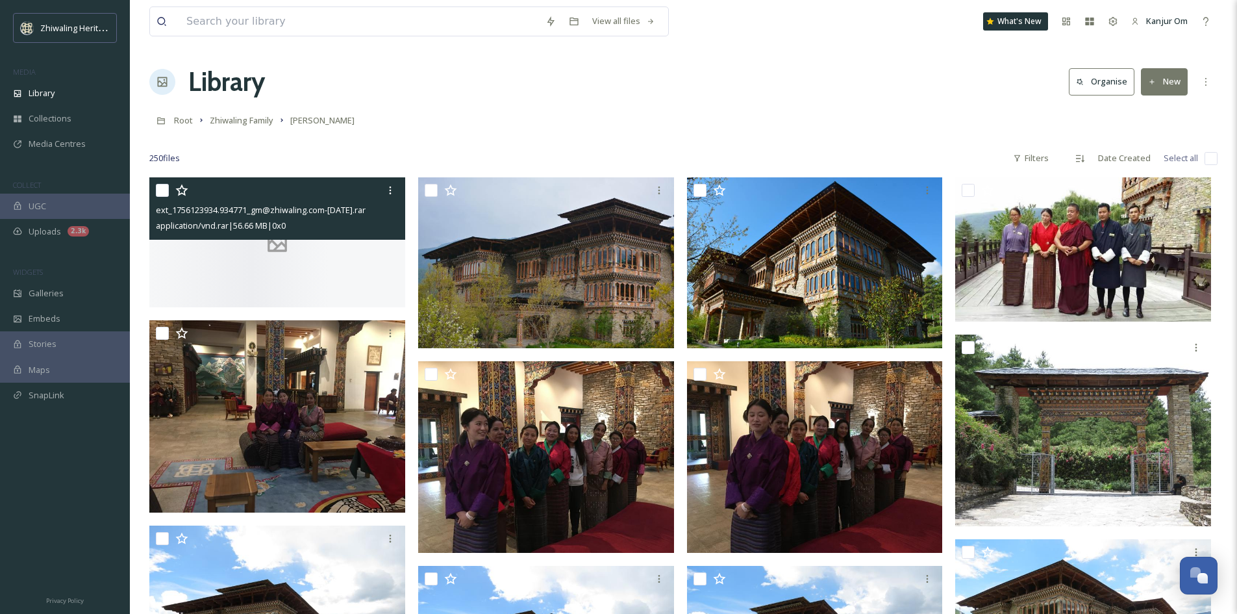
click at [297, 279] on div at bounding box center [277, 242] width 256 height 130
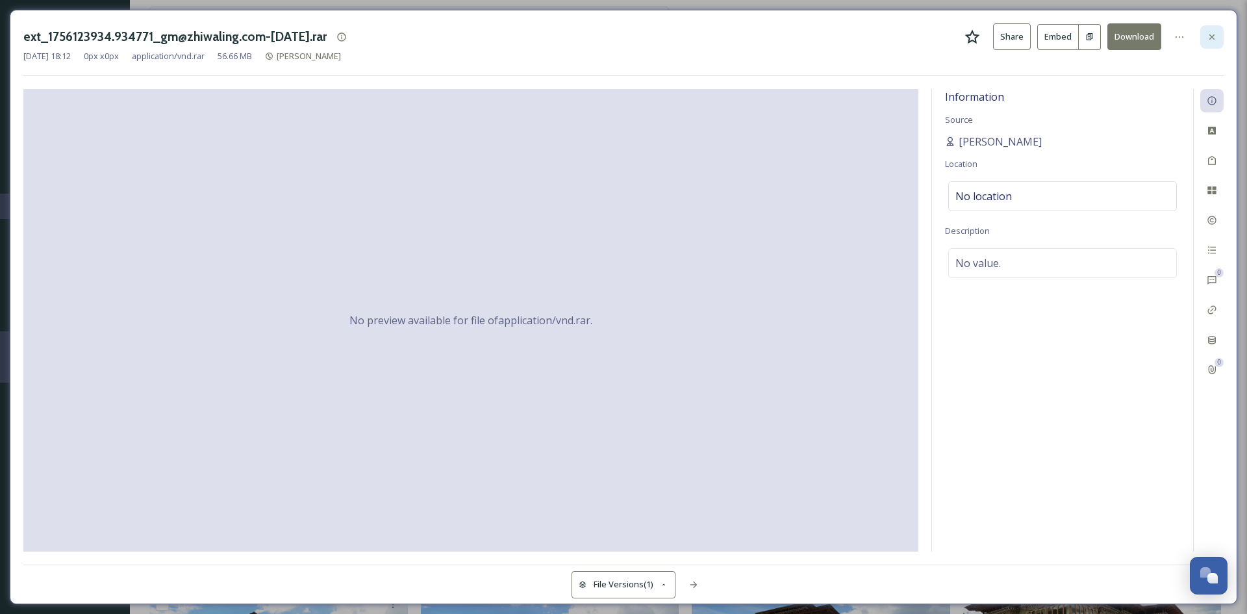
click at [1203, 36] on div at bounding box center [1211, 36] width 23 height 23
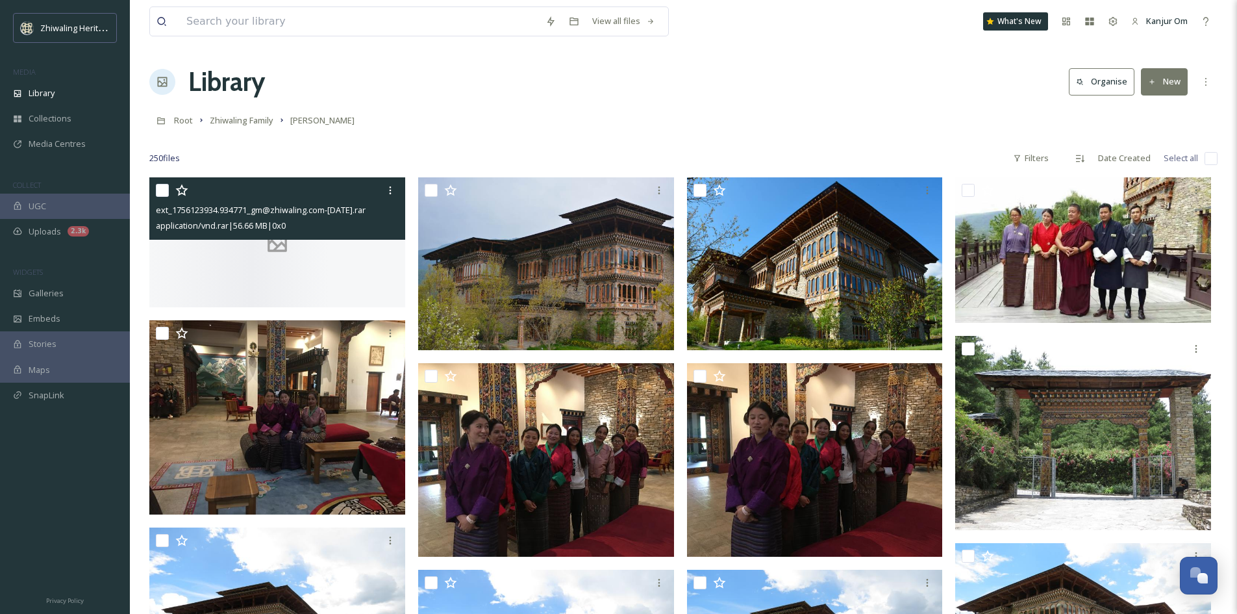
click at [496, 109] on div "Root Zhiwaling Family GM Rinzin" at bounding box center [683, 120] width 1068 height 25
click at [159, 188] on input "checkbox" at bounding box center [162, 190] width 13 height 13
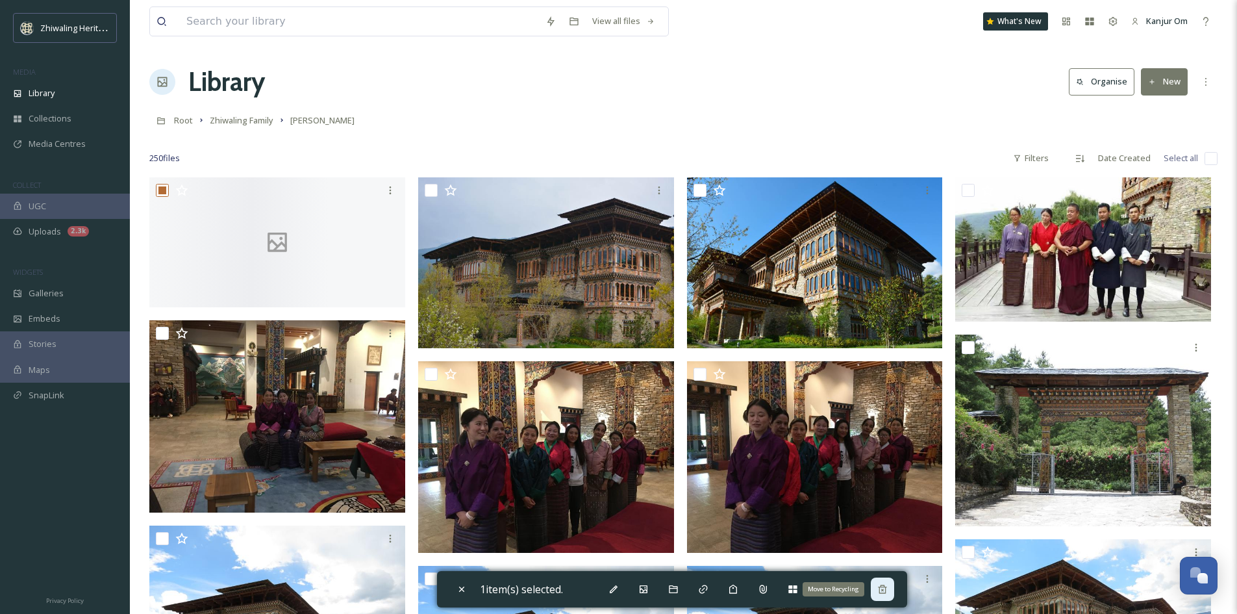
click at [892, 594] on div "Move to Recycling" at bounding box center [882, 588] width 23 height 23
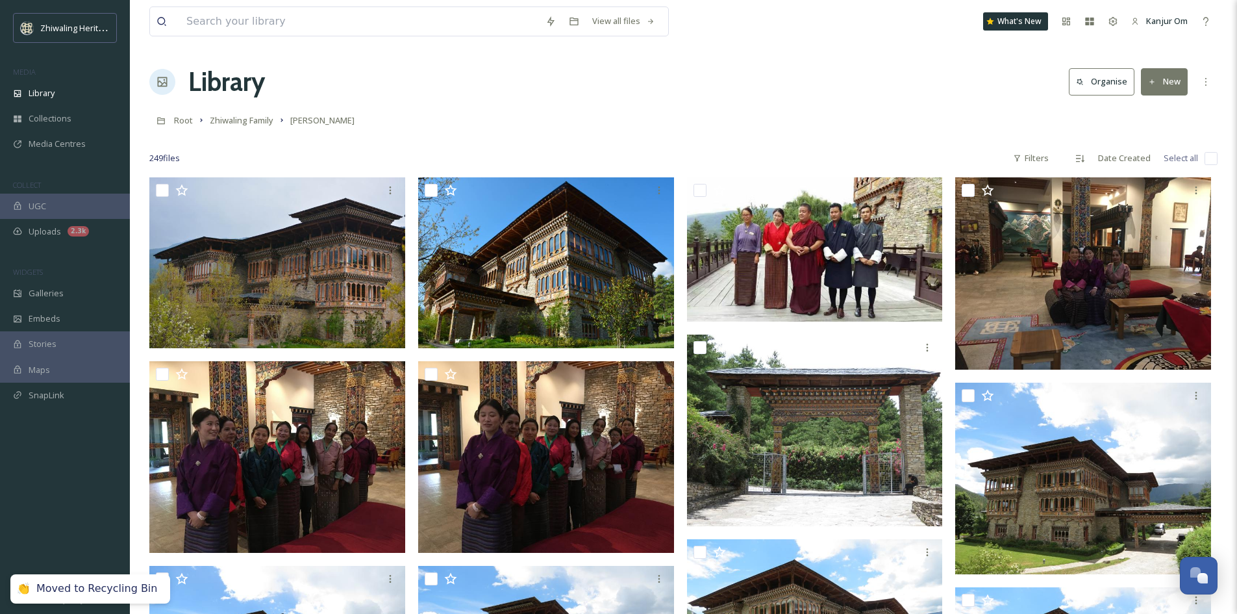
click at [594, 105] on div "View all files What's New Kanjur Om Library Organise New Root Zhiwaling Family …" at bounding box center [683, 592] width 1107 height 1185
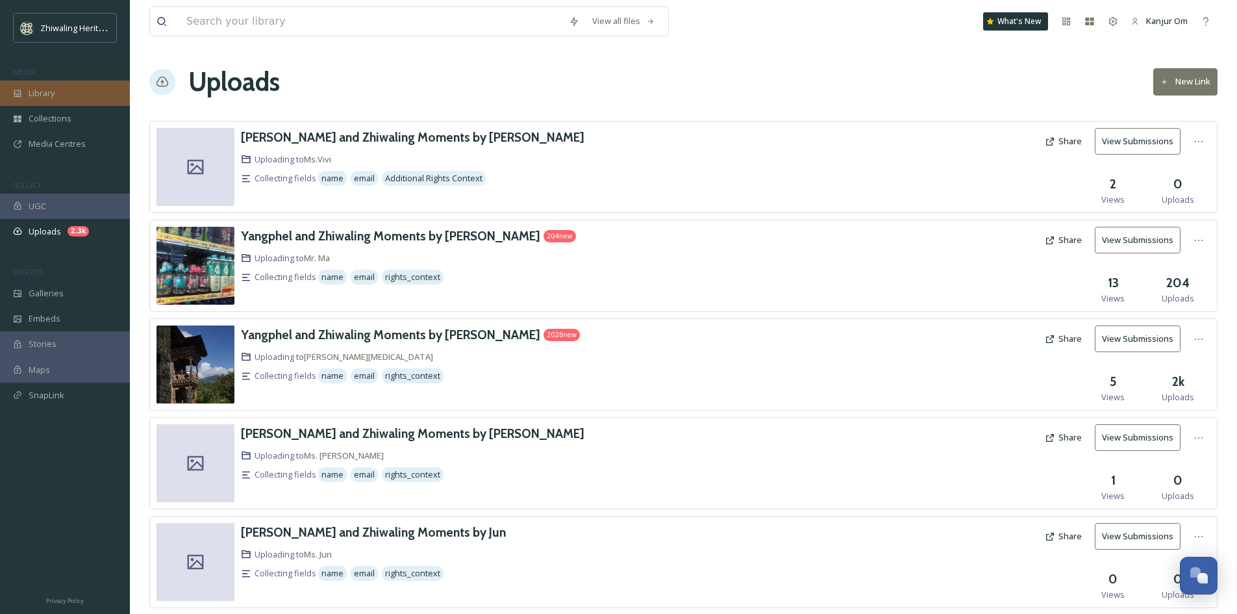
click at [50, 90] on span "Library" at bounding box center [42, 93] width 26 height 12
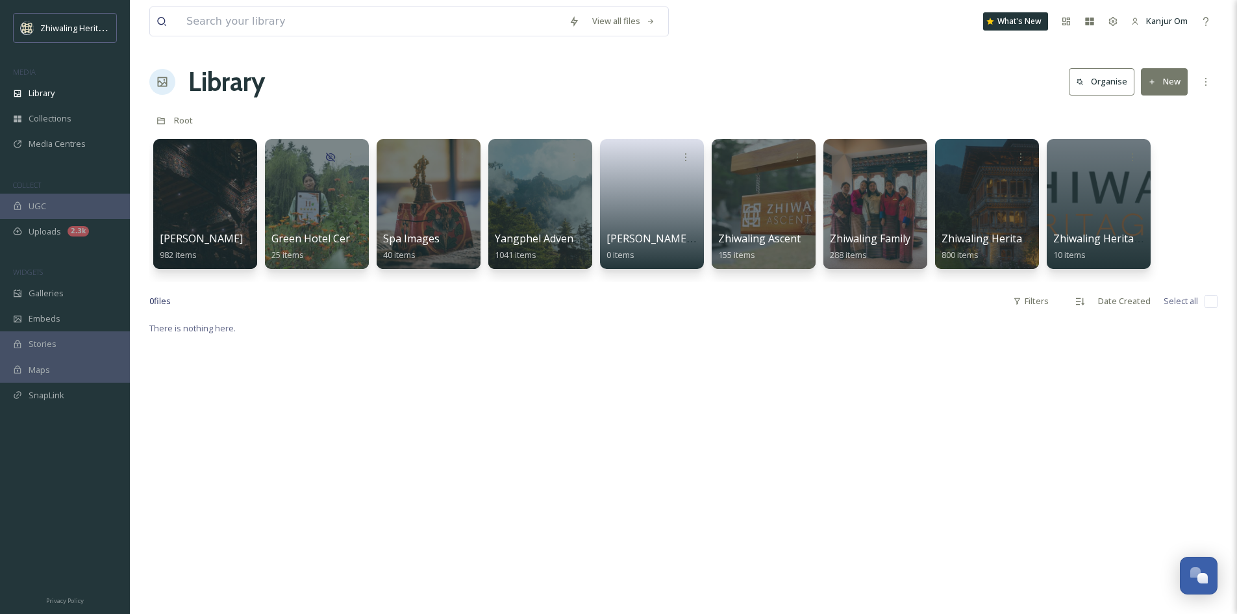
click at [903, 220] on div at bounding box center [875, 204] width 106 height 132
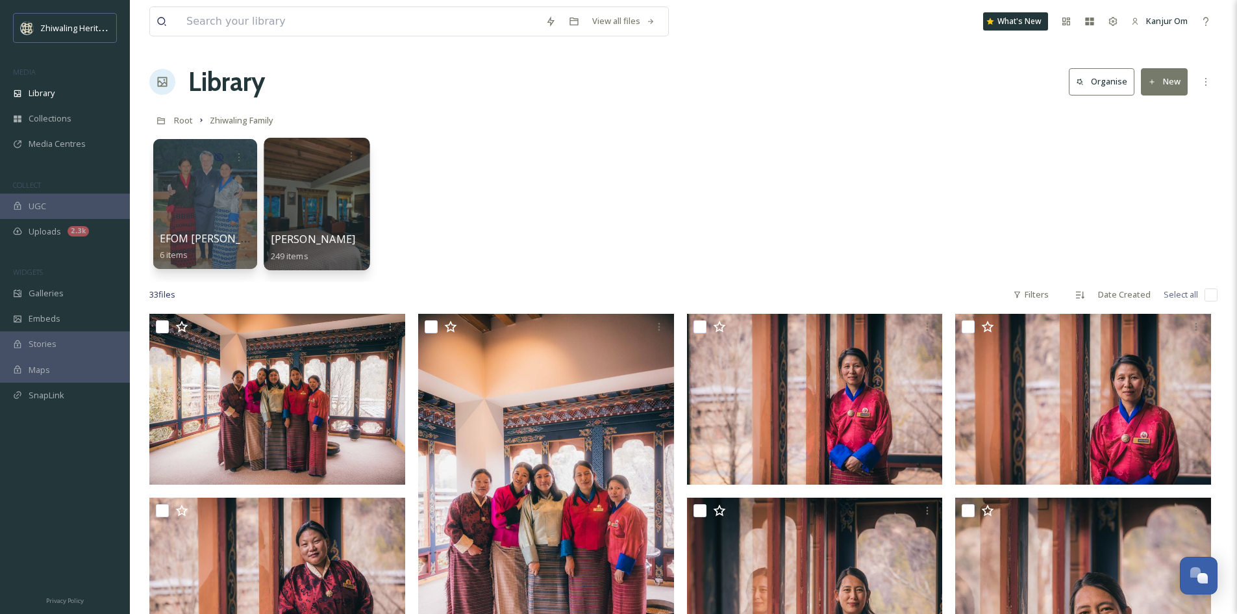
click at [329, 214] on div at bounding box center [317, 204] width 106 height 132
click at [66, 233] on div "Uploads 2.3k" at bounding box center [65, 231] width 130 height 25
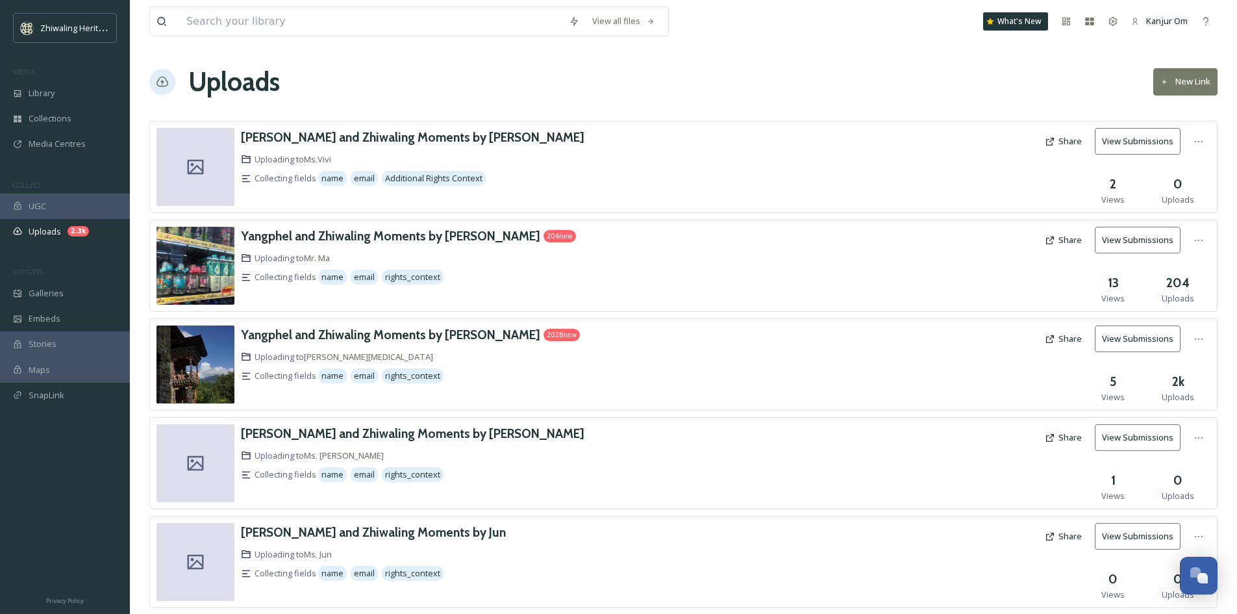
click at [1142, 342] on button "View Submissions" at bounding box center [1138, 338] width 86 height 27
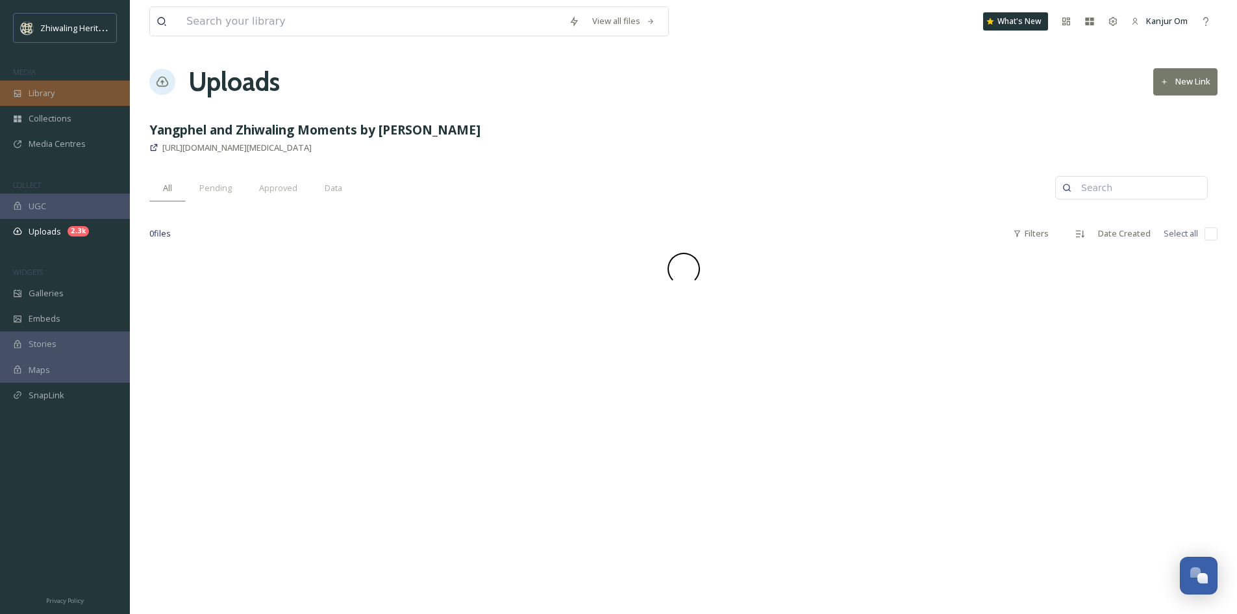
click at [50, 102] on div "Library" at bounding box center [65, 93] width 130 height 25
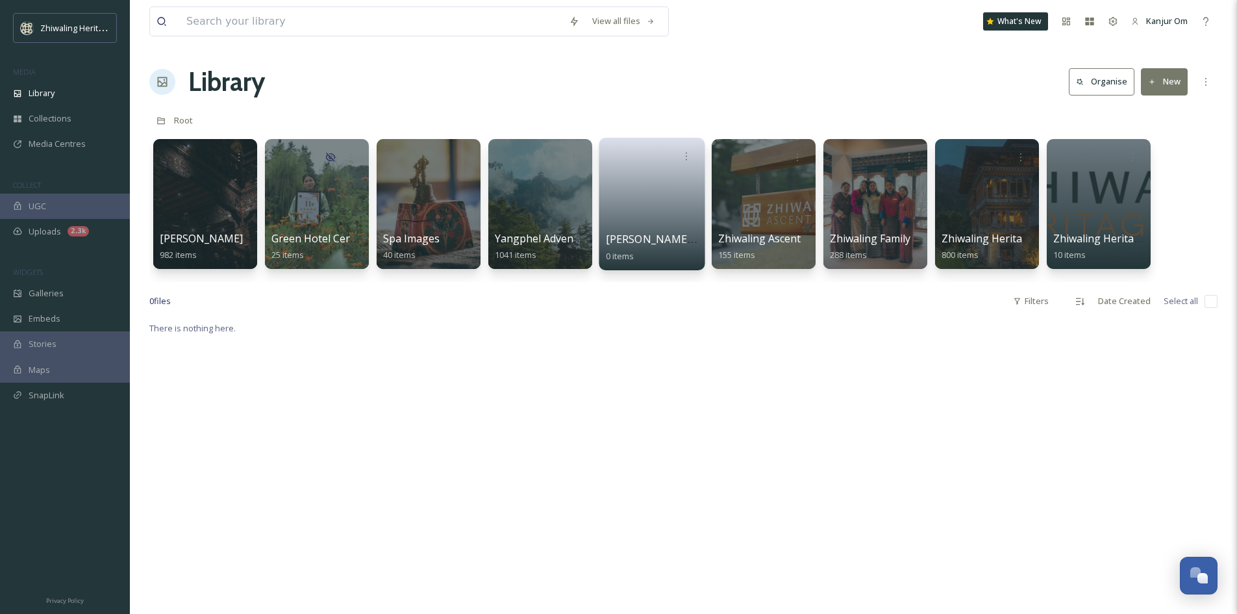
click at [631, 251] on span "0 items" at bounding box center [620, 255] width 29 height 12
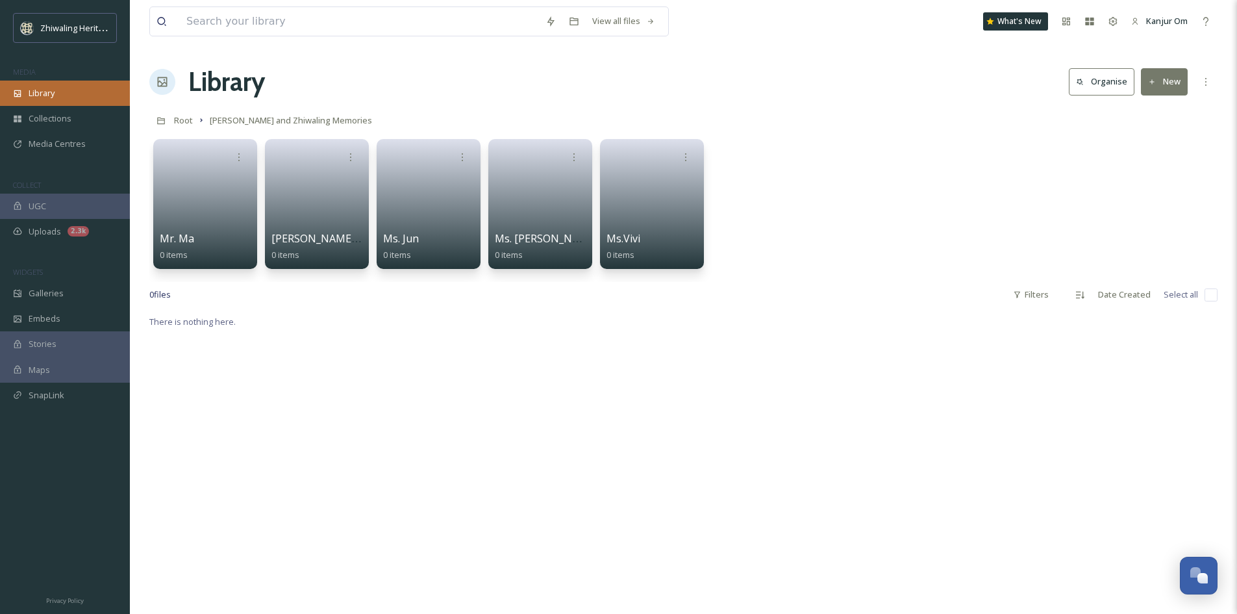
click at [40, 94] on span "Library" at bounding box center [42, 93] width 26 height 12
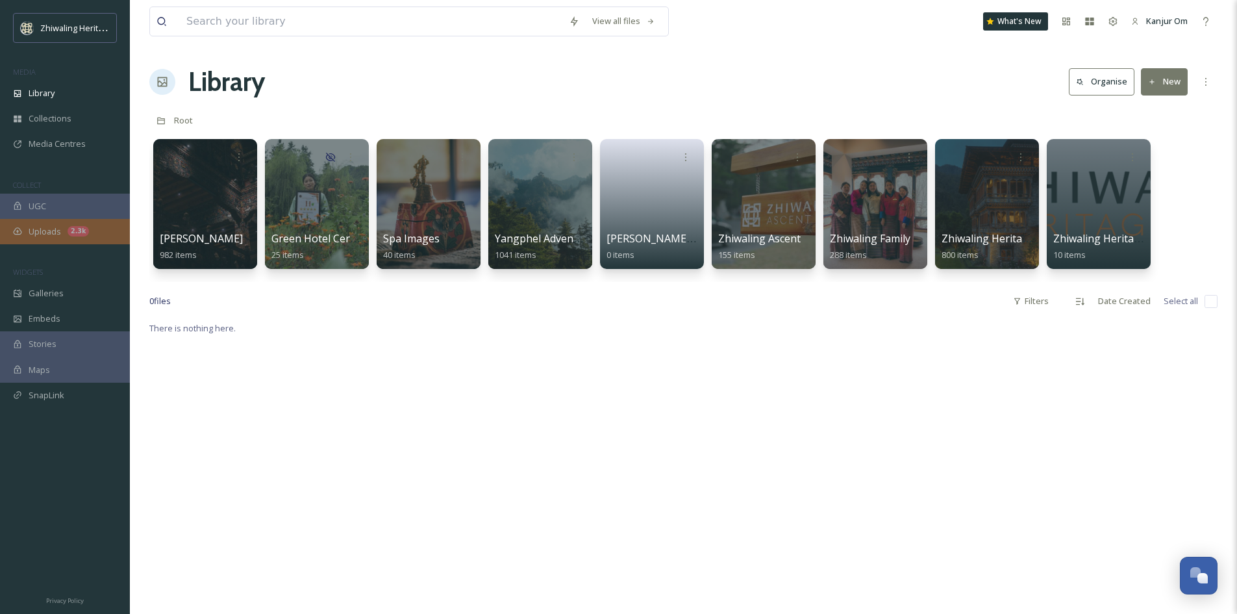
click at [56, 238] on div "Uploads 2.3k" at bounding box center [65, 231] width 130 height 25
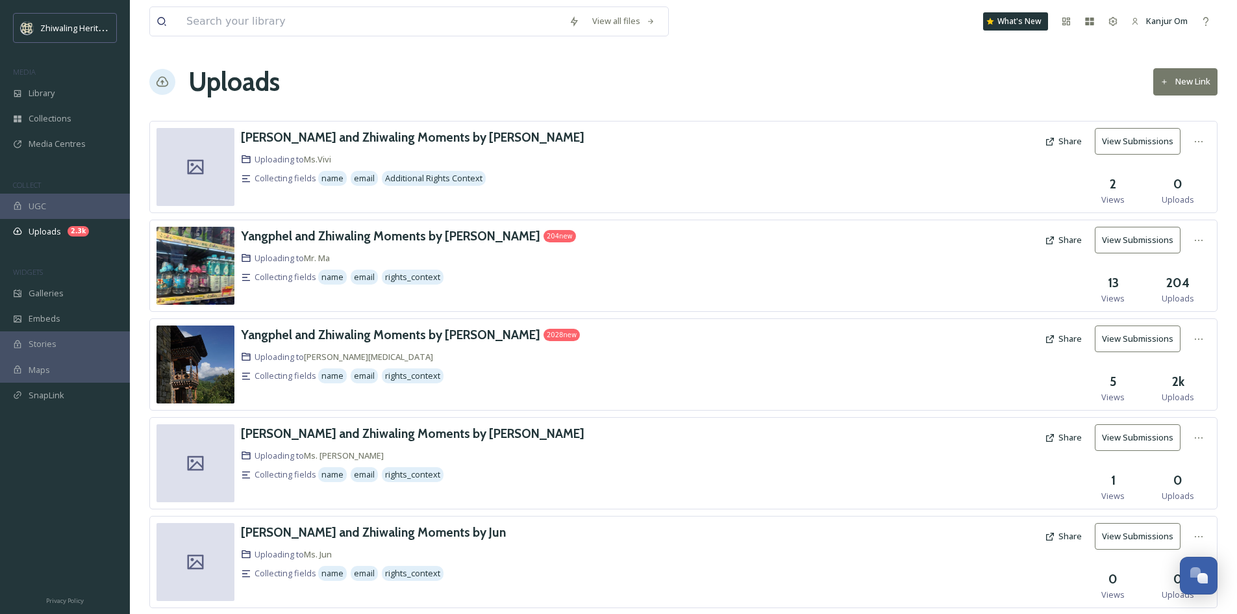
click at [1132, 340] on button "View Submissions" at bounding box center [1138, 338] width 86 height 27
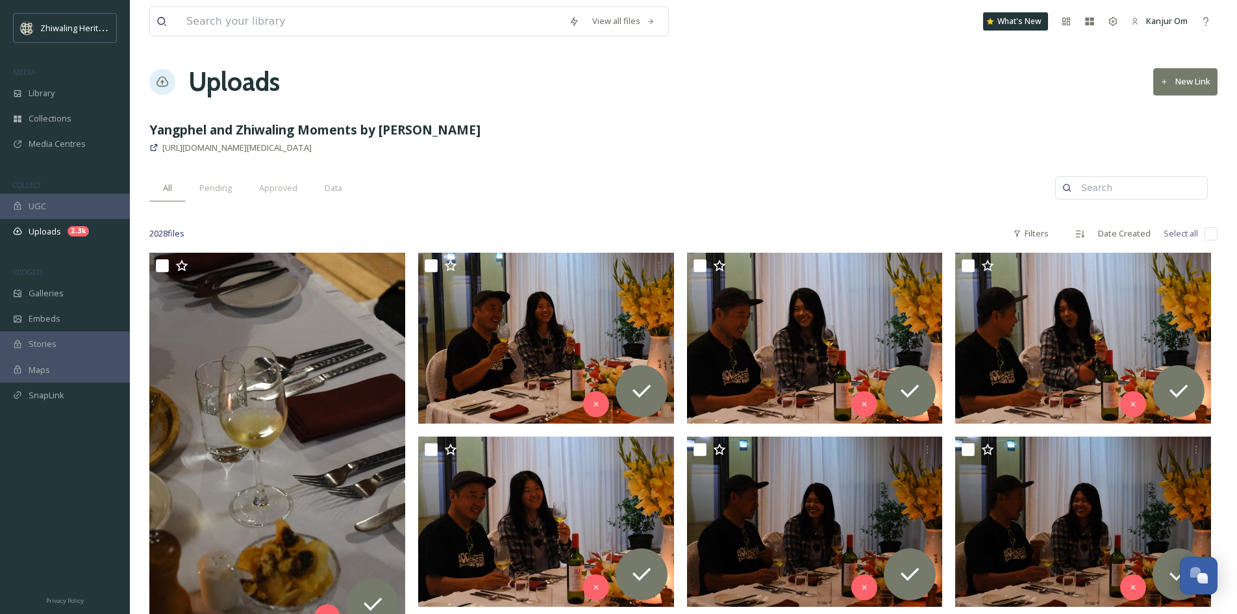
click at [1212, 240] on input "checkbox" at bounding box center [1211, 233] width 13 height 13
click at [1210, 238] on input "checkbox" at bounding box center [1211, 233] width 13 height 13
click at [1210, 236] on input "checkbox" at bounding box center [1211, 233] width 13 height 13
click at [903, 177] on div "All Pending Approved Data" at bounding box center [602, 188] width 906 height 27
click at [1212, 234] on input "checkbox" at bounding box center [1211, 233] width 13 height 13
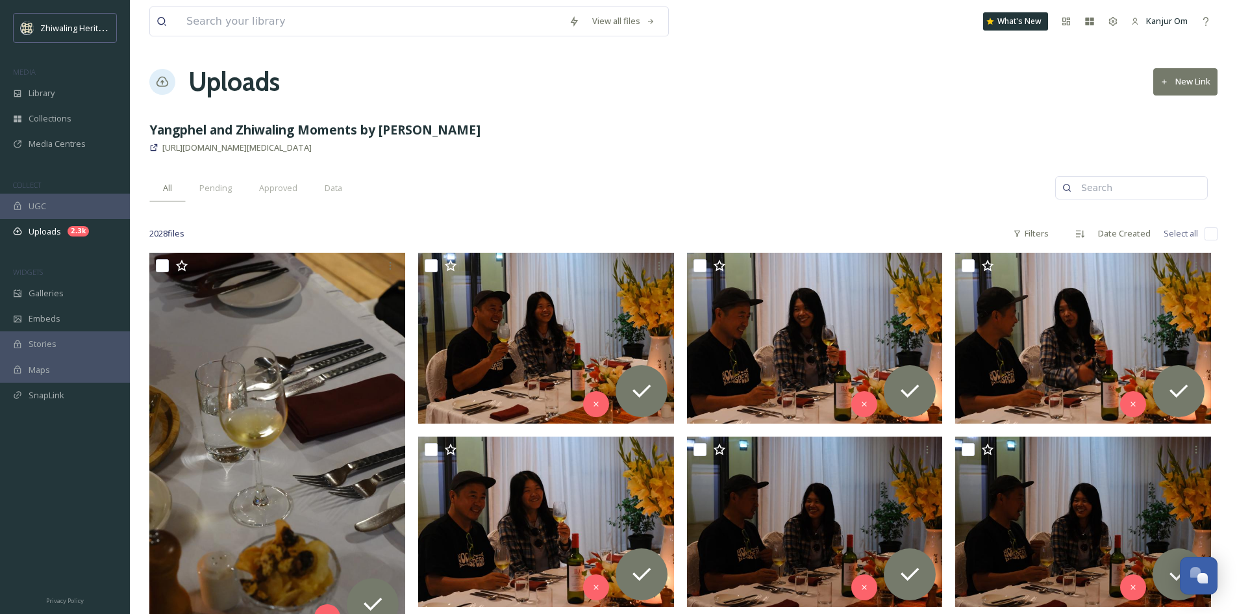
click at [1209, 234] on input "checkbox" at bounding box center [1211, 233] width 13 height 13
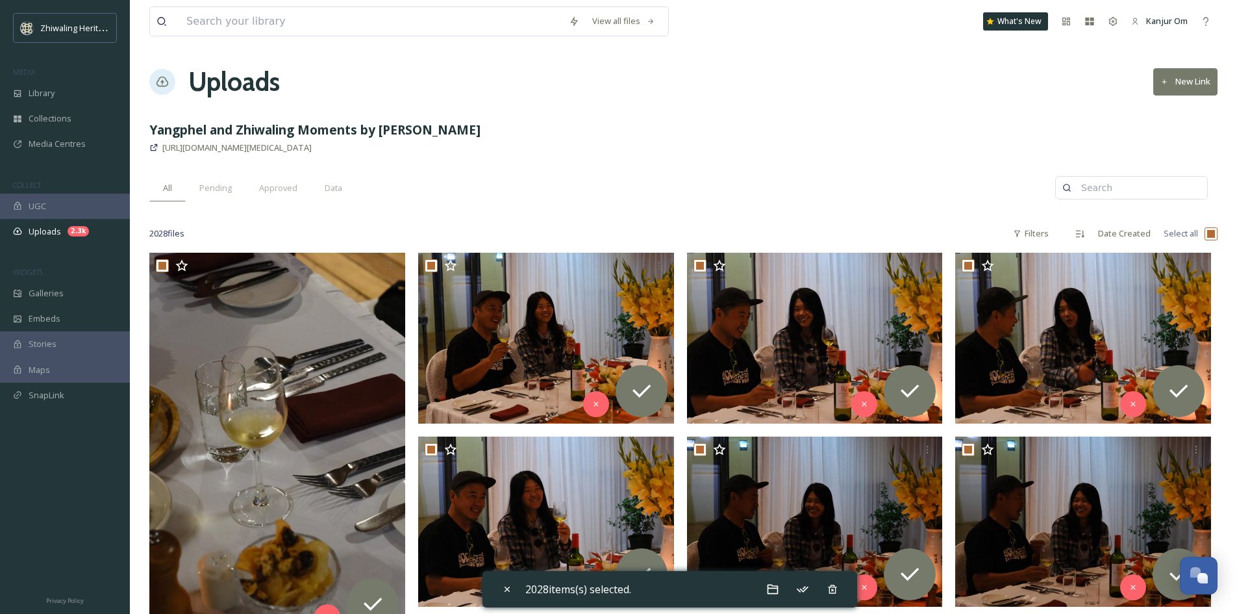
click at [1209, 234] on input "checkbox" at bounding box center [1211, 233] width 13 height 13
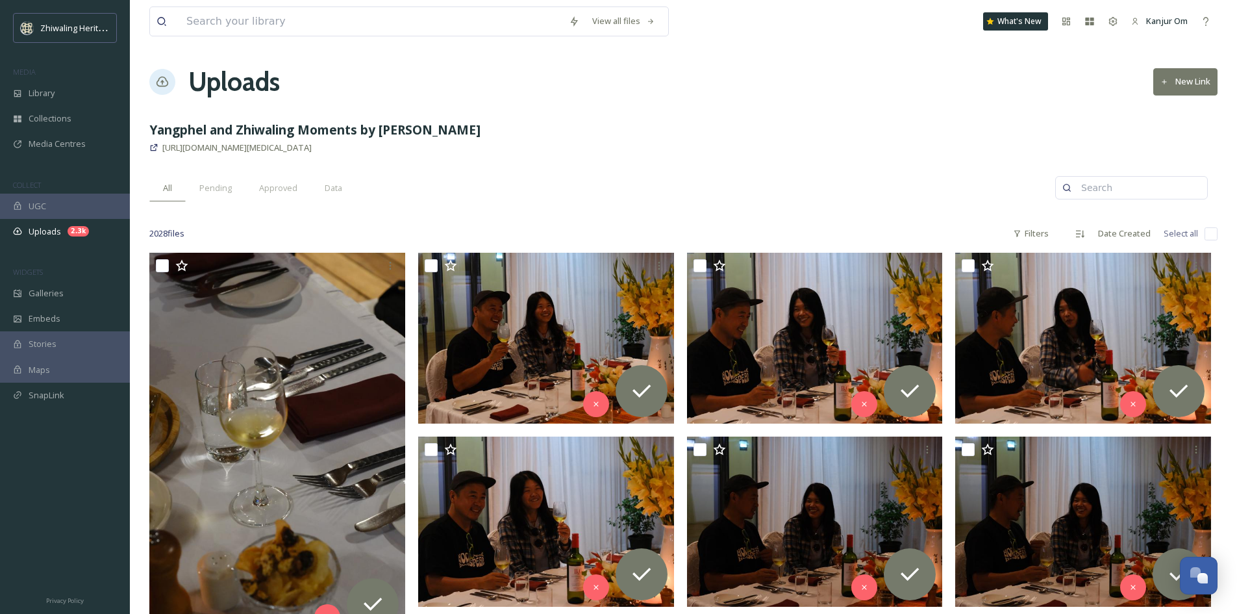
click at [1209, 232] on input "checkbox" at bounding box center [1211, 233] width 13 height 13
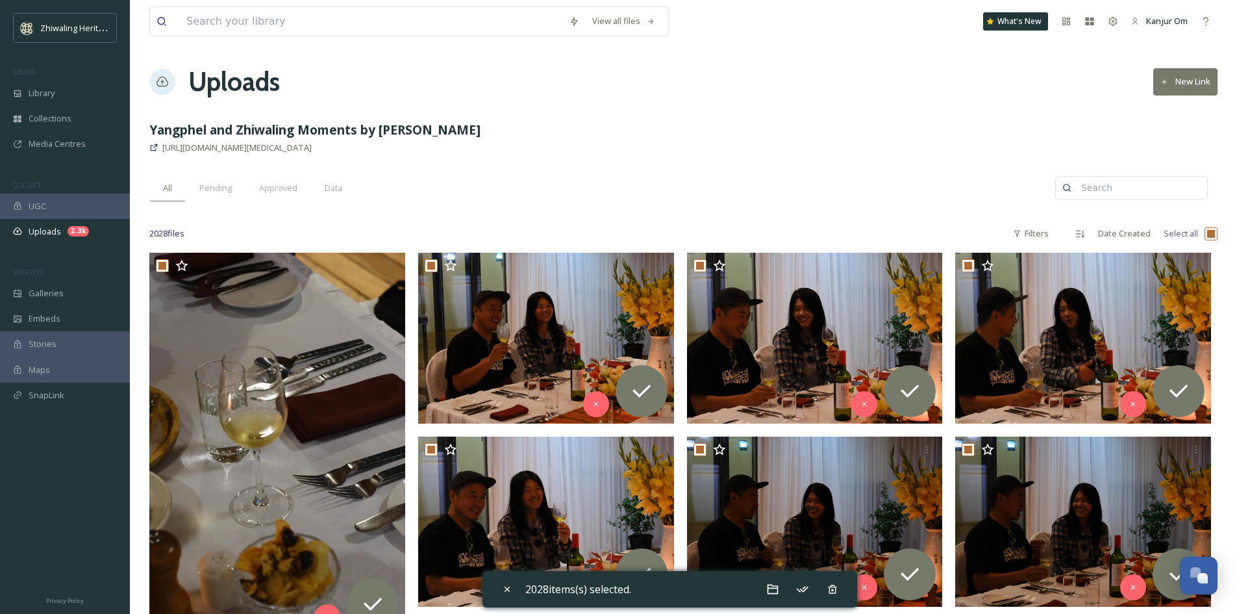
click at [1206, 235] on input "checkbox" at bounding box center [1211, 233] width 13 height 13
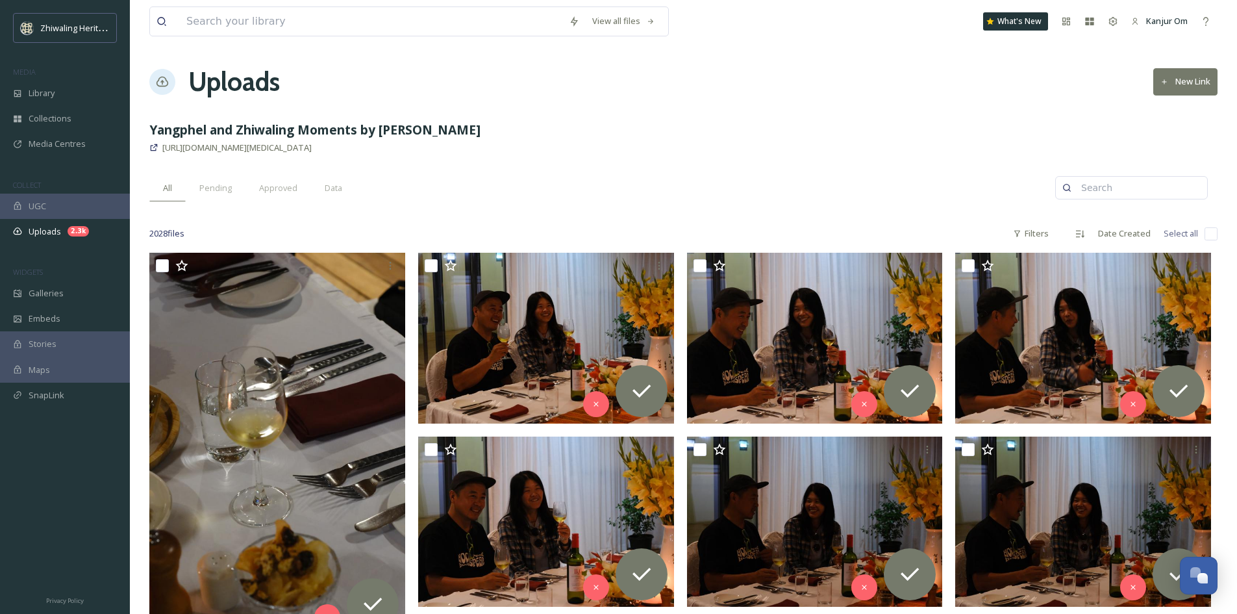
click at [1209, 235] on input "checkbox" at bounding box center [1211, 233] width 13 height 13
click at [1213, 231] on input "checkbox" at bounding box center [1211, 233] width 13 height 13
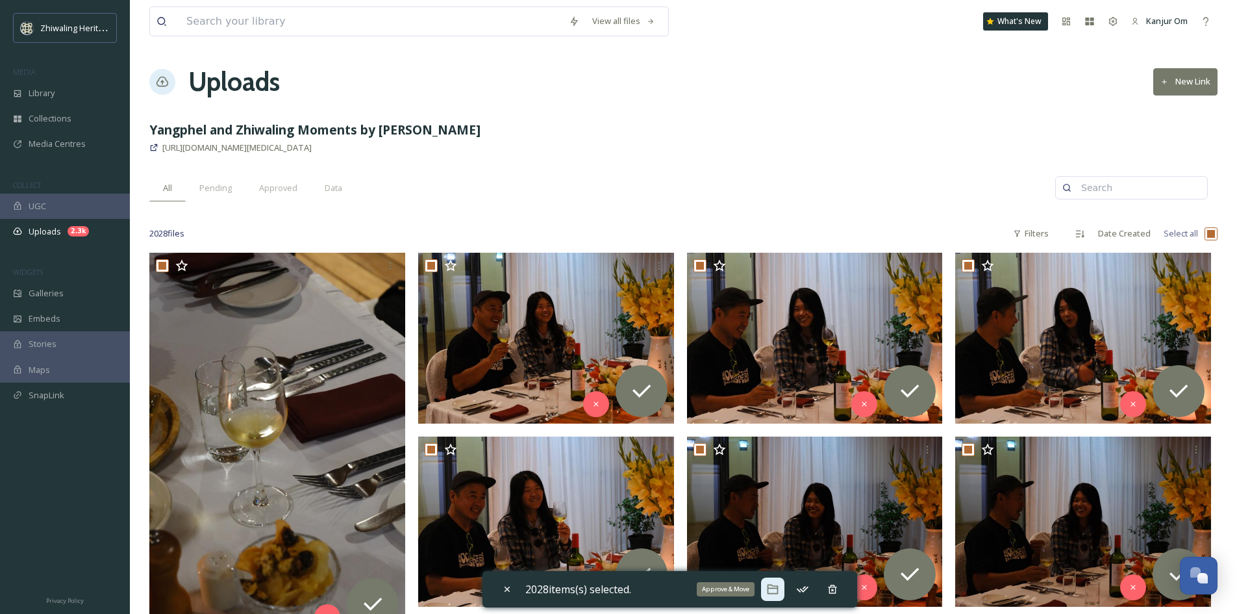
click at [774, 595] on icon at bounding box center [772, 589] width 13 height 13
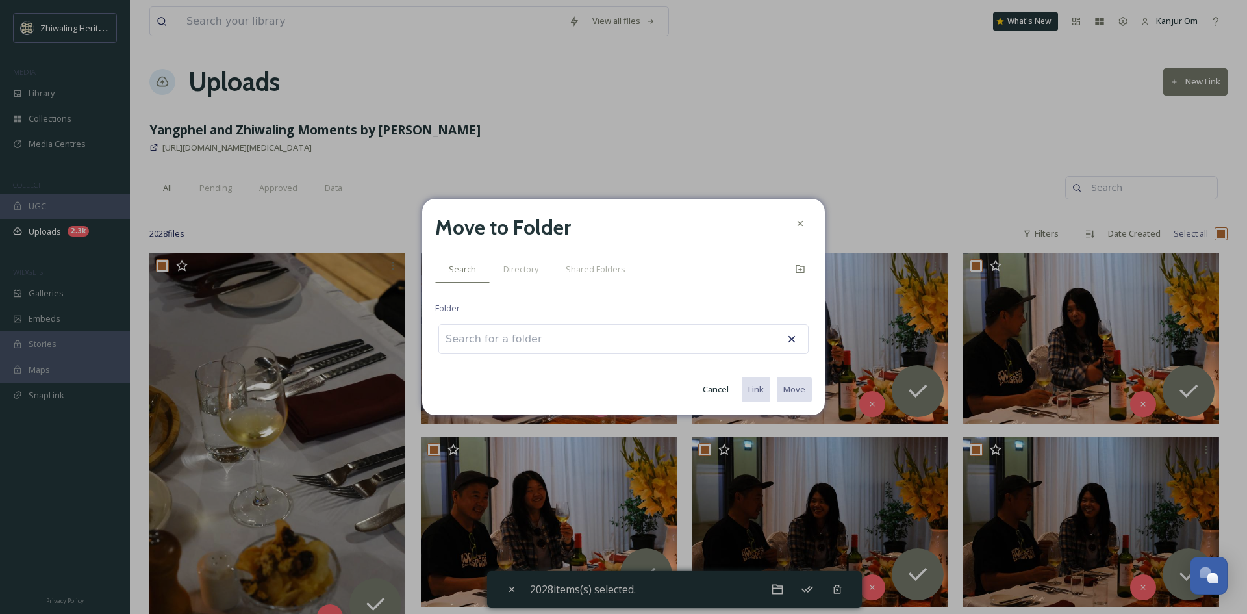
click at [505, 338] on input at bounding box center [510, 339] width 143 height 29
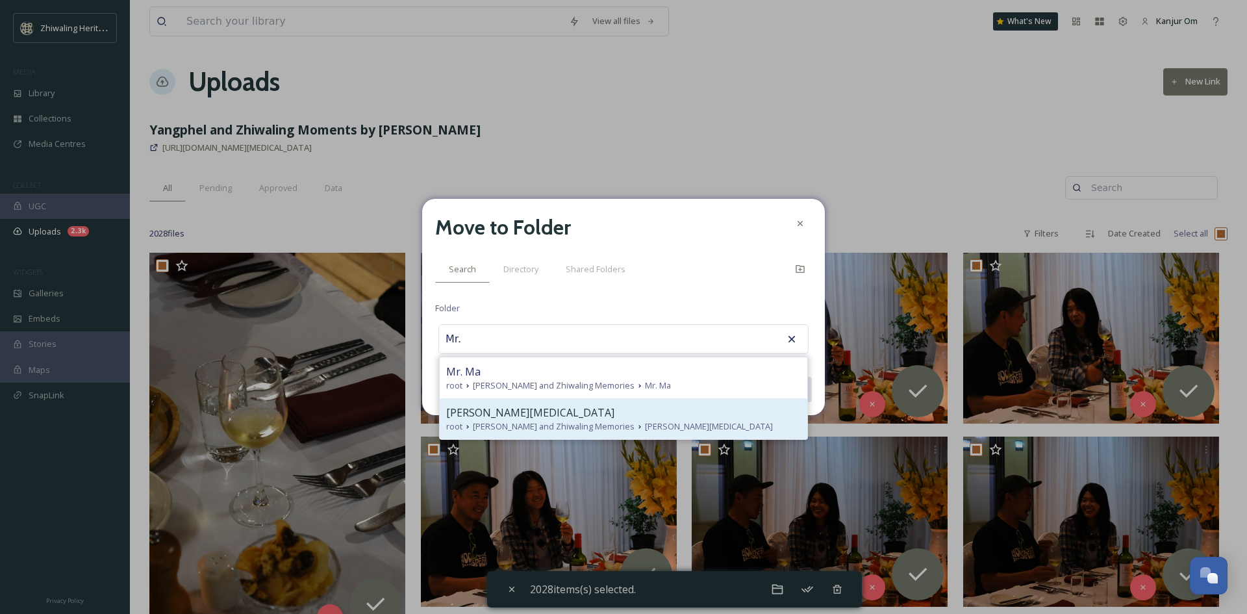
click at [527, 425] on span "Yangphel and Zhiwaling Memories" at bounding box center [554, 426] width 162 height 12
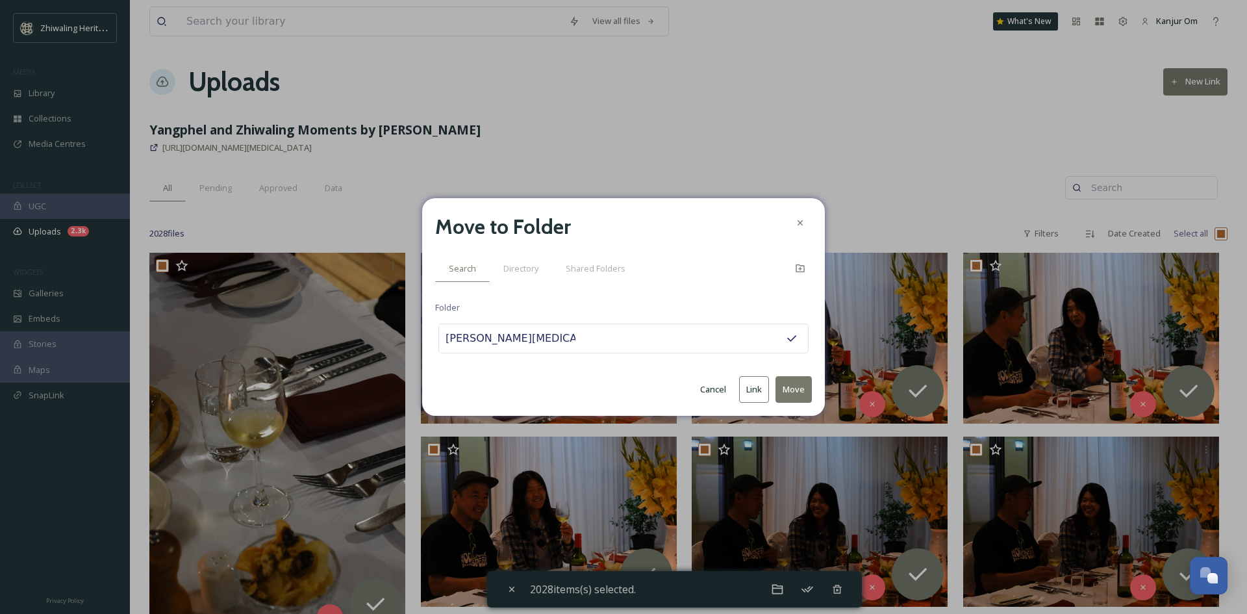
click at [799, 394] on button "Move" at bounding box center [793, 389] width 36 height 27
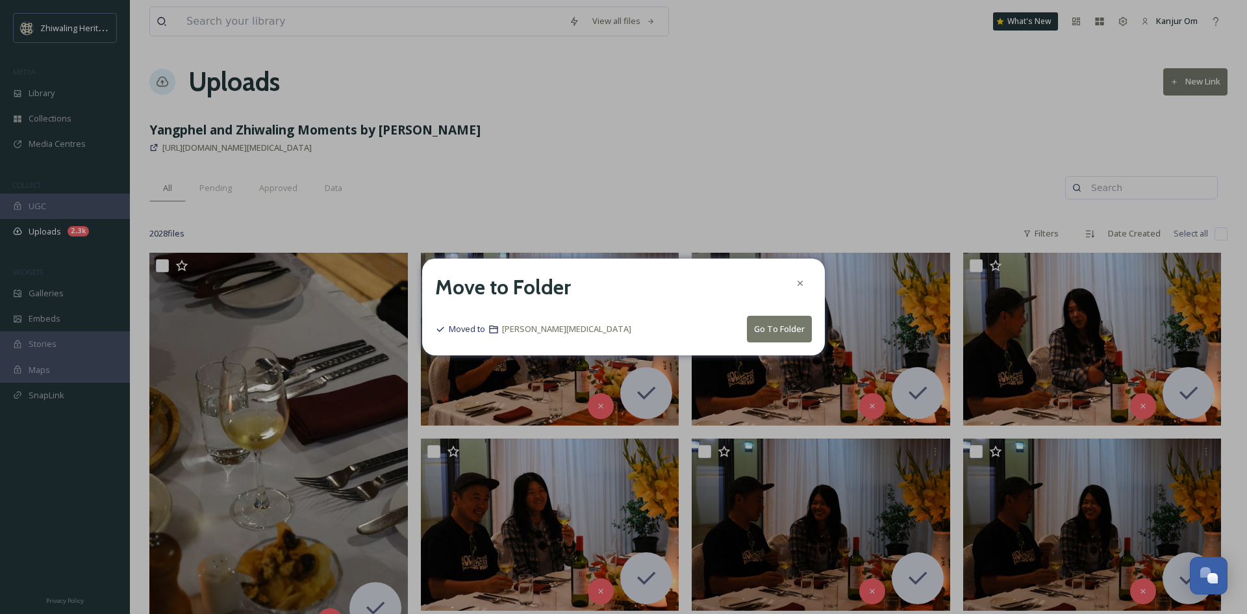
click at [786, 326] on button "Go To Folder" at bounding box center [779, 329] width 65 height 27
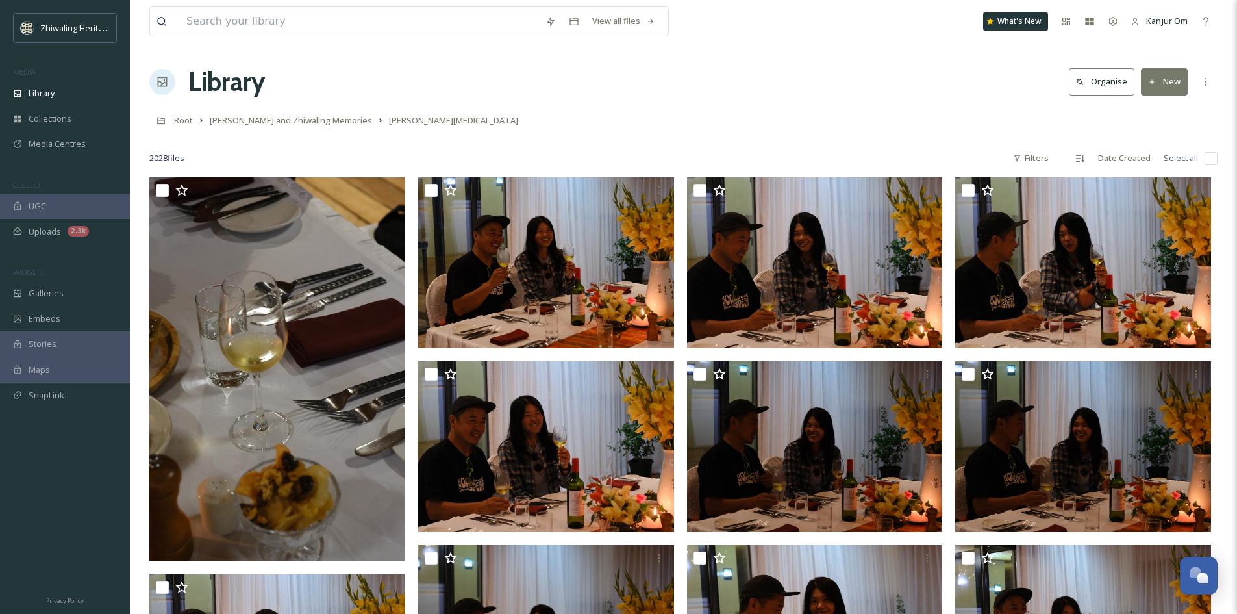
click at [582, 147] on div "2028 file s Filters Date Created Select all" at bounding box center [683, 157] width 1068 height 25
click at [70, 236] on div "2.3k" at bounding box center [78, 231] width 21 height 10
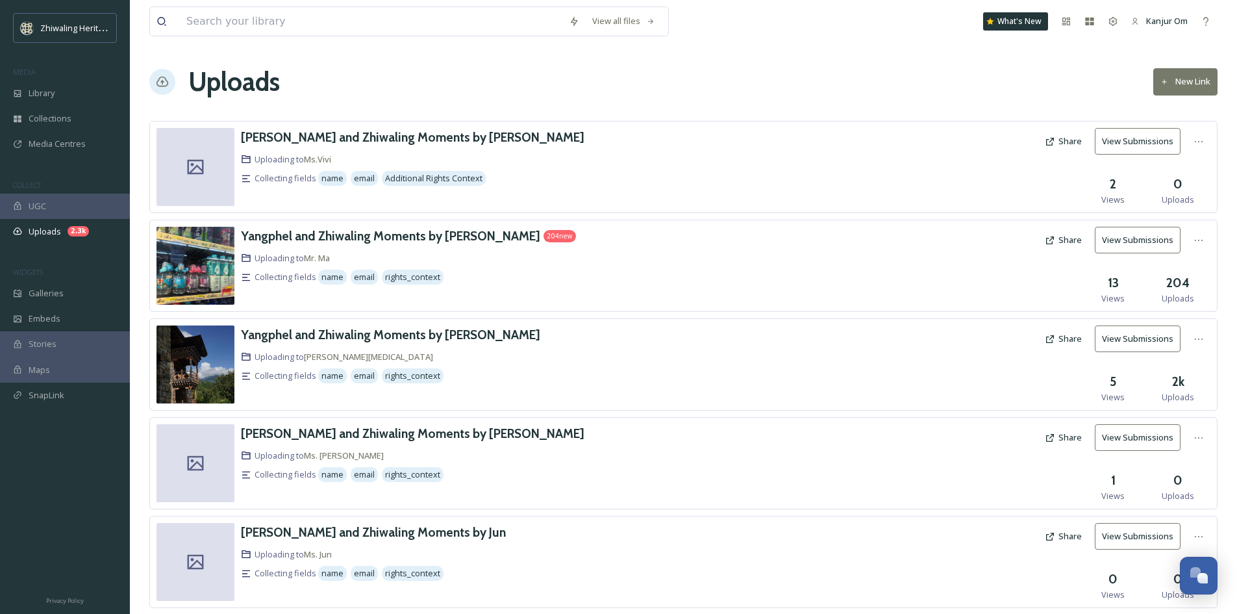
click at [1136, 346] on button "View Submissions" at bounding box center [1138, 338] width 86 height 27
click at [415, 234] on h3 "Yangphel and Zhiwaling Moments by Ma" at bounding box center [390, 236] width 299 height 16
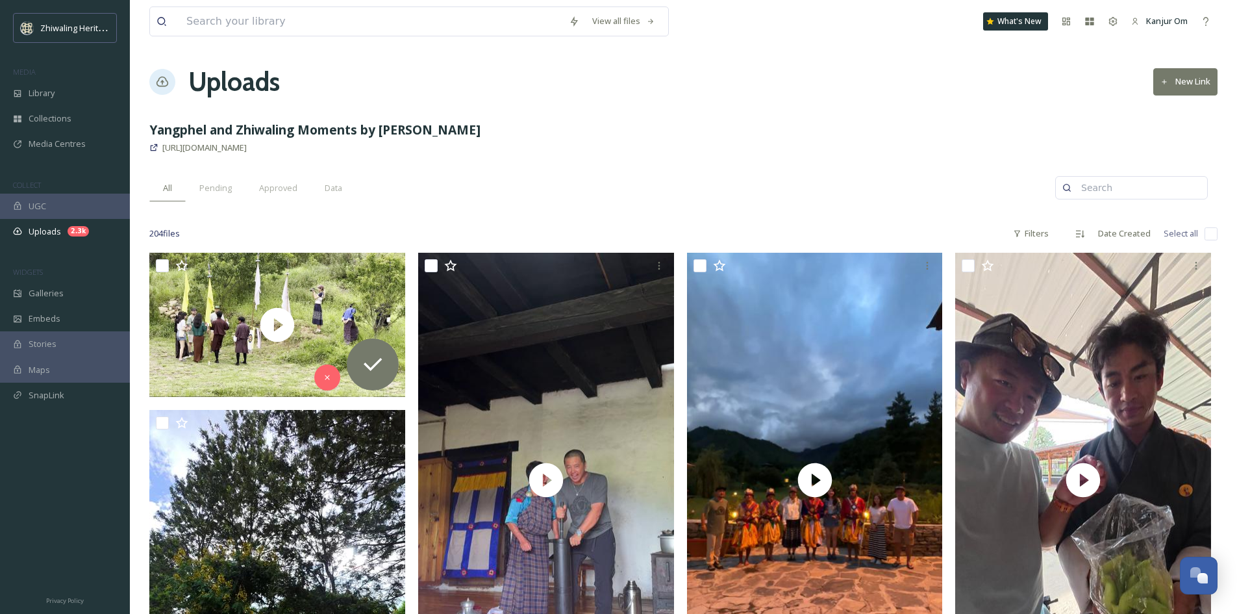
click at [1210, 237] on input "checkbox" at bounding box center [1211, 233] width 13 height 13
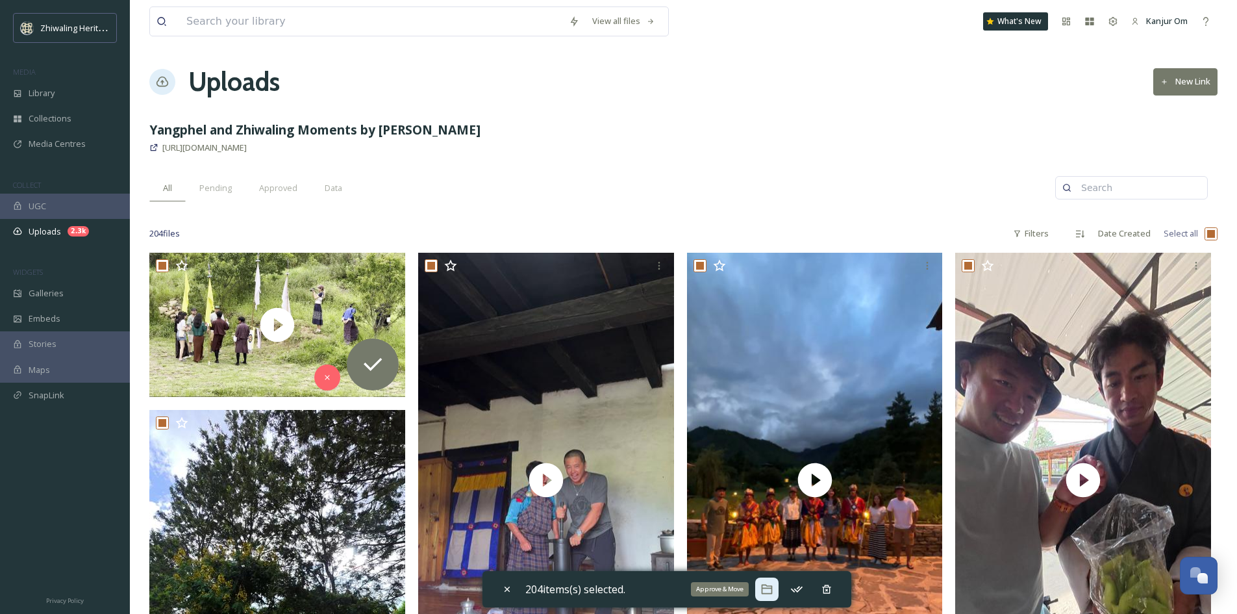
click at [771, 588] on icon at bounding box center [766, 589] width 11 height 10
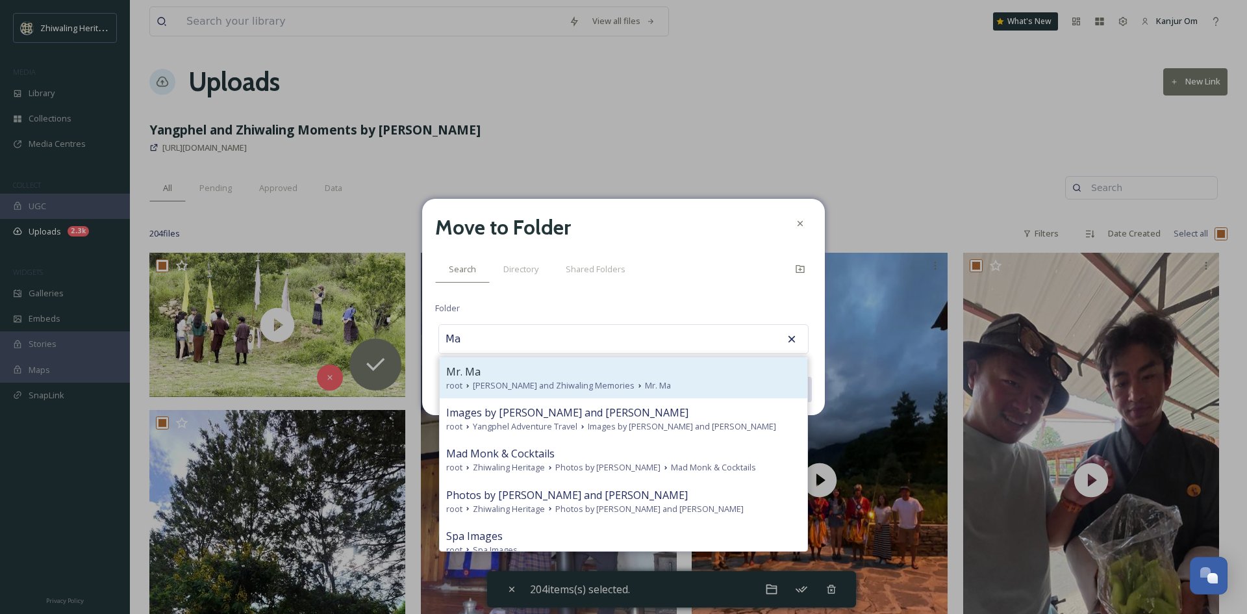
click at [519, 388] on span "Yangphel and Zhiwaling Memories" at bounding box center [554, 385] width 162 height 12
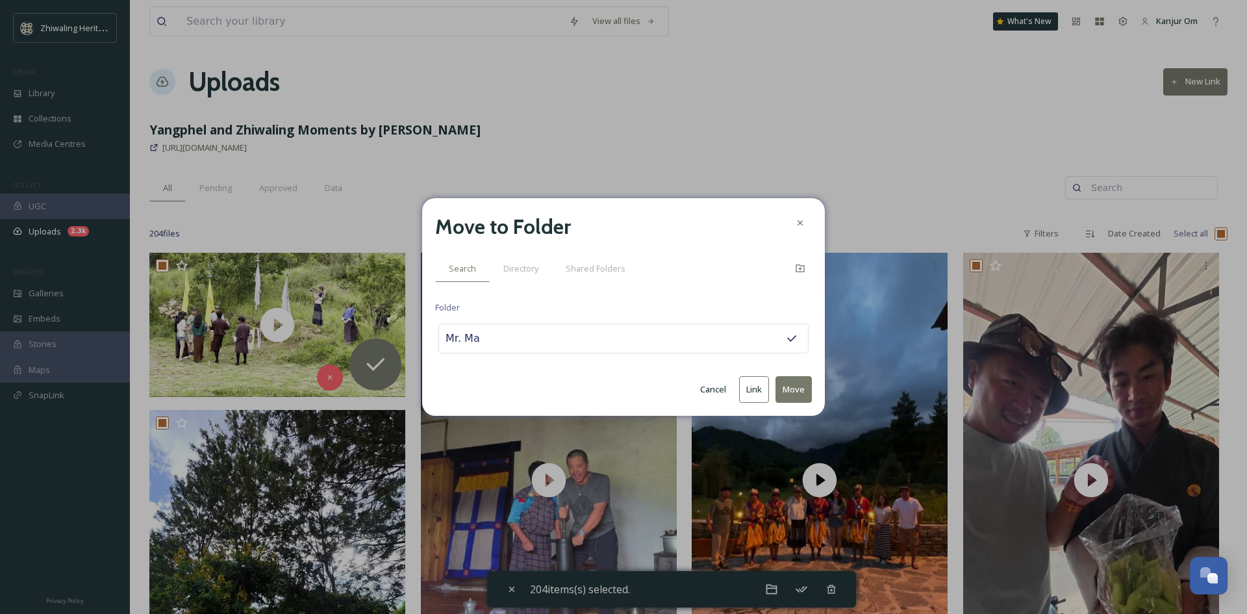
click at [797, 397] on button "Move" at bounding box center [793, 389] width 36 height 27
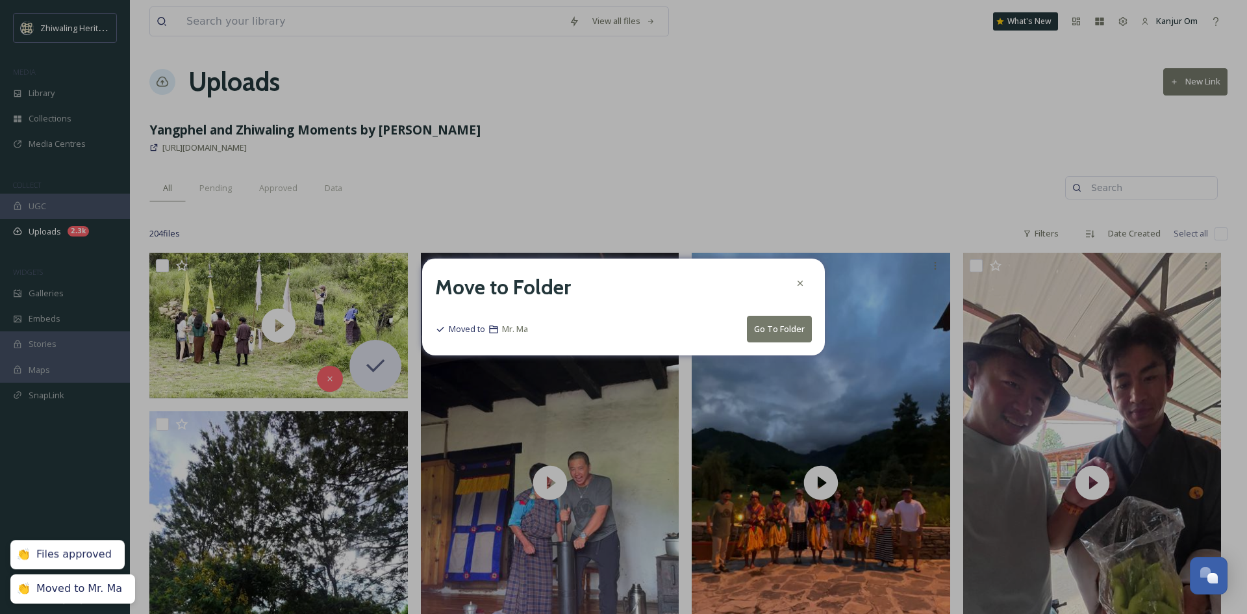
click at [770, 335] on button "Go To Folder" at bounding box center [779, 329] width 65 height 27
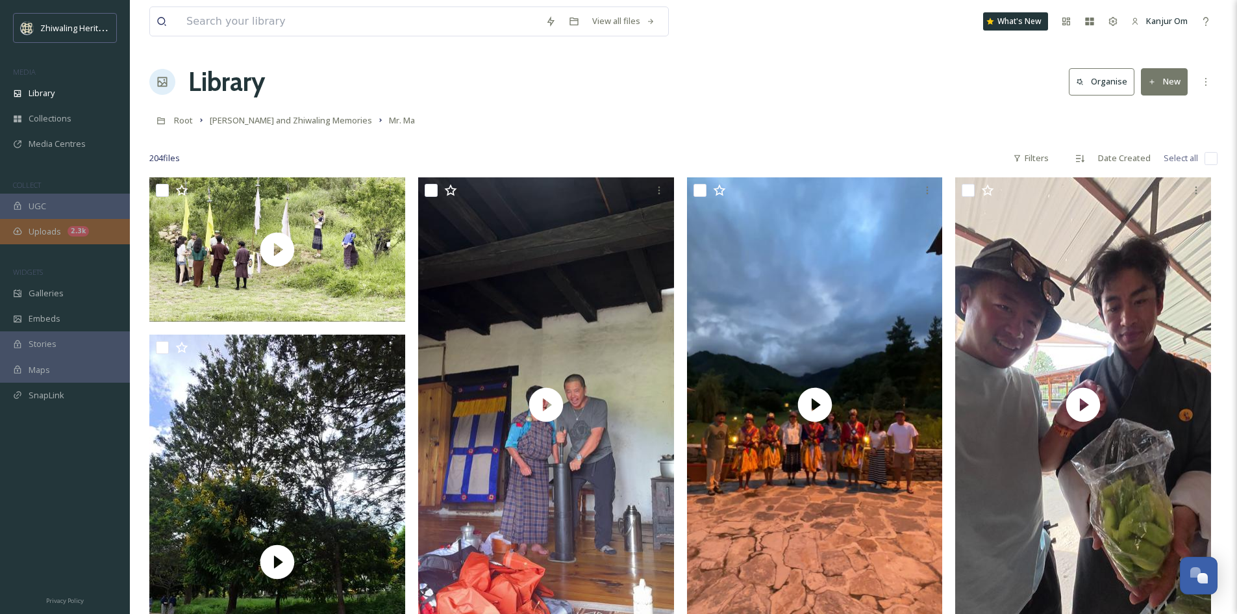
click at [68, 236] on div "Uploads 2.3k" at bounding box center [65, 231] width 130 height 25
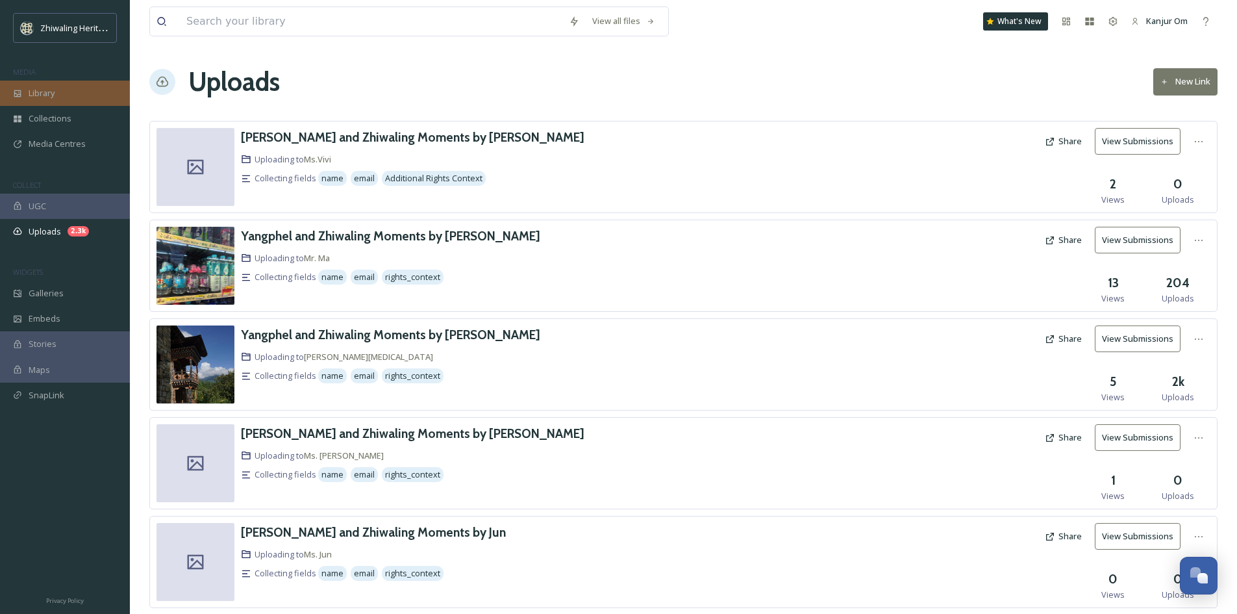
click at [42, 93] on span "Library" at bounding box center [42, 93] width 26 height 12
